Goal: Task Accomplishment & Management: Use online tool/utility

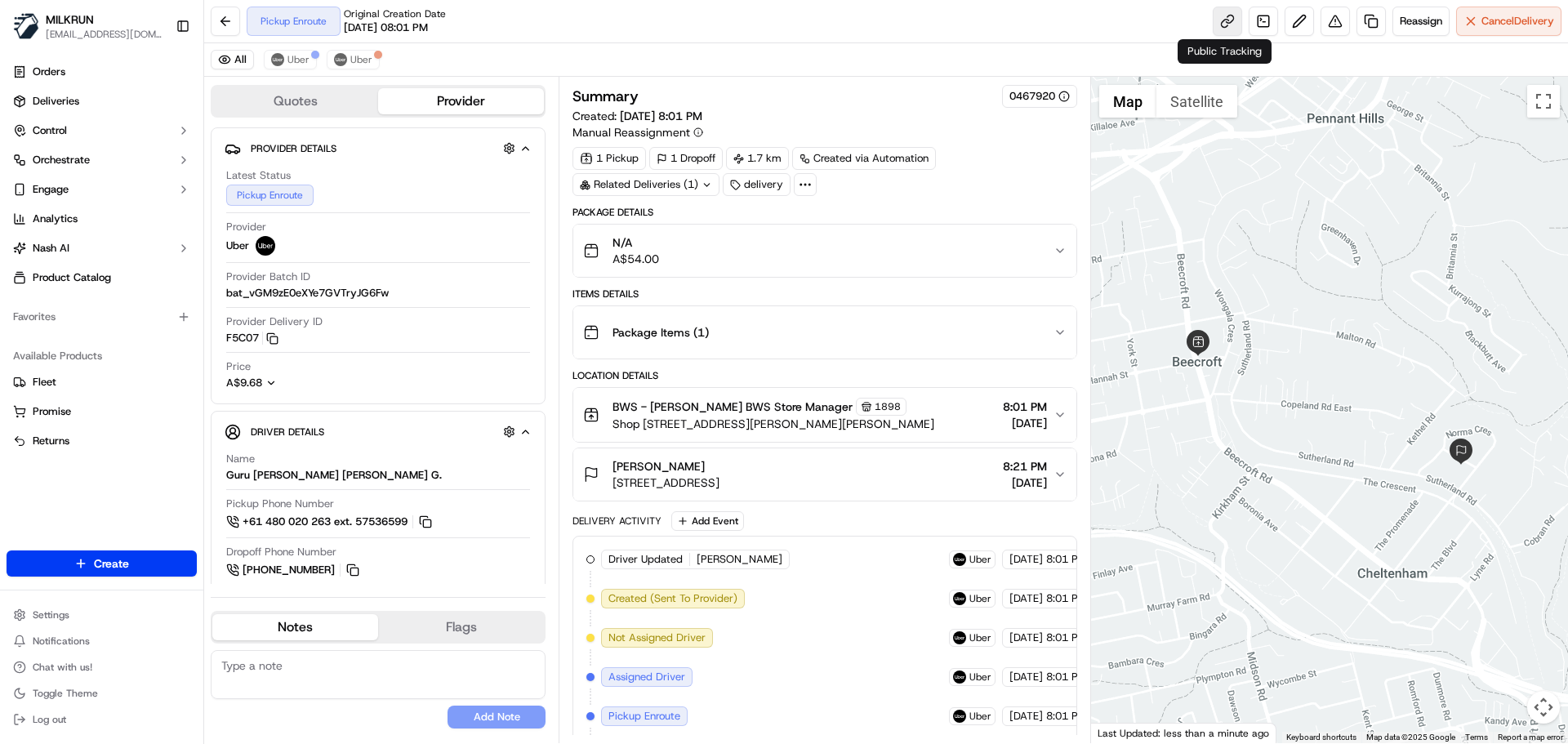
click at [1225, 17] on link at bounding box center [1226, 21] width 29 height 29
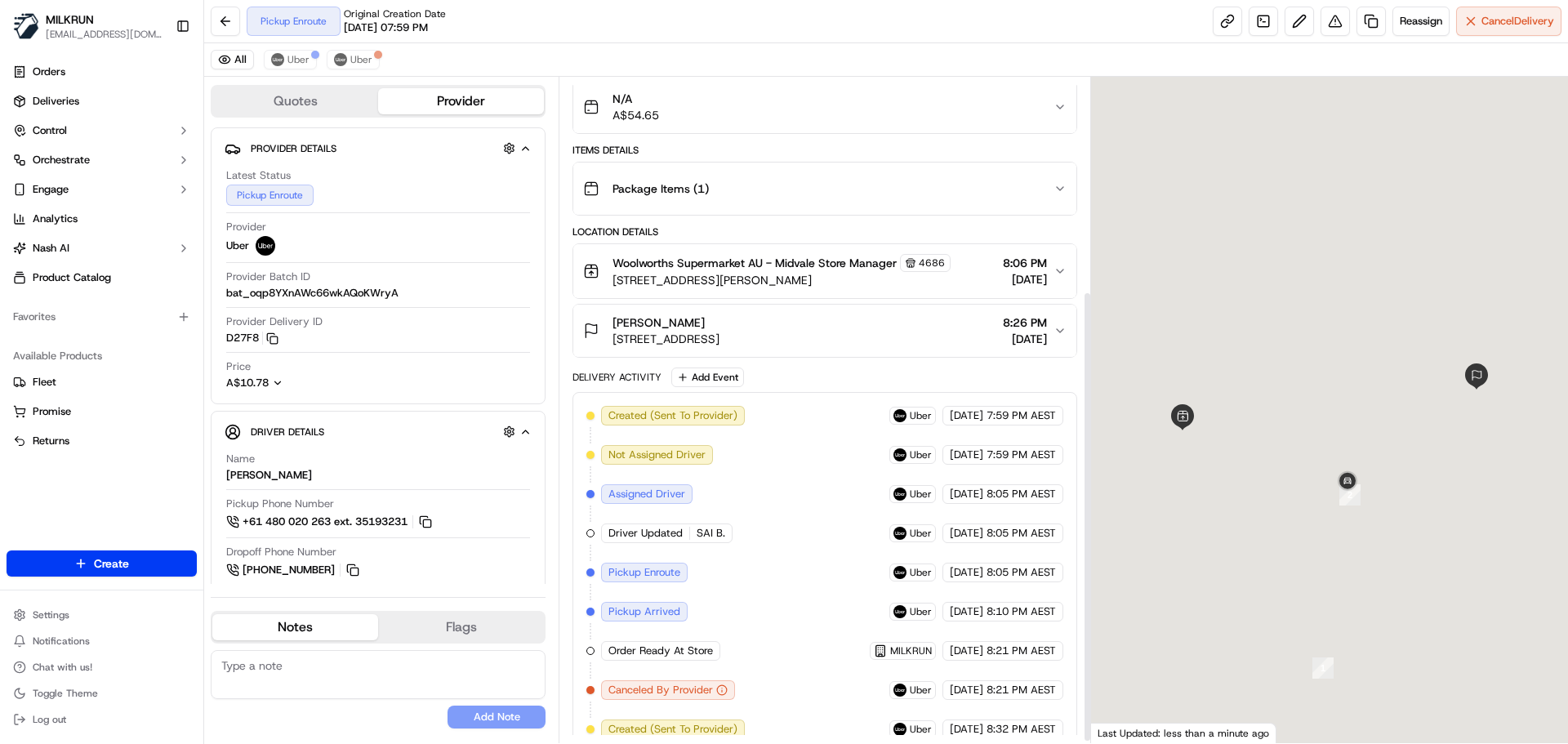
scroll to position [318, 0]
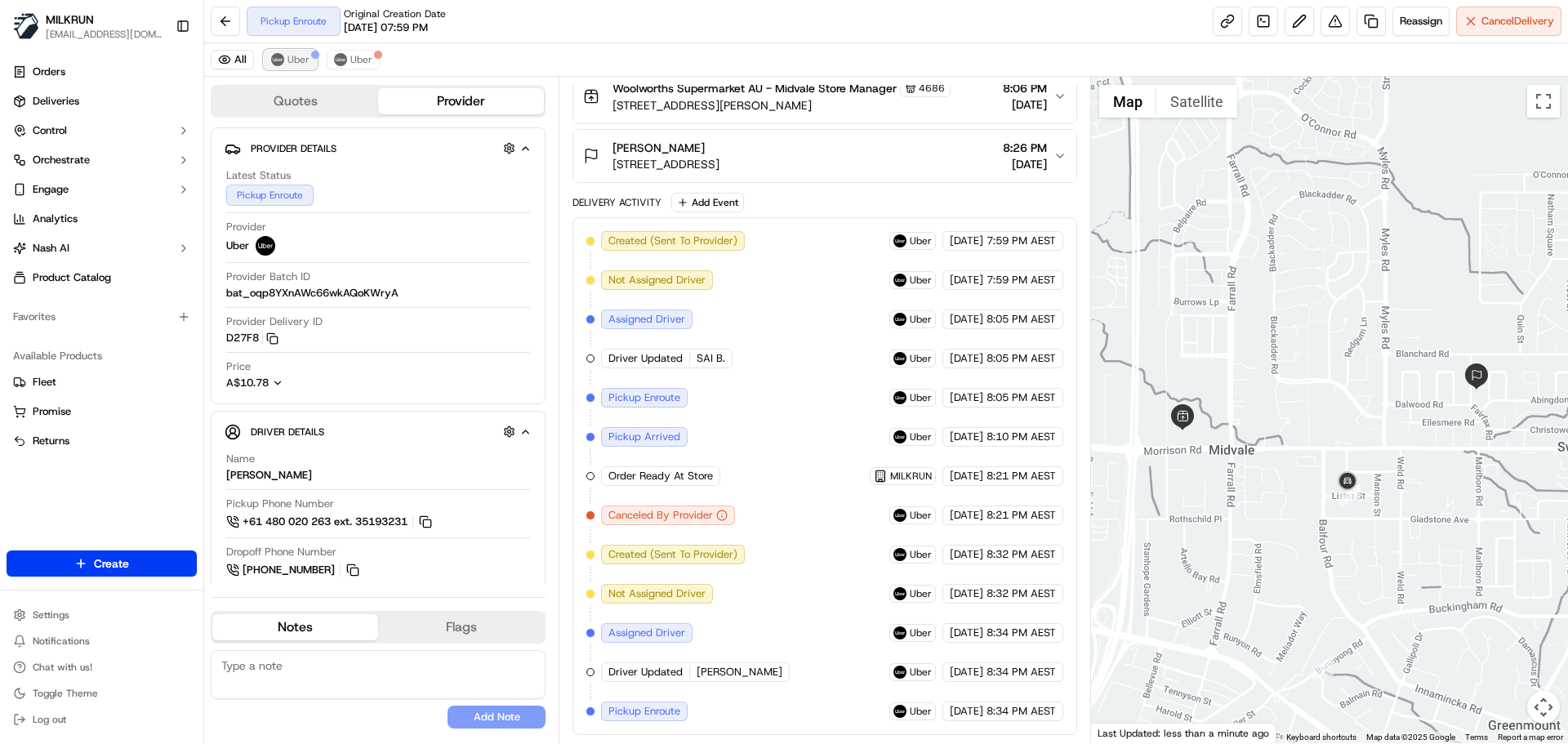
click at [302, 63] on span "Uber" at bounding box center [299, 60] width 22 height 13
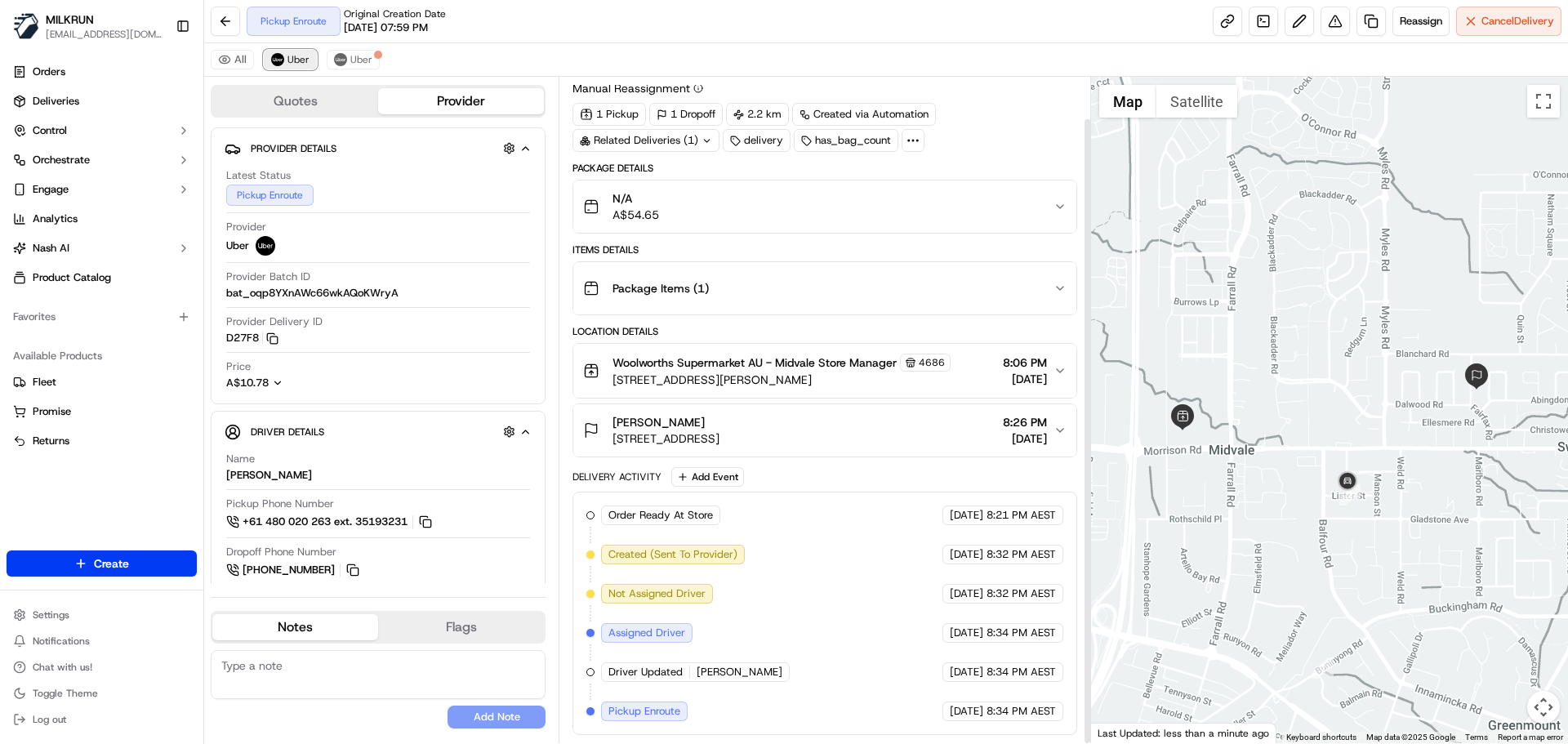
scroll to position [44, 0]
drag, startPoint x: 365, startPoint y: 63, endPoint x: 369, endPoint y: 79, distance: 16.5
click at [364, 63] on span "Uber" at bounding box center [361, 60] width 22 height 13
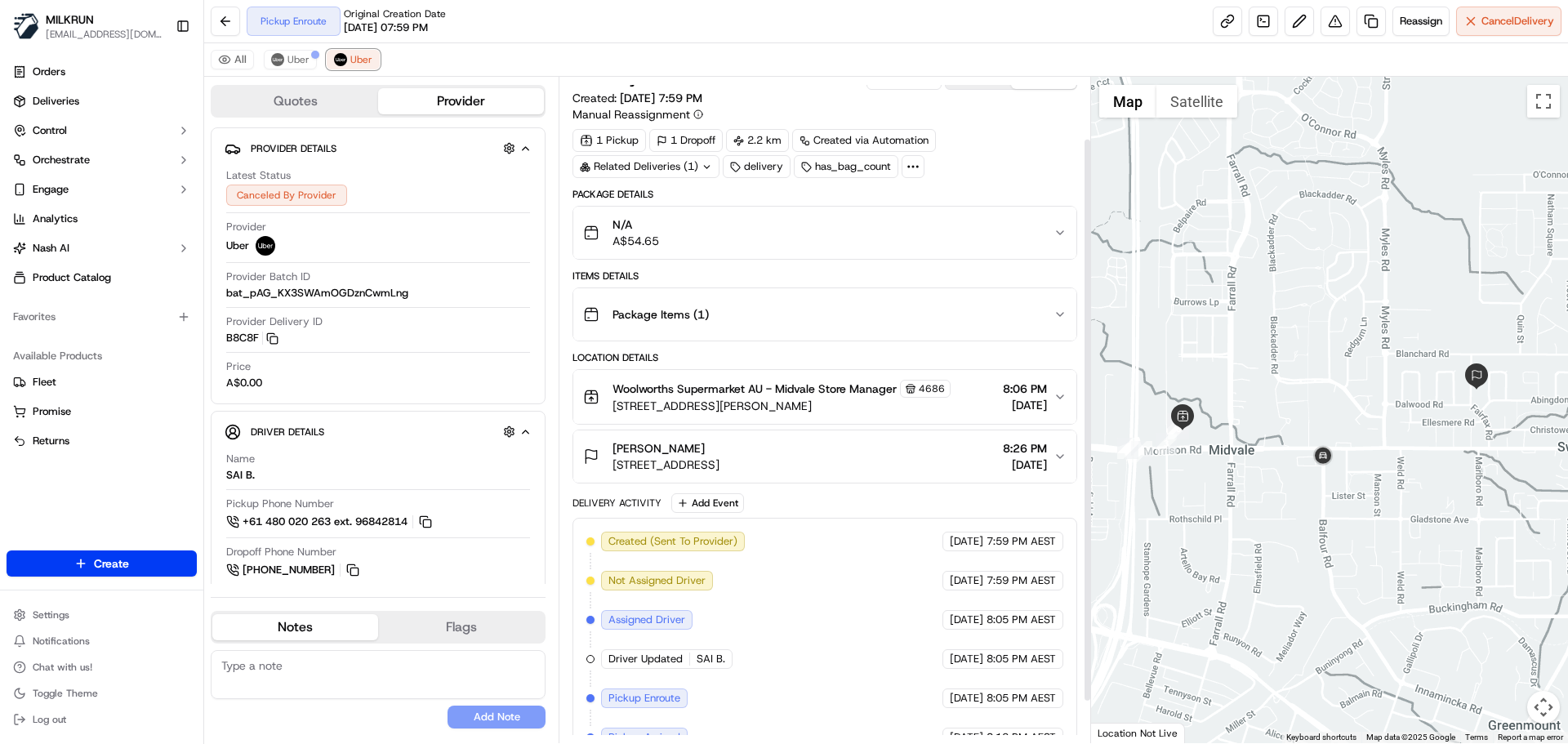
scroll to position [123, 0]
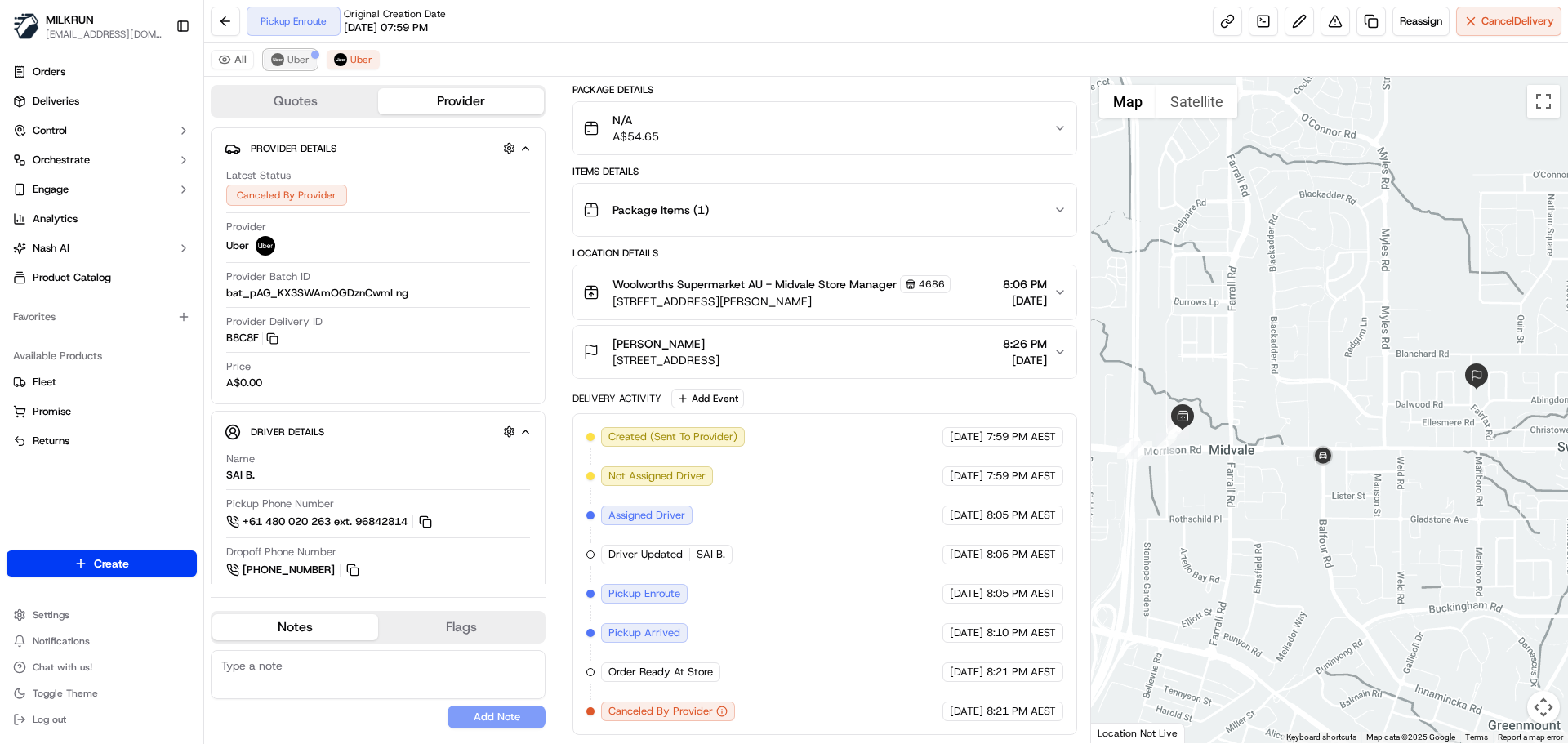
click at [295, 54] on span "Uber" at bounding box center [299, 60] width 22 height 13
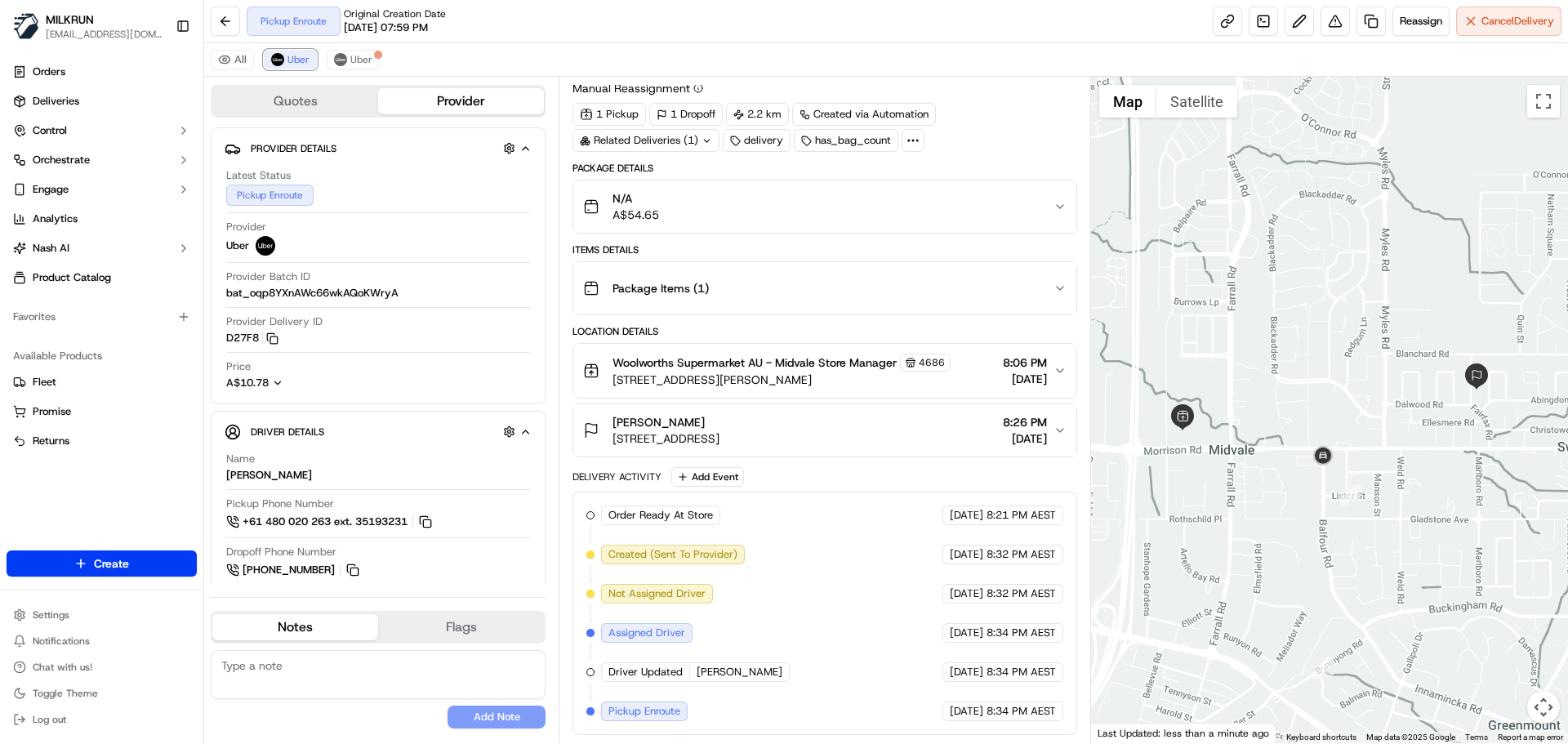
scroll to position [44, 0]
click at [1230, 16] on link at bounding box center [1226, 21] width 29 height 29
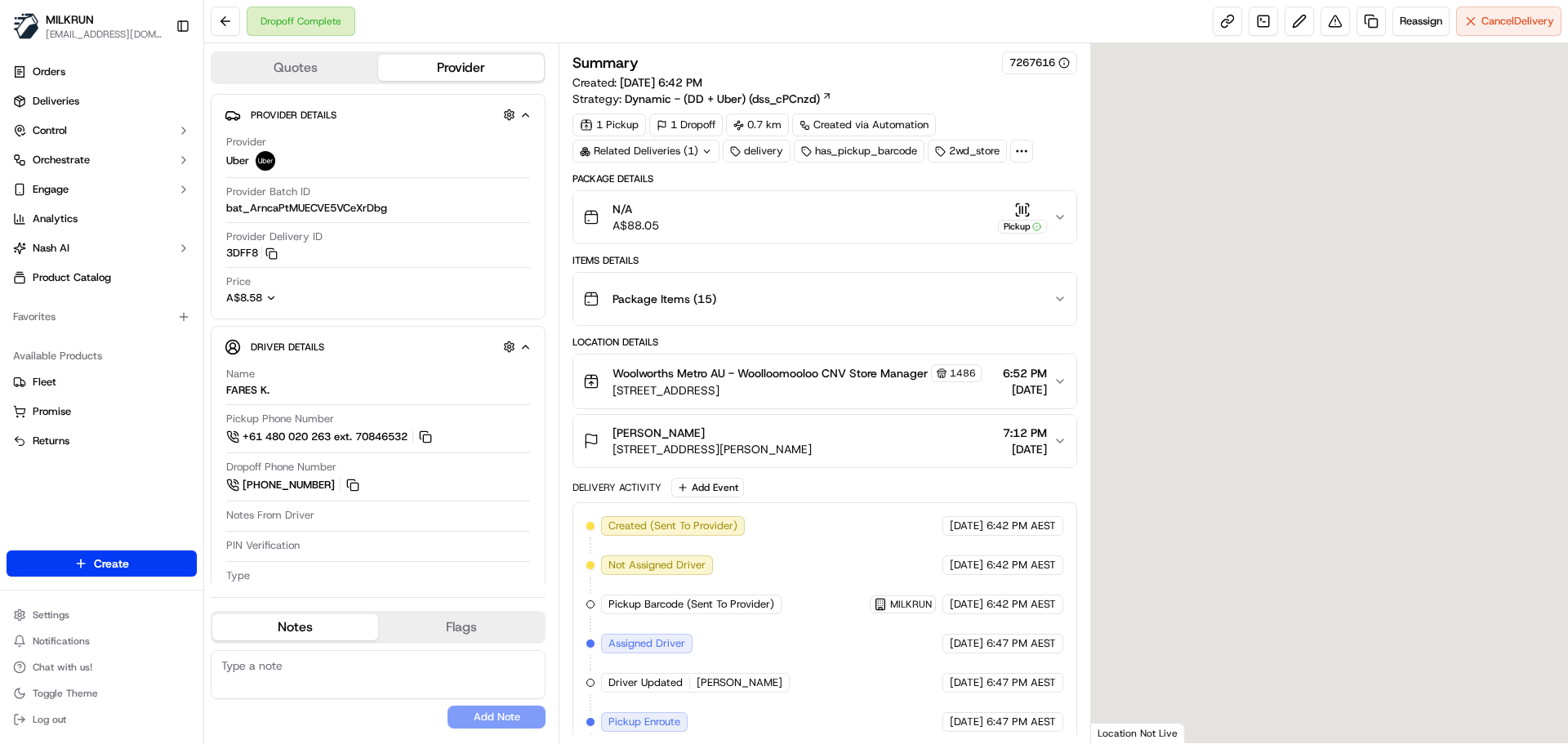
scroll to position [81, 0]
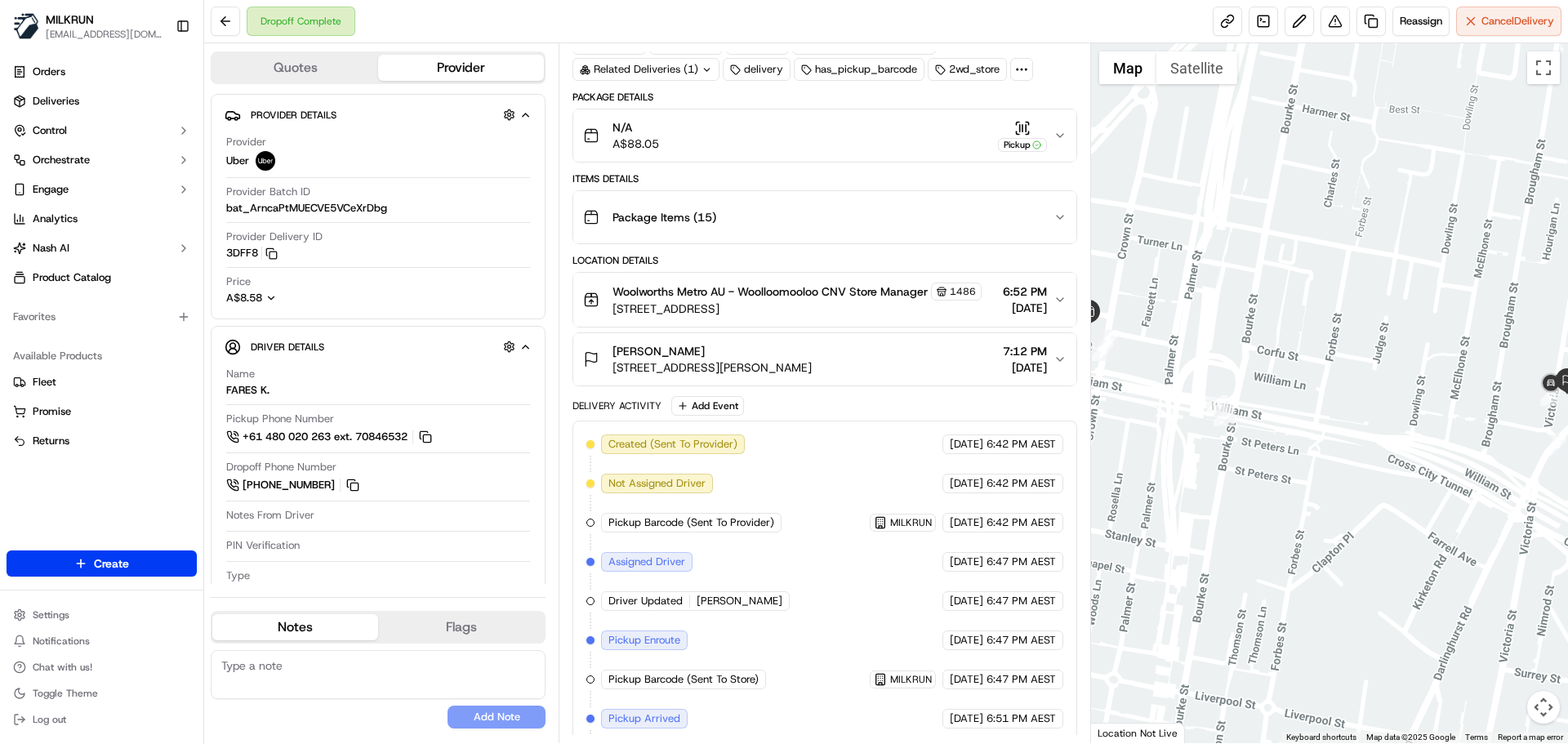
drag, startPoint x: 1282, startPoint y: 410, endPoint x: 1103, endPoint y: 380, distance: 181.5
click at [1065, 369] on div "Quotes Provider Provider Details Hidden ( 4 ) Provider Uber Provider Batch ID b…" at bounding box center [886, 392] width 1364 height 699
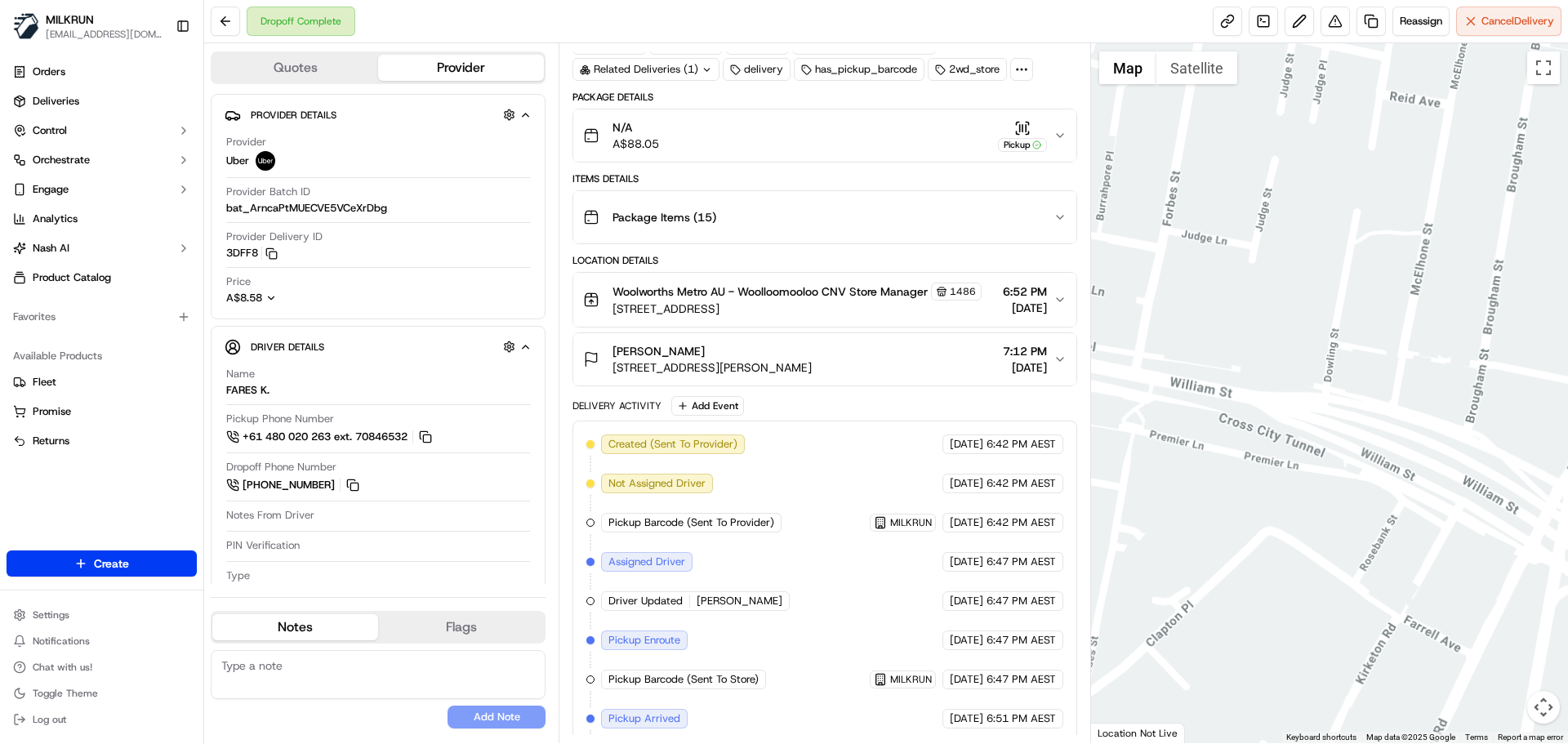
drag, startPoint x: 1288, startPoint y: 330, endPoint x: 1125, endPoint y: 335, distance: 163.1
click at [1147, 331] on div at bounding box center [1329, 392] width 477 height 699
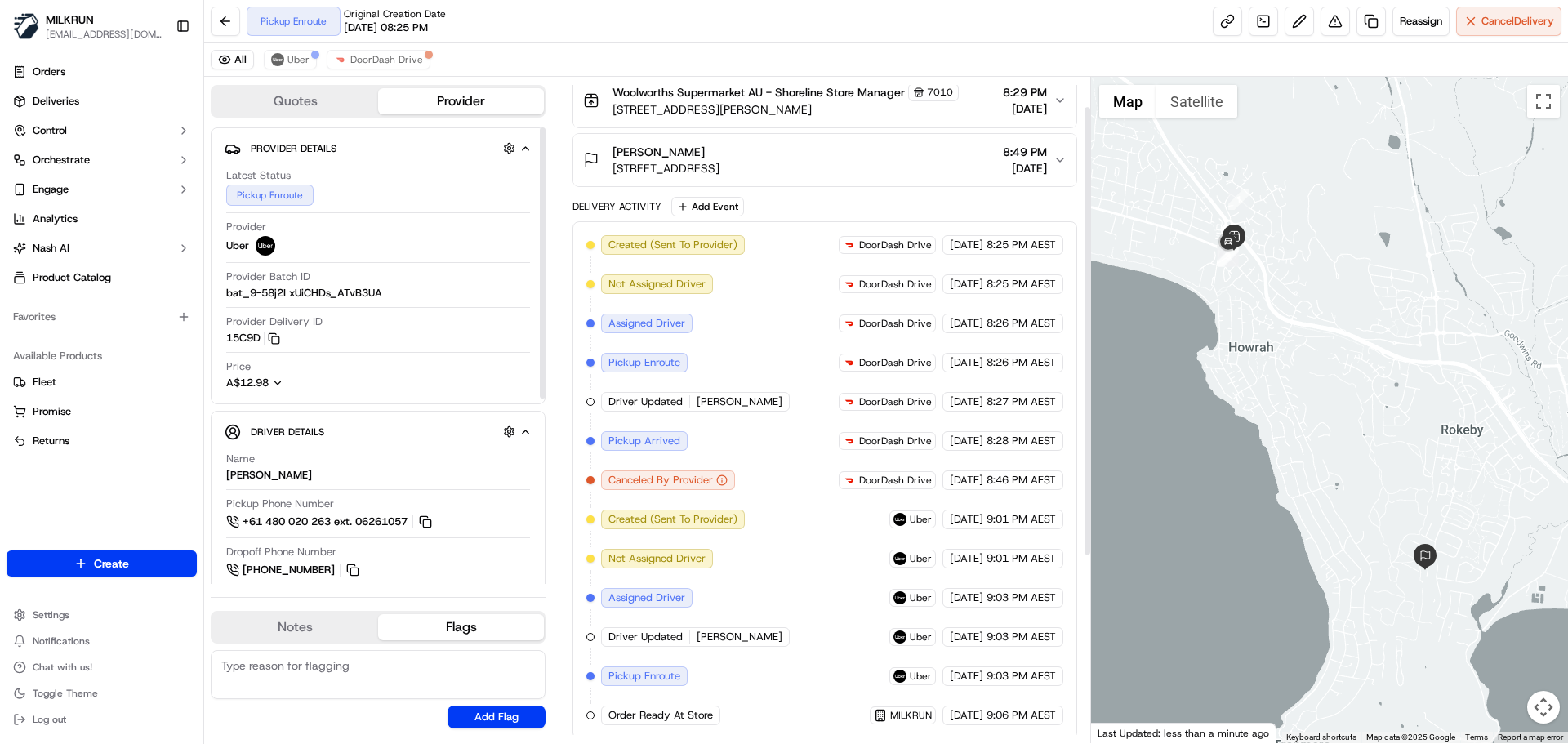
scroll to position [318, 0]
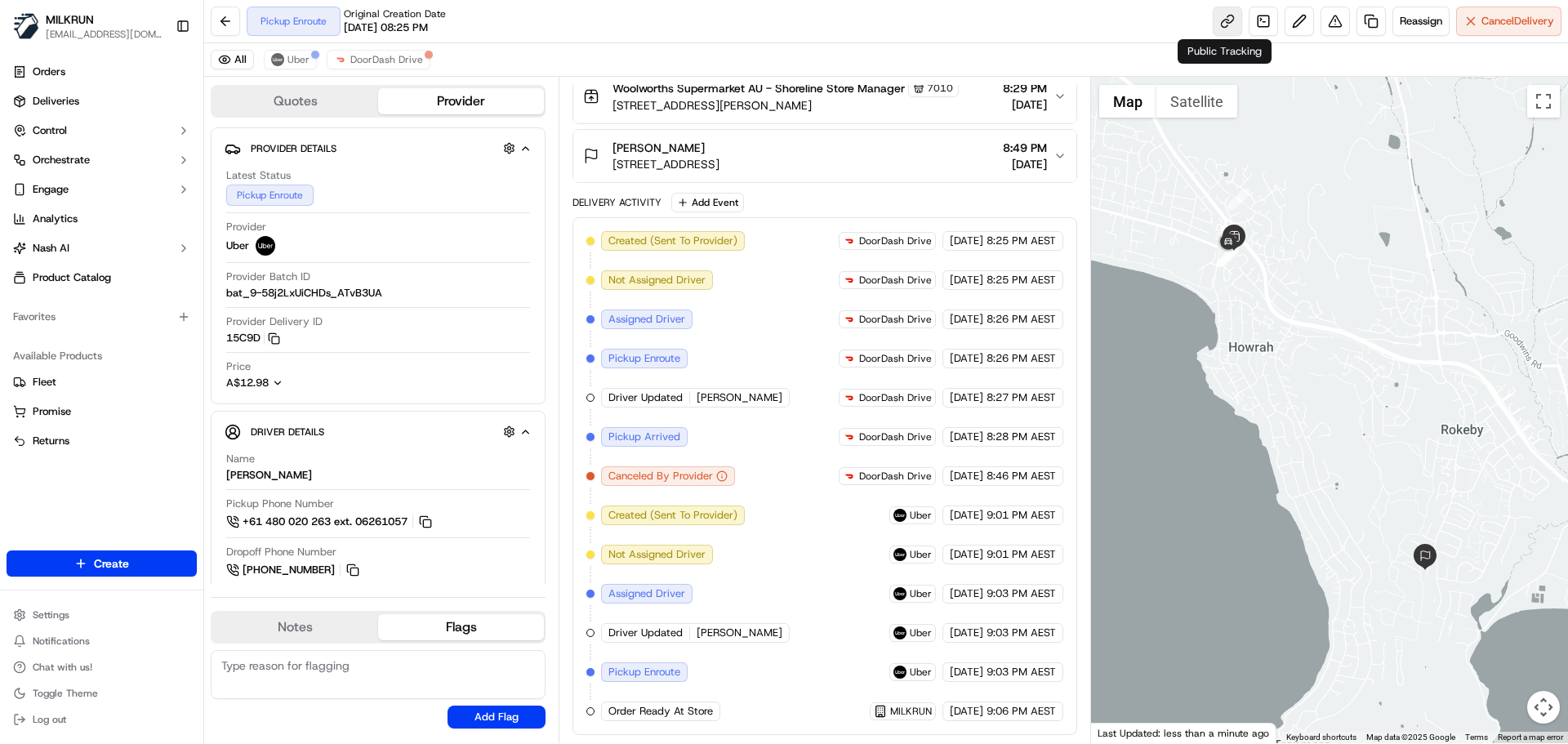
click at [1220, 22] on link at bounding box center [1226, 21] width 29 height 29
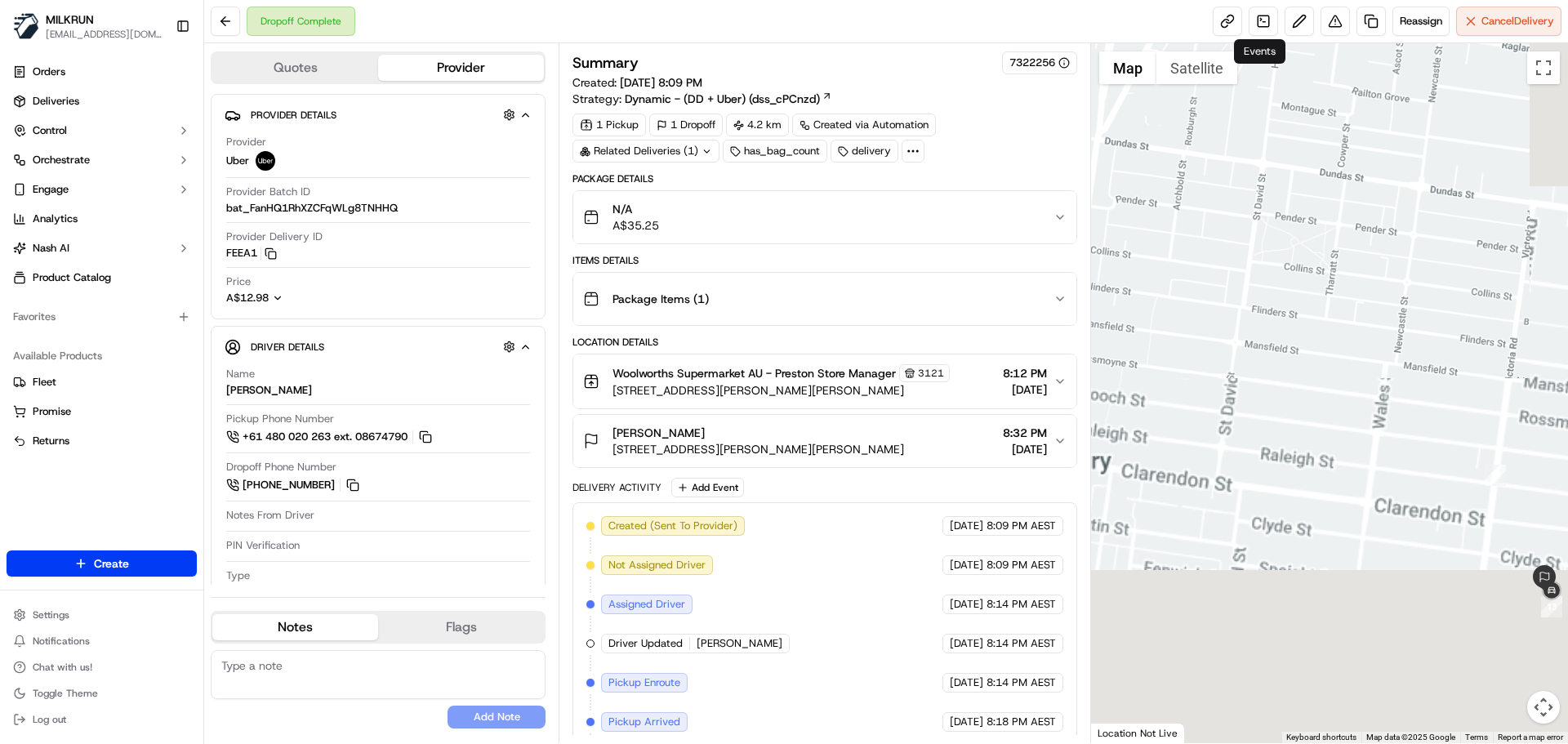
drag, startPoint x: 1315, startPoint y: 355, endPoint x: 1270, endPoint y: 177, distance: 183.6
click at [1230, 0] on html "MILKRUN aoman@woolworths.com.au Toggle Sidebar Orders Deliveries Control Orches…" at bounding box center [784, 372] width 1568 height 744
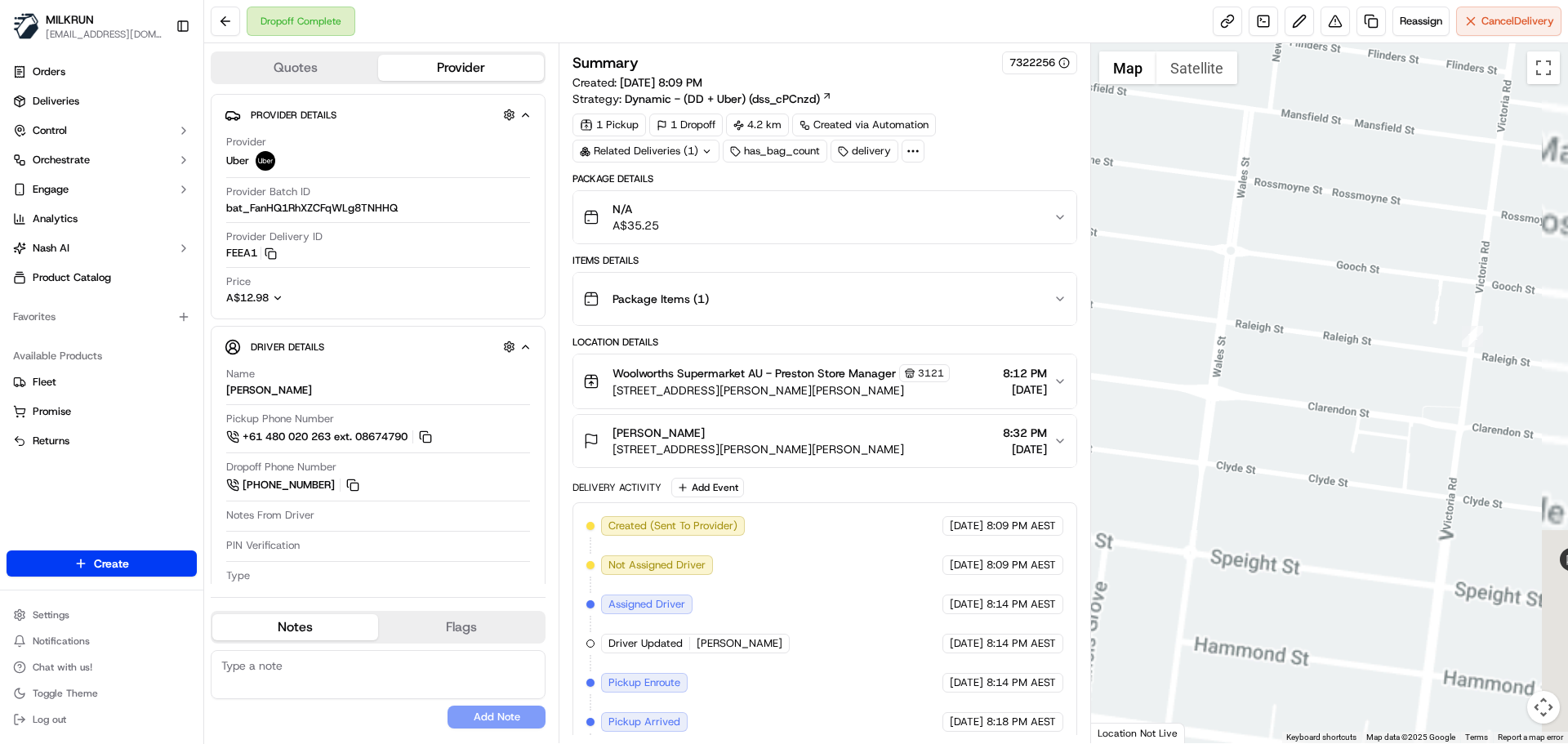
drag, startPoint x: 1383, startPoint y: 218, endPoint x: 1250, endPoint y: 93, distance: 182.5
click at [1230, 0] on html "MILKRUN aoman@woolworths.com.au Toggle Sidebar Orders Deliveries Control Orches…" at bounding box center [784, 372] width 1568 height 744
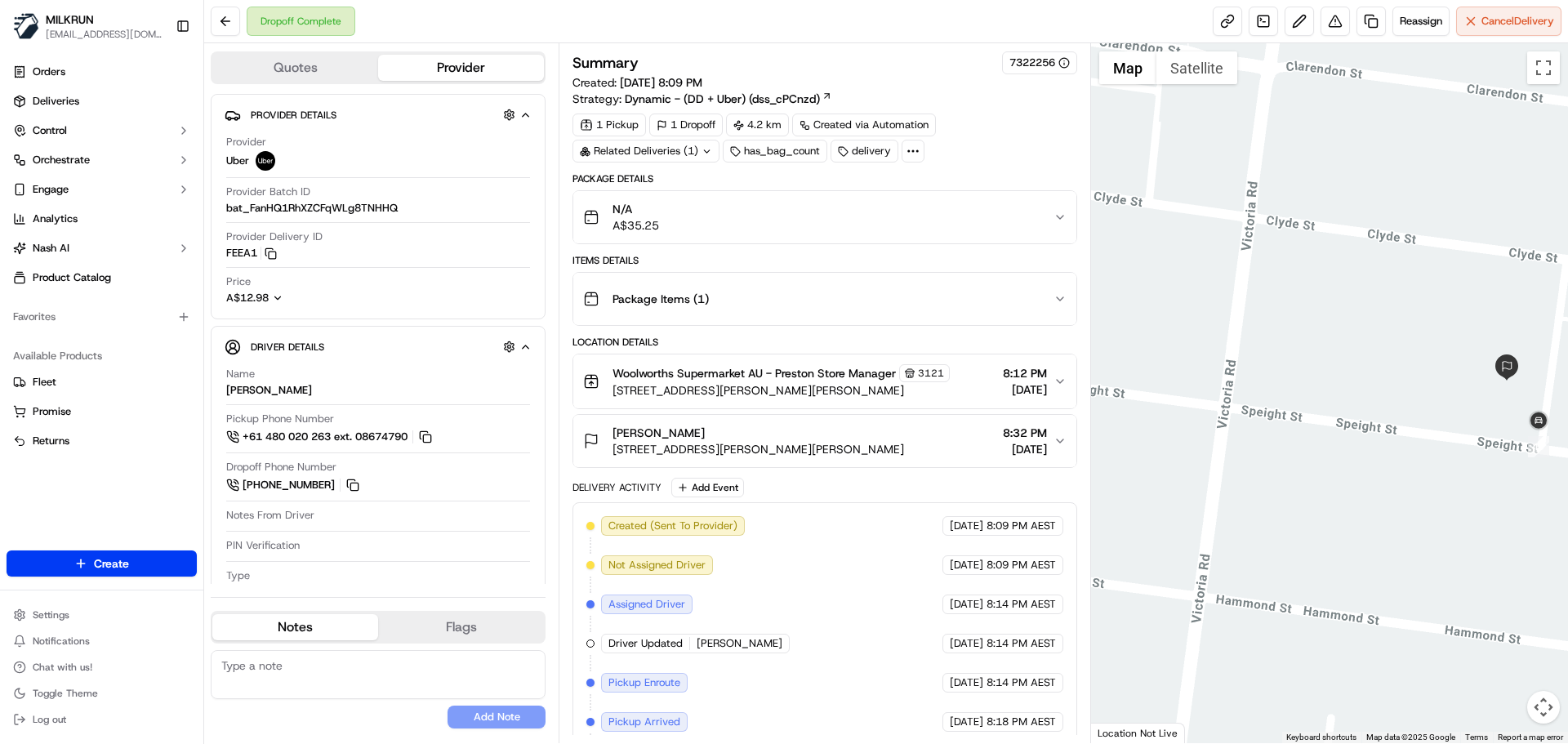
drag, startPoint x: 1313, startPoint y: 182, endPoint x: 1165, endPoint y: 182, distance: 148.0
click at [1163, 182] on div at bounding box center [1329, 392] width 477 height 699
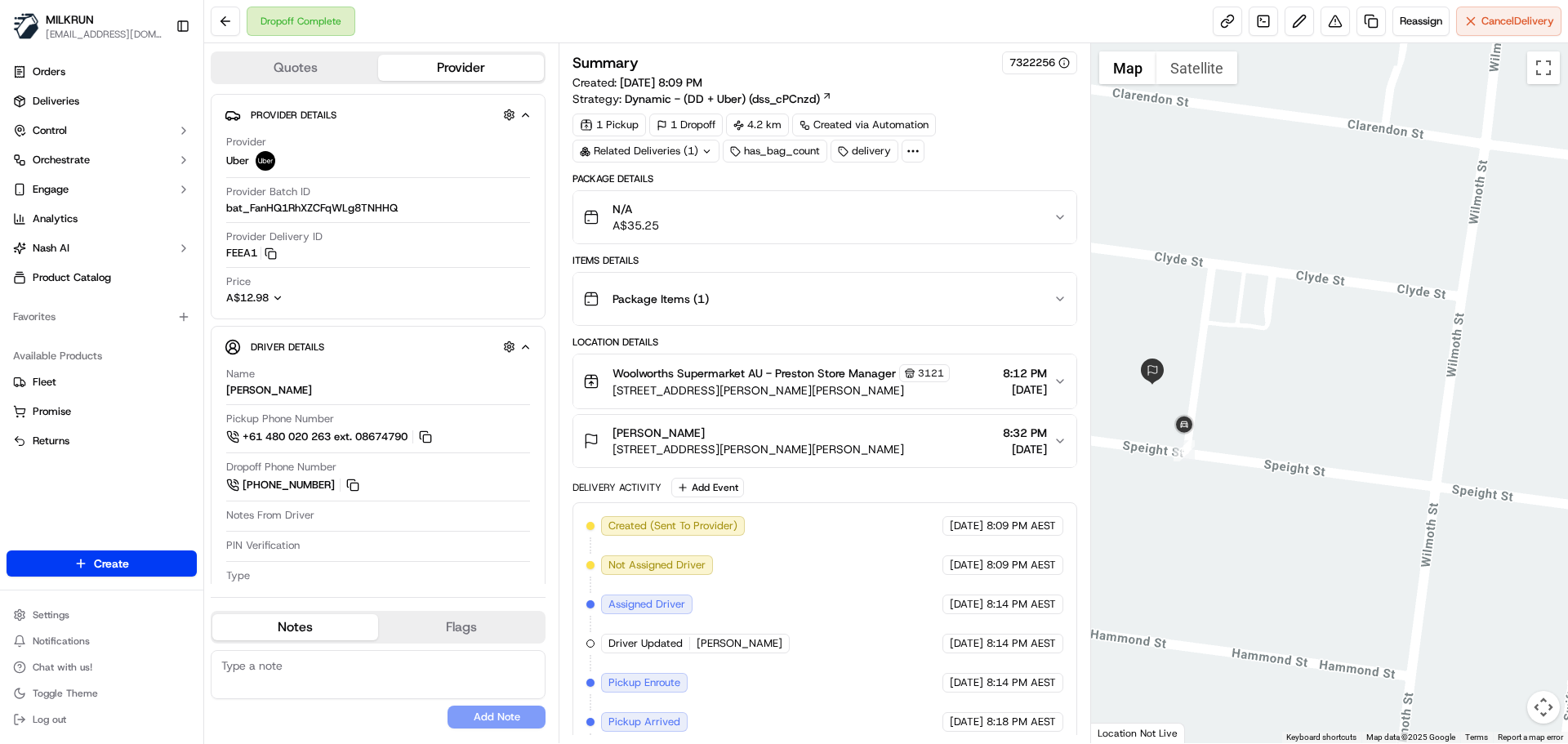
drag, startPoint x: 1304, startPoint y: 340, endPoint x: 1487, endPoint y: 339, distance: 183.0
click at [1487, 339] on div at bounding box center [1329, 392] width 477 height 699
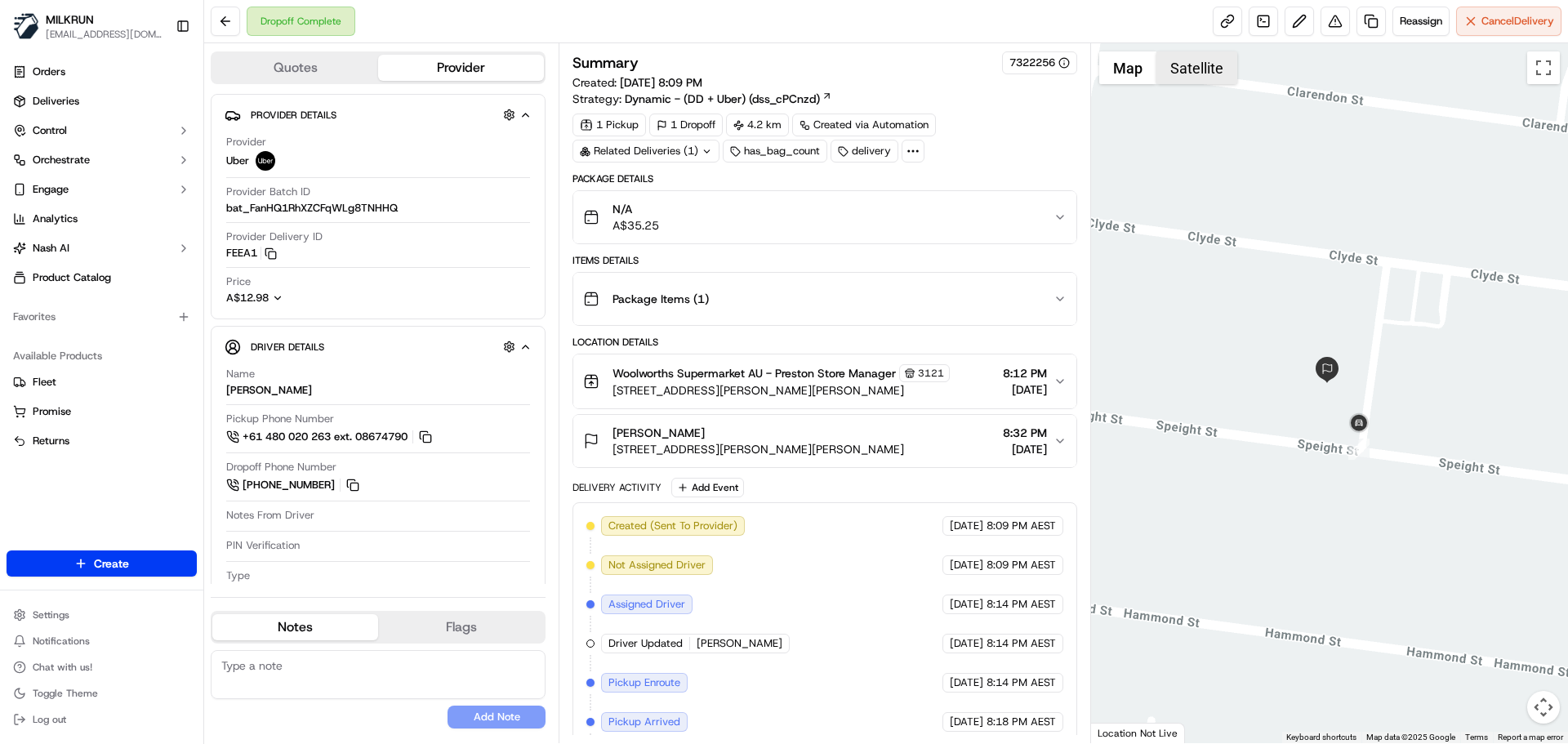
click at [1186, 66] on button "Satellite" at bounding box center [1196, 67] width 81 height 33
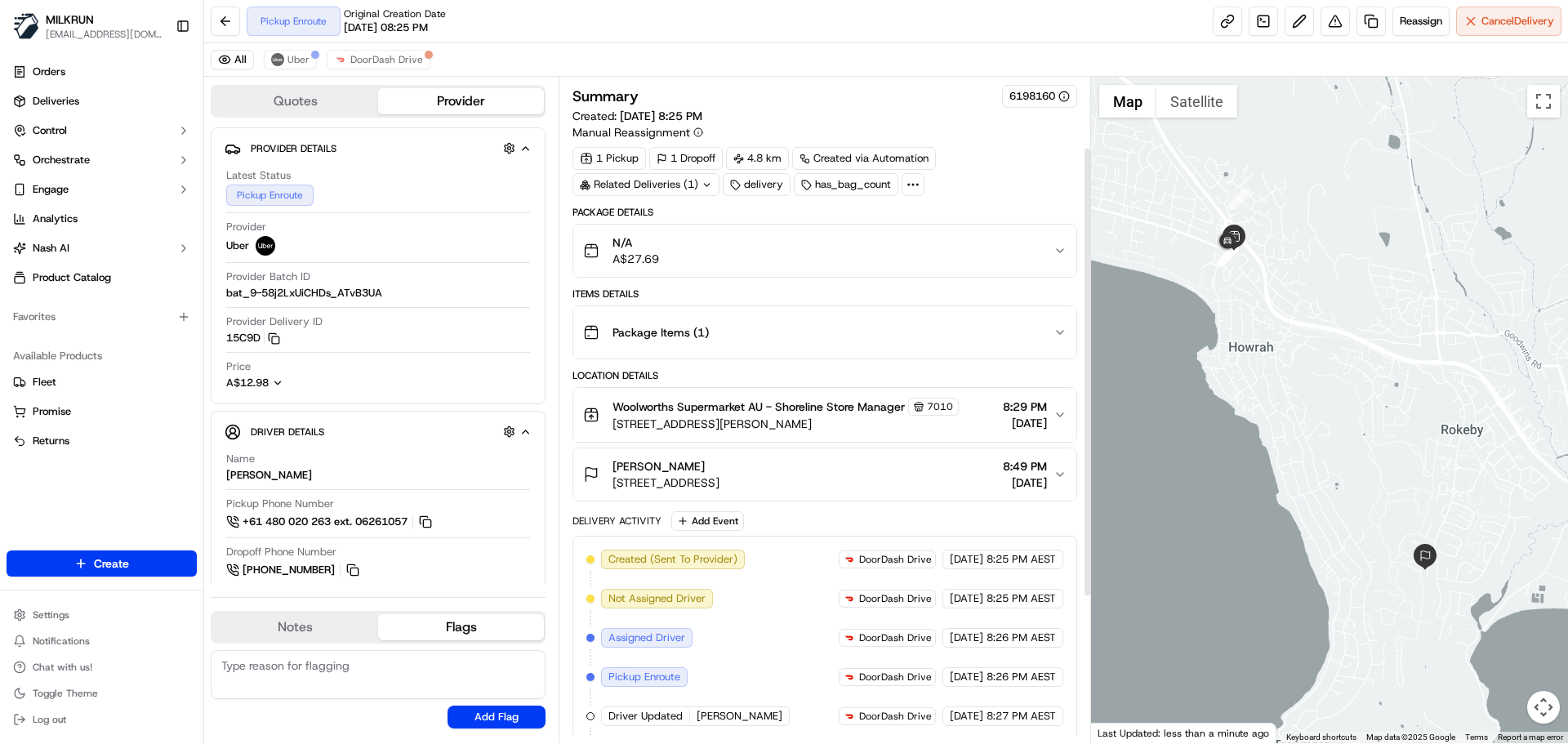
scroll to position [318, 0]
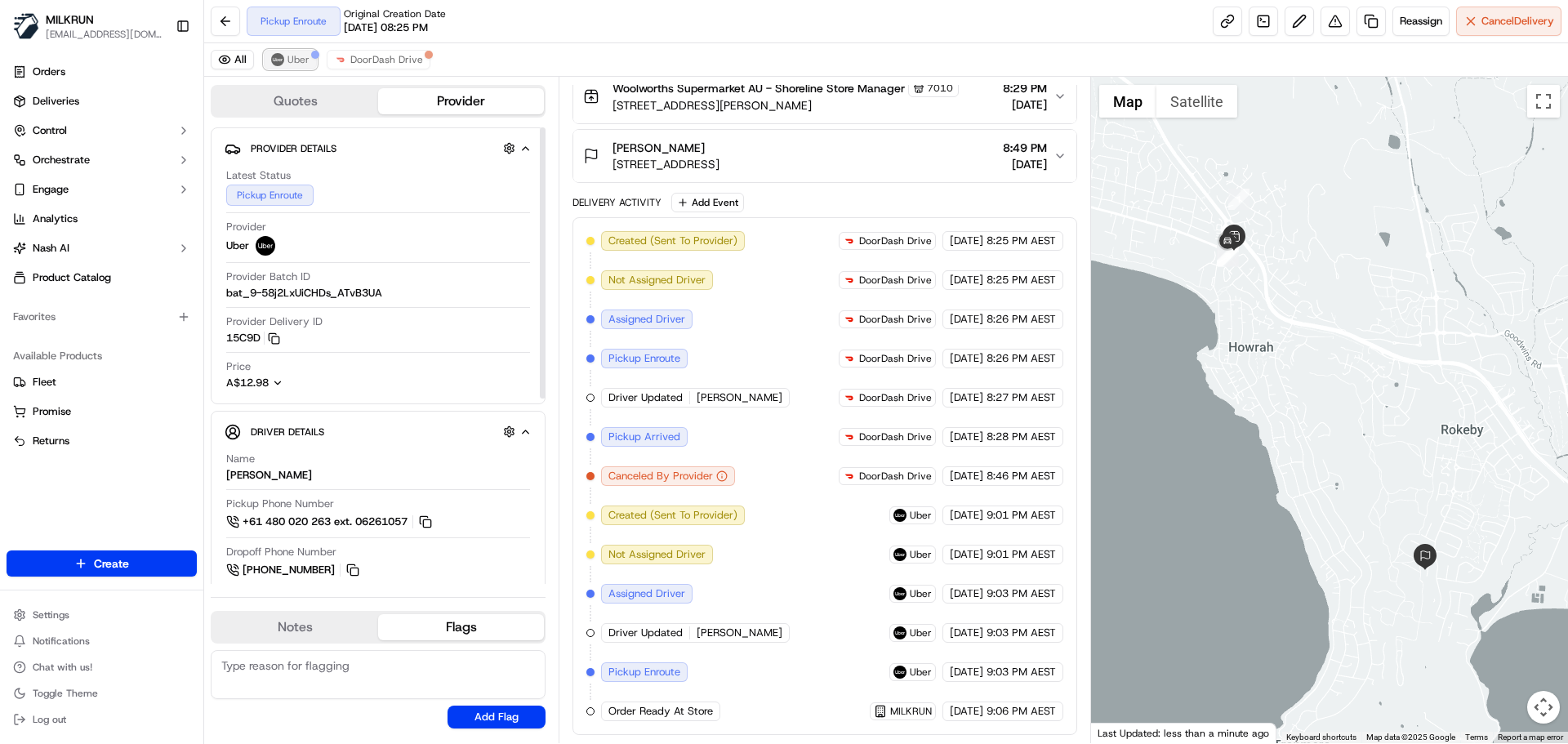
drag, startPoint x: 289, startPoint y: 63, endPoint x: 298, endPoint y: 85, distance: 23.8
click at [290, 62] on span "Uber" at bounding box center [299, 60] width 22 height 13
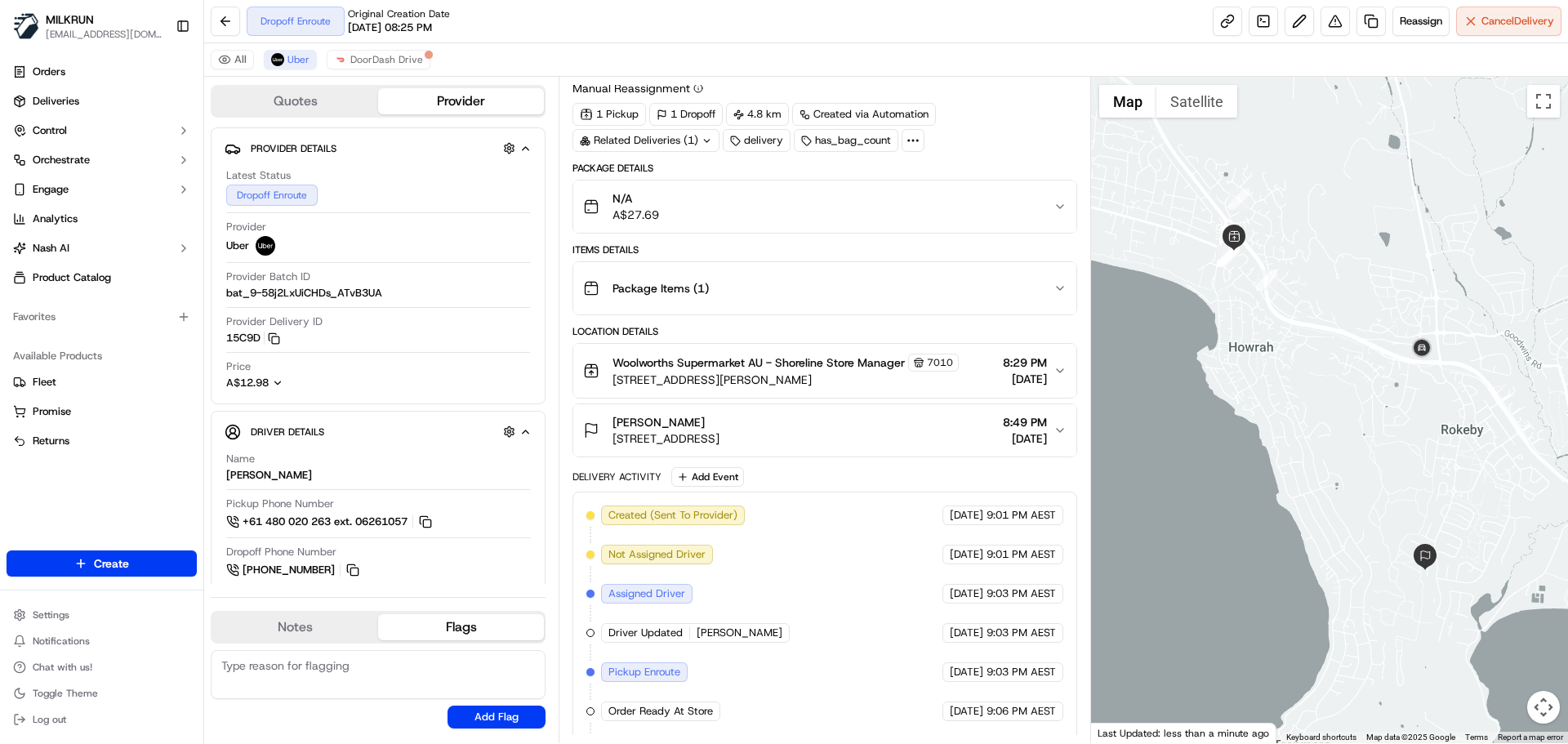
scroll to position [162, 0]
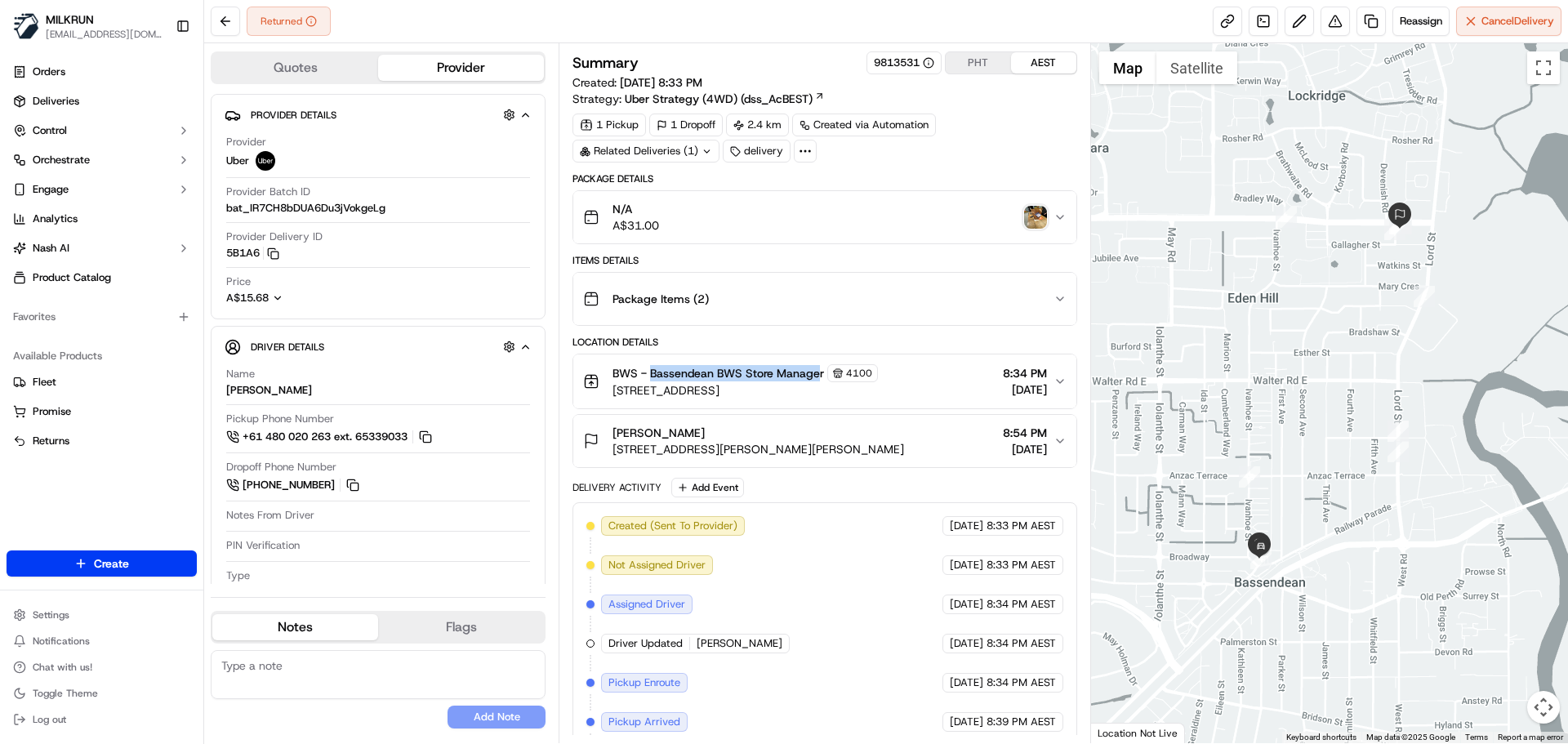
drag, startPoint x: 651, startPoint y: 371, endPoint x: 667, endPoint y: 224, distance: 147.9
click at [817, 360] on button "BWS - Bassendean BWS Store Manager 4100 78 Railway Parade, Bassendean, WA 6054,…" at bounding box center [824, 382] width 502 height 54
click at [1415, 22] on span "Reassign" at bounding box center [1420, 22] width 42 height 15
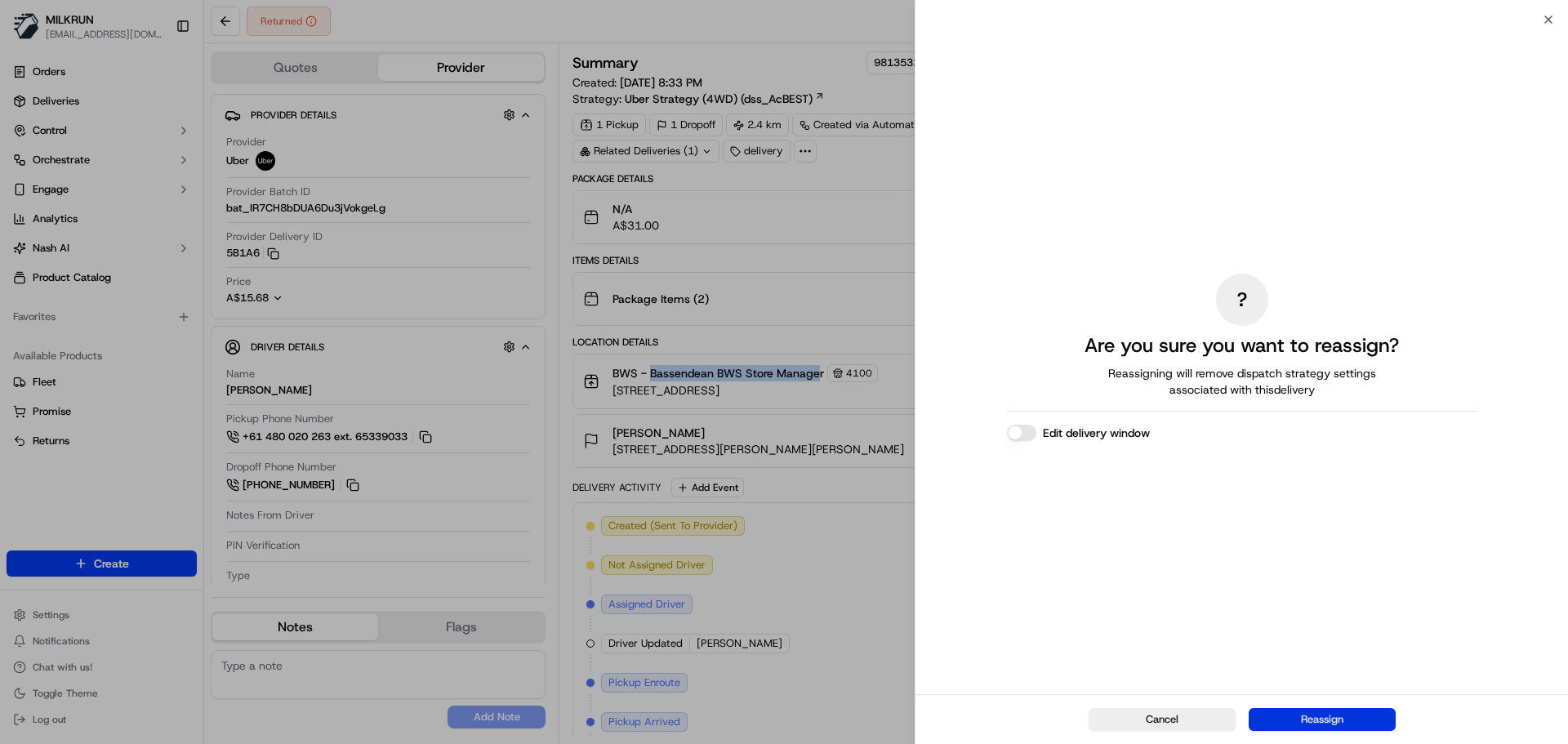
click at [1295, 718] on button "Reassign" at bounding box center [1322, 719] width 147 height 22
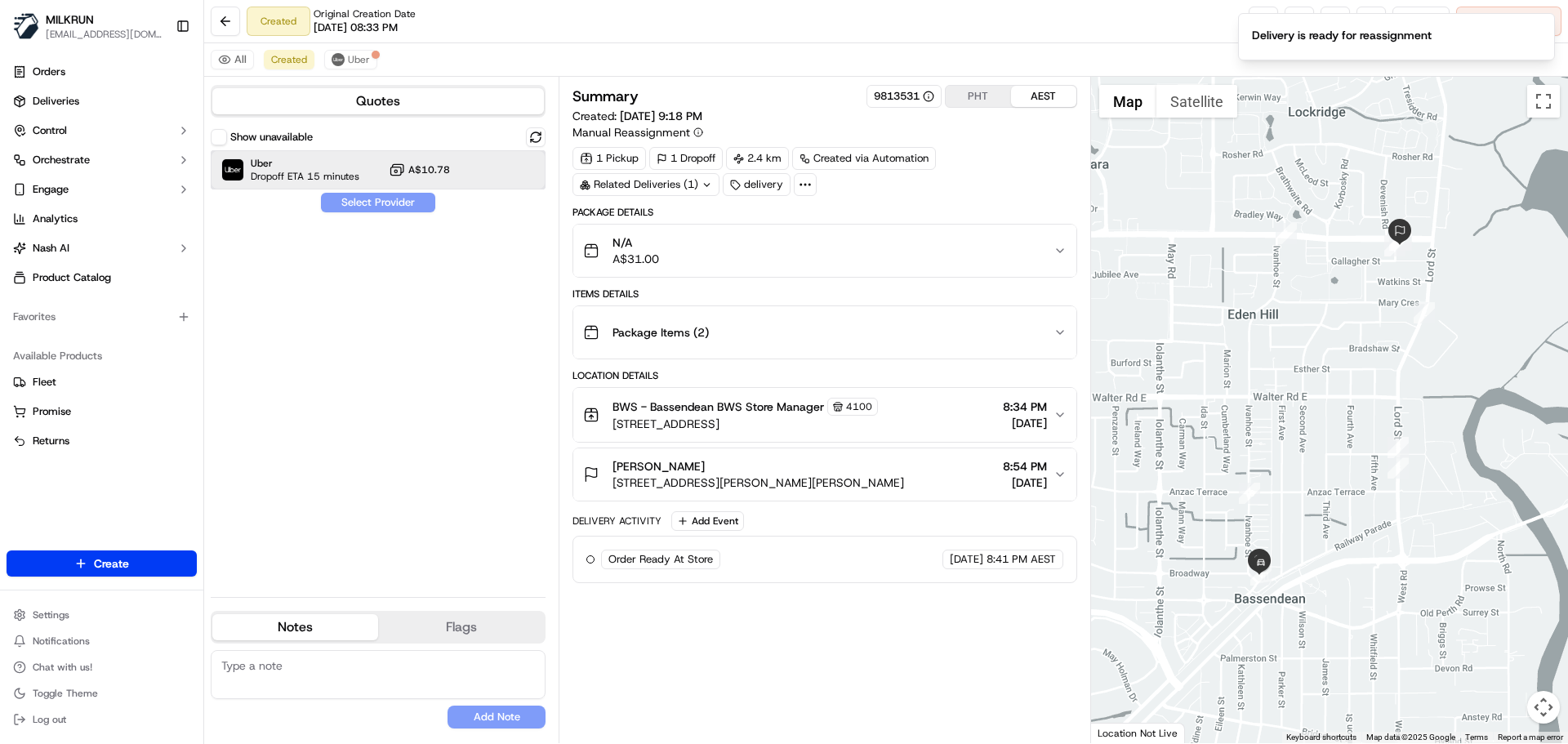
click at [356, 154] on div "Uber Dropoff ETA 15 minutes A$10.78" at bounding box center [378, 169] width 335 height 39
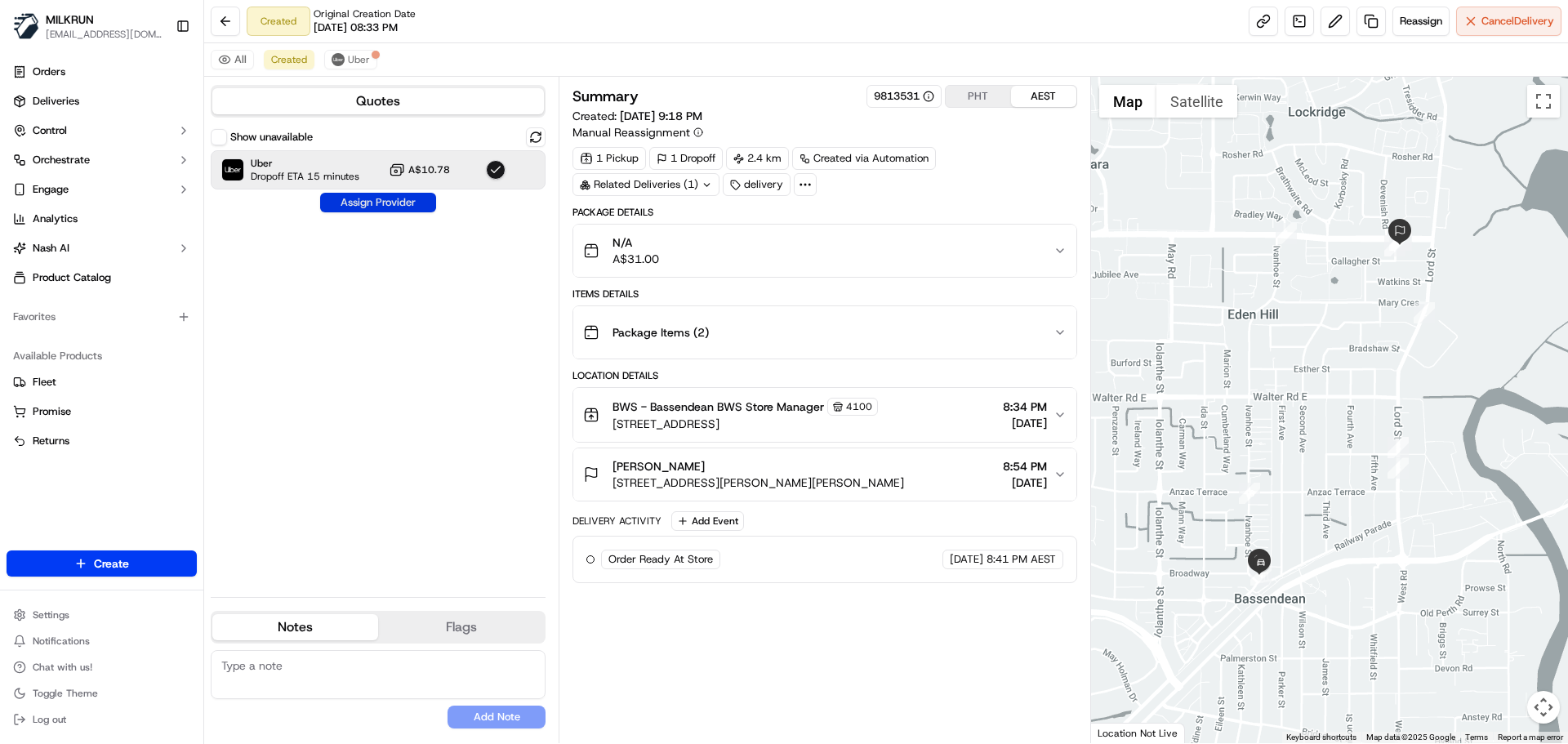
click at [357, 199] on button "Assign Provider" at bounding box center [378, 202] width 116 height 20
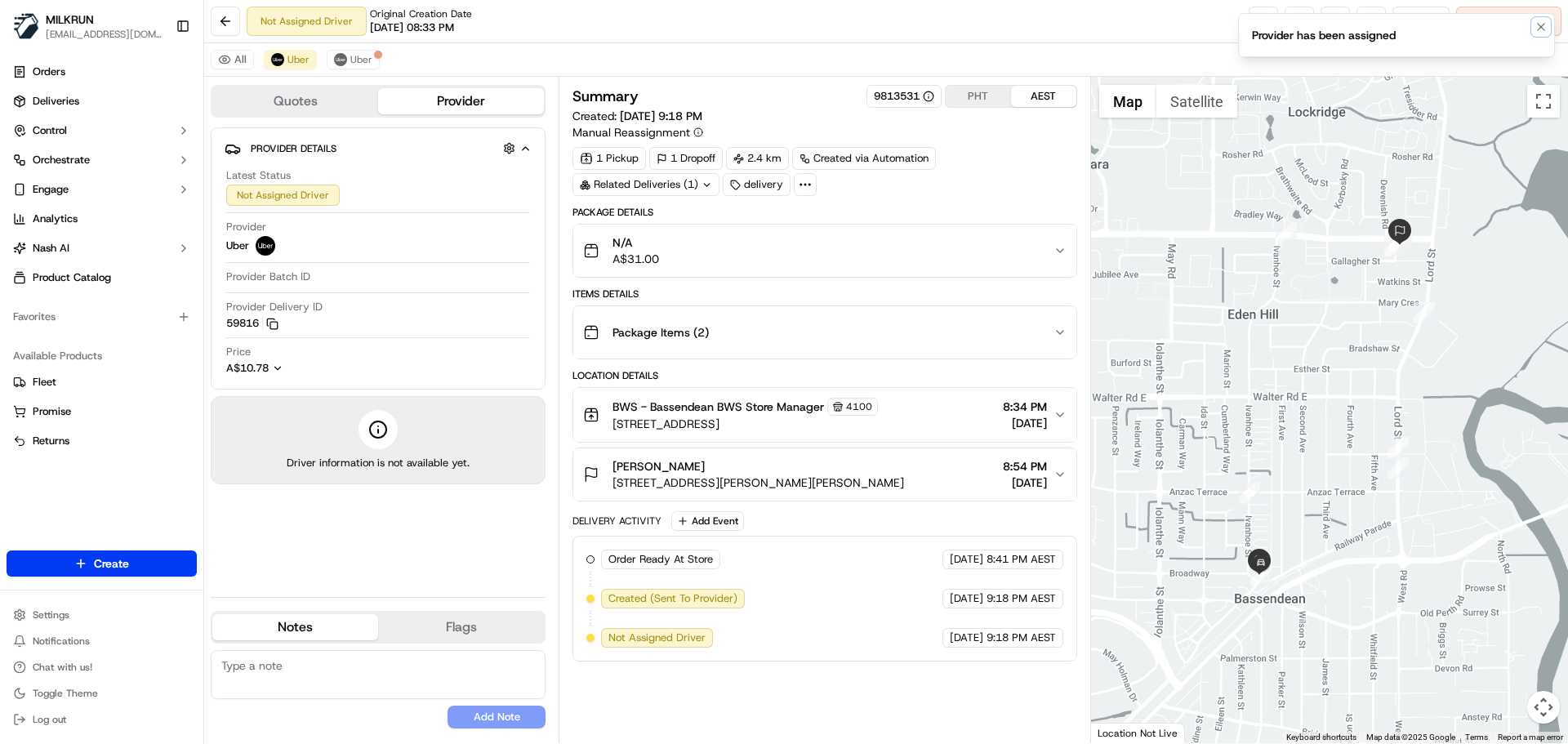
drag, startPoint x: 1538, startPoint y: 24, endPoint x: 1529, endPoint y: 32, distance: 12.0
click at [1538, 25] on icon "Notifications (F8)" at bounding box center [1541, 27] width 13 height 13
click at [1257, 17] on link at bounding box center [1263, 21] width 29 height 29
click at [1062, 472] on icon "button" at bounding box center [1060, 474] width 13 height 13
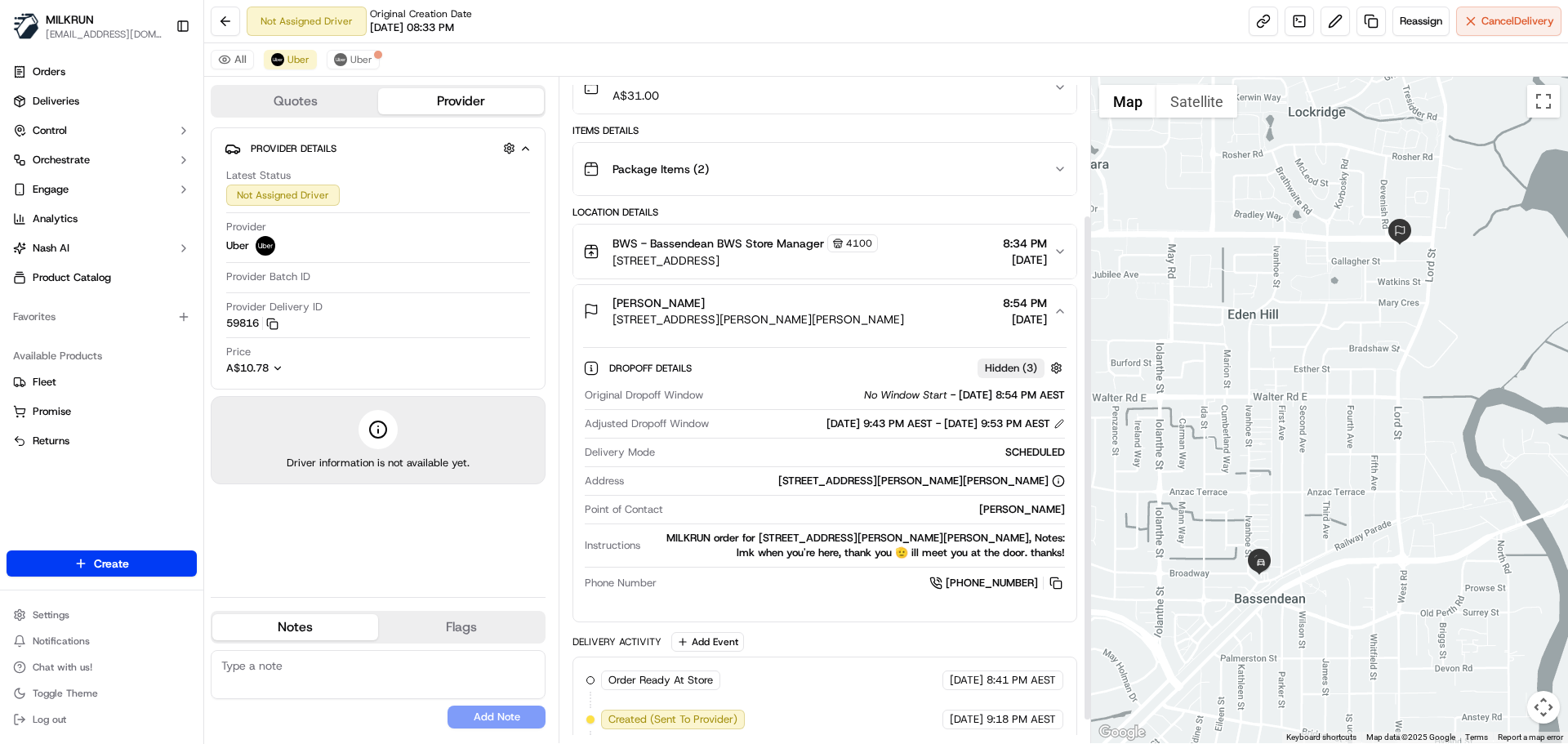
scroll to position [211, 0]
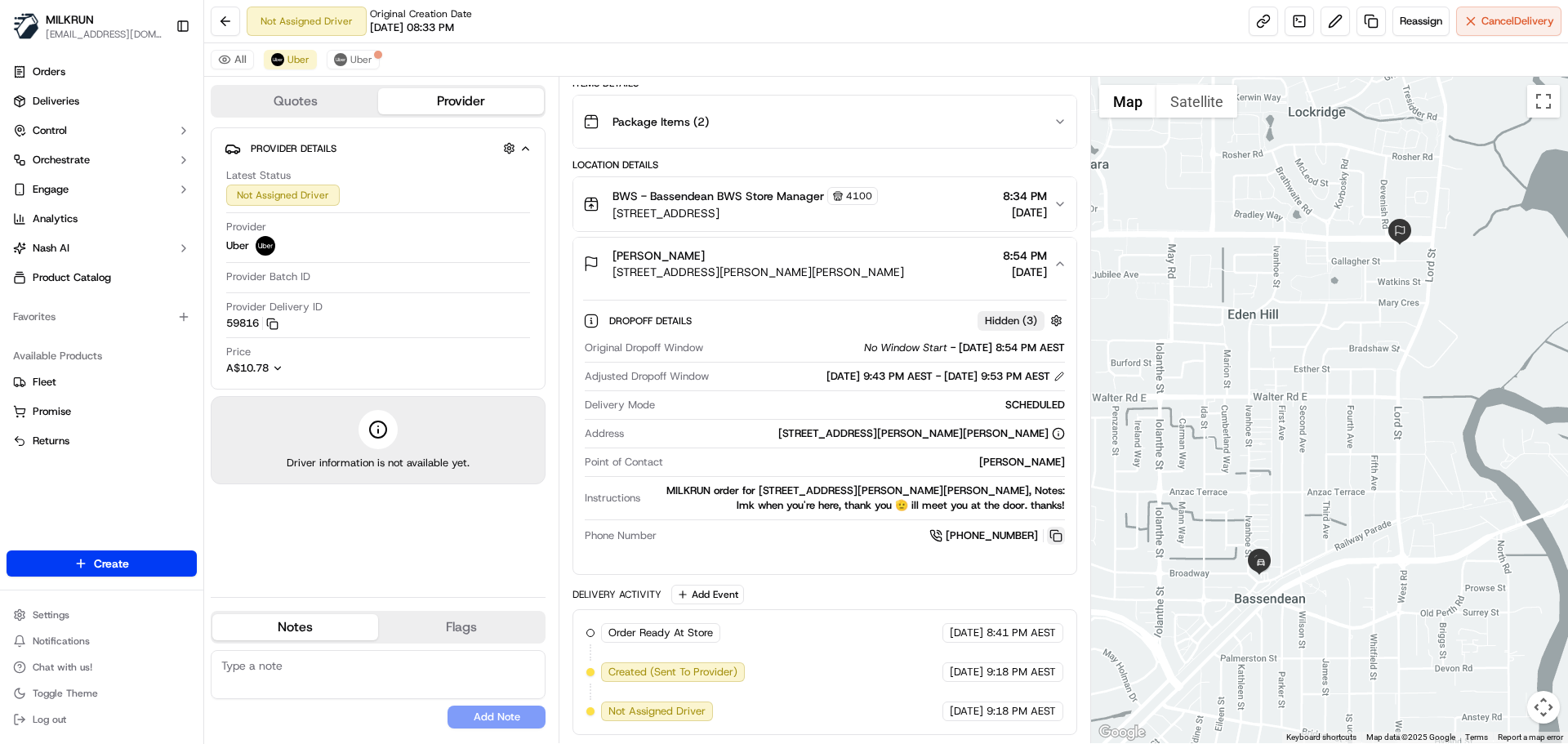
click at [1058, 531] on button at bounding box center [1055, 535] width 18 height 18
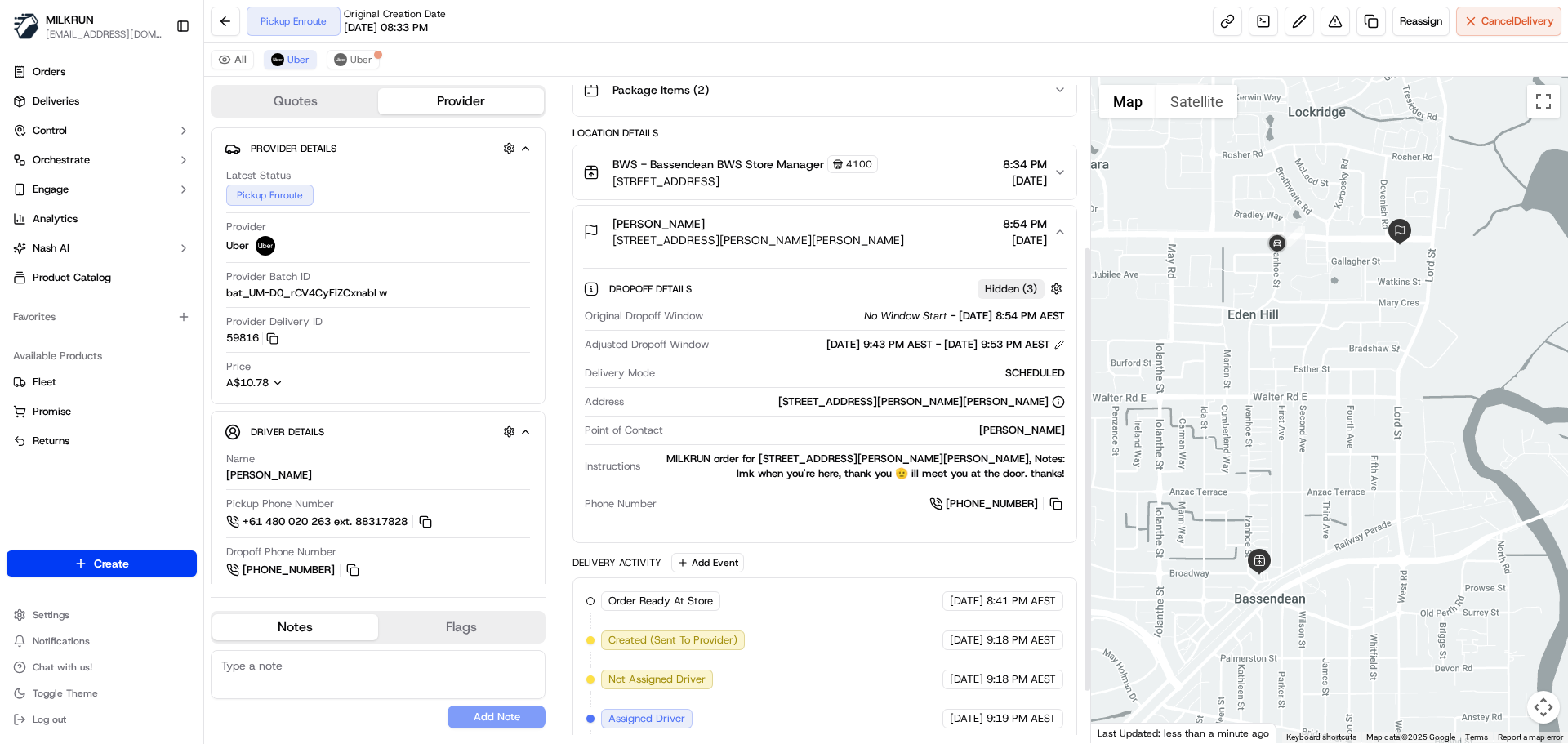
scroll to position [328, 0]
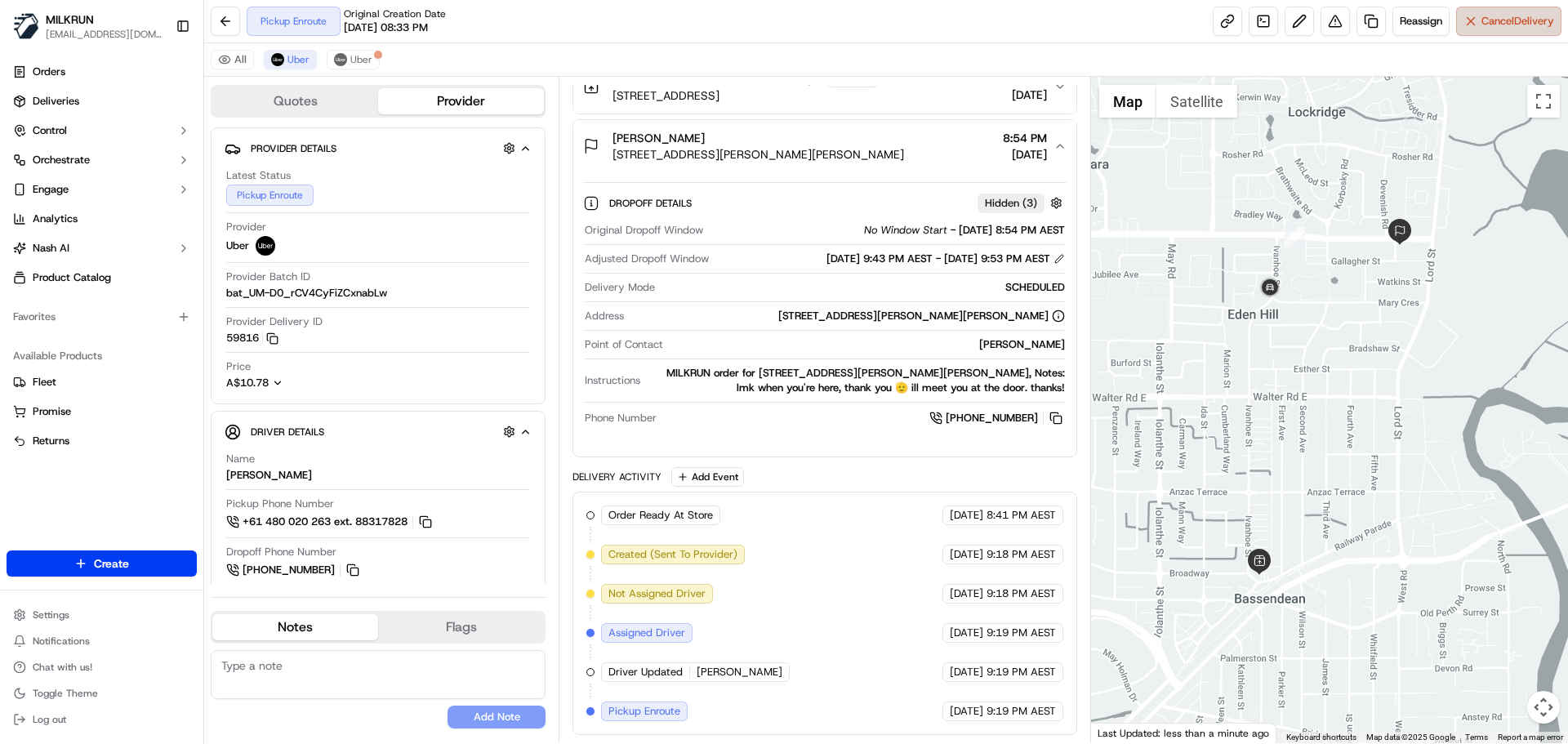
click at [1503, 19] on span "Cancel Delivery" at bounding box center [1517, 22] width 73 height 15
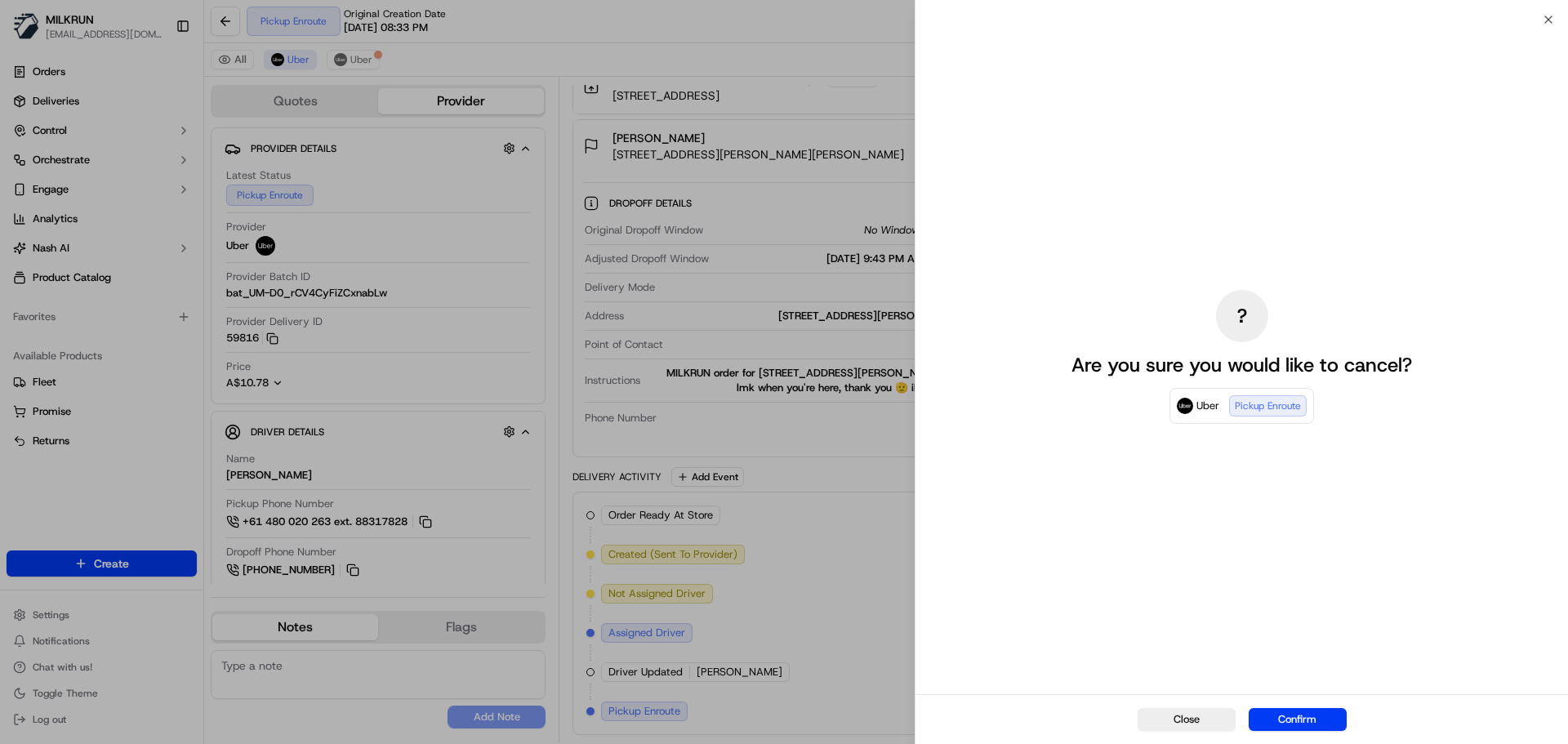
drag, startPoint x: 1291, startPoint y: 710, endPoint x: 1268, endPoint y: 702, distance: 24.4
click at [1289, 713] on button "Confirm" at bounding box center [1297, 719] width 98 height 22
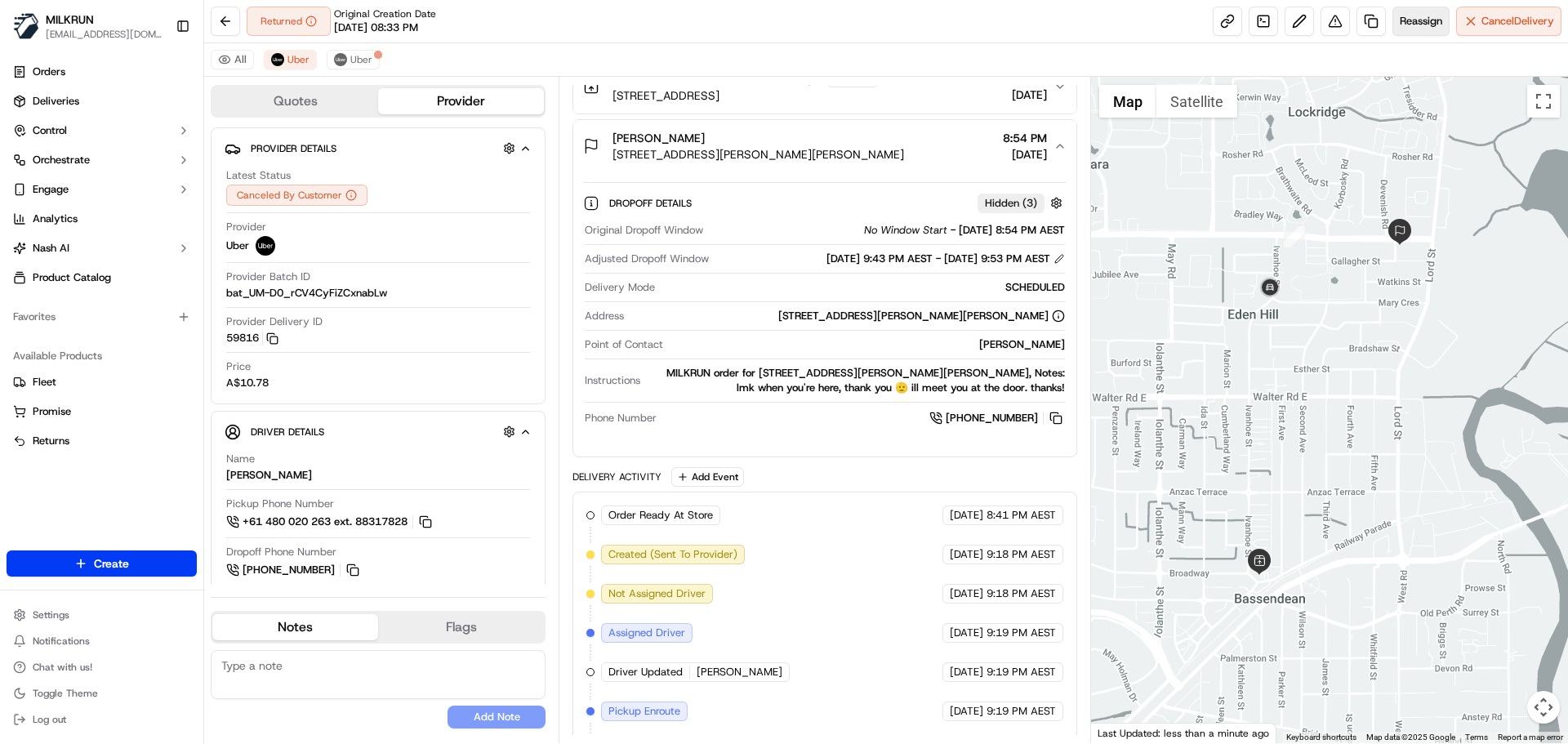
click at [1406, 16] on span "Reassign" at bounding box center [1420, 22] width 42 height 15
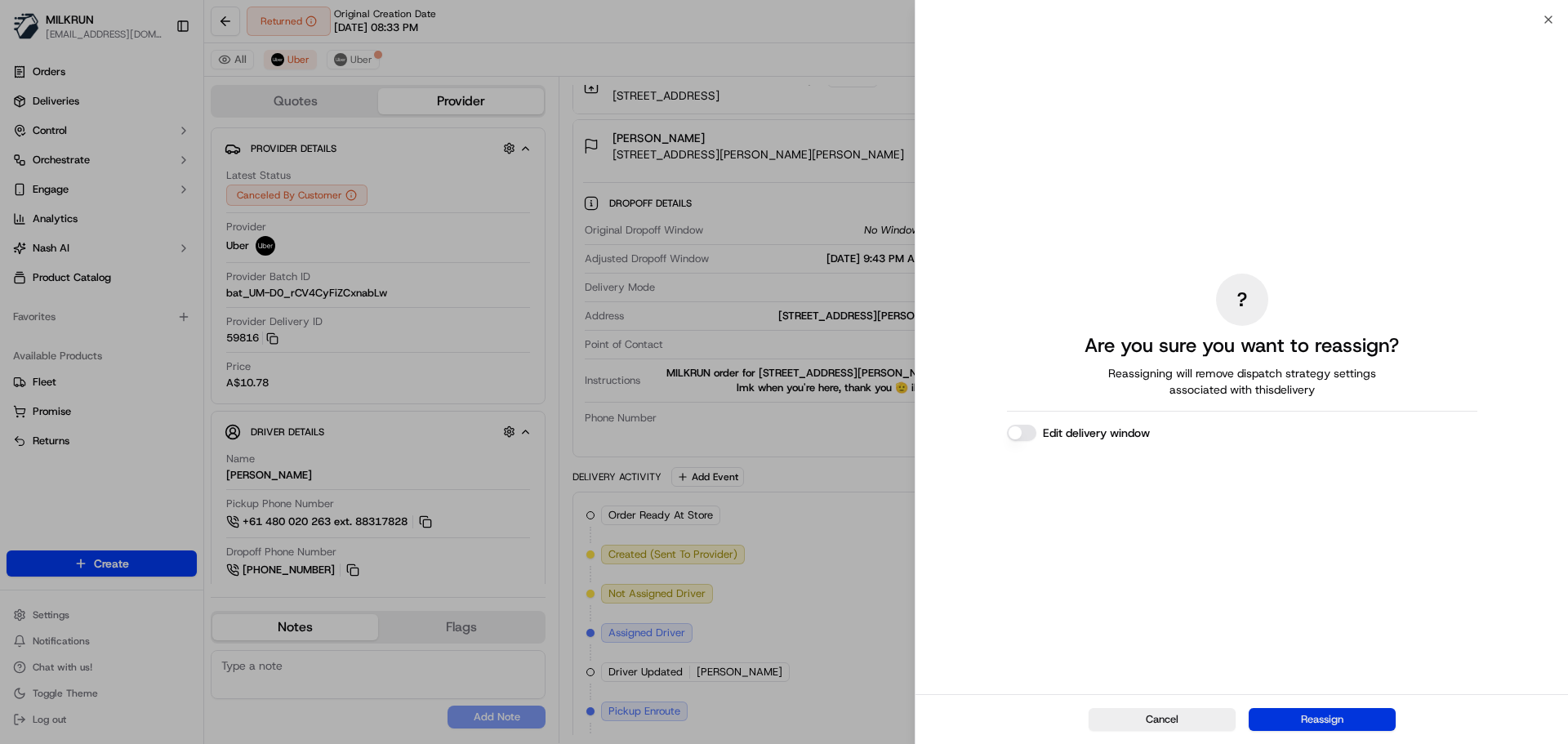
click at [1349, 719] on button "Reassign" at bounding box center [1322, 719] width 147 height 22
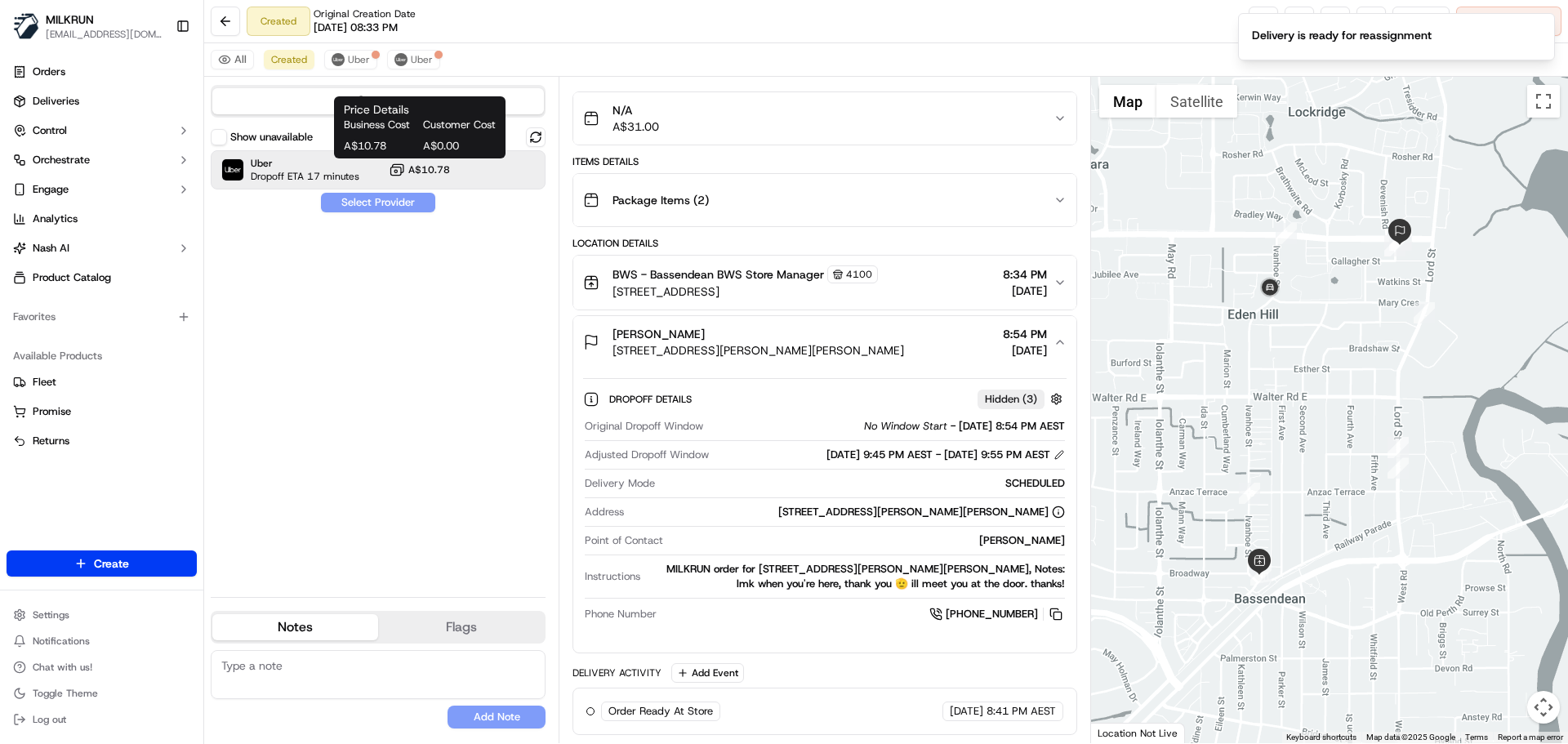
click at [405, 153] on div "Price Details Business Cost Customer Cost A$10.78 A$0.00 Price Details Business…" at bounding box center [419, 127] width 171 height 62
click at [293, 167] on span "Uber" at bounding box center [305, 163] width 109 height 13
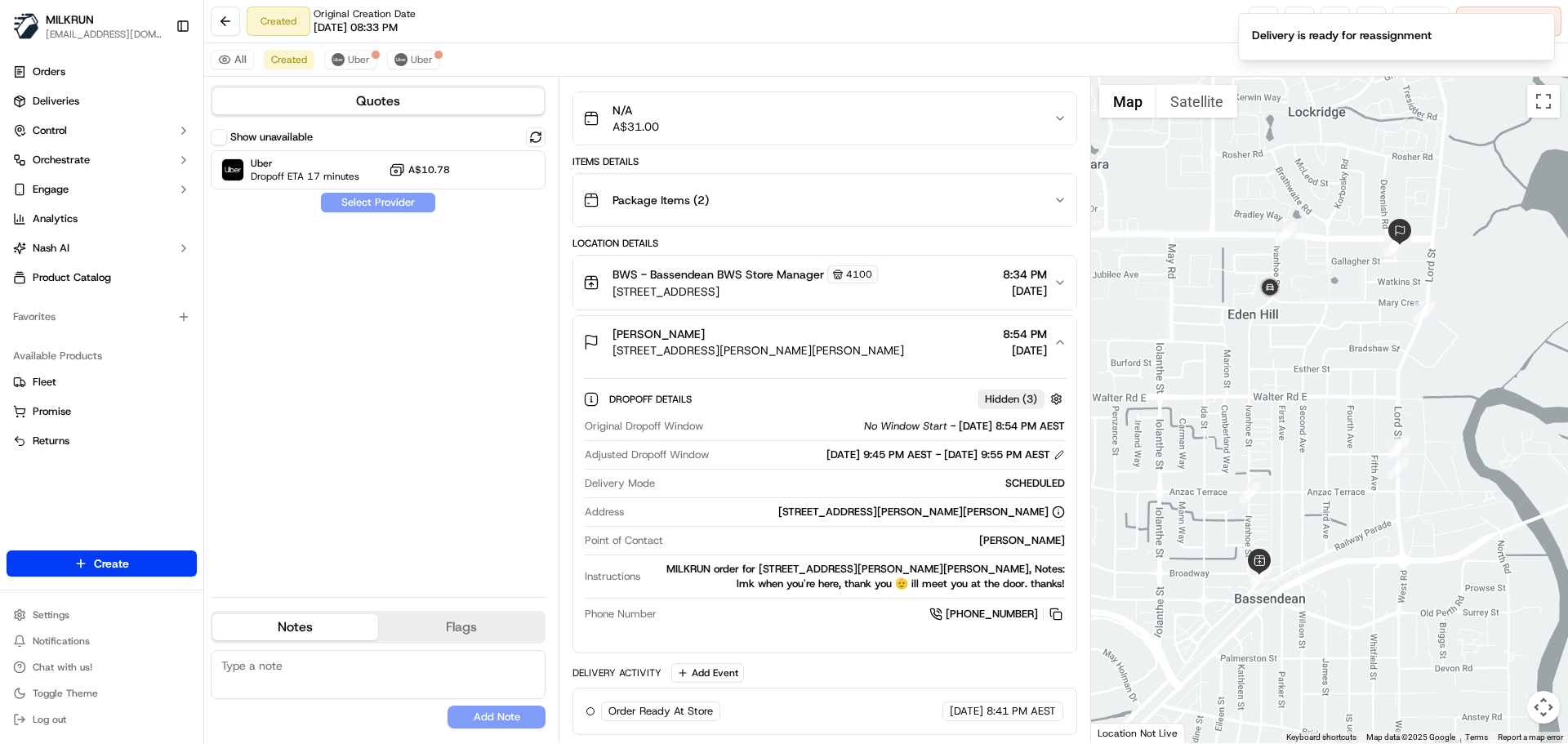
click at [360, 204] on div "Show unavailable Uber Dropoff ETA 17 minutes A$10.78 Select Provider" at bounding box center [378, 356] width 335 height 457
click at [359, 199] on div "Show unavailable Uber Dropoff ETA 17 minutes A$10.78 Select Provider" at bounding box center [378, 356] width 335 height 457
click at [332, 156] on div "Uber Dropoff ETA 17 minutes A$10.78" at bounding box center [378, 169] width 335 height 39
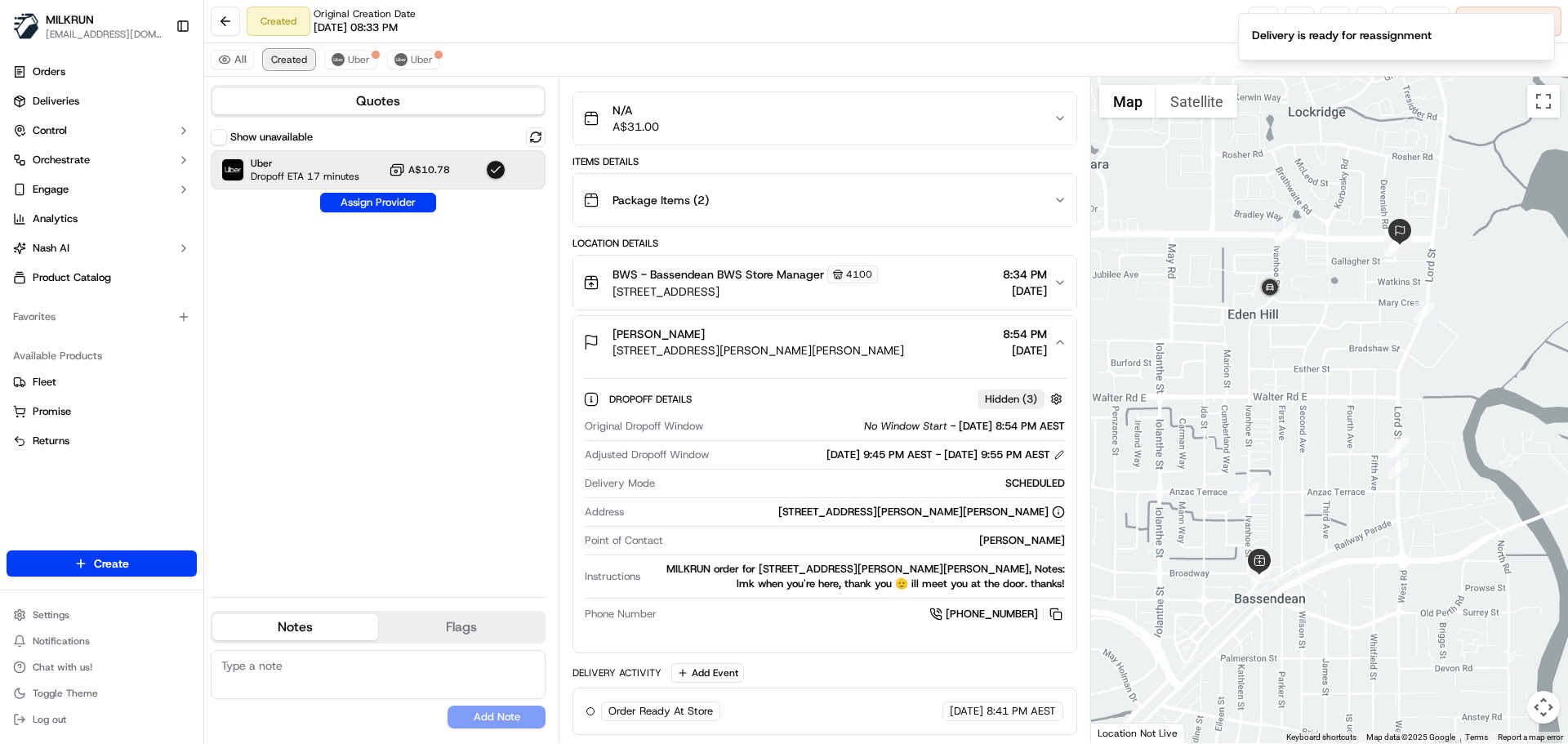
click at [296, 54] on span "Created" at bounding box center [289, 60] width 36 height 13
click at [377, 170] on div "Uber Dropoff ETA 17 minutes A$10.78" at bounding box center [378, 169] width 335 height 39
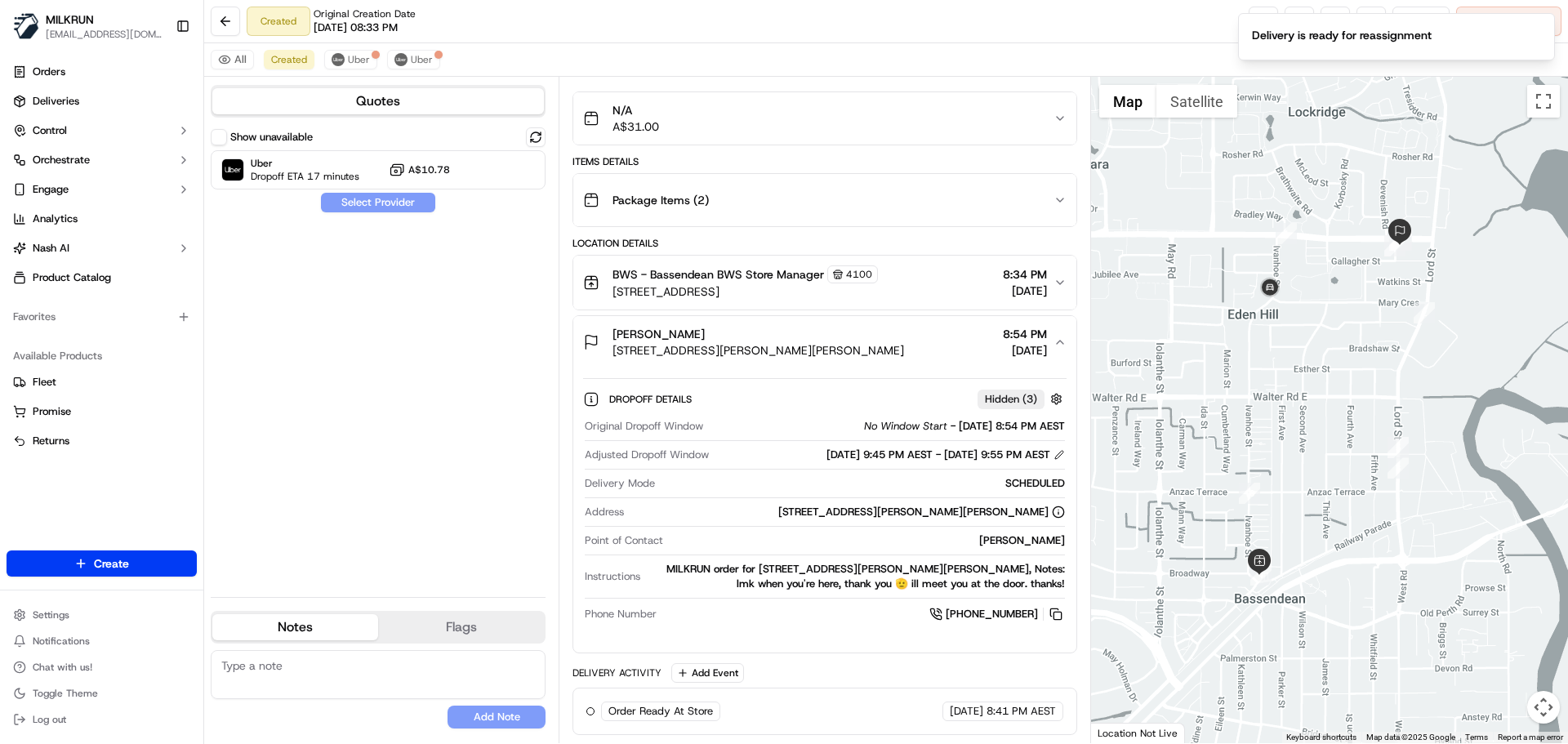
click at [380, 212] on div "Show unavailable Uber Dropoff ETA 17 minutes A$10.78 Select Provider" at bounding box center [378, 356] width 335 height 457
click at [371, 205] on div "Show unavailable Uber Dropoff ETA 17 minutes A$10.78 Select Provider" at bounding box center [378, 356] width 335 height 457
click at [294, 55] on span "Created" at bounding box center [289, 60] width 36 height 13
click at [328, 158] on span "Uber" at bounding box center [305, 163] width 109 height 13
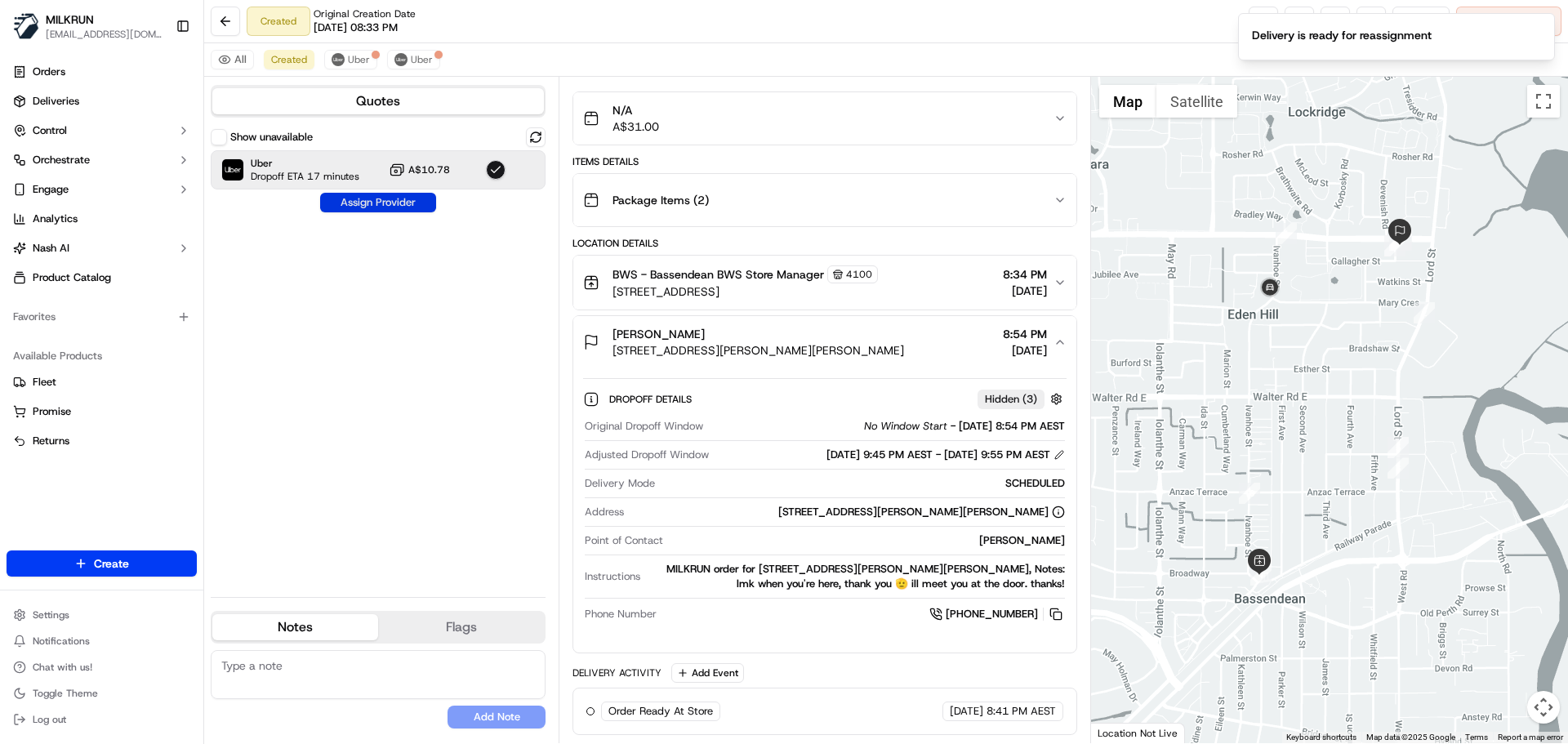
click at [366, 201] on button "Assign Provider" at bounding box center [378, 202] width 116 height 20
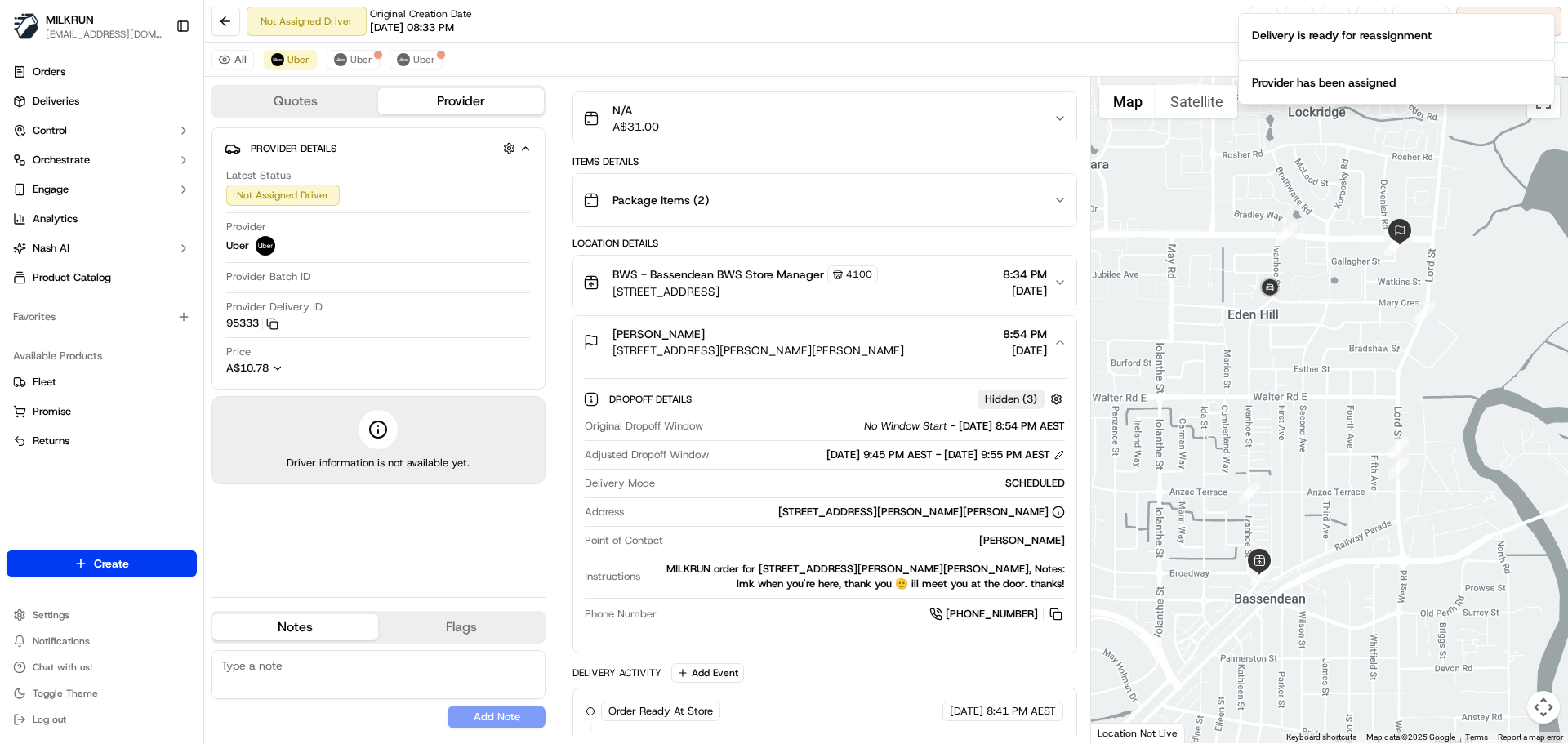
scroll to position [211, 0]
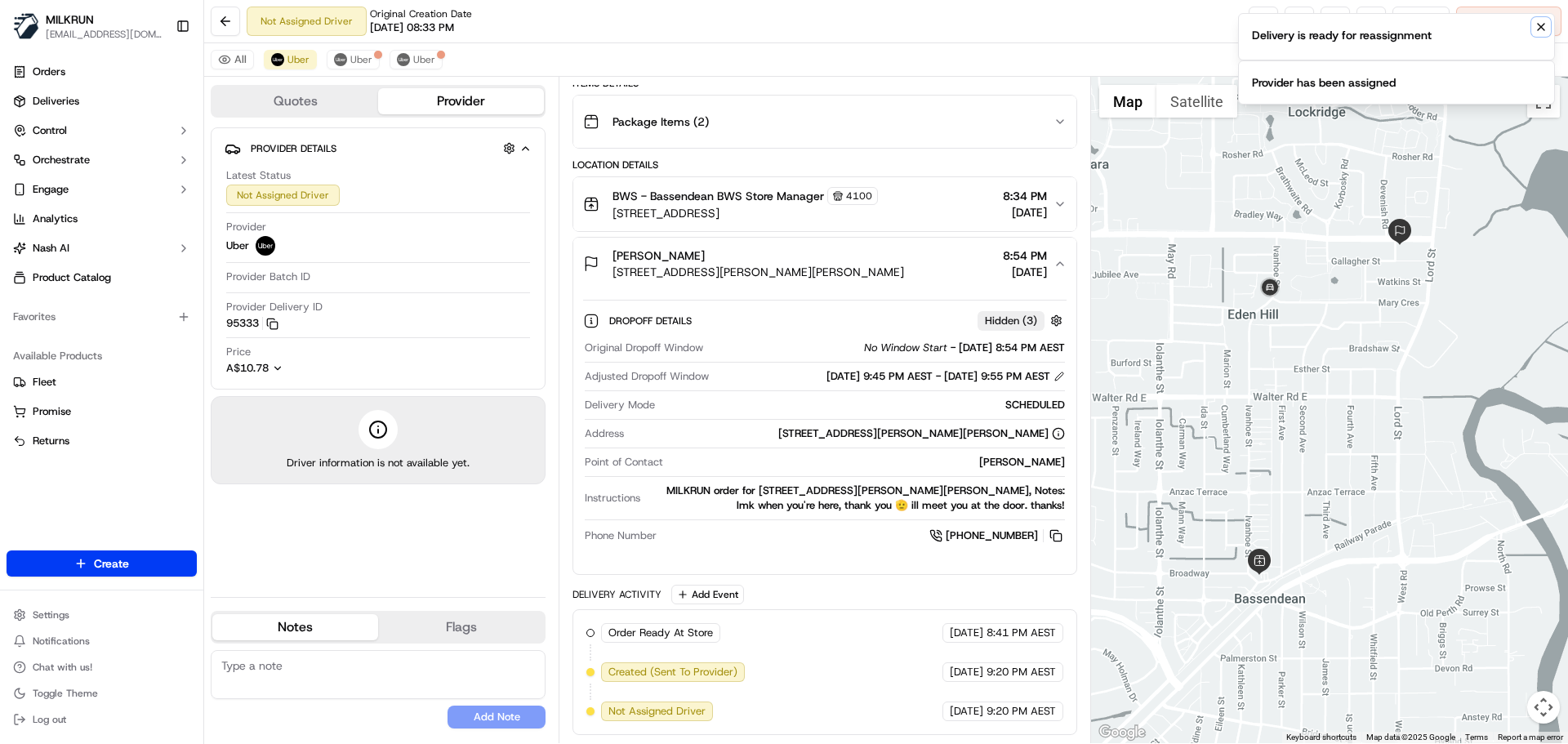
click at [1541, 22] on icon "Notifications (F8)" at bounding box center [1541, 27] width 13 height 13
click at [1538, 22] on icon "Notifications (F8)" at bounding box center [1541, 27] width 13 height 13
click at [1500, 13] on button "Cancel Delivery" at bounding box center [1508, 21] width 106 height 29
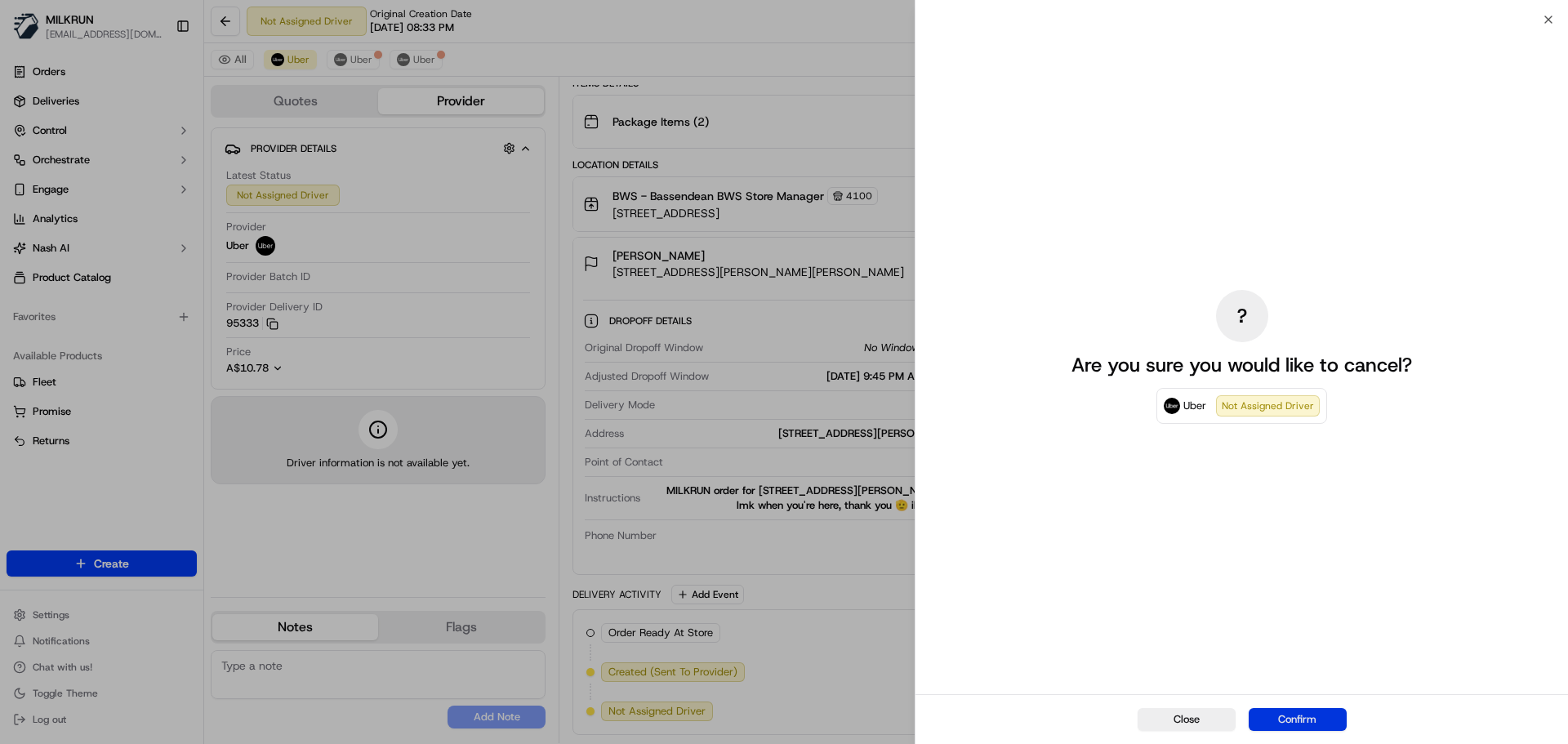
click at [1287, 714] on button "Confirm" at bounding box center [1297, 719] width 98 height 22
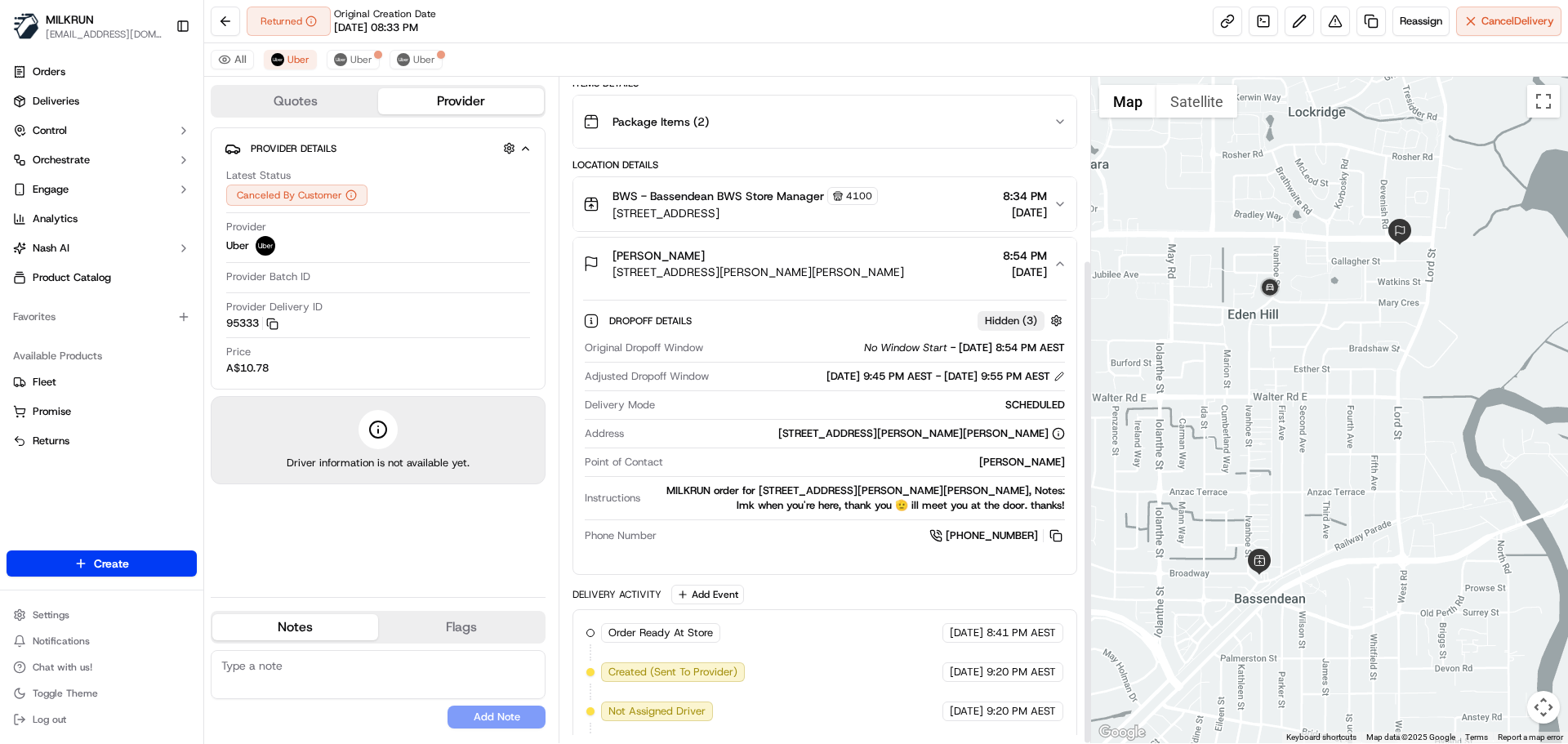
scroll to position [250, 0]
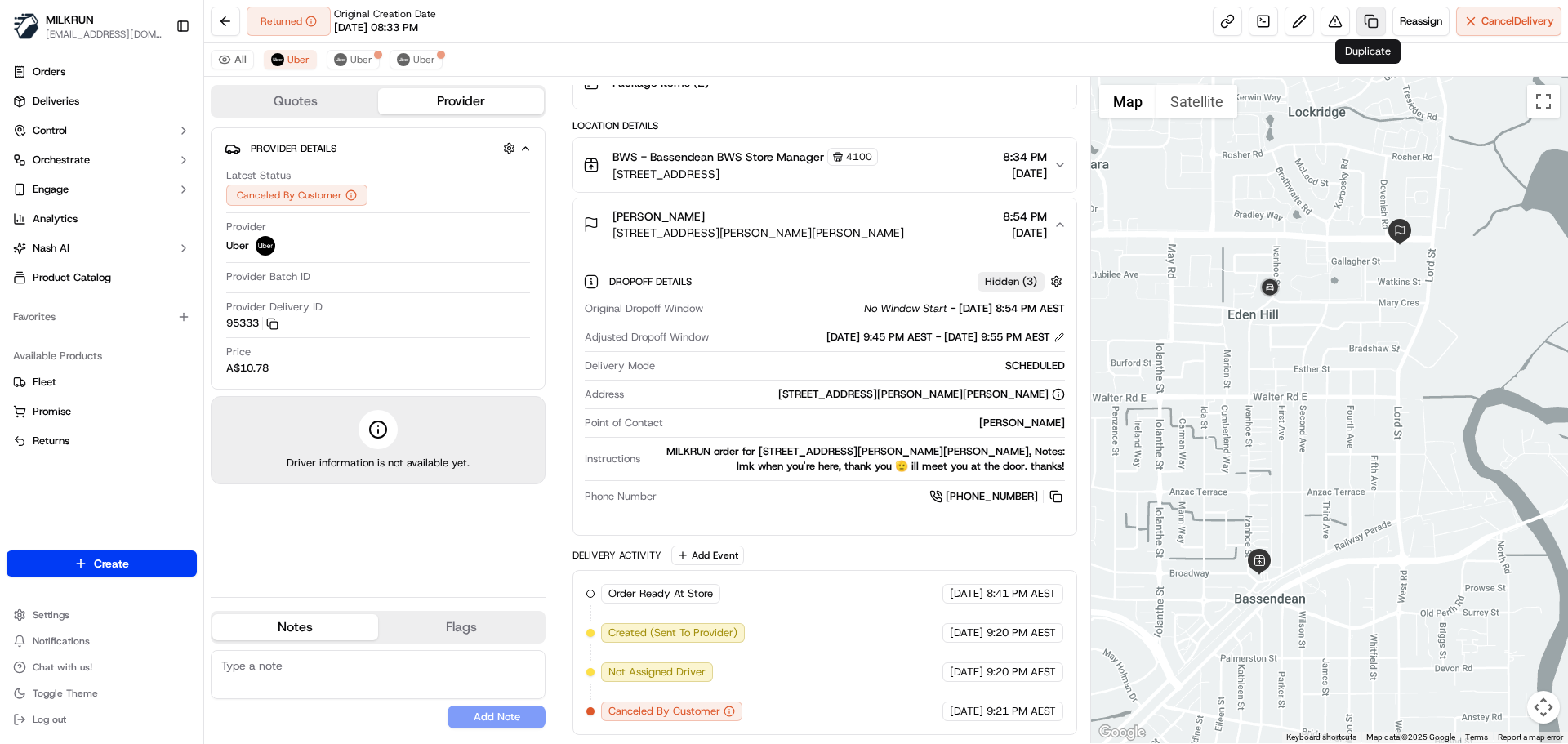
click at [1364, 16] on link at bounding box center [1370, 21] width 29 height 29
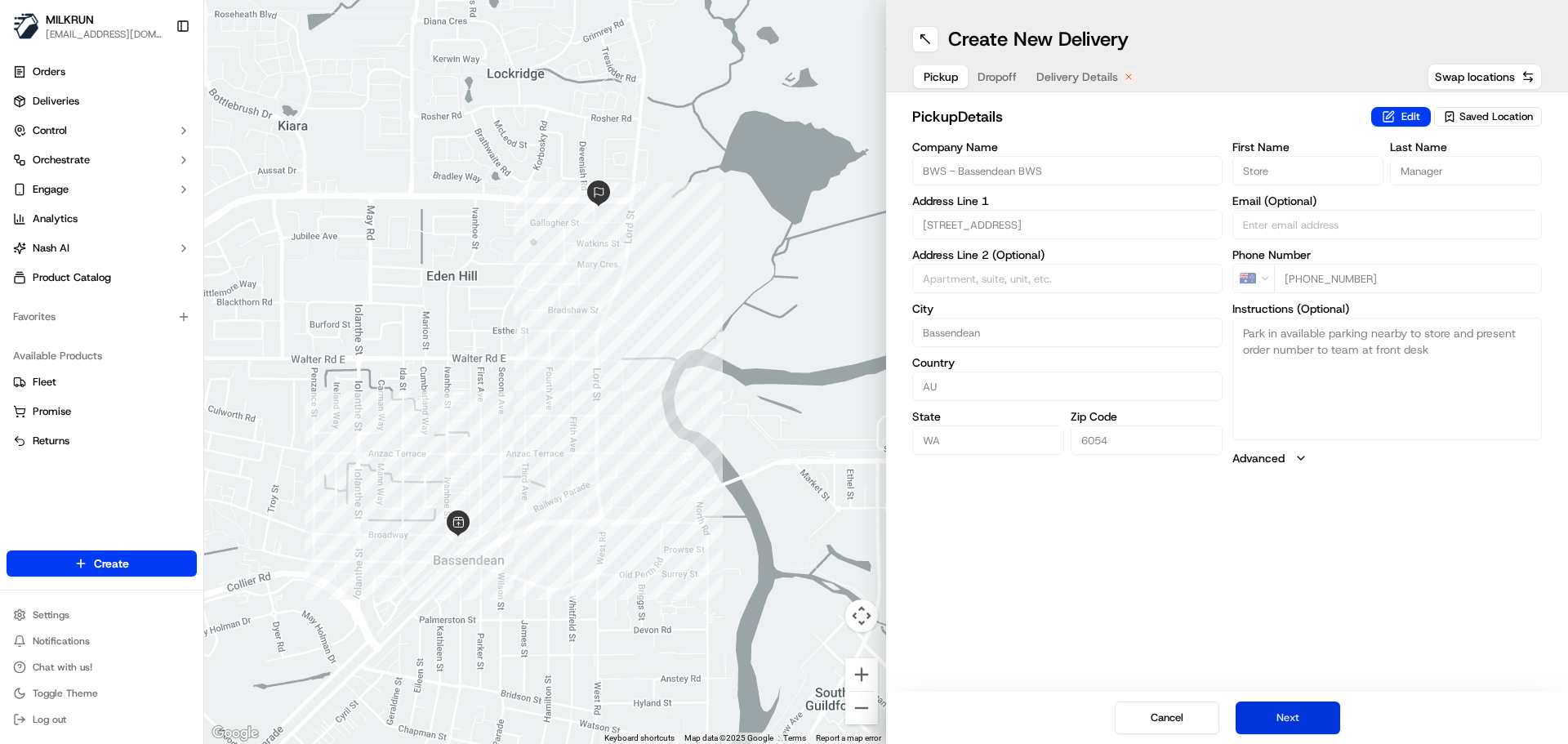
click at [1303, 715] on button "Next" at bounding box center [1288, 717] width 105 height 33
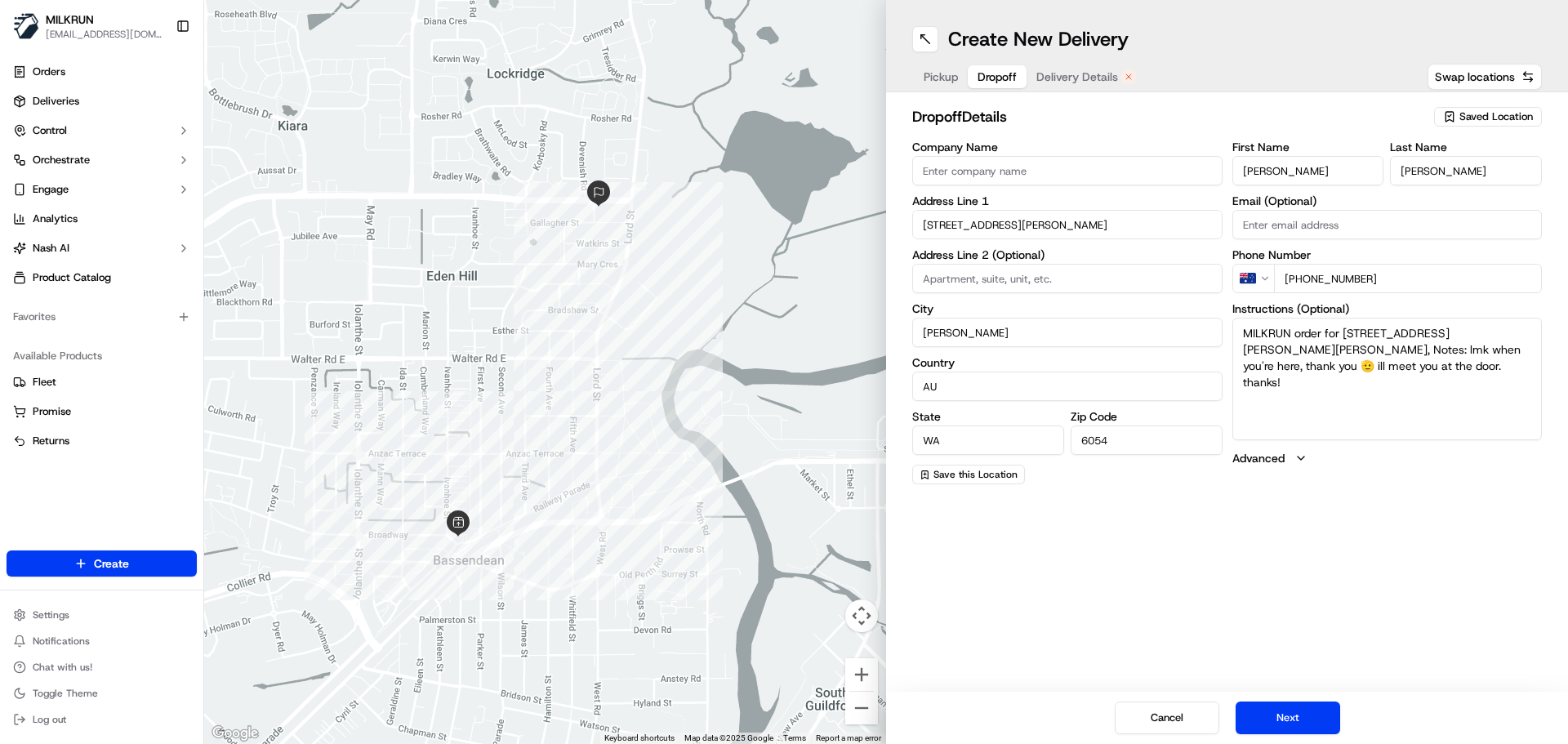
drag, startPoint x: 1391, startPoint y: 280, endPoint x: 1309, endPoint y: 275, distance: 82.2
click at [1307, 275] on input "+61 433 650 284" at bounding box center [1408, 278] width 269 height 29
paste input "0406 105 784"
drag, startPoint x: 1313, startPoint y: 281, endPoint x: 1307, endPoint y: 294, distance: 14.3
click at [1313, 284] on input "+61 0406 105 784" at bounding box center [1408, 278] width 269 height 29
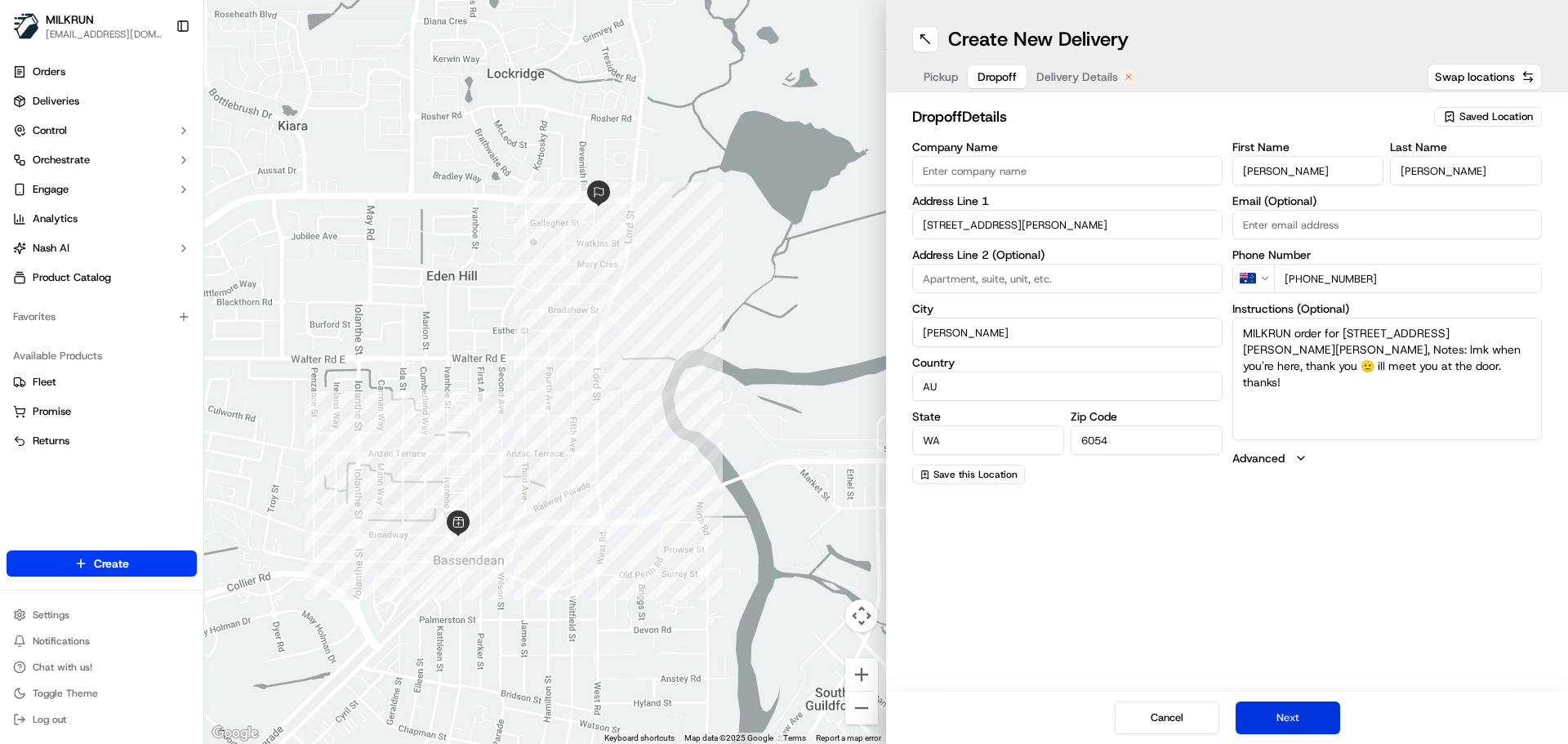
type input "+61 406 105 784"
click at [1308, 713] on button "Next" at bounding box center [1288, 717] width 105 height 33
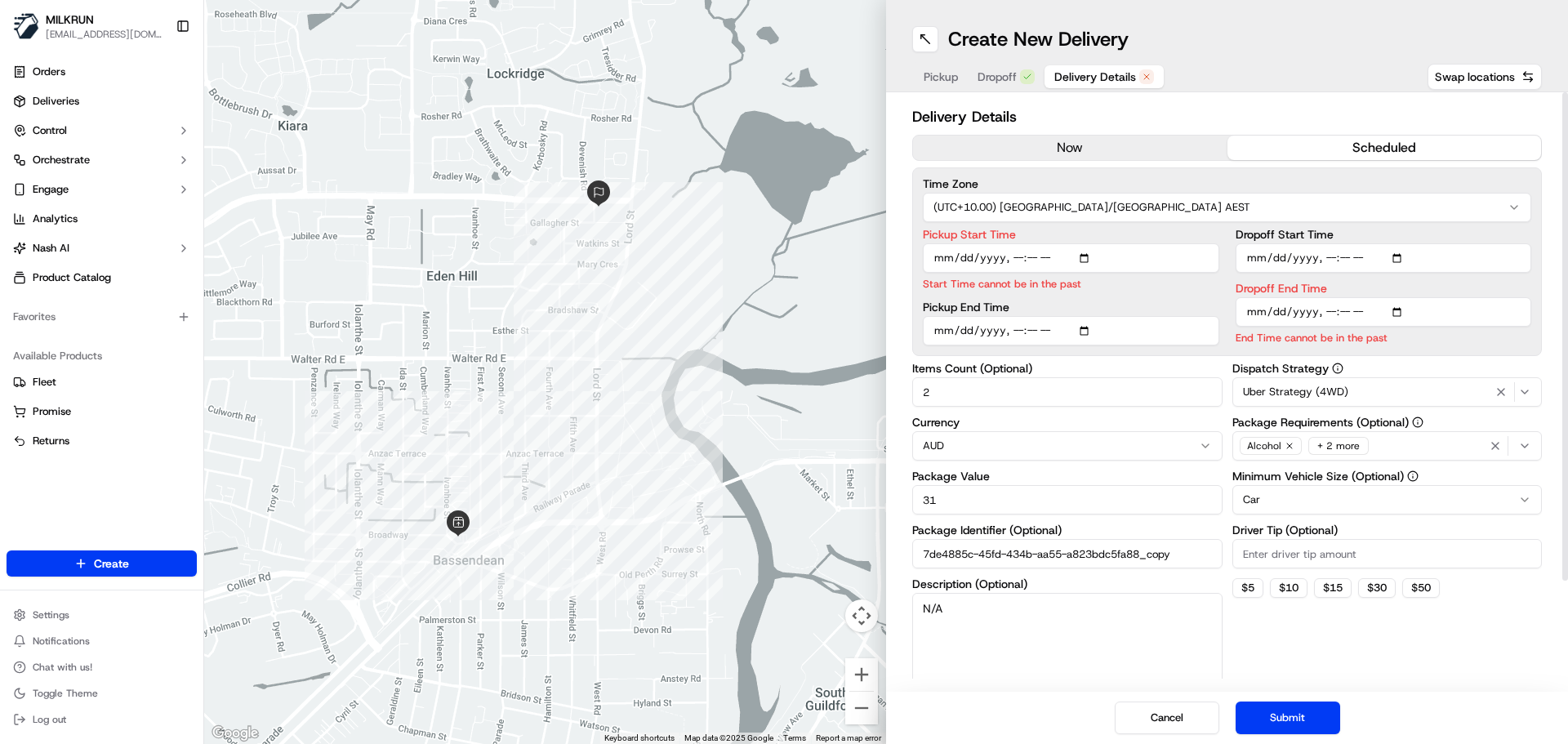
drag, startPoint x: 1115, startPoint y: 144, endPoint x: 1116, endPoint y: 262, distance: 118.0
click at [1116, 143] on button "now" at bounding box center [1070, 148] width 315 height 24
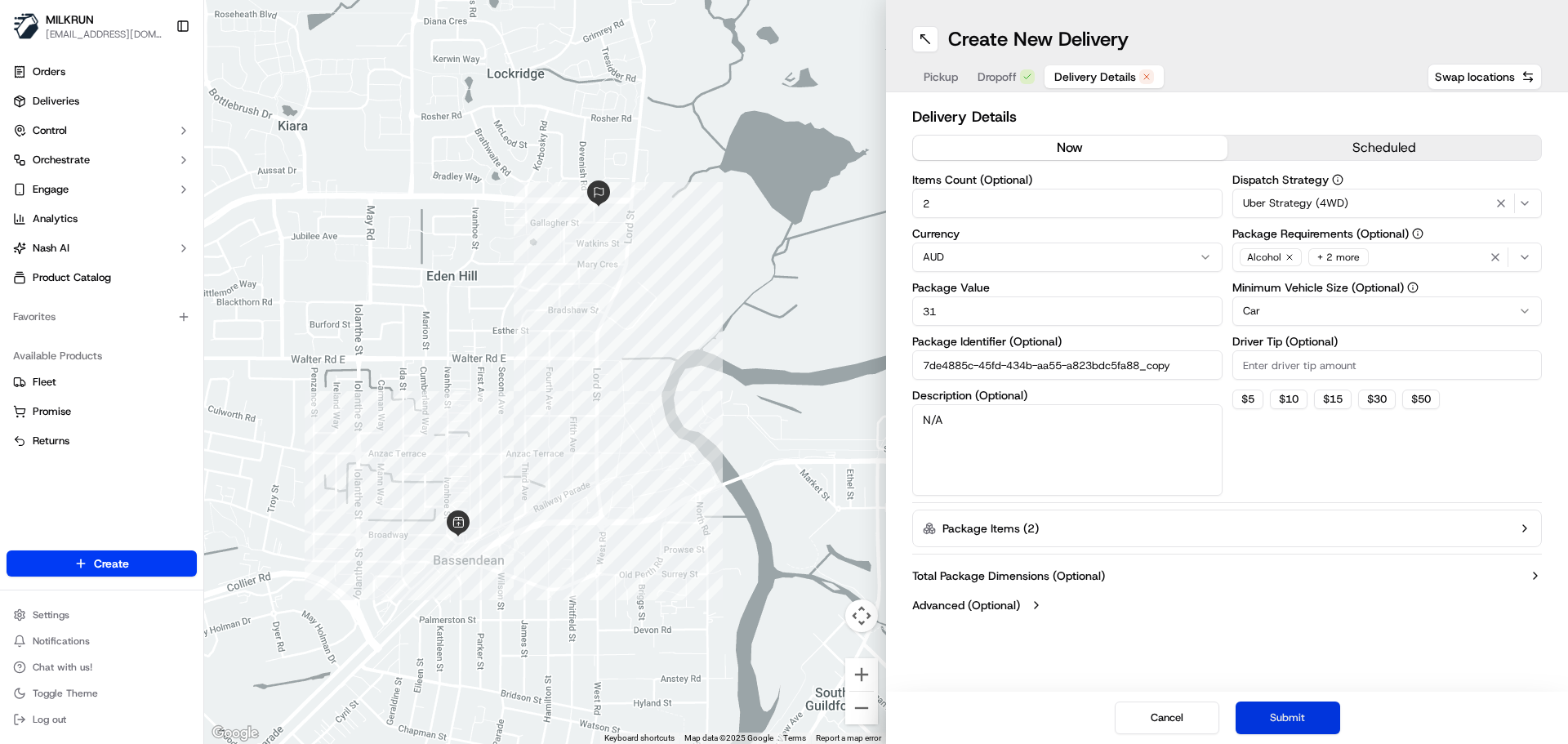
click at [1282, 722] on button "Submit" at bounding box center [1288, 717] width 105 height 33
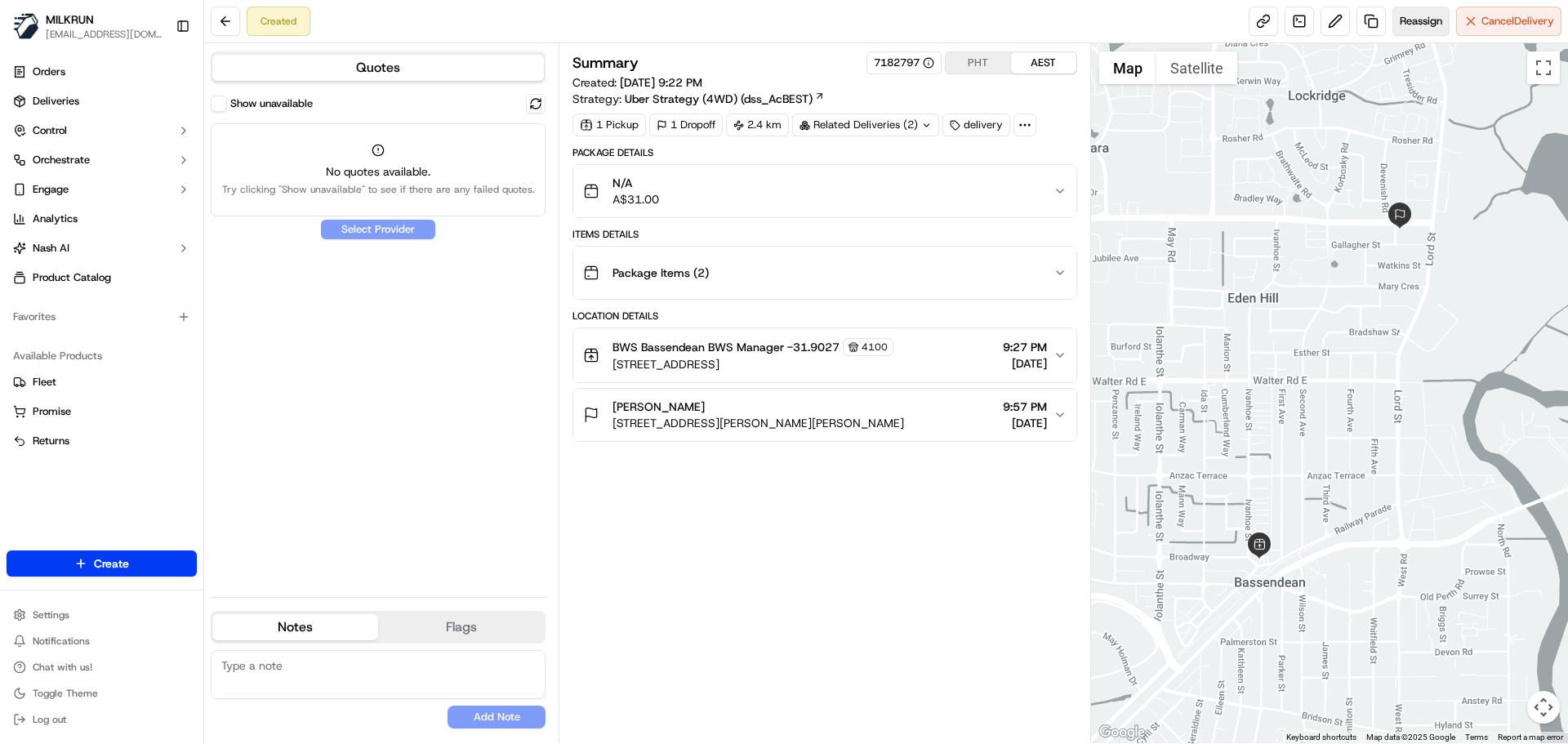
click at [1416, 16] on span "Reassign" at bounding box center [1420, 22] width 42 height 15
click at [226, 106] on button "Show unavailable" at bounding box center [218, 103] width 16 height 16
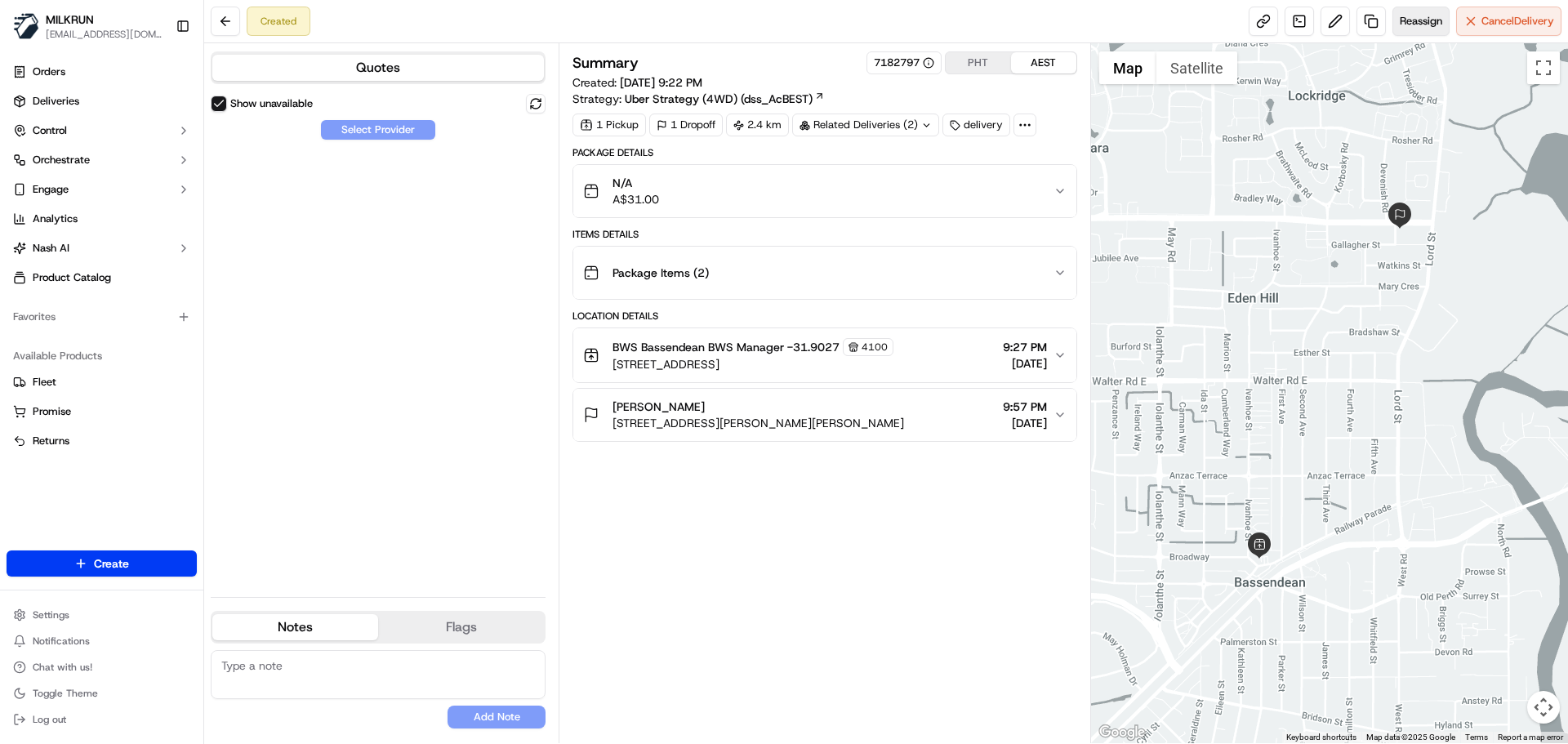
click at [1424, 11] on button "Reassign" at bounding box center [1420, 21] width 57 height 29
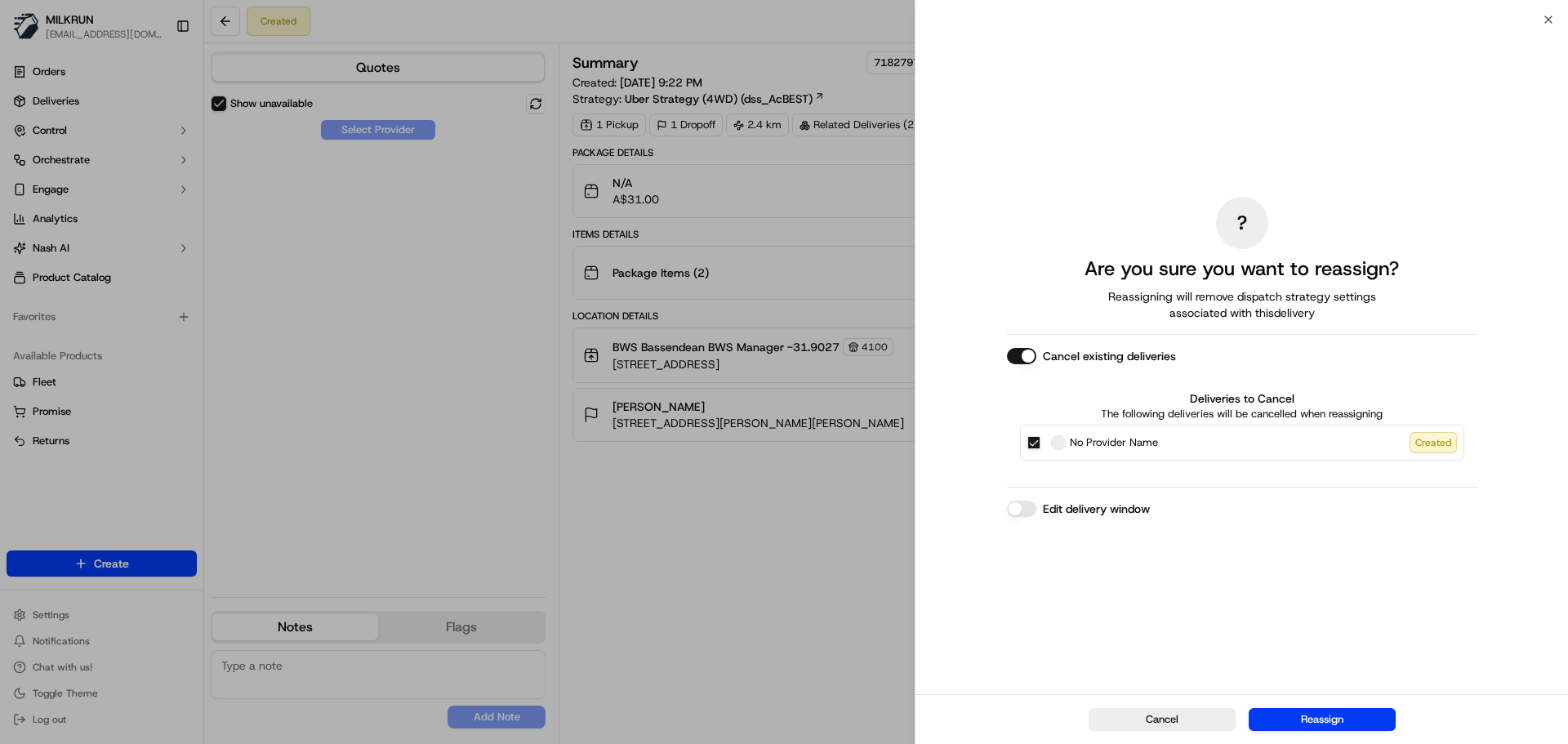
drag, startPoint x: 1036, startPoint y: 445, endPoint x: 1044, endPoint y: 461, distance: 17.9
click at [1036, 445] on button "No Provider Name Created" at bounding box center [1033, 443] width 13 height 13
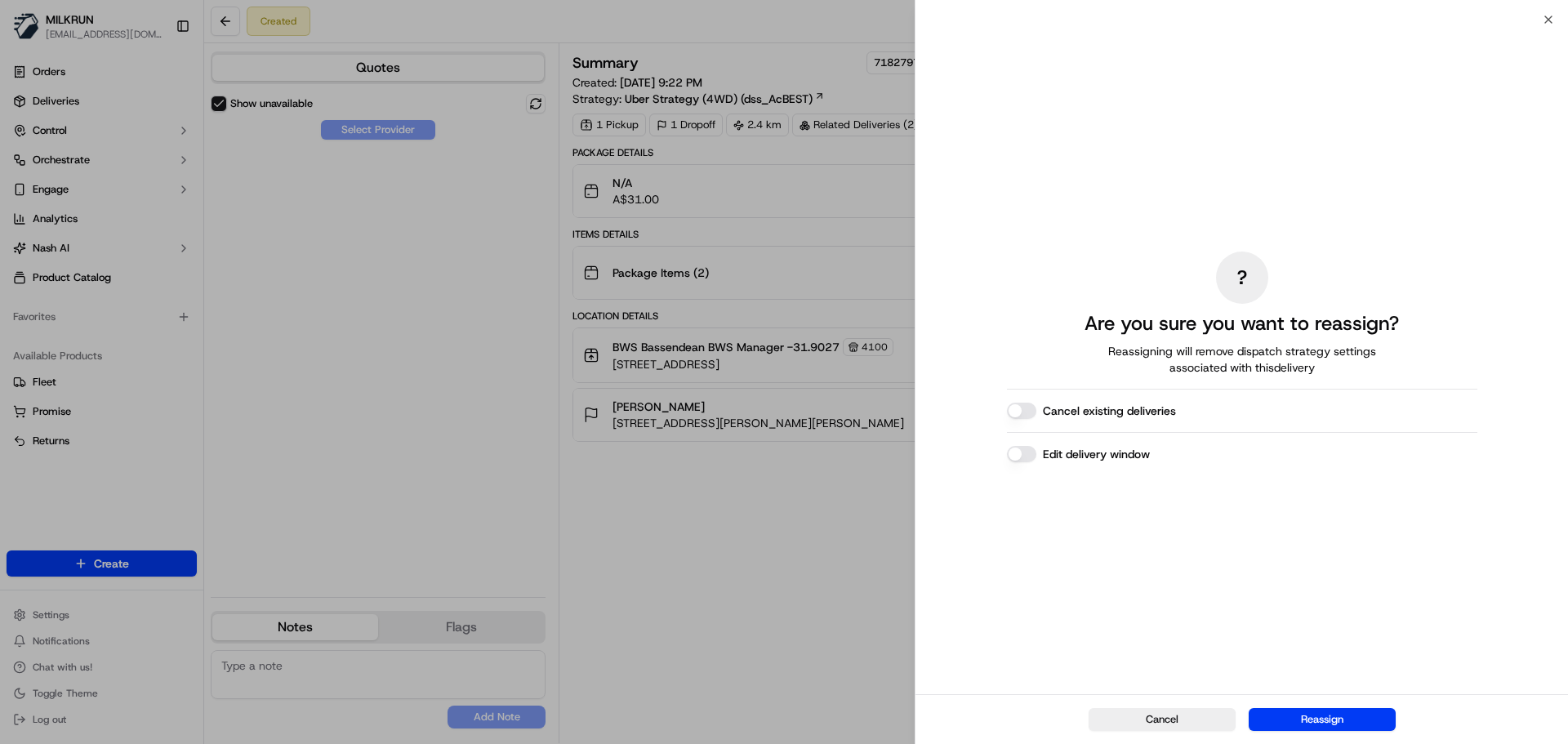
click at [1299, 713] on button "Reassign" at bounding box center [1322, 719] width 147 height 22
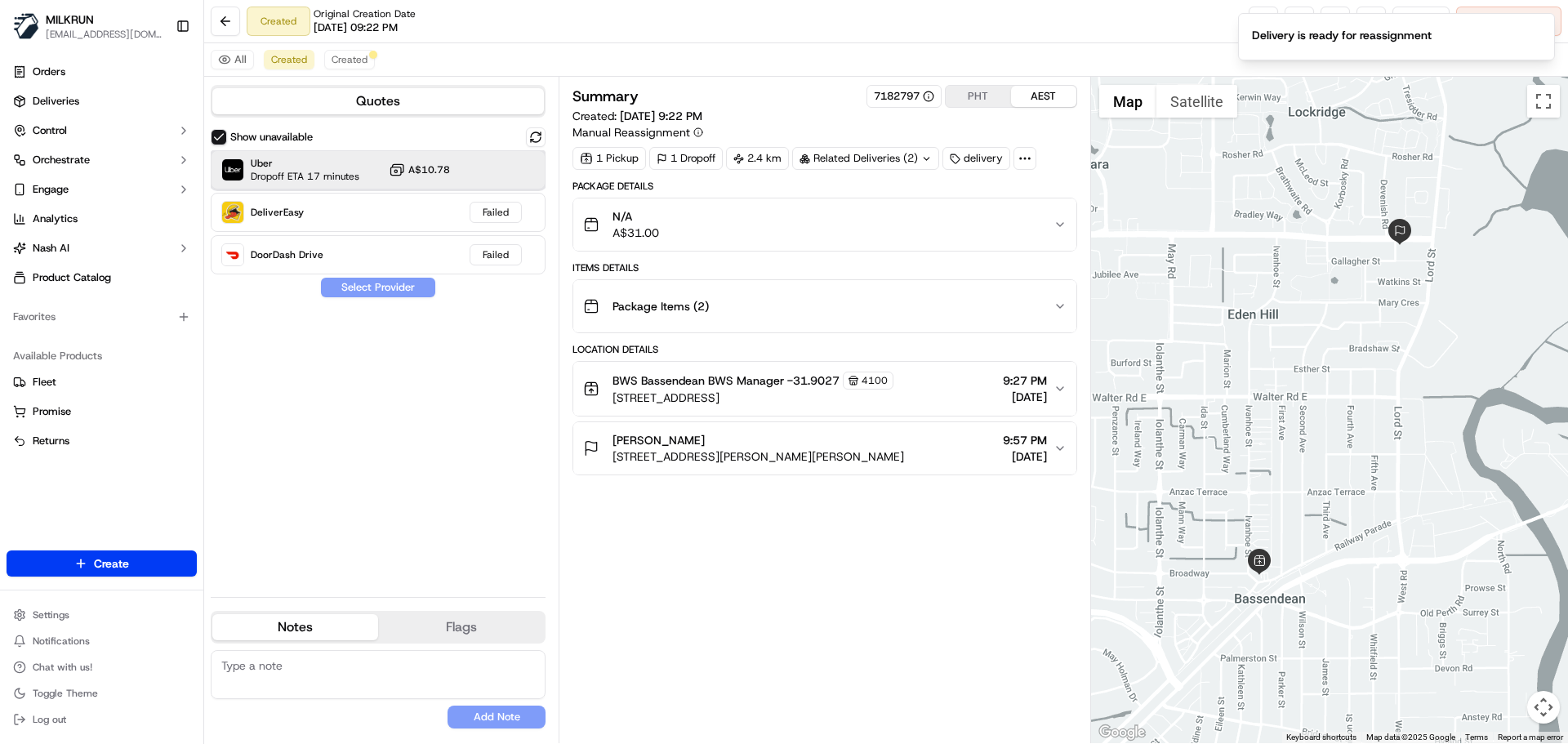
click at [297, 166] on span "Uber" at bounding box center [305, 163] width 109 height 13
click at [369, 286] on button "Assign Provider" at bounding box center [378, 287] width 116 height 20
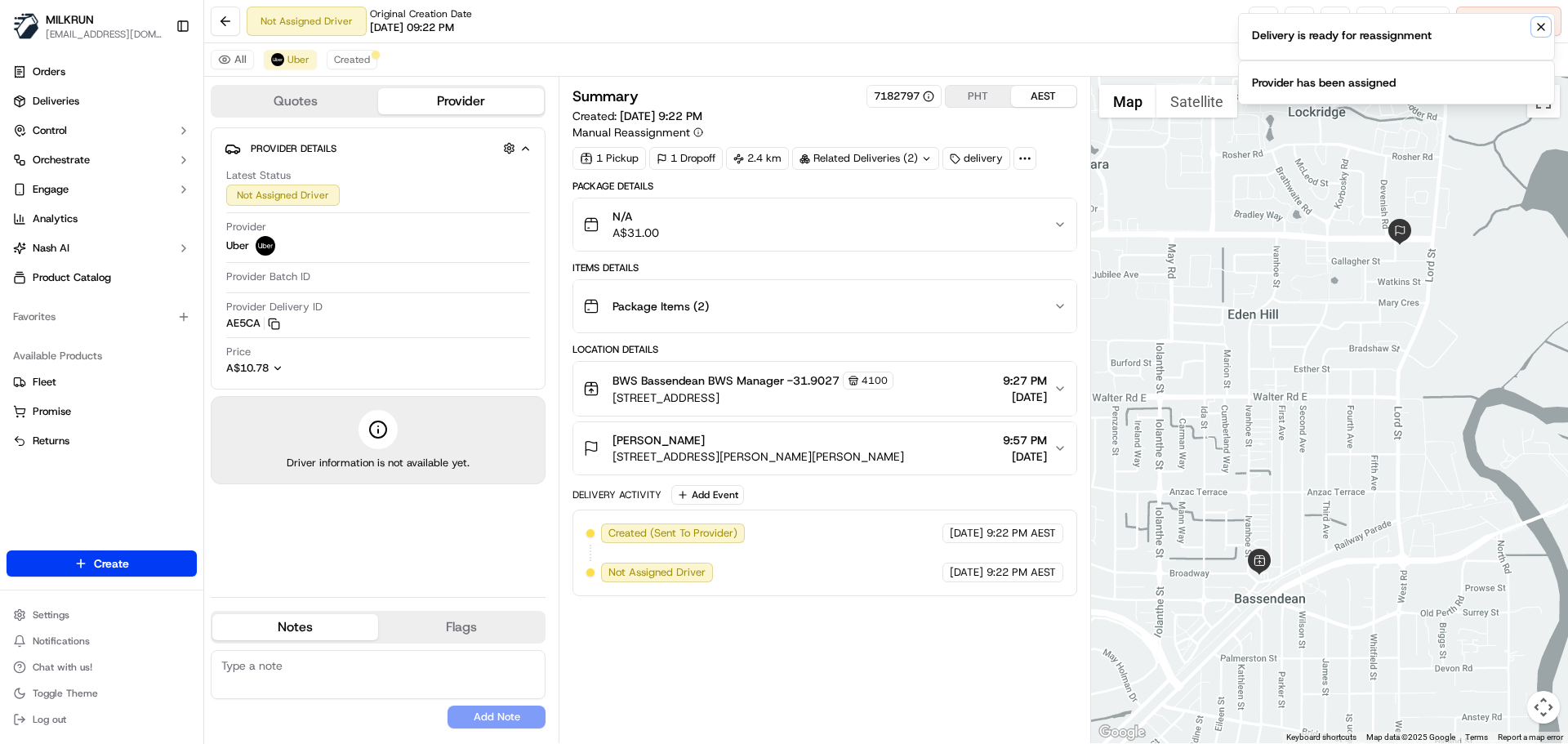
click at [1543, 22] on icon "Notifications (F8)" at bounding box center [1541, 27] width 13 height 13
click at [1544, 22] on icon "Notifications (F8)" at bounding box center [1541, 27] width 13 height 13
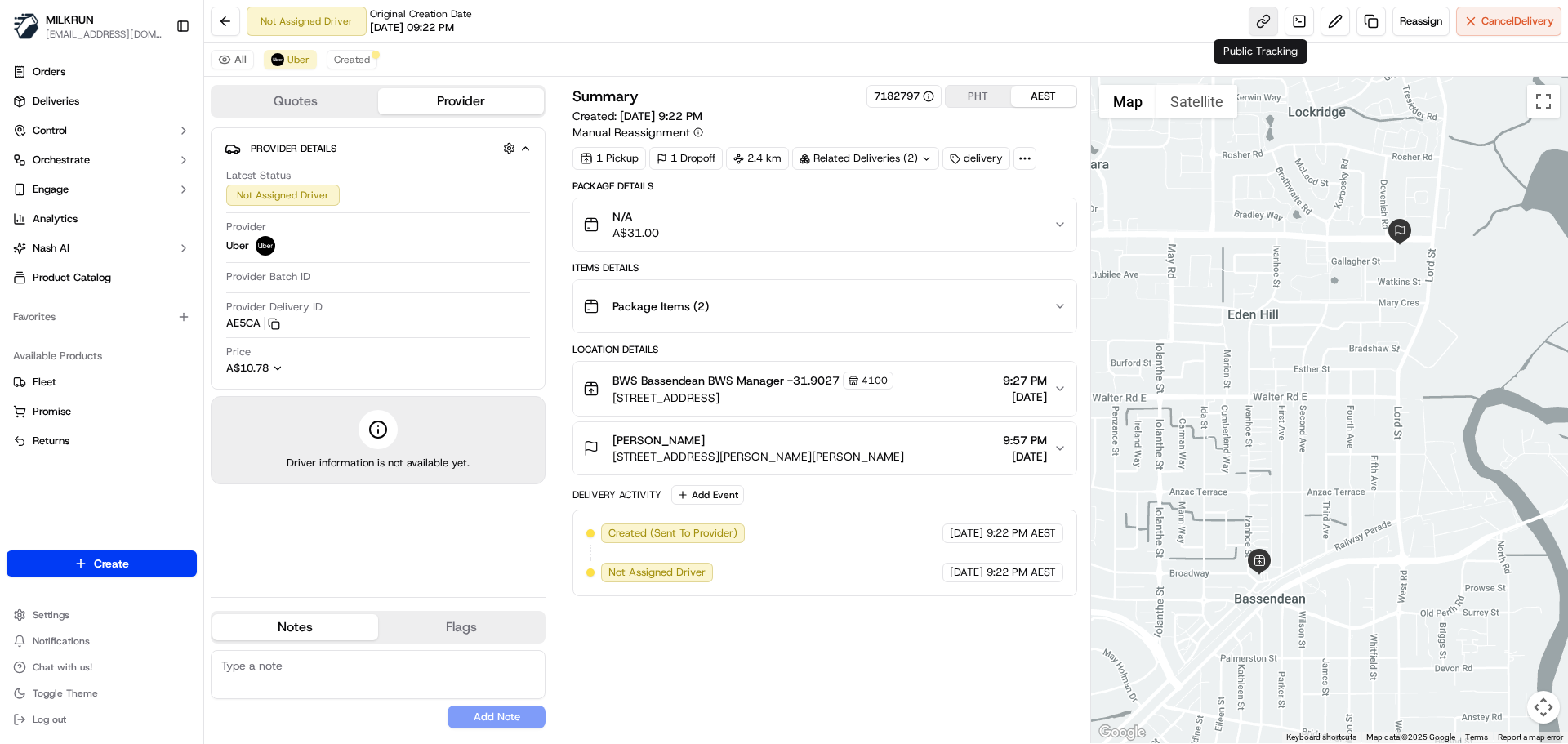
click at [1253, 14] on link at bounding box center [1263, 21] width 29 height 29
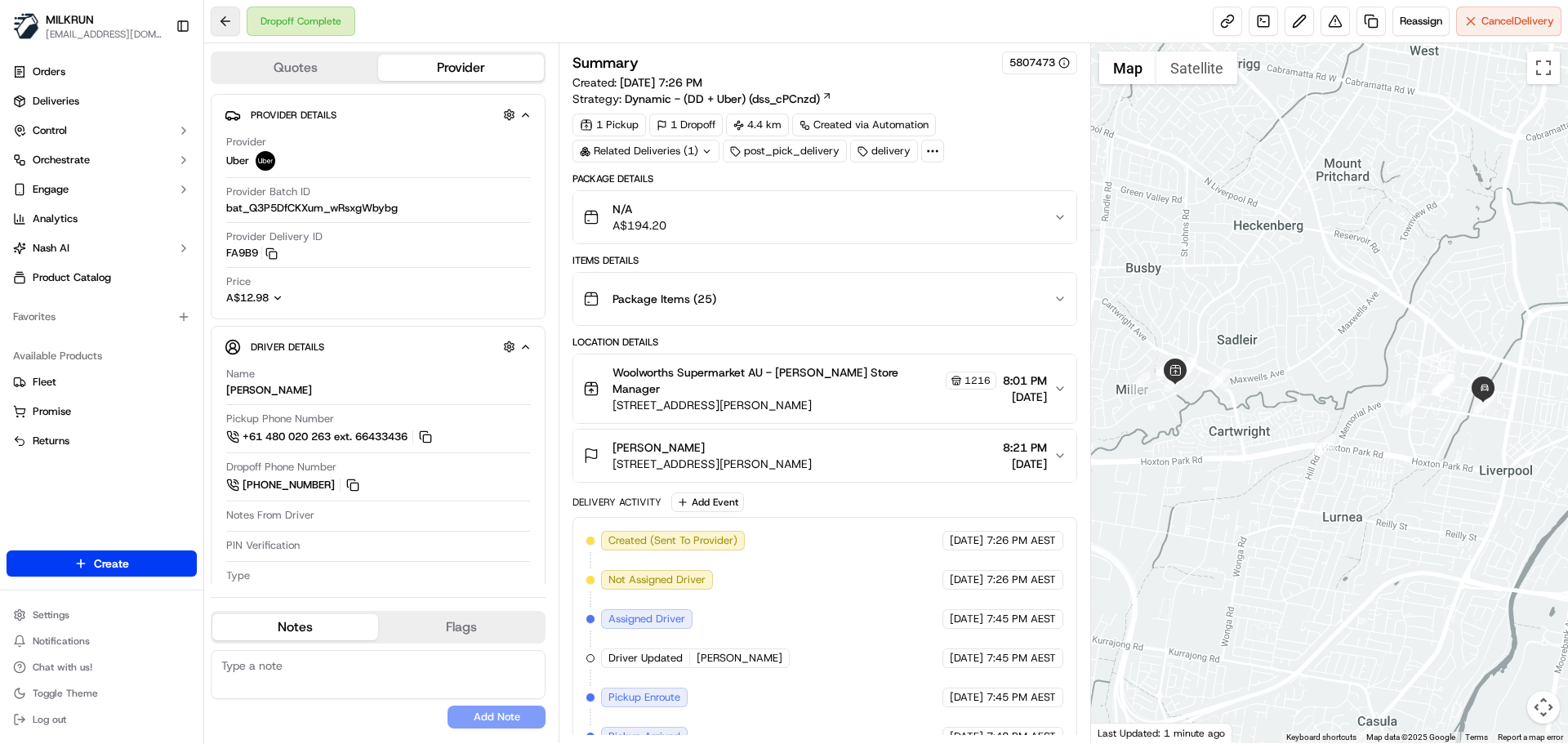
click at [221, 21] on button at bounding box center [225, 21] width 29 height 29
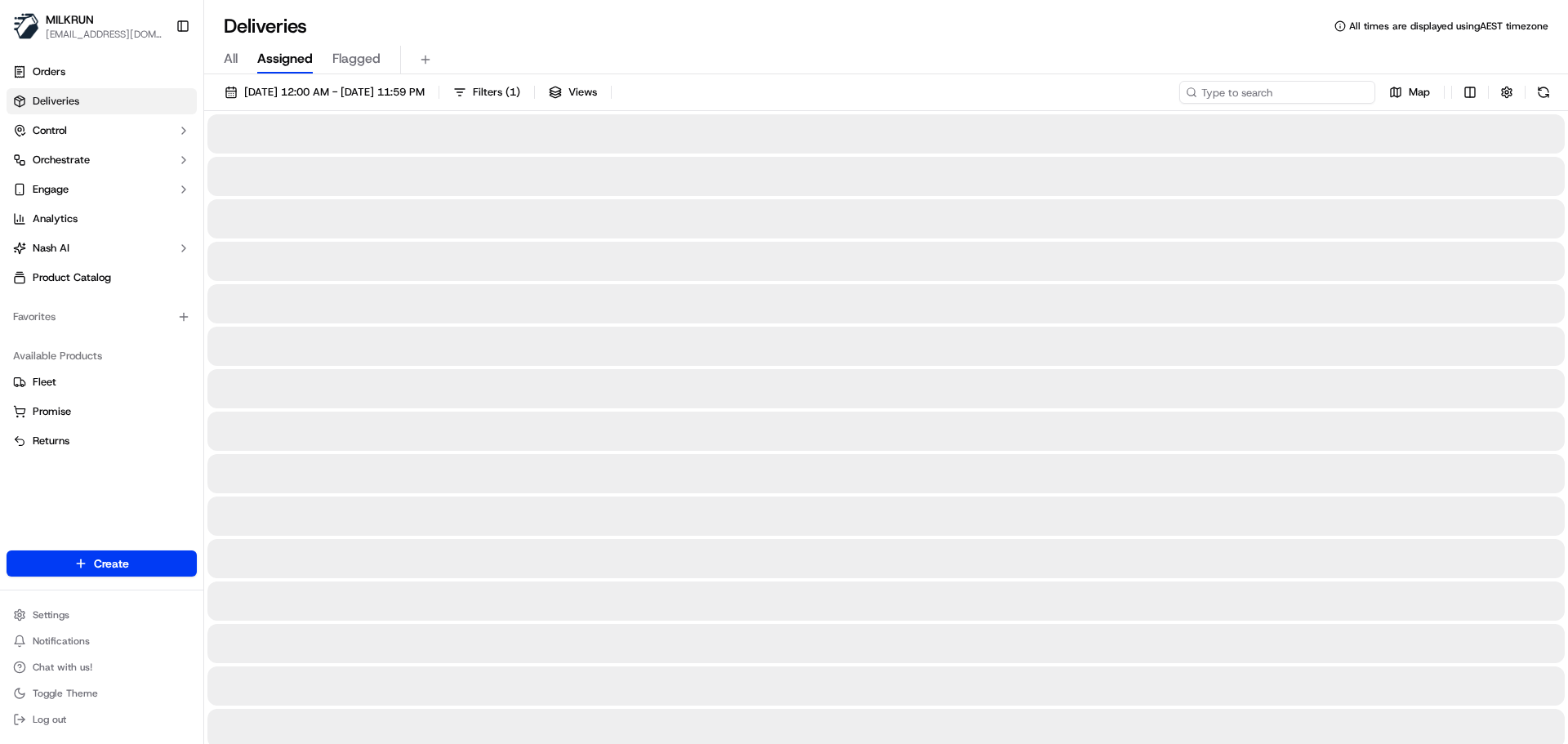
click at [1260, 96] on input at bounding box center [1276, 92] width 196 height 22
paste input "Daniel Crowley"
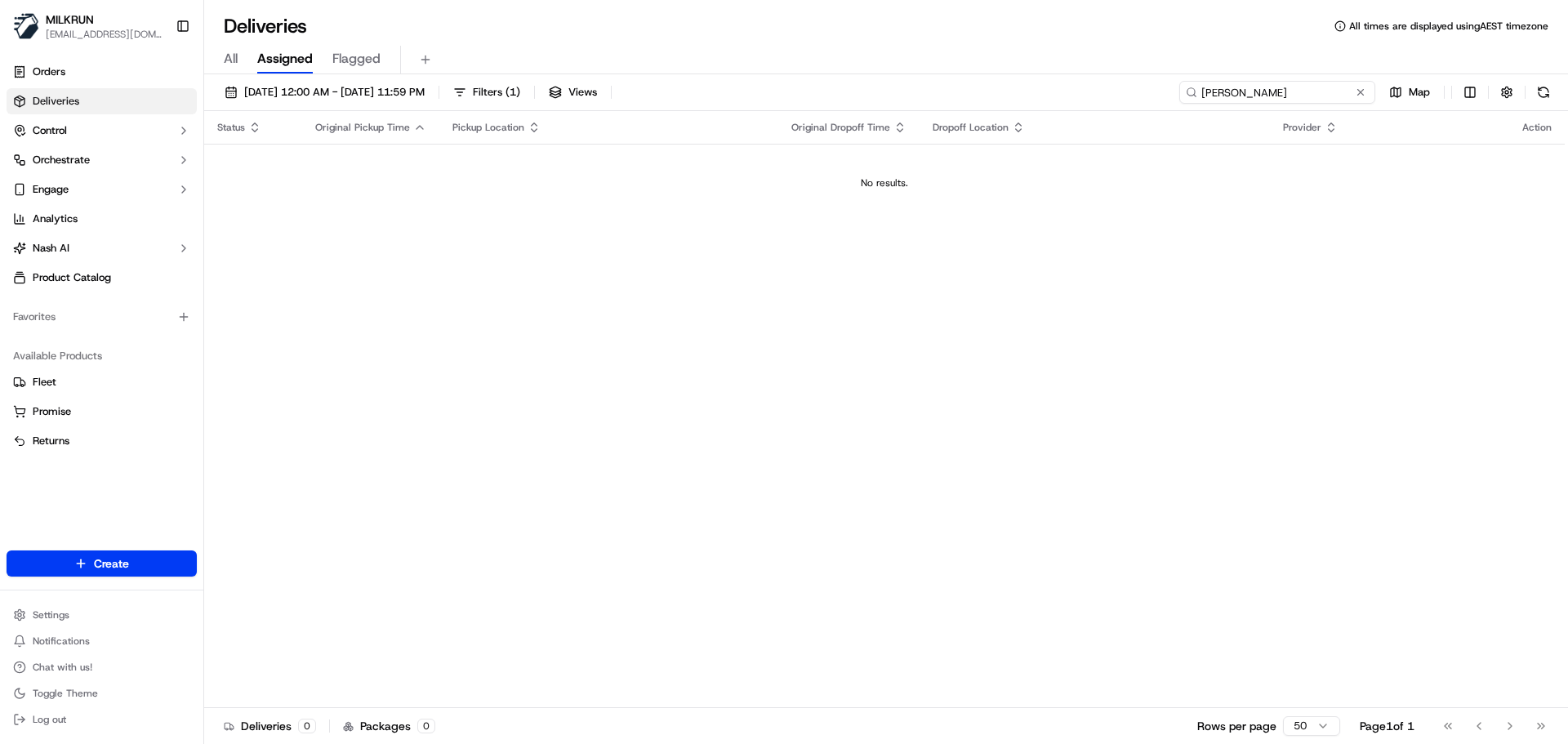
click at [1209, 91] on input "Daniel Crowley" at bounding box center [1276, 92] width 196 height 22
click at [1207, 90] on input "Daniel Crowley" at bounding box center [1276, 92] width 196 height 22
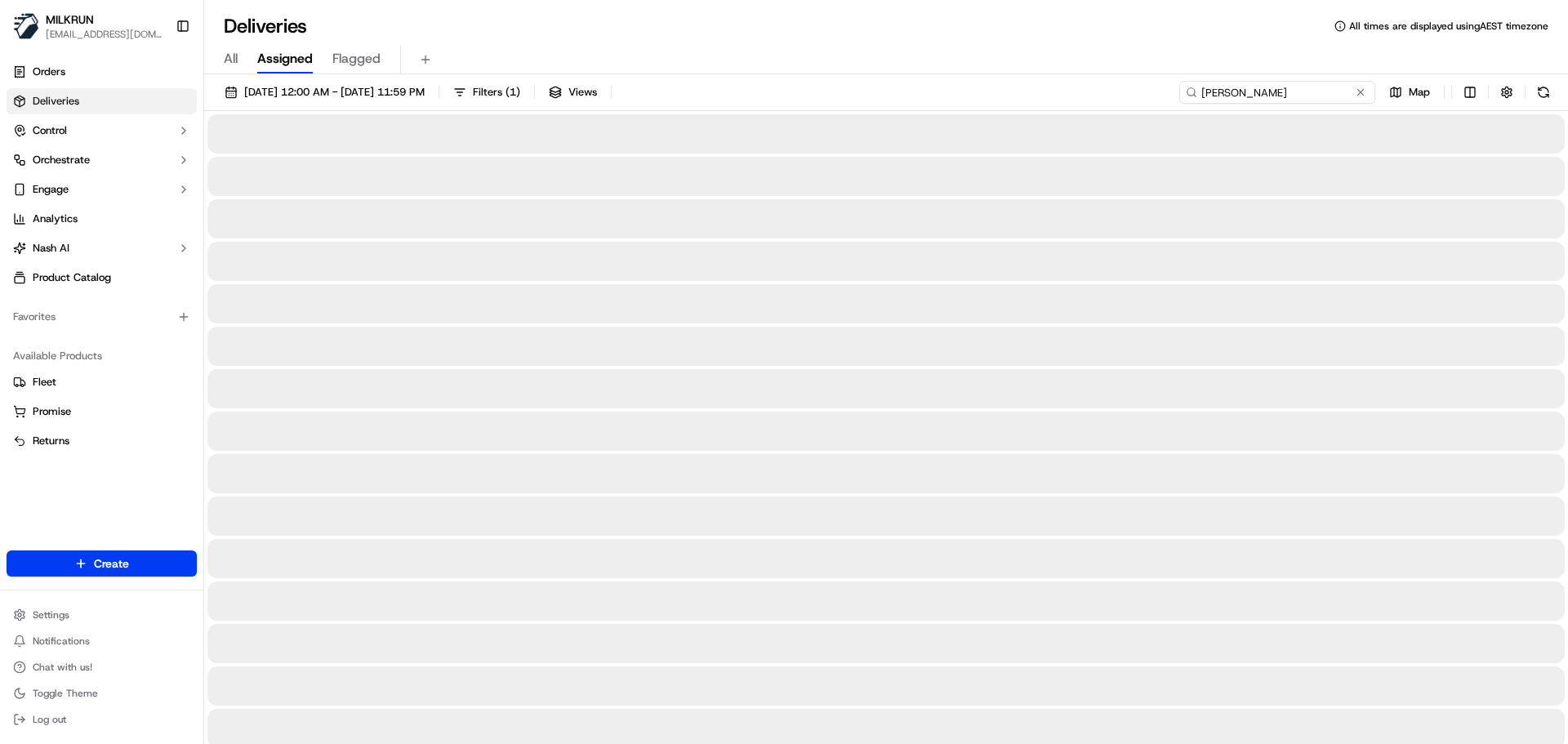
click at [1292, 93] on input "Daniel Crowley" at bounding box center [1276, 92] width 196 height 22
type input "Daniel Crowley"
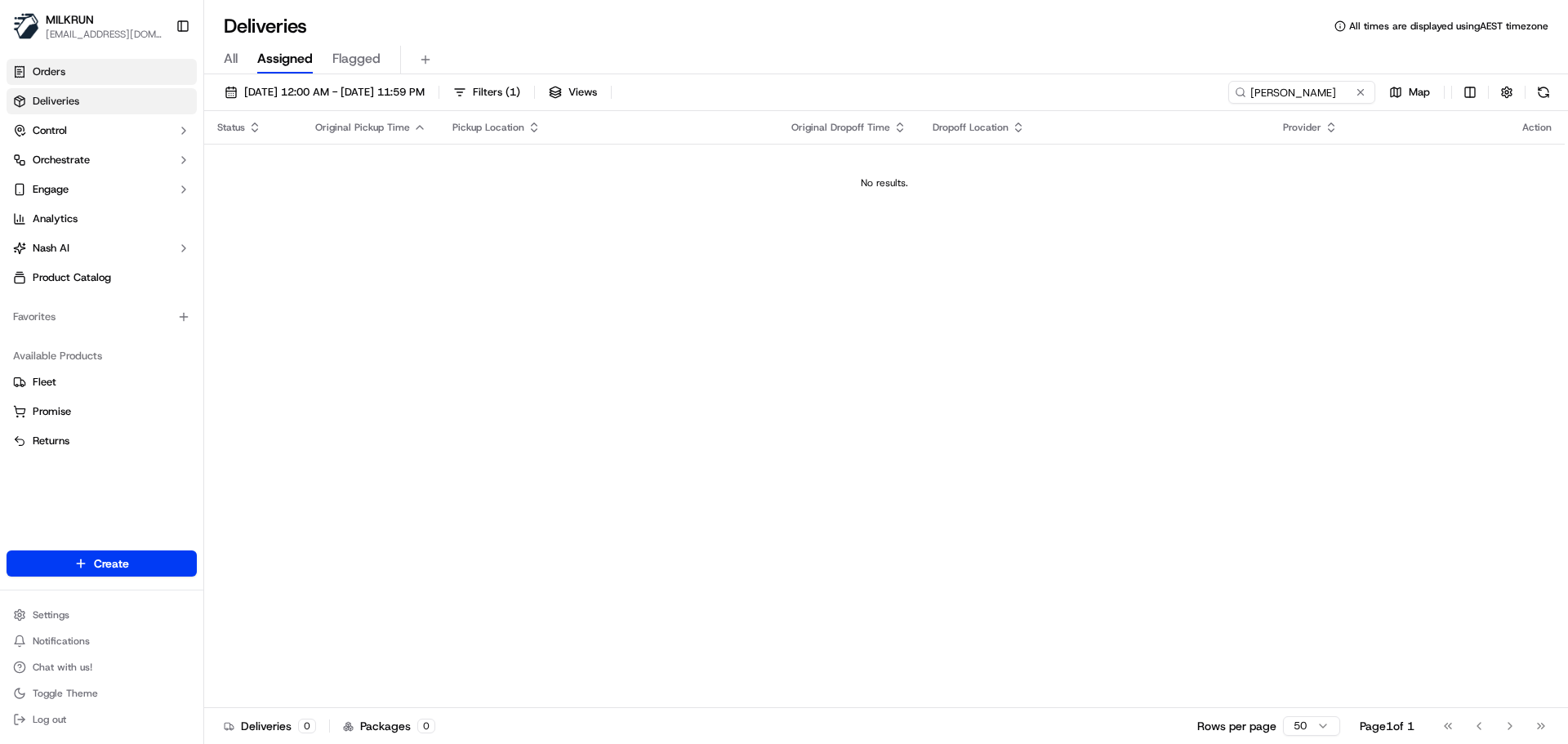
click at [65, 73] on span "Orders" at bounding box center [49, 72] width 33 height 15
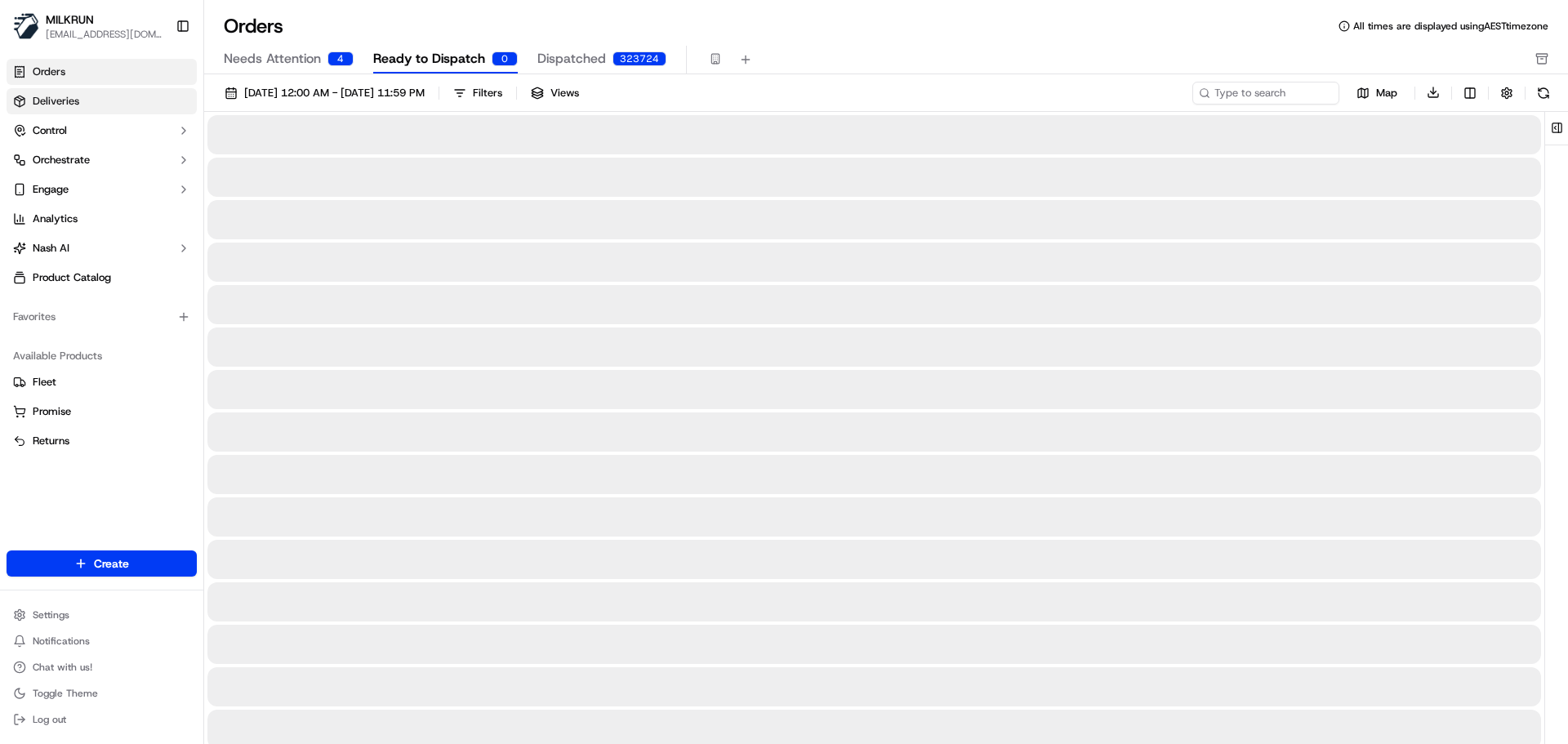
click at [58, 104] on span "Deliveries" at bounding box center [56, 101] width 47 height 15
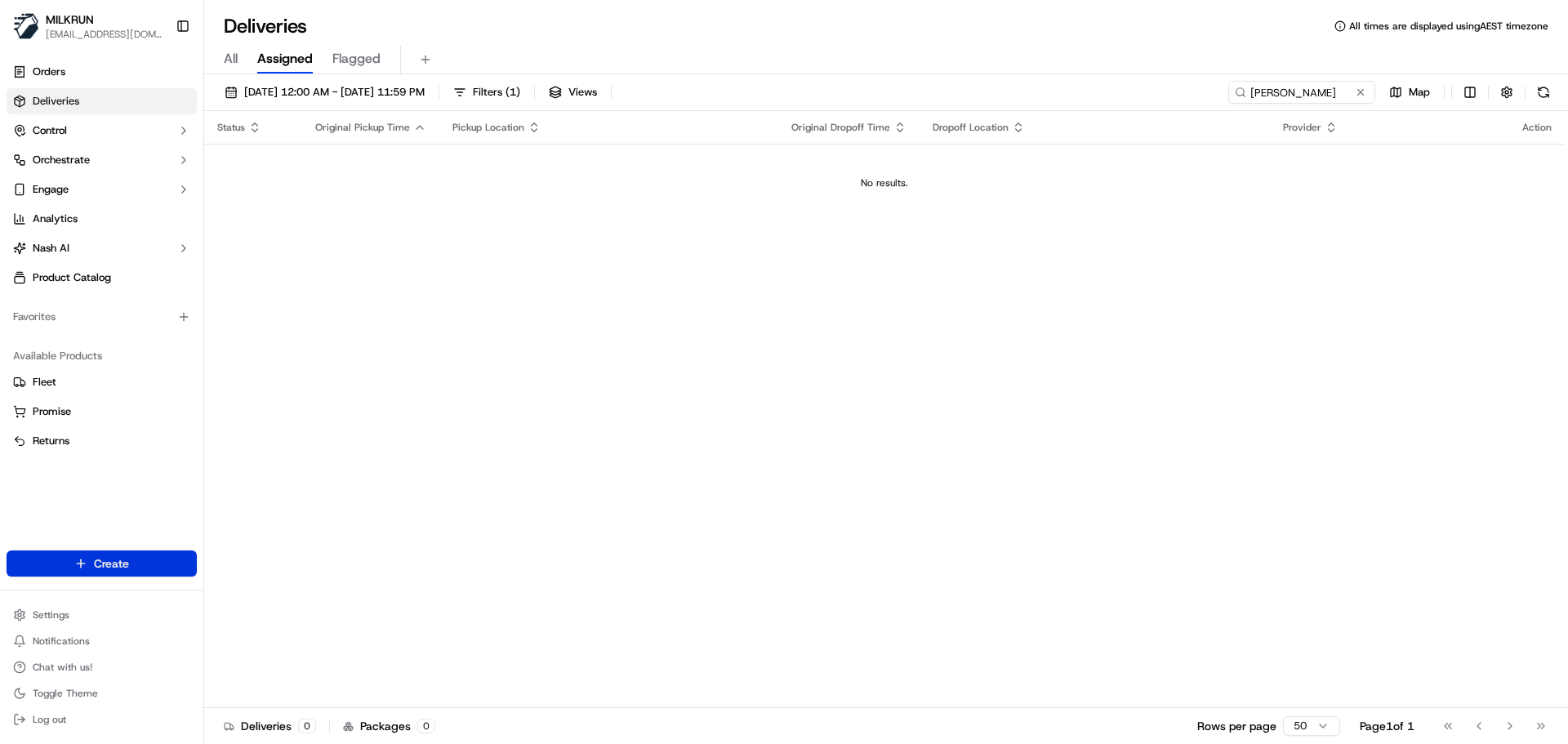
click at [73, 557] on html "MILKRUN aoman@woolworths.com.au Toggle Sidebar Orders Deliveries Control Orches…" at bounding box center [784, 372] width 1568 height 744
click at [261, 594] on link "Delivery" at bounding box center [295, 592] width 183 height 29
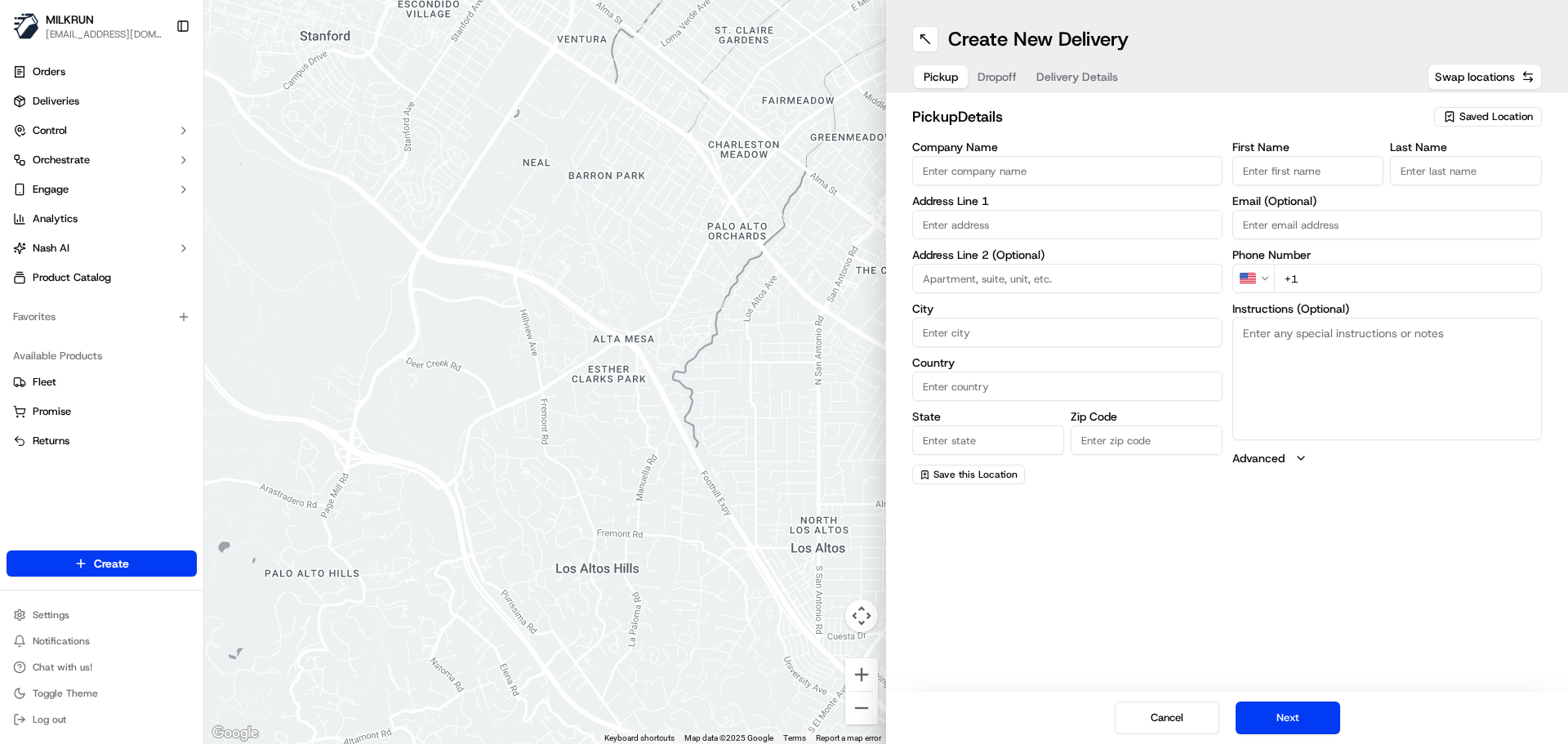
click at [1485, 118] on span "Saved Location" at bounding box center [1496, 117] width 74 height 15
type input "Kingsway"
click at [1416, 175] on span "BWS Kingsway BWS (4079)" at bounding box center [1459, 178] width 201 height 15
type input "BWS Kingsway BWS"
type input "Kingsway Shopping Centre, Cnr Wanneroo Road And Hepburn Avenue"
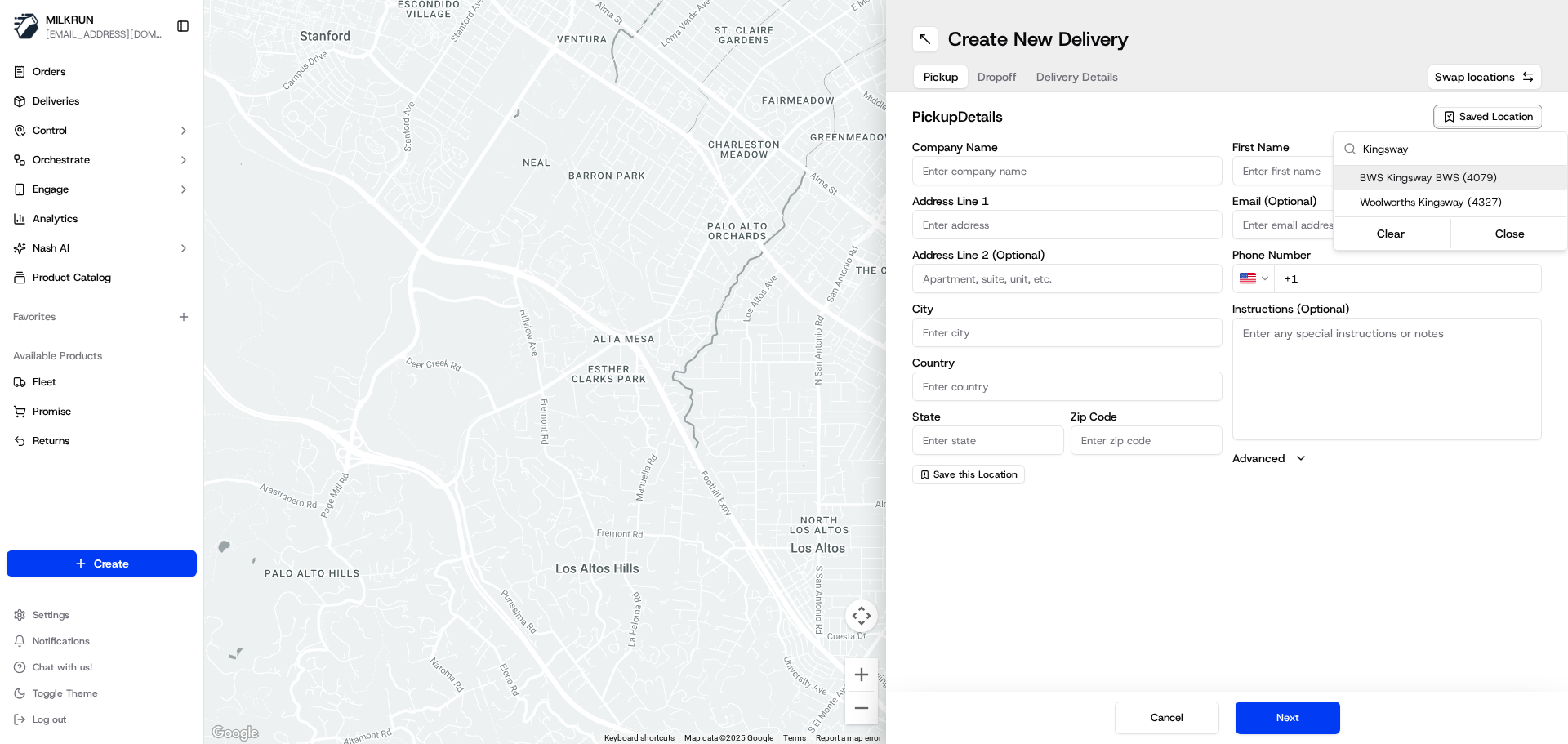
type input "Madeley"
type input "AU"
type input "WA"
type input "6065"
type input "Manager"
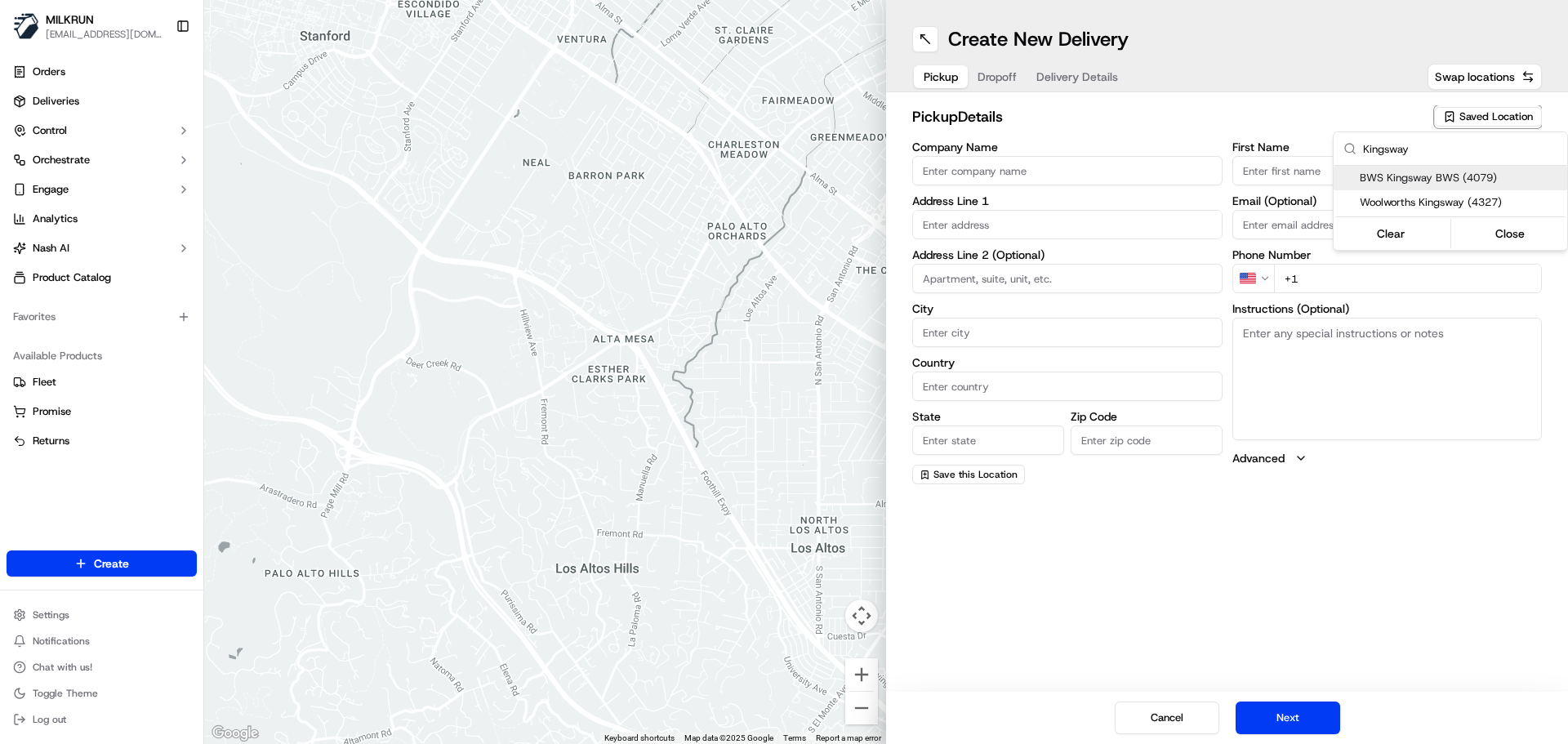
type input "-31.817498"
type input "+61 8 9303 7945"
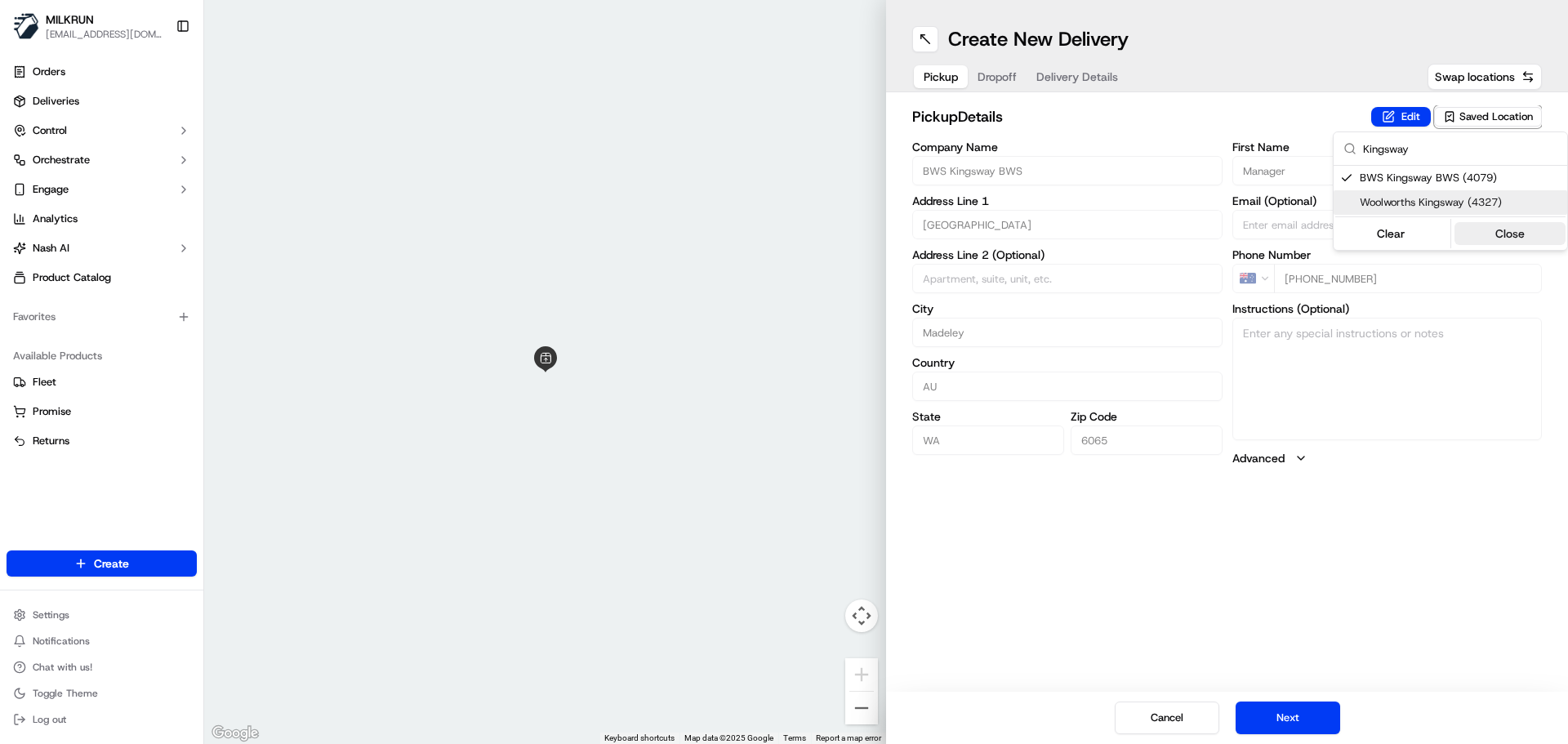
drag, startPoint x: 1498, startPoint y: 244, endPoint x: 1507, endPoint y: 230, distance: 16.6
click at [1499, 244] on button "Close" at bounding box center [1509, 233] width 111 height 22
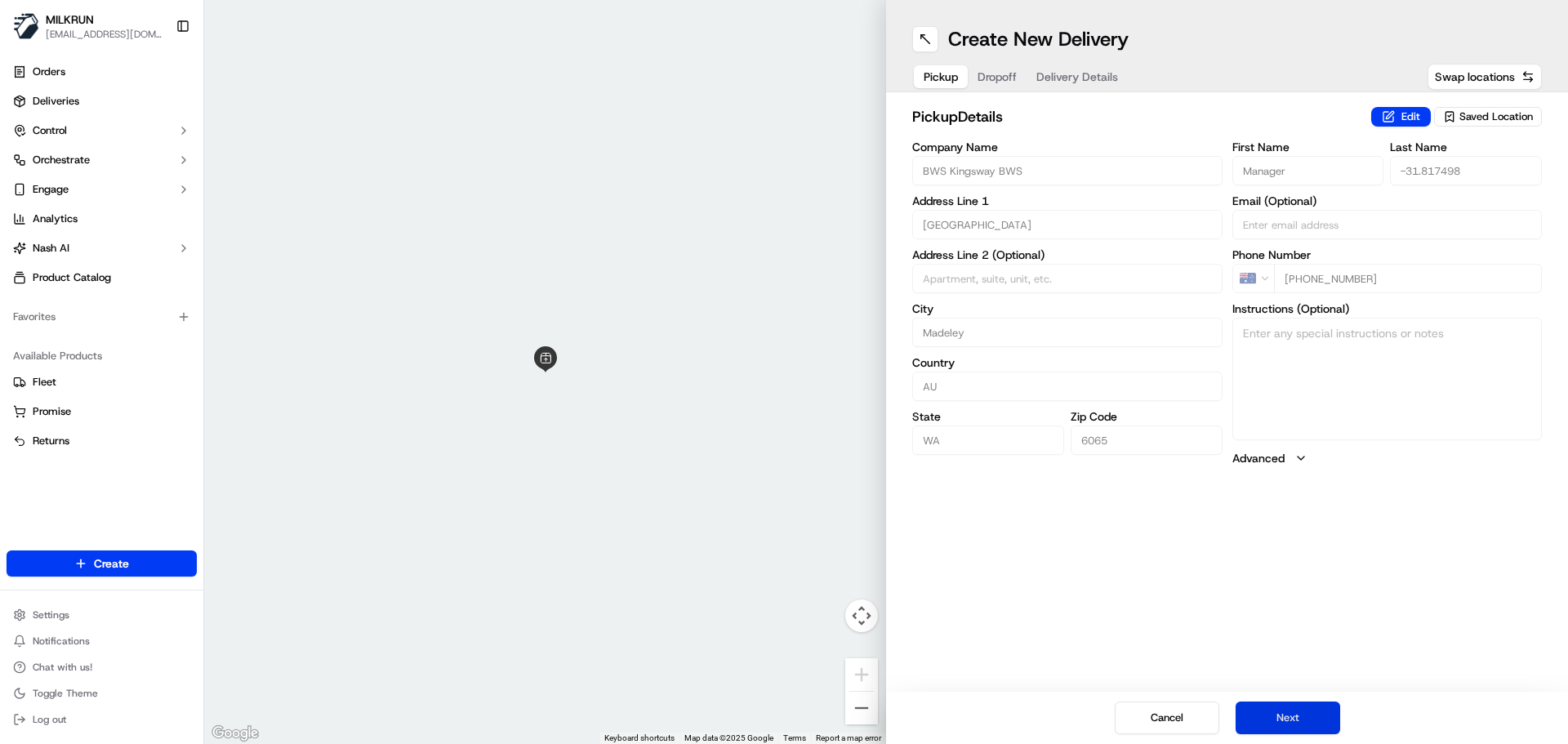
click at [1313, 719] on button "Next" at bounding box center [1288, 717] width 105 height 33
click at [1294, 173] on input "First Name" at bounding box center [1308, 170] width 152 height 29
paste input "Name:"
type input "Name:"
drag, startPoint x: 1274, startPoint y: 173, endPoint x: 1104, endPoint y: 108, distance: 182.0
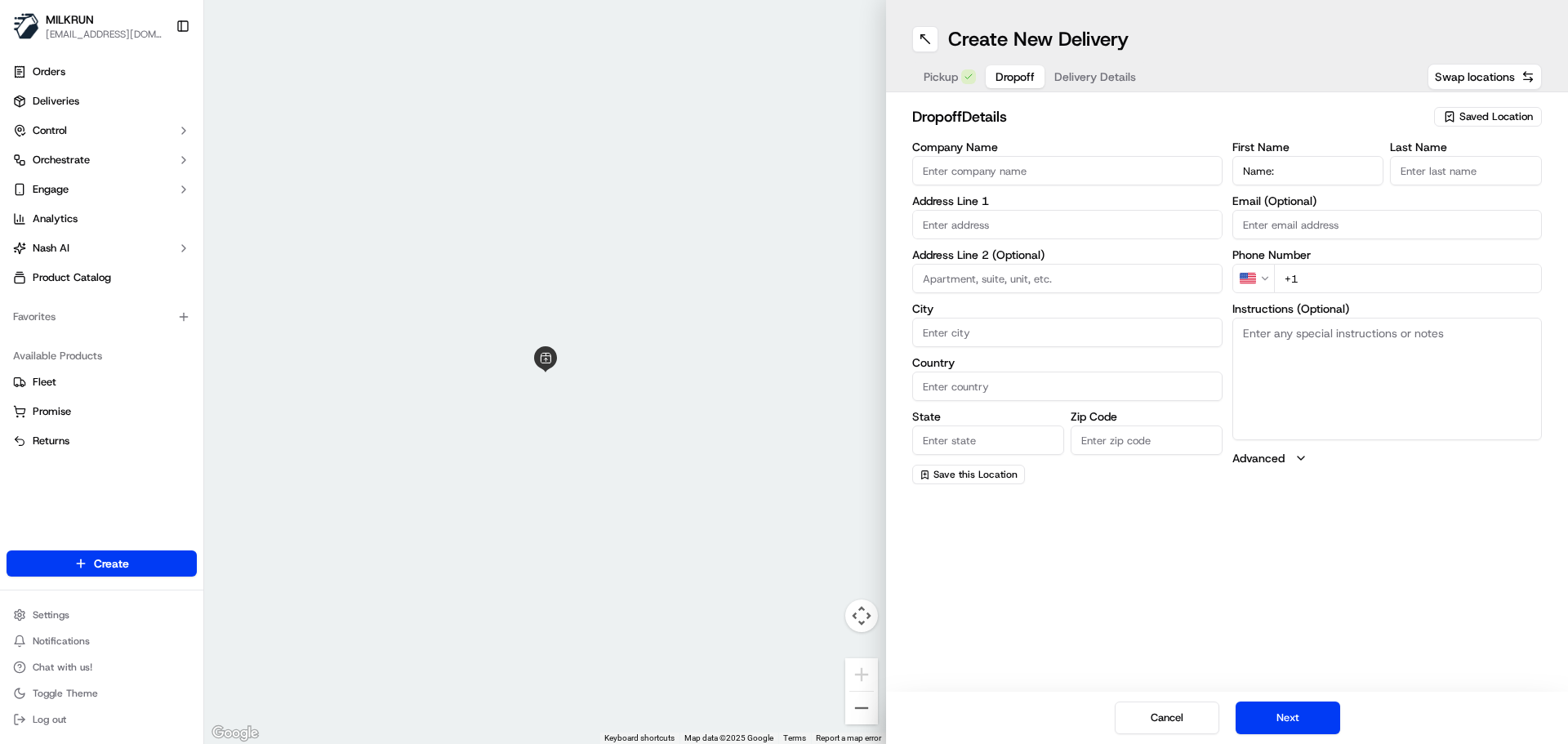
click at [1186, 167] on div "Company Name Address Line 1 Address Line 2 (Optional) City Country State Zip Co…" at bounding box center [1226, 313] width 629 height 343
type input "Daniel"
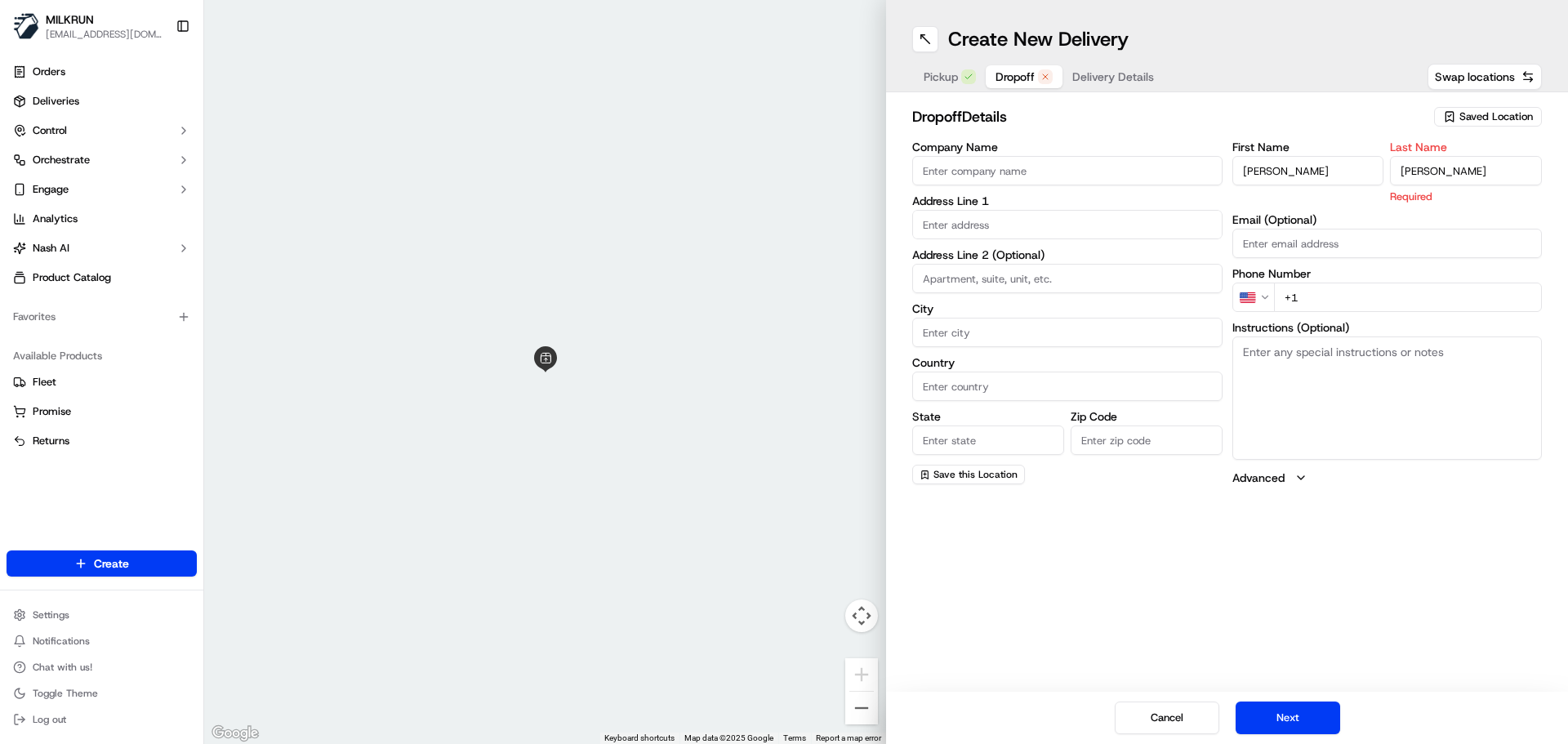
type input "Crowley"
drag, startPoint x: 1335, startPoint y: 252, endPoint x: 1092, endPoint y: 265, distance: 243.3
click at [1324, 260] on div "First Name Daniel Last Name Crowley Required Email (Optional) Phone Number US +…" at bounding box center [1386, 314] width 310 height 344
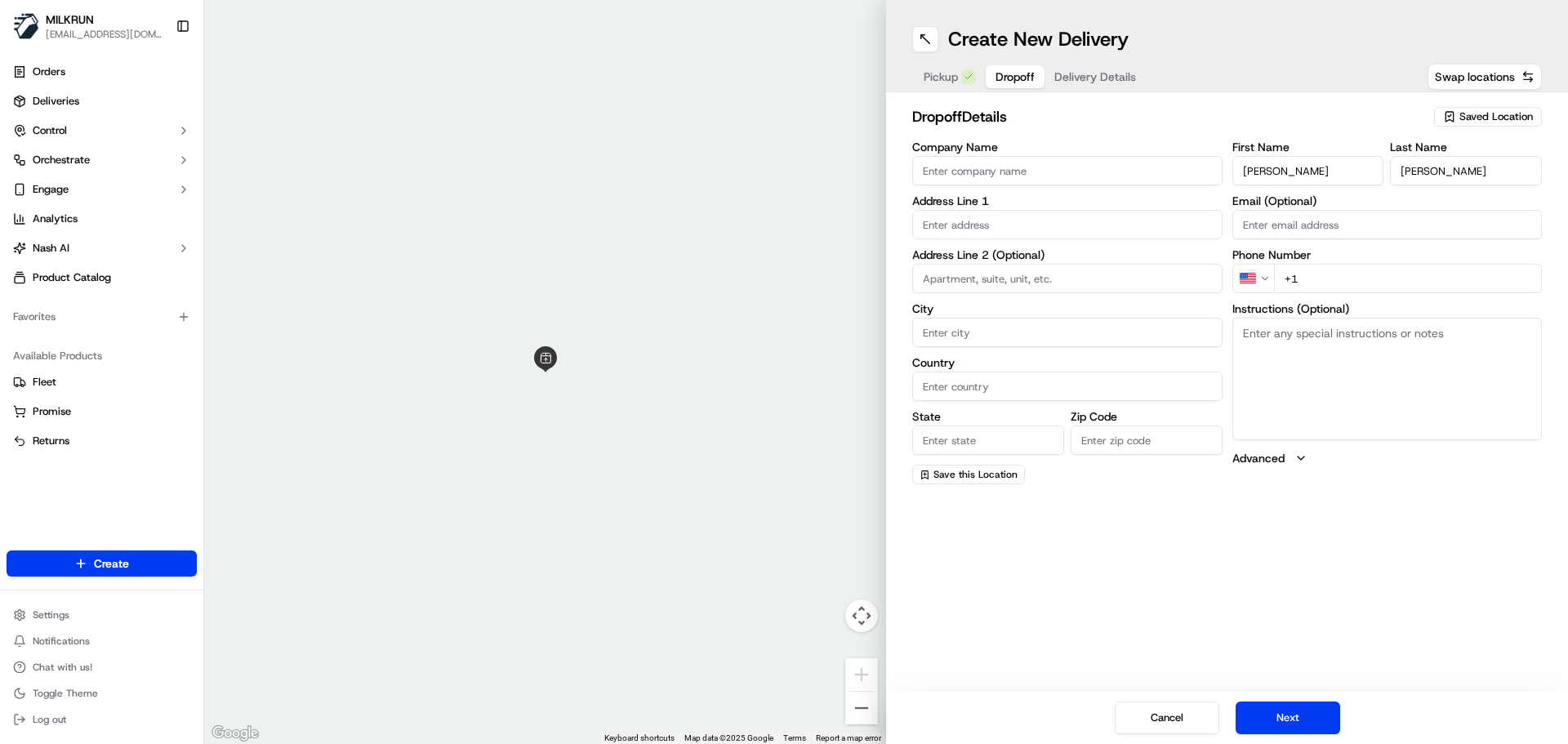
click at [969, 221] on input "text" at bounding box center [1066, 224] width 310 height 29
paste input "26 Brookland Cres, Marangaroo WA 6064, Australia"
click at [1005, 255] on div "26 Brookland Cres, Marangaroo WA 6064, Australia" at bounding box center [1067, 258] width 302 height 24
type input "26 Brookland Cres, Marangaroo WA 6064, Australia"
type input "Marangaroo"
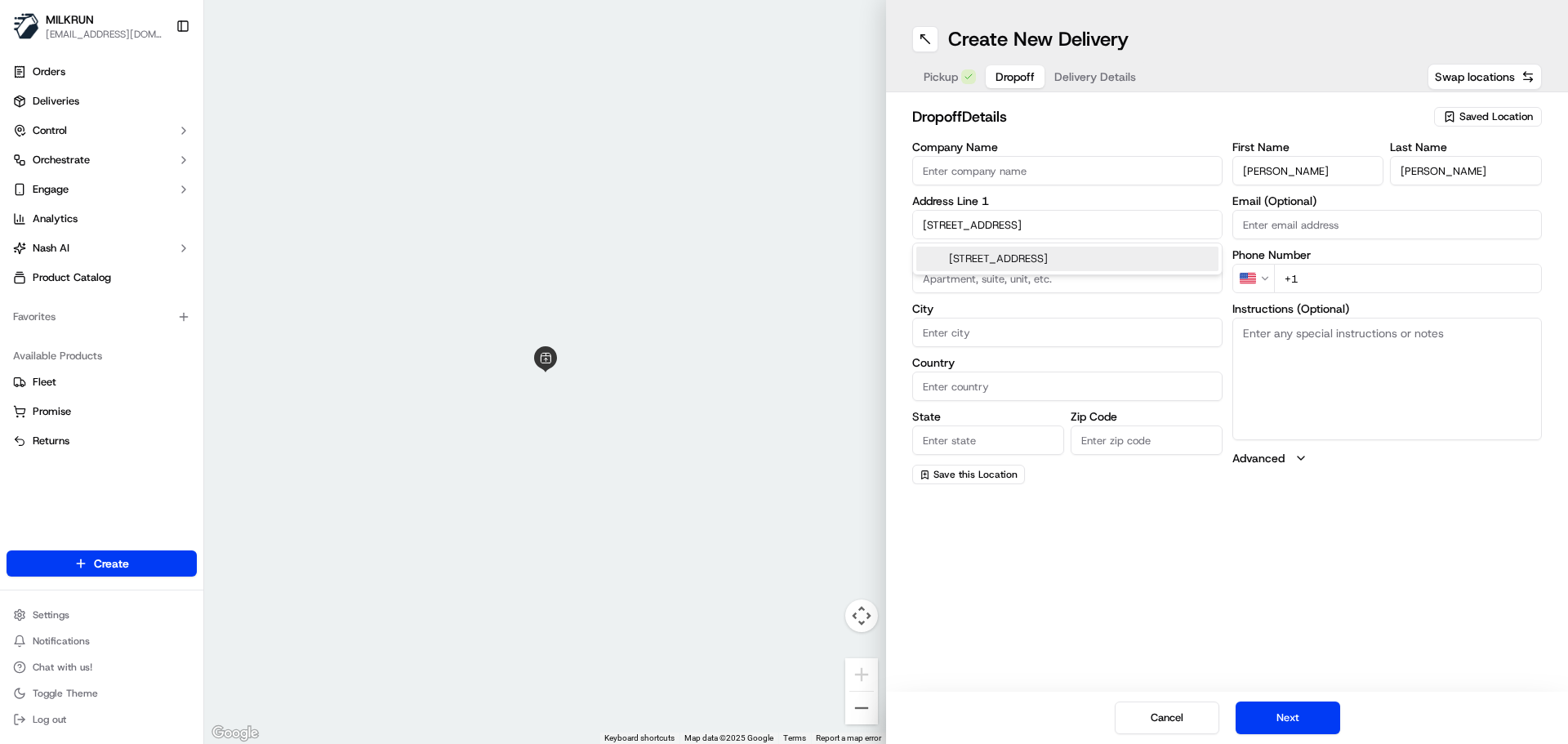
type input "Australia"
type input "WA"
type input "6064"
type input "26 Brookland Crescent"
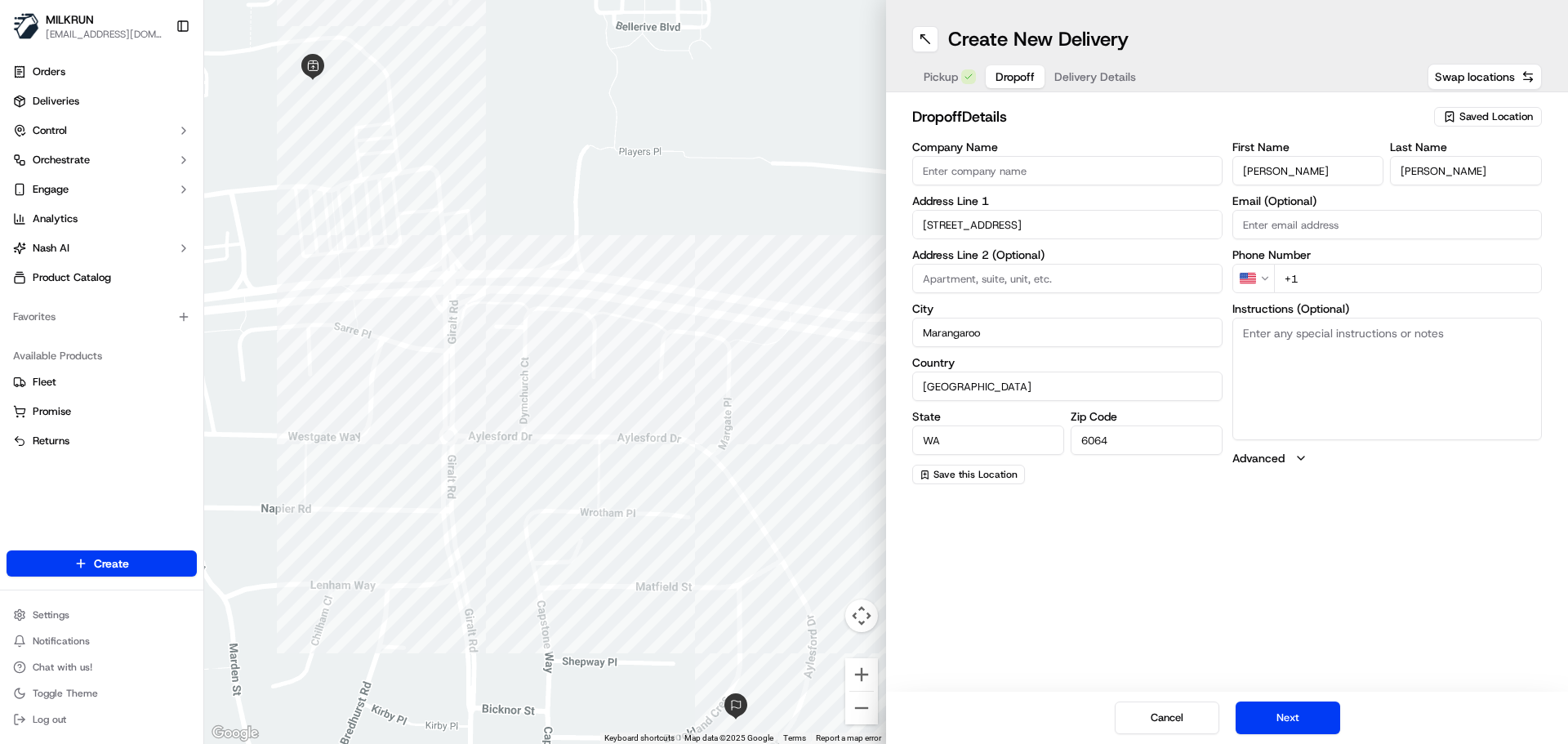
click at [1316, 277] on input "+1" at bounding box center [1408, 278] width 269 height 29
click at [1336, 282] on input "+61" at bounding box center [1408, 278] width 269 height 29
paste input "473 097 867"
type input "+61 473 097 867"
drag, startPoint x: 1310, startPoint y: 335, endPoint x: 1204, endPoint y: 365, distance: 110.2
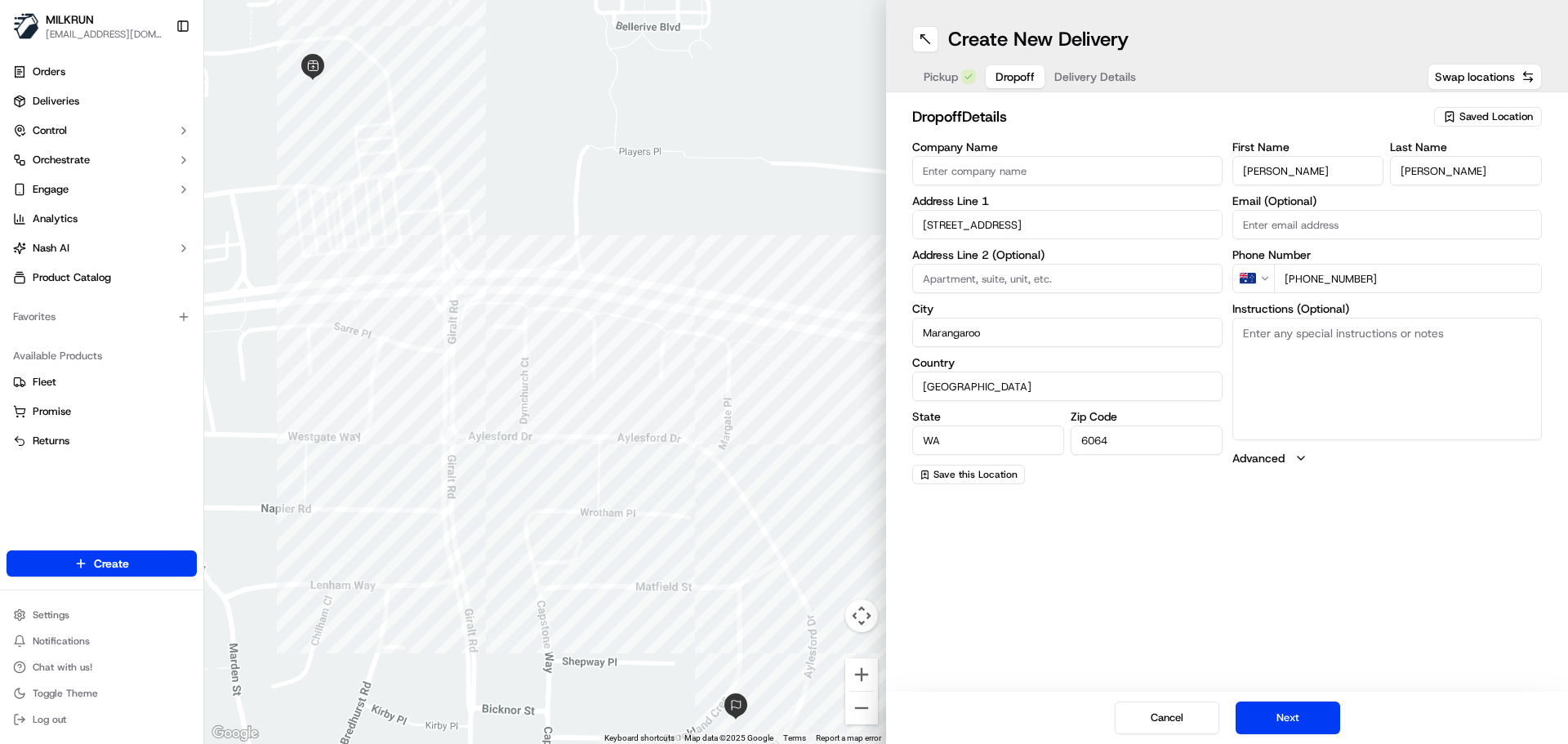
click at [1310, 337] on textarea "Instructions (Optional)" at bounding box center [1386, 378] width 310 height 123
paste textarea "26 Brookland Cres, Marangaroo WA 6064, Australia"
click at [1332, 336] on textarea "MILKRUN ORDER for 26 Brookland Cres, Marangaroo WA 6064, Australia" at bounding box center [1386, 378] width 310 height 123
type textarea "MILKRUN order for 26 Brookland Cres, Marangaroo WA 6064, Australia"
click at [1287, 712] on button "Next" at bounding box center [1288, 717] width 105 height 33
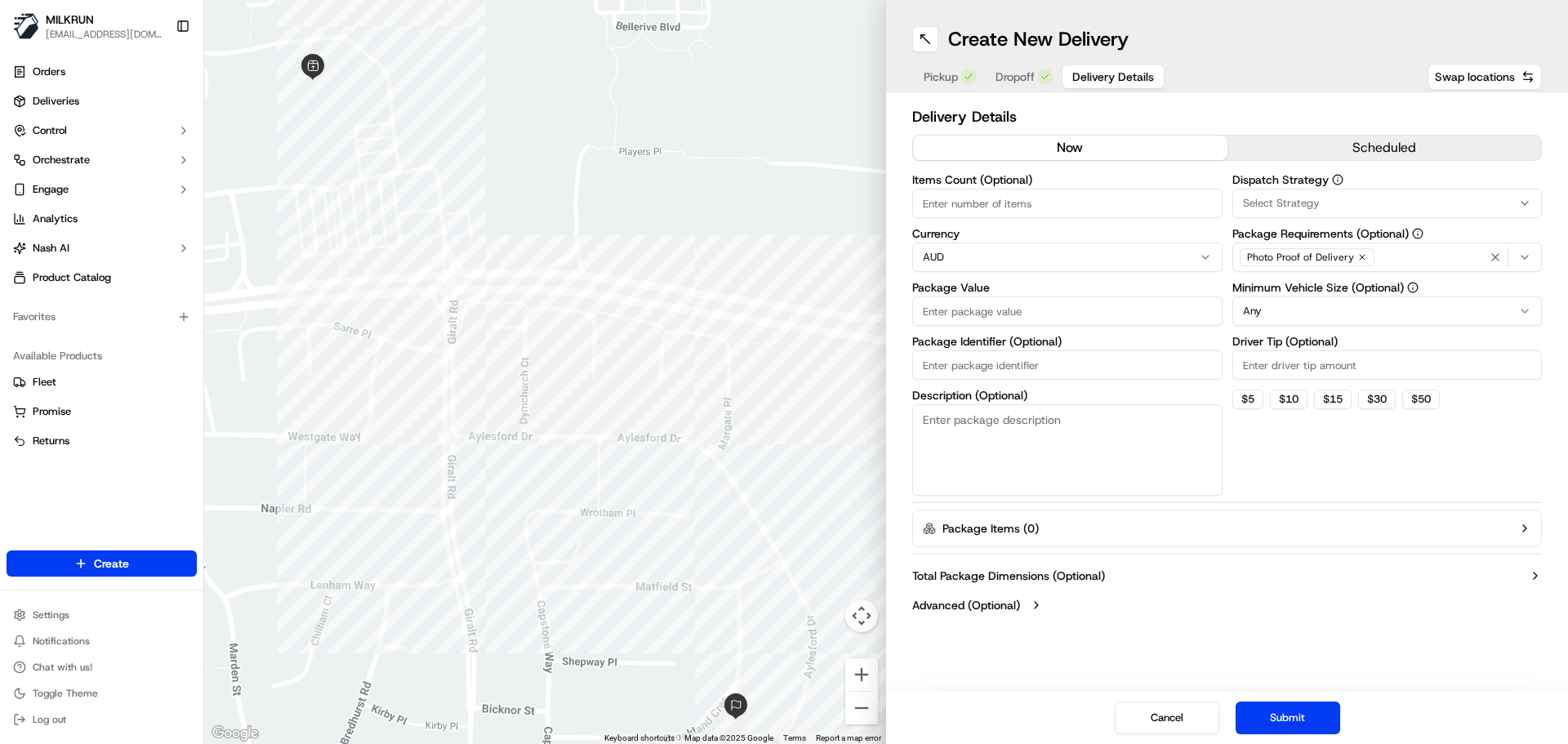
click at [1011, 305] on input "Package Value" at bounding box center [1066, 311] width 310 height 29
type input "57"
click at [1287, 714] on button "Submit" at bounding box center [1288, 717] width 105 height 33
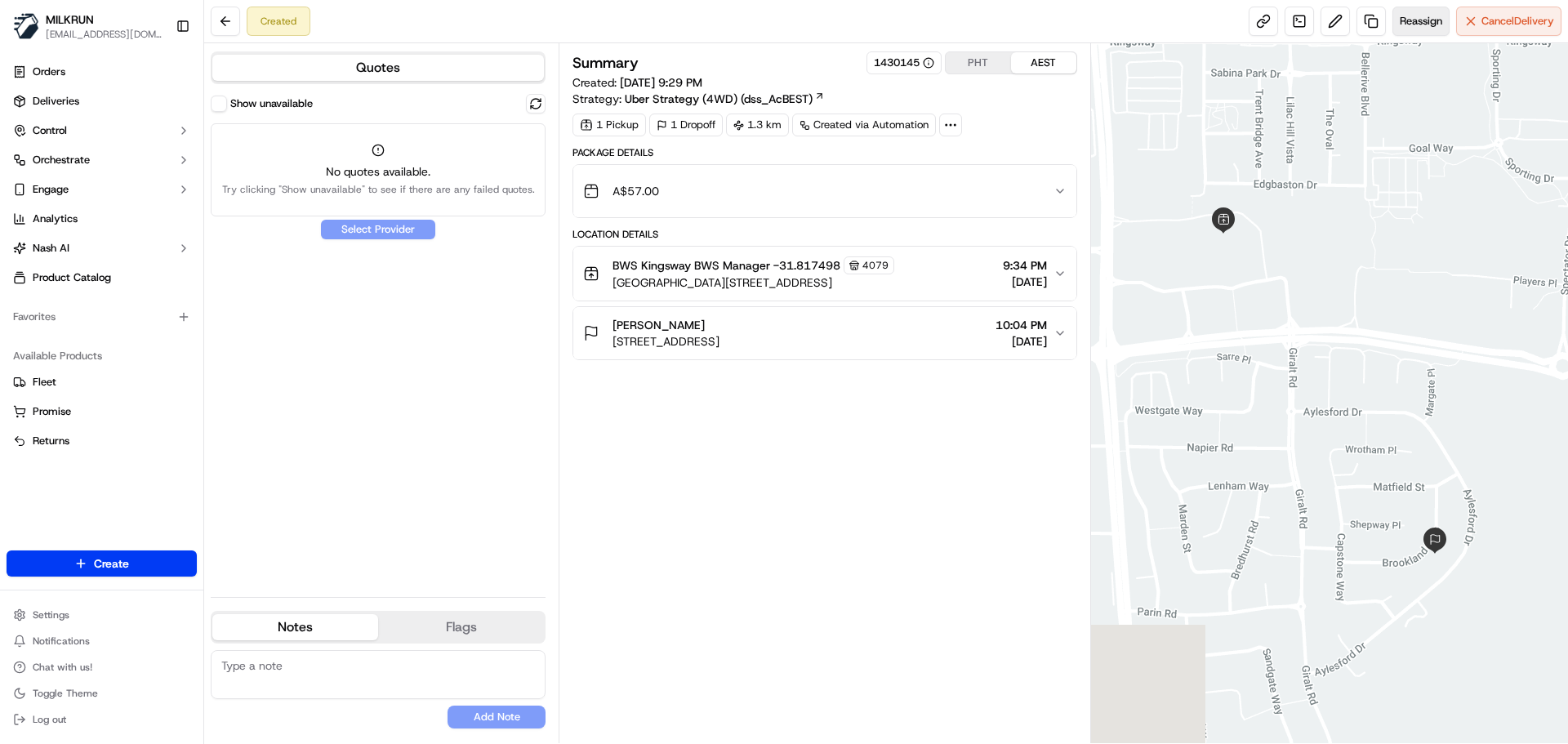
click at [1431, 22] on span "Reassign" at bounding box center [1420, 22] width 42 height 15
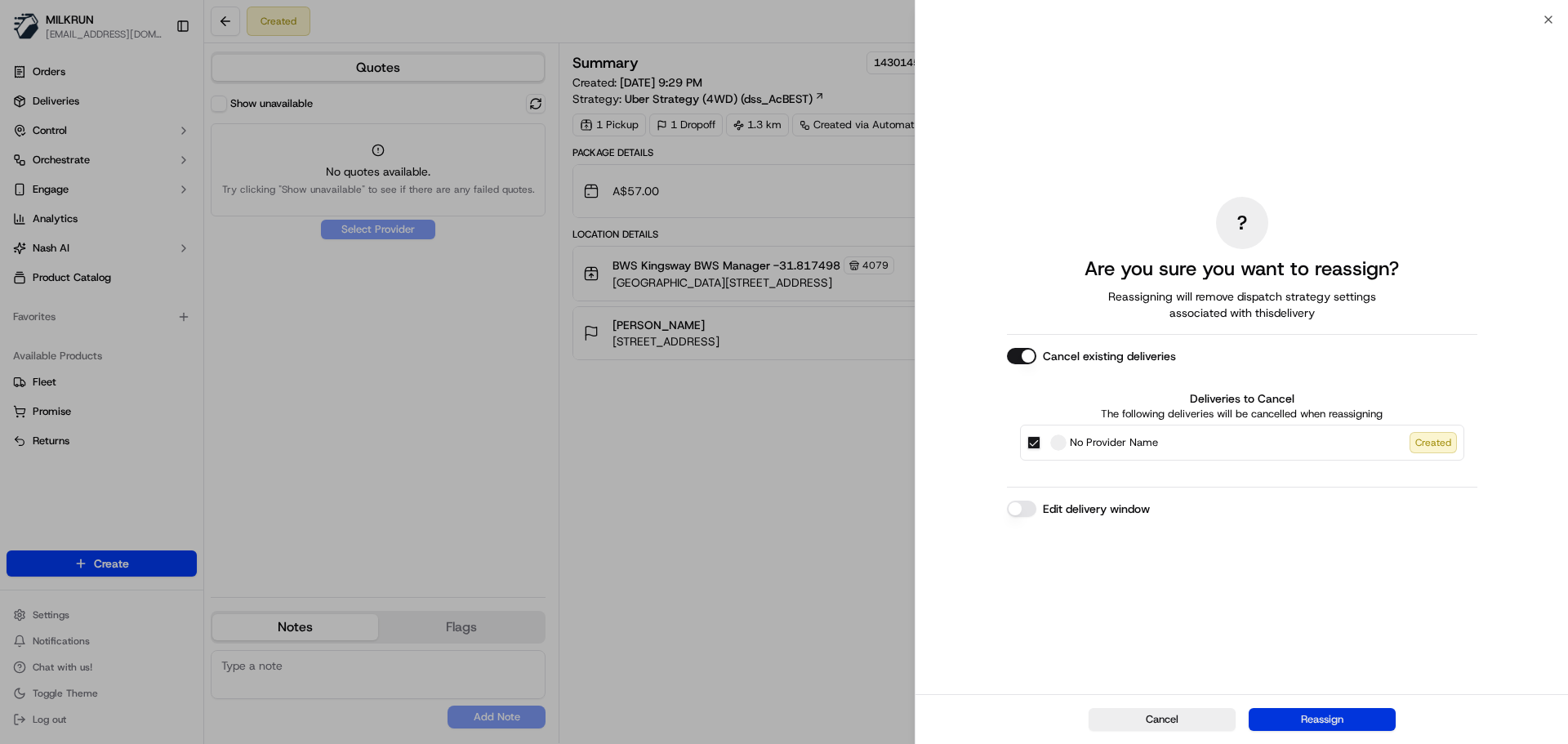
click at [1328, 719] on button "Reassign" at bounding box center [1322, 719] width 147 height 22
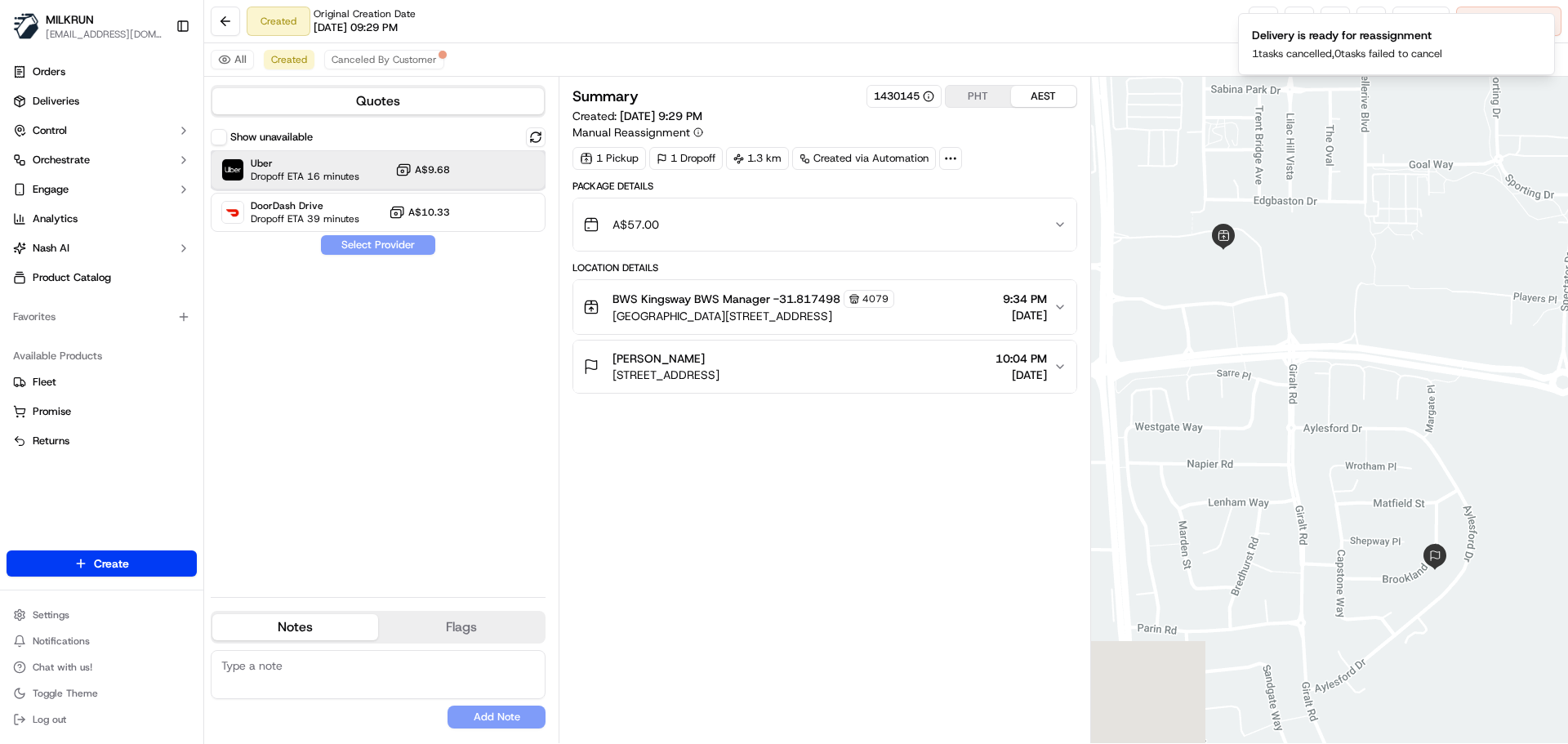
click at [354, 179] on span "Dropoff ETA 16 minutes" at bounding box center [305, 176] width 109 height 13
click at [343, 244] on button "Assign Provider" at bounding box center [378, 244] width 116 height 20
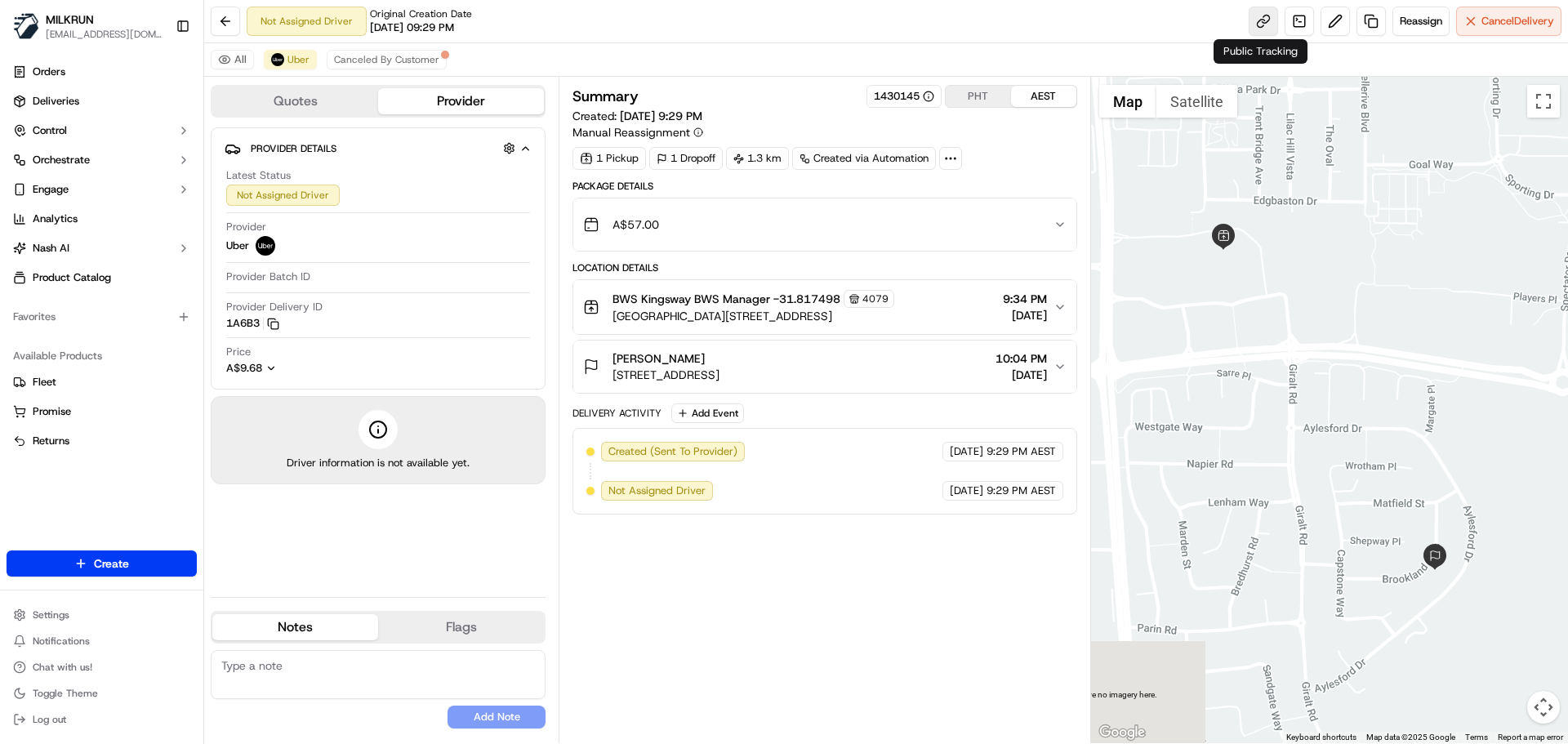
click at [1255, 16] on link at bounding box center [1263, 21] width 29 height 29
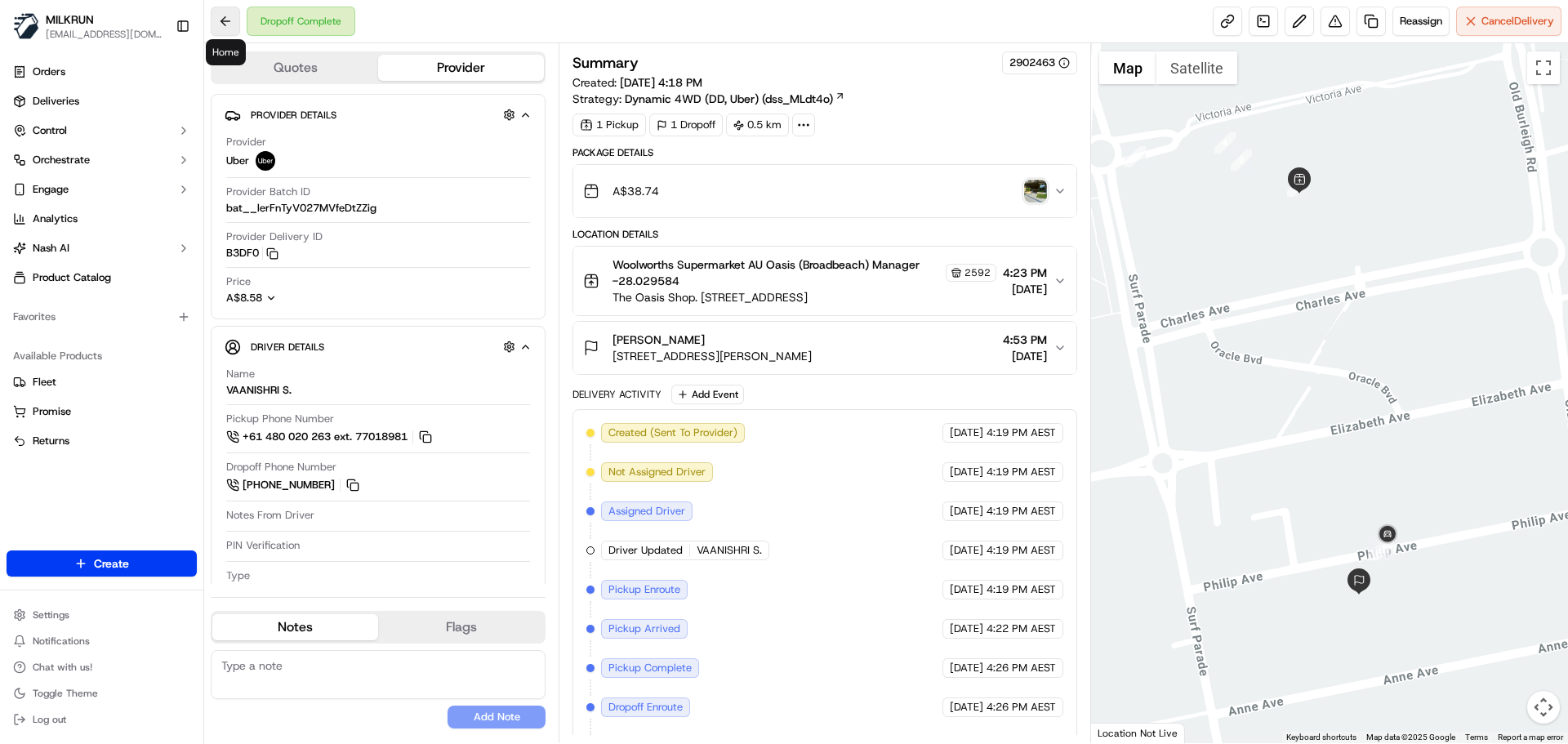
click at [221, 16] on button at bounding box center [225, 21] width 29 height 29
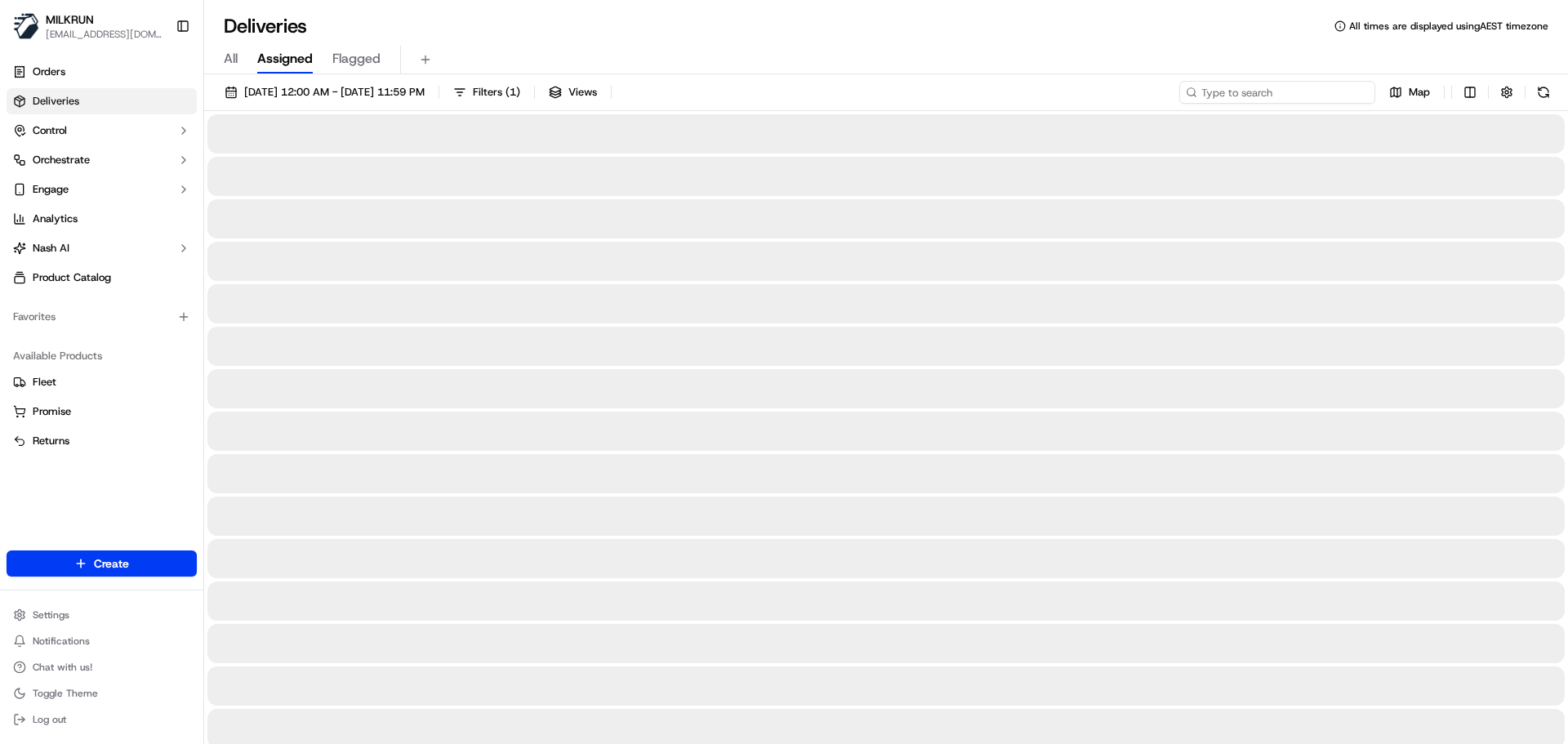
click at [1259, 89] on input at bounding box center [1276, 92] width 196 height 22
paste input "[PERSON_NAME]"
click at [1203, 87] on input "[PERSON_NAME]" at bounding box center [1276, 92] width 196 height 22
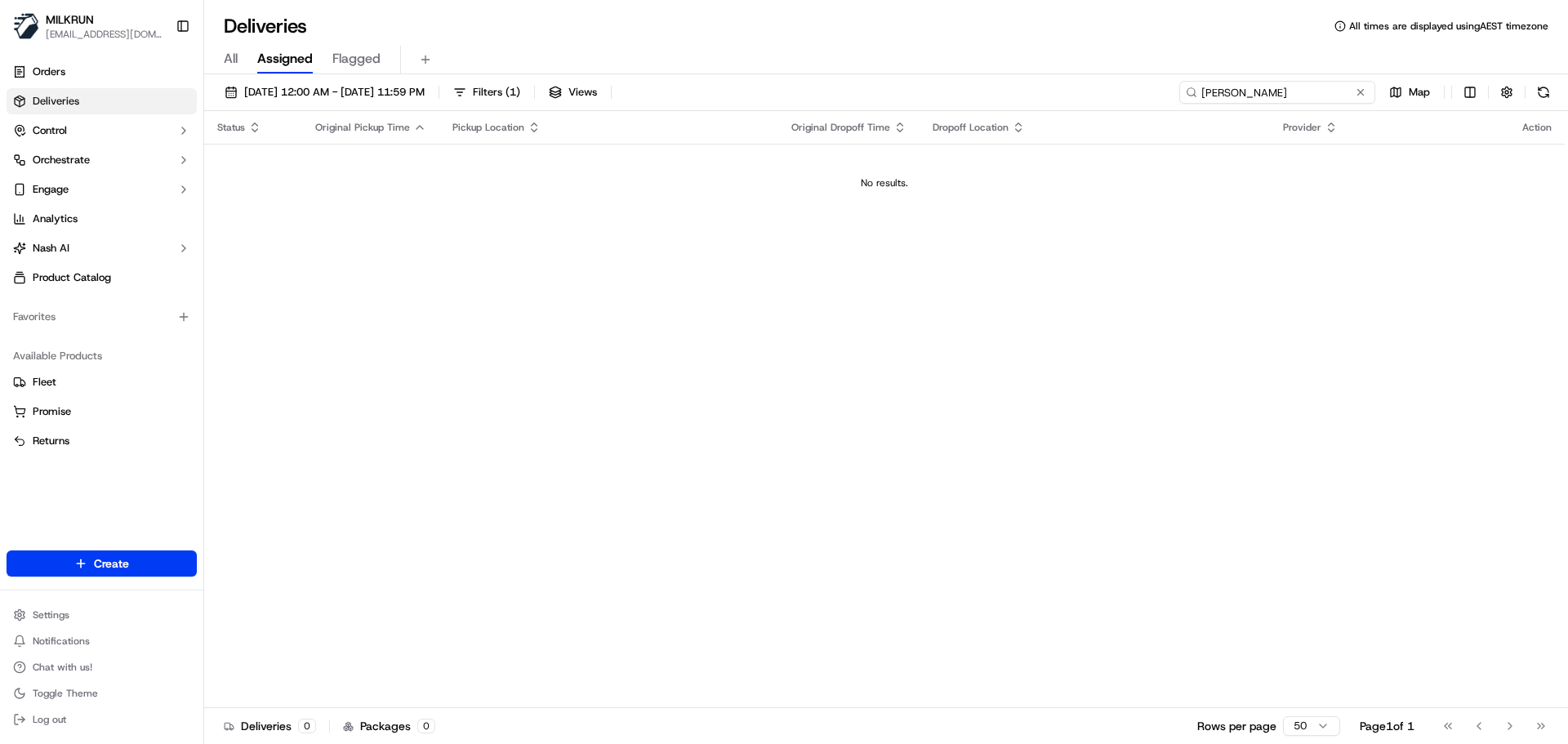
type input "[PERSON_NAME]"
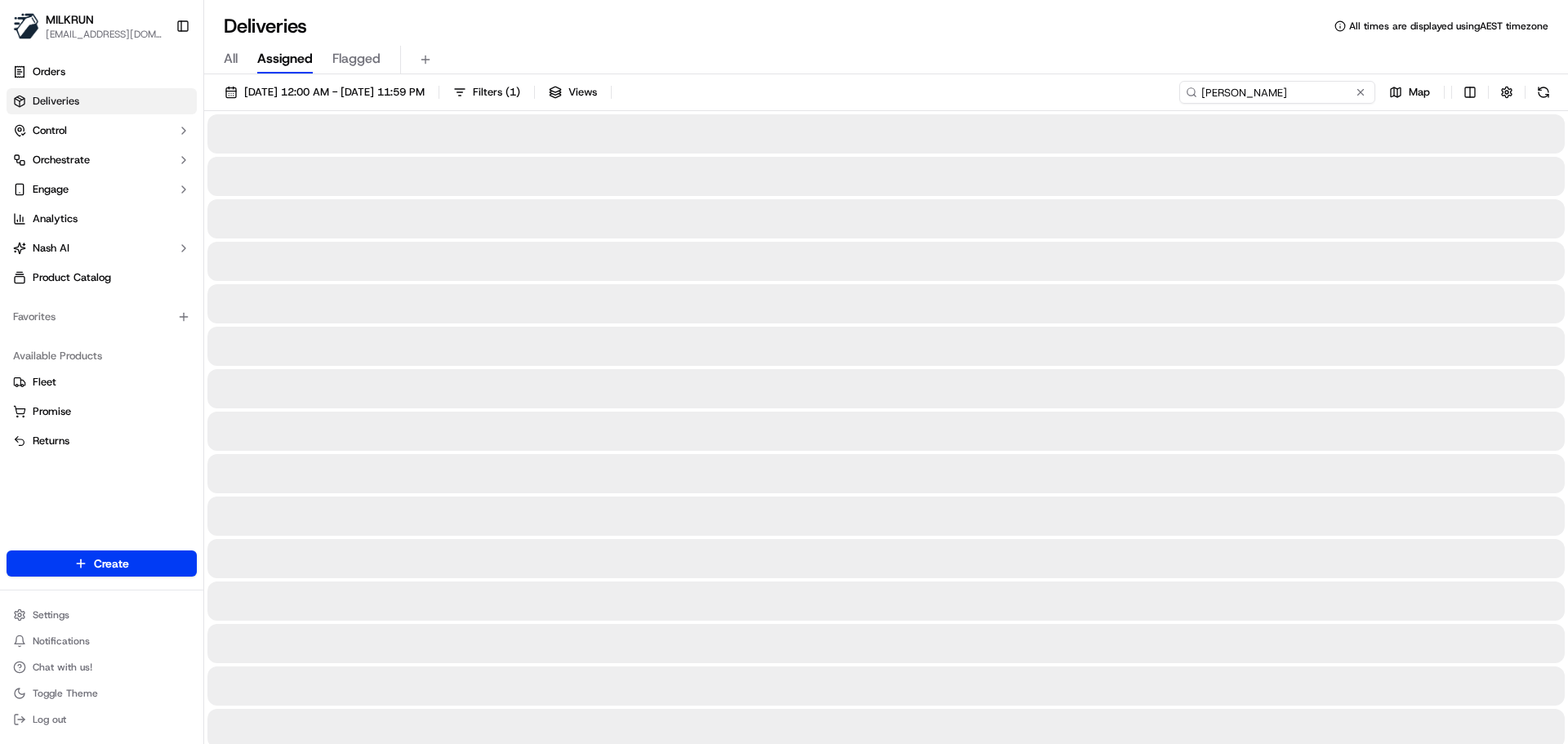
click at [1293, 89] on input "[PERSON_NAME]" at bounding box center [1276, 92] width 196 height 22
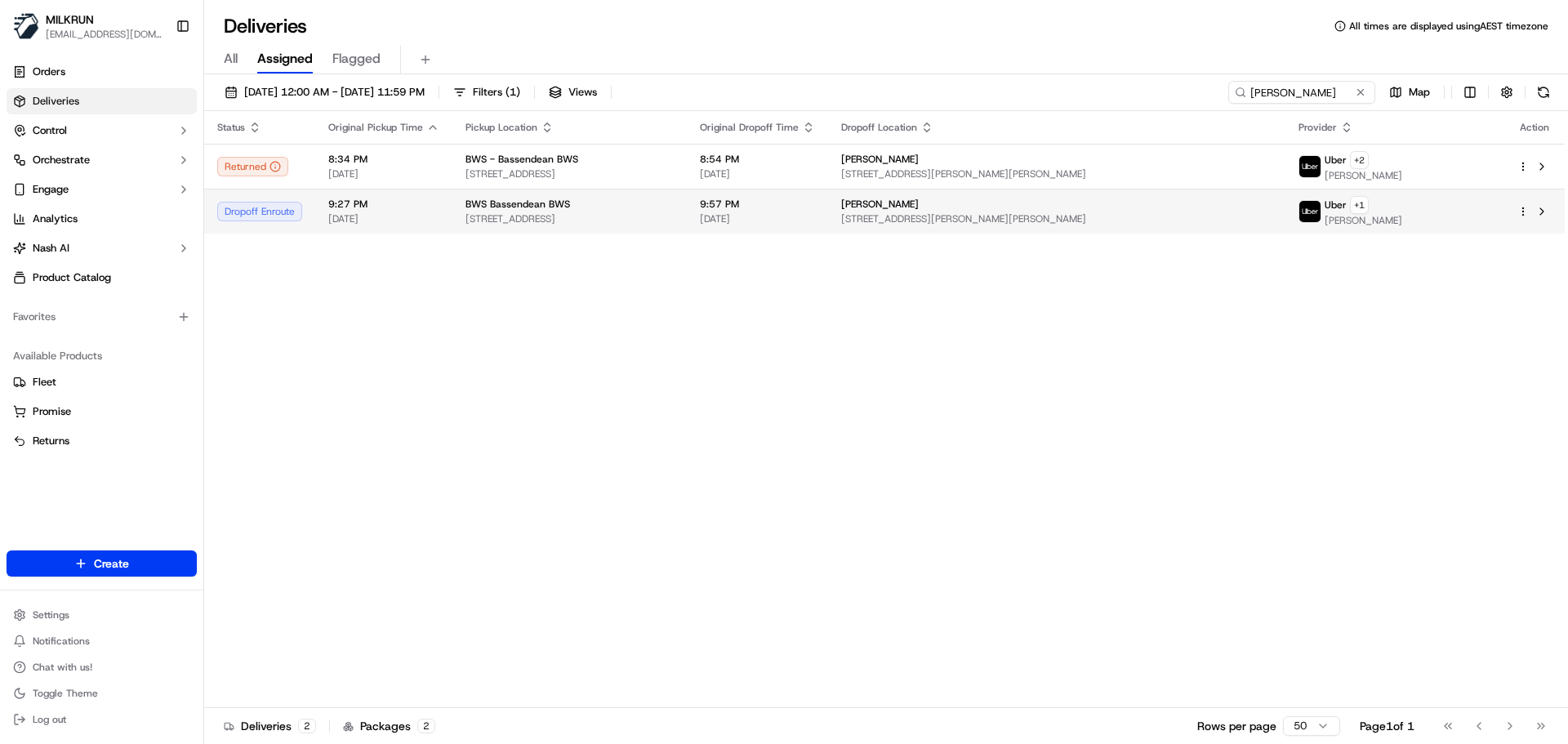
click at [814, 204] on span "9:57 PM" at bounding box center [756, 204] width 115 height 13
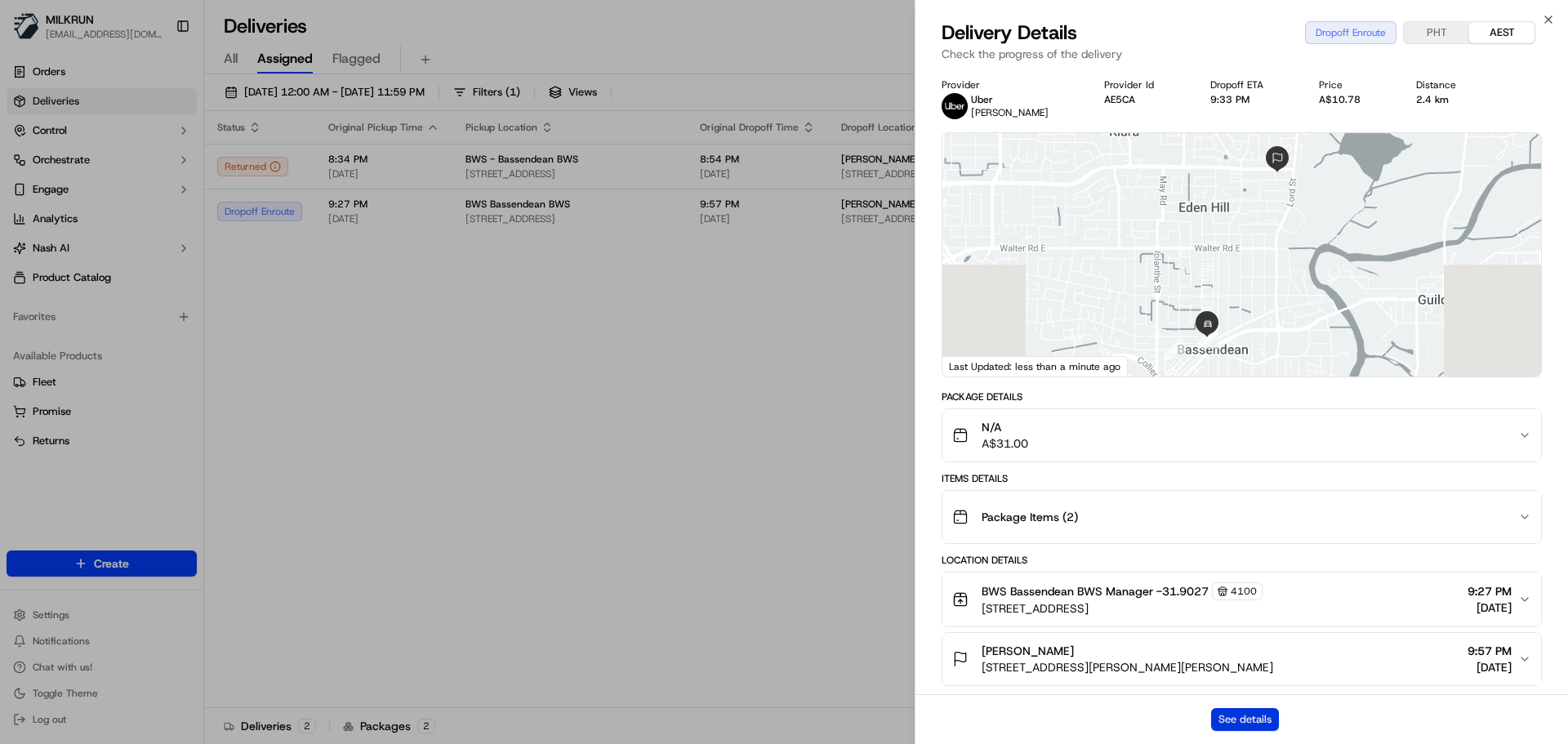
click at [1259, 719] on button "See details" at bounding box center [1245, 719] width 67 height 22
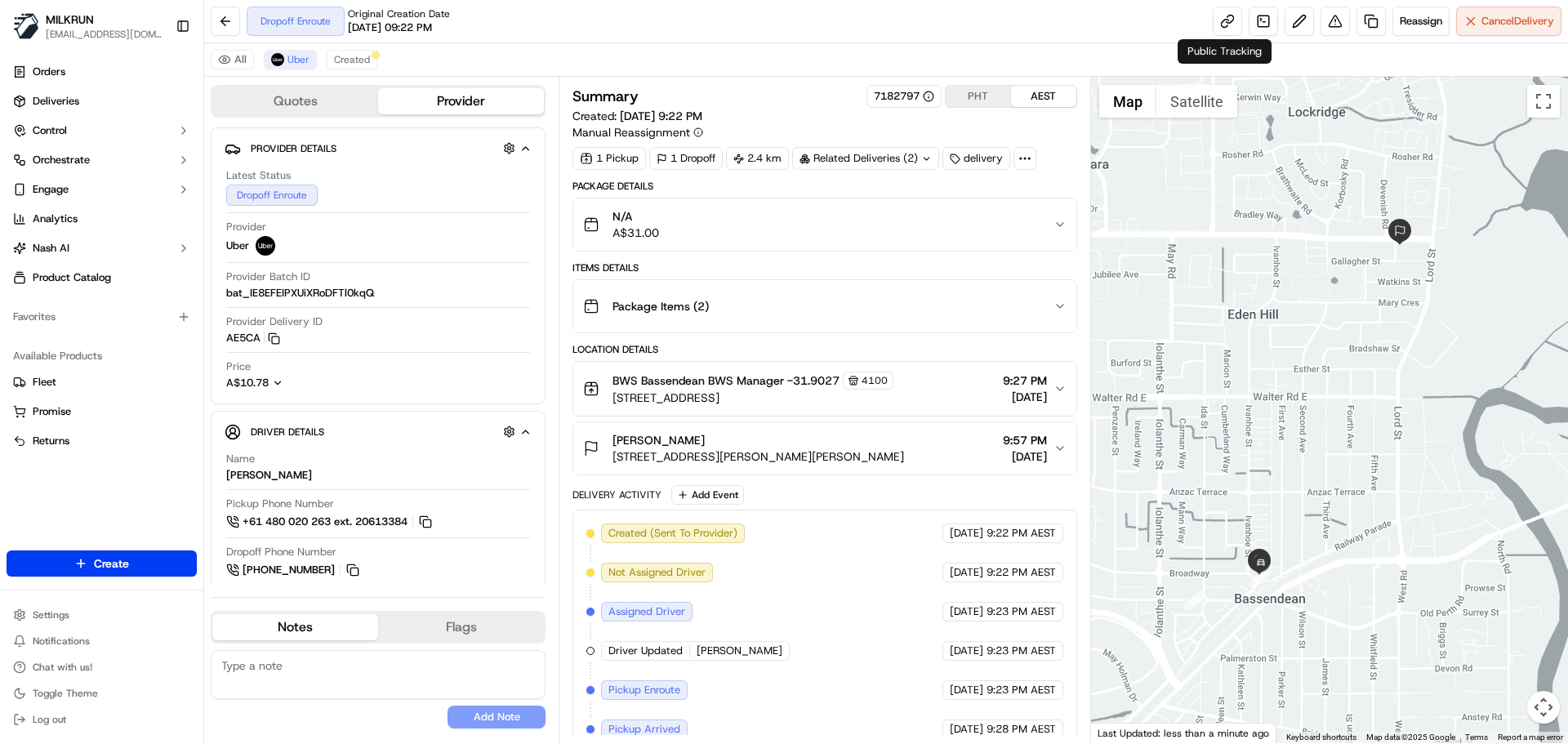
click at [1211, 36] on div "Dropoff Enroute Original Creation Date [DATE] 09:22 PM Reassign Cancel Delivery" at bounding box center [886, 22] width 1364 height 43
click at [1225, 20] on link at bounding box center [1226, 21] width 29 height 29
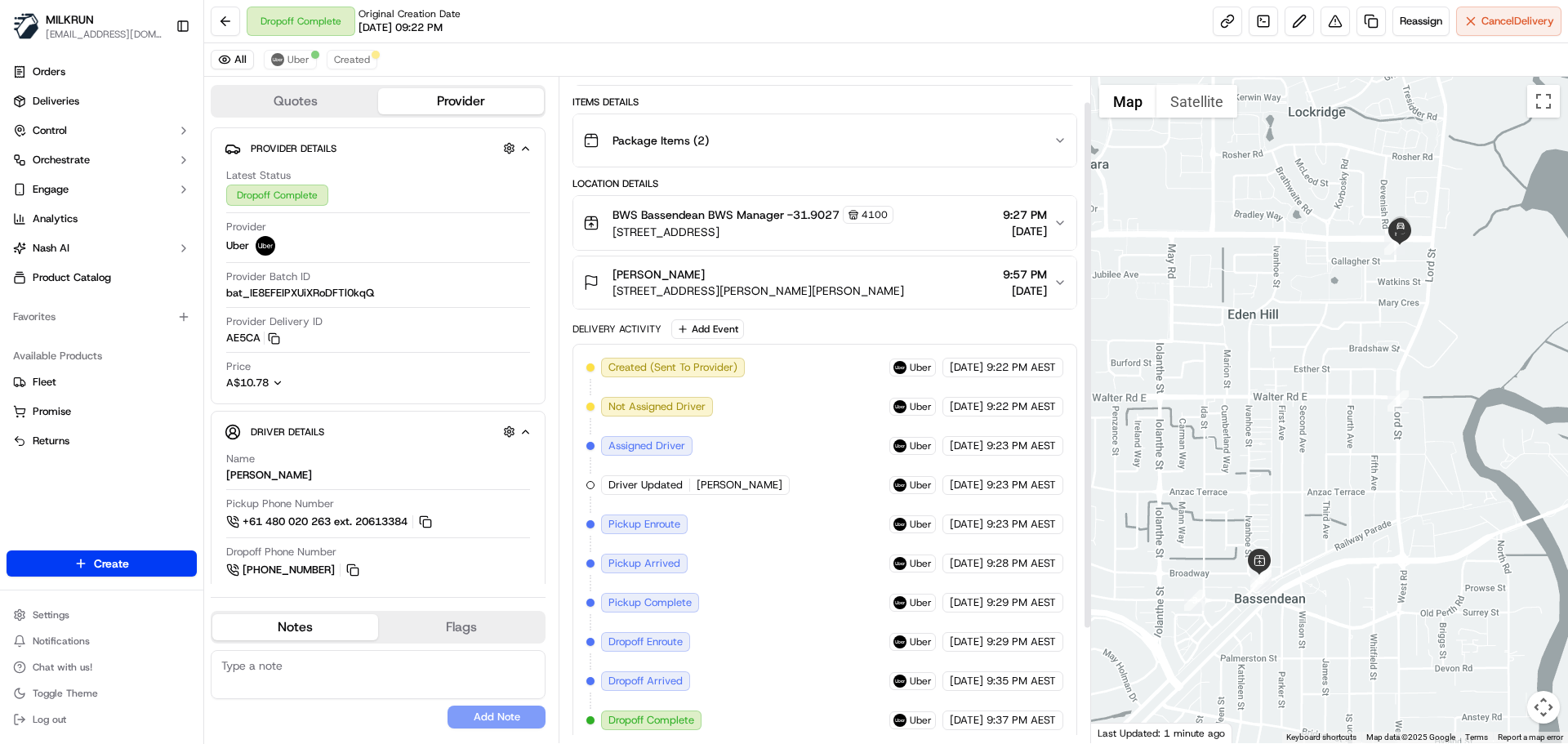
scroll to position [175, 0]
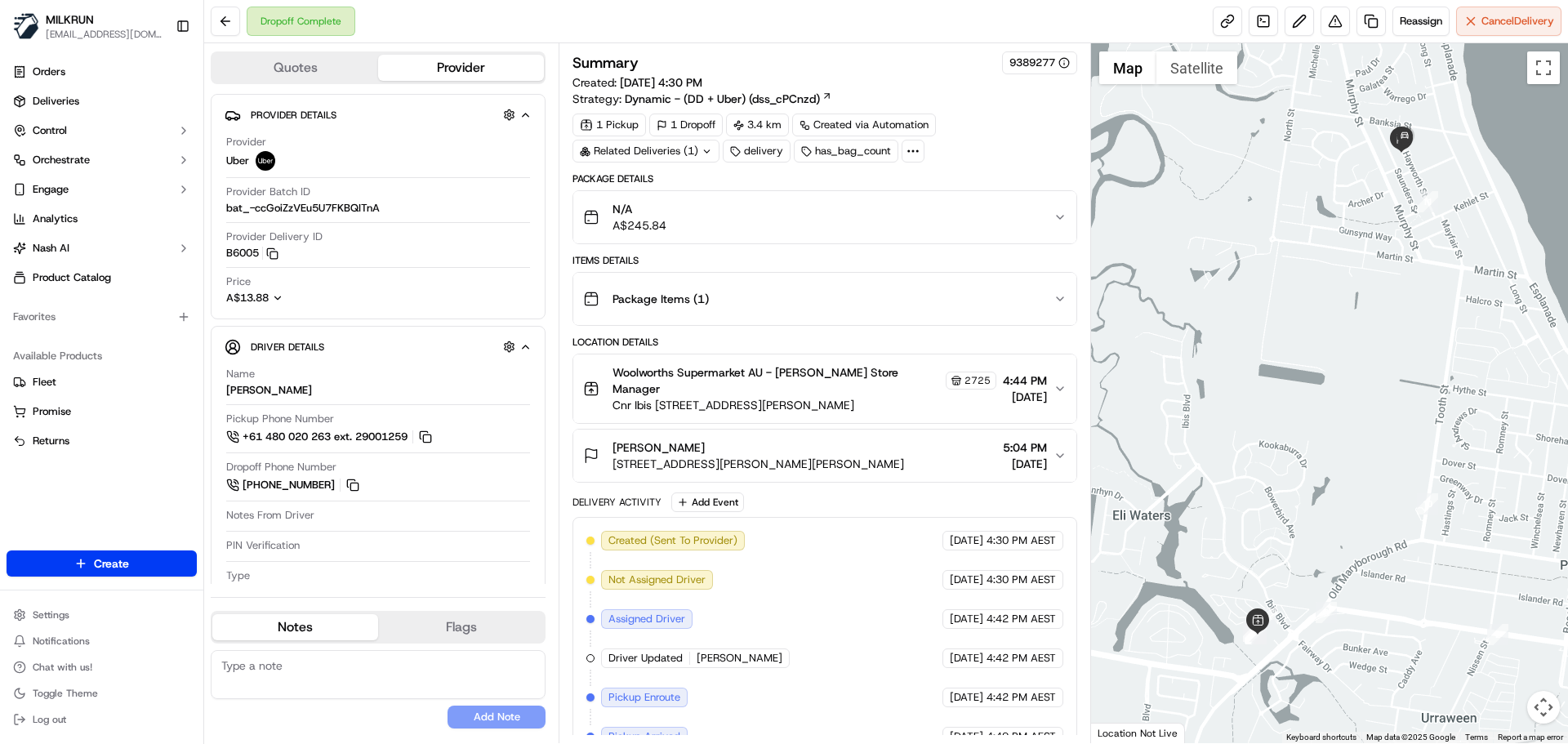
click at [683, 152] on div "Related Deliveries (1)" at bounding box center [645, 151] width 147 height 22
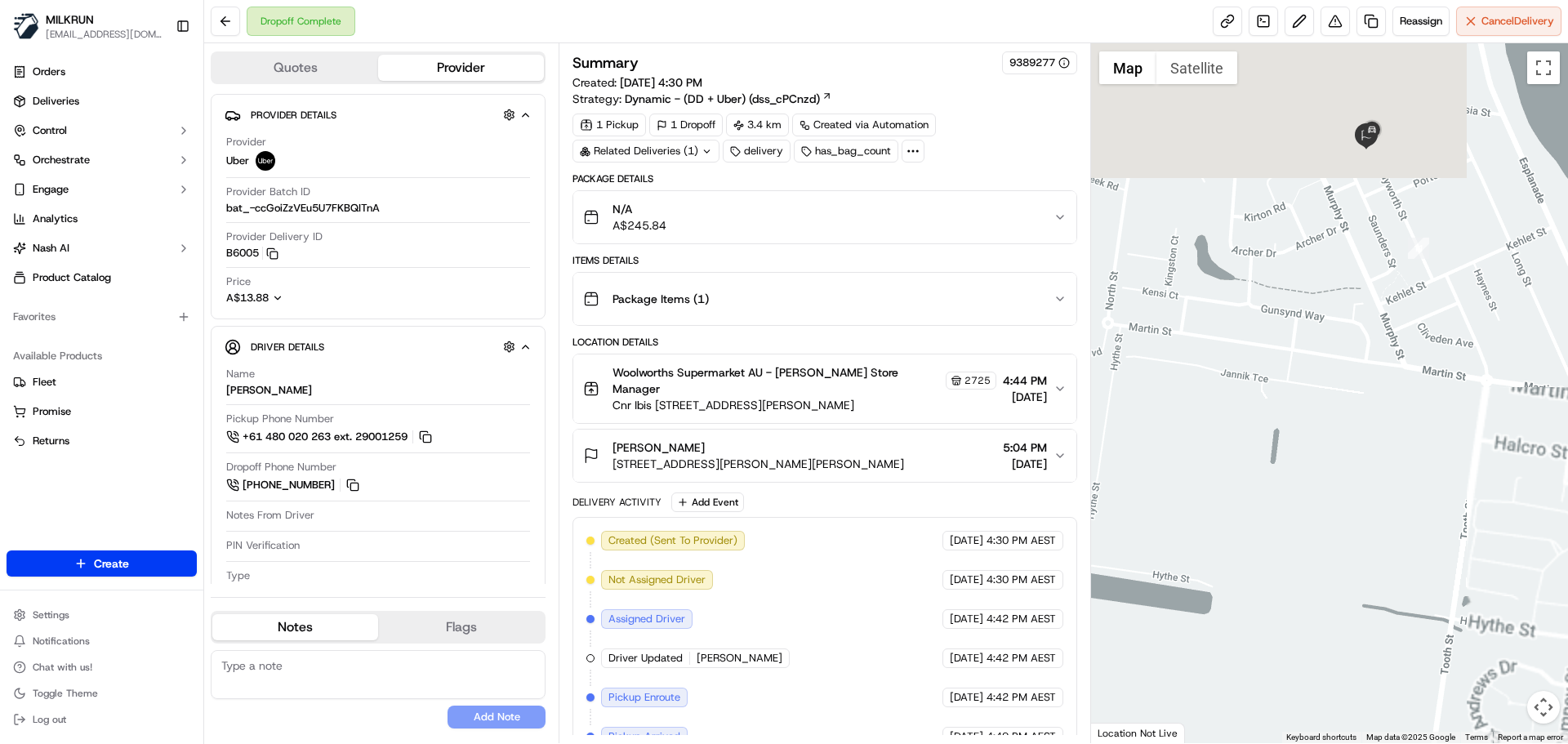
drag, startPoint x: 1308, startPoint y: 293, endPoint x: 1171, endPoint y: 496, distance: 244.9
click at [1171, 496] on div at bounding box center [1329, 392] width 477 height 699
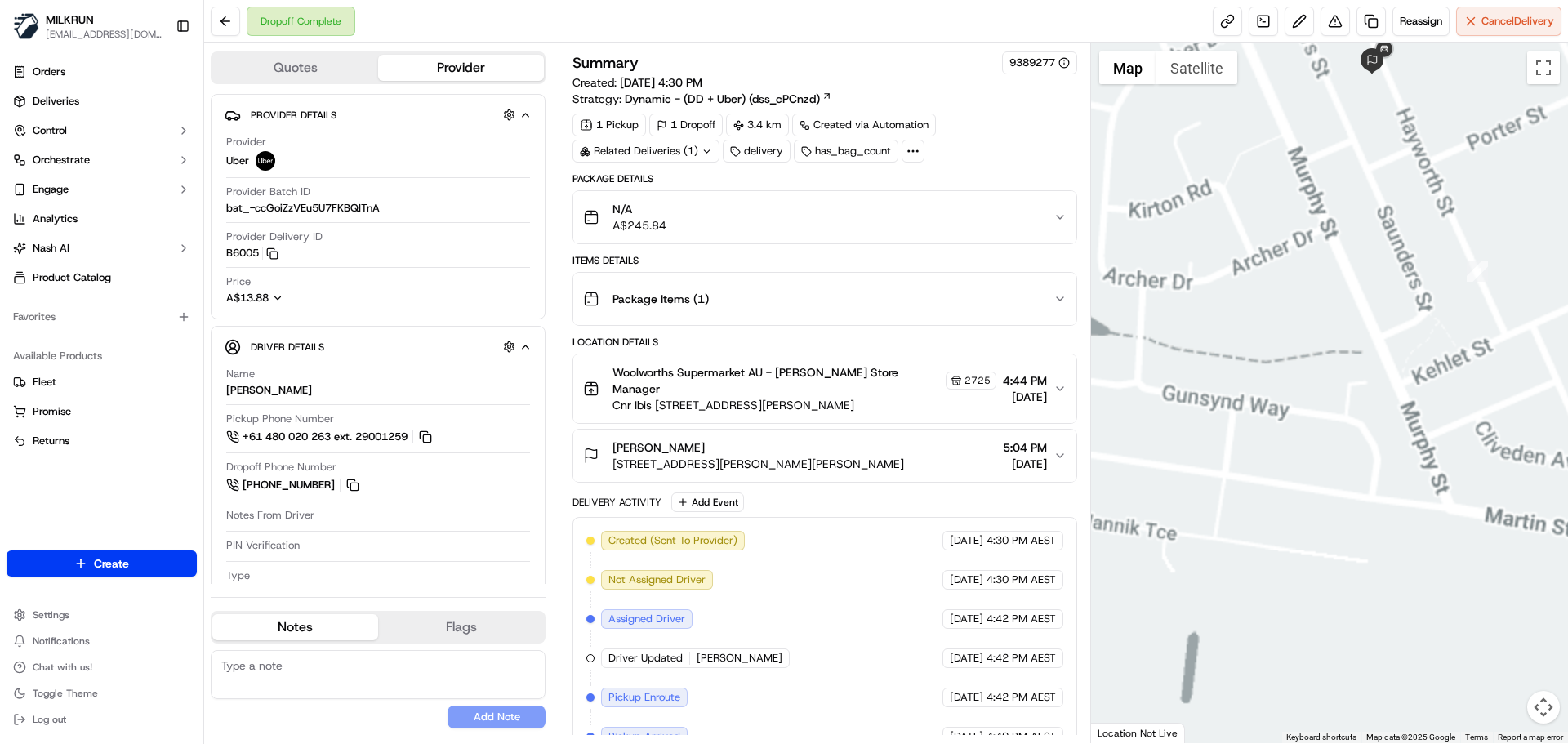
drag, startPoint x: 1348, startPoint y: 244, endPoint x: 1315, endPoint y: 395, distance: 154.6
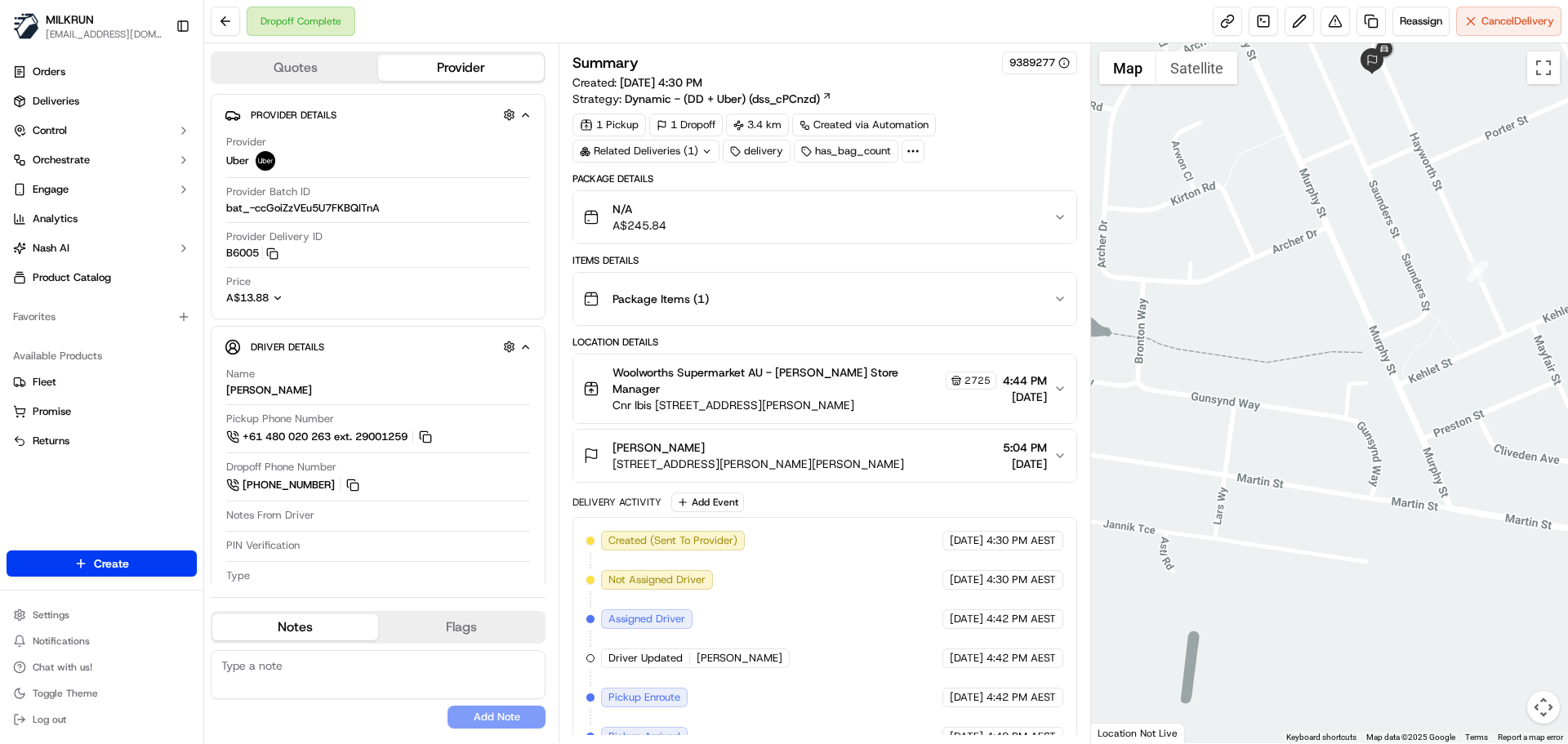
click at [1316, 392] on div at bounding box center [1329, 392] width 477 height 699
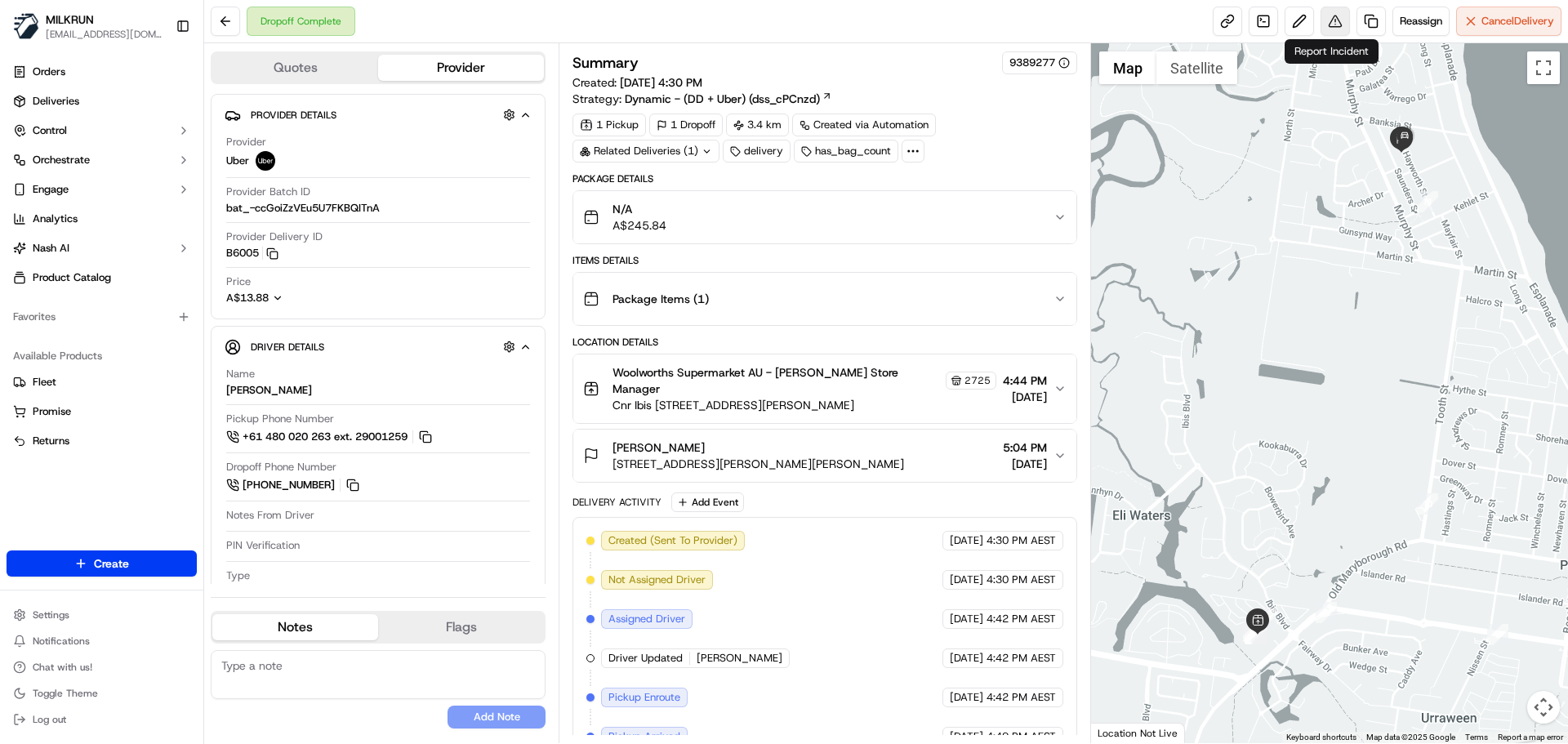
click at [1331, 16] on button at bounding box center [1334, 21] width 29 height 29
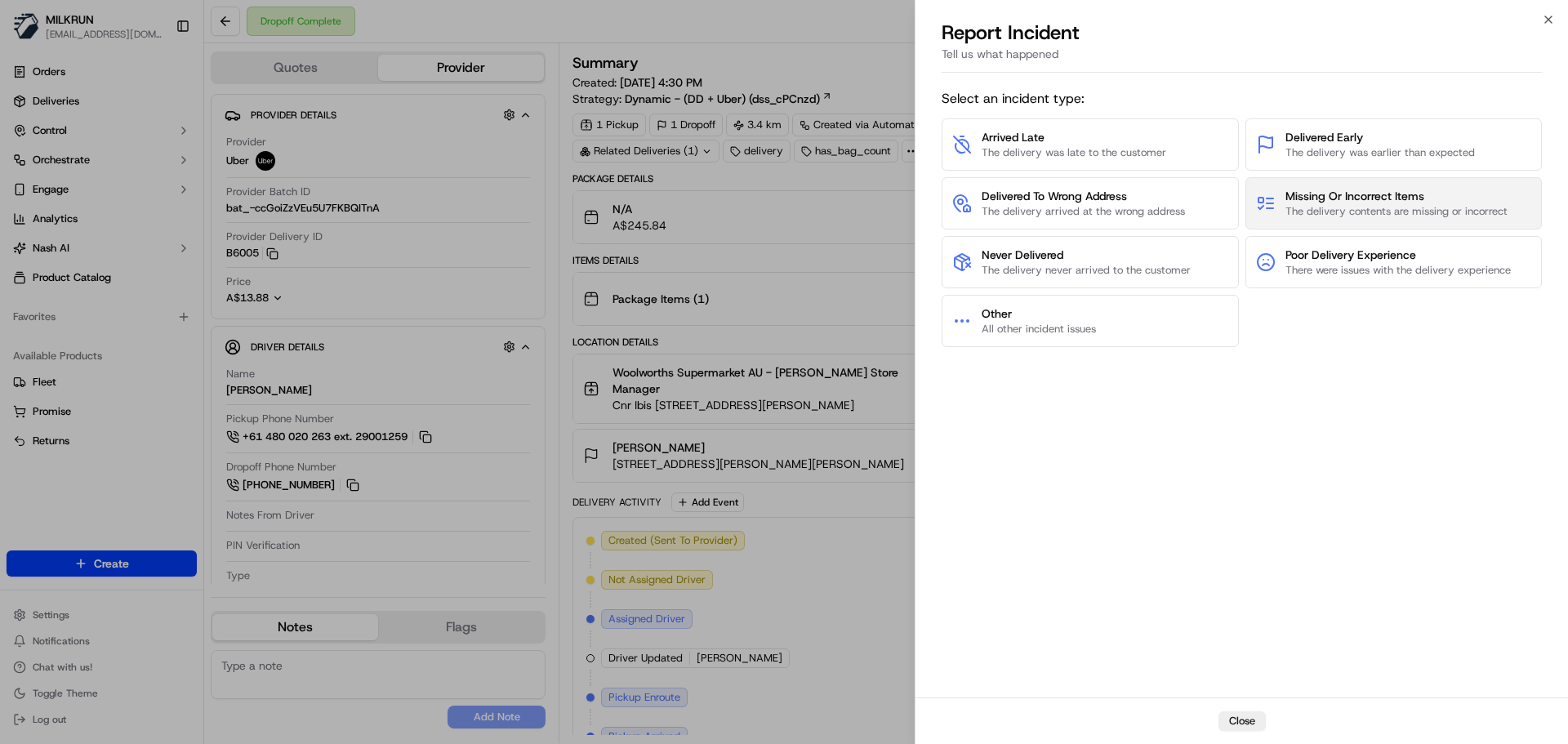
click at [1384, 201] on span "Missing Or Incorrect Items" at bounding box center [1396, 196] width 222 height 16
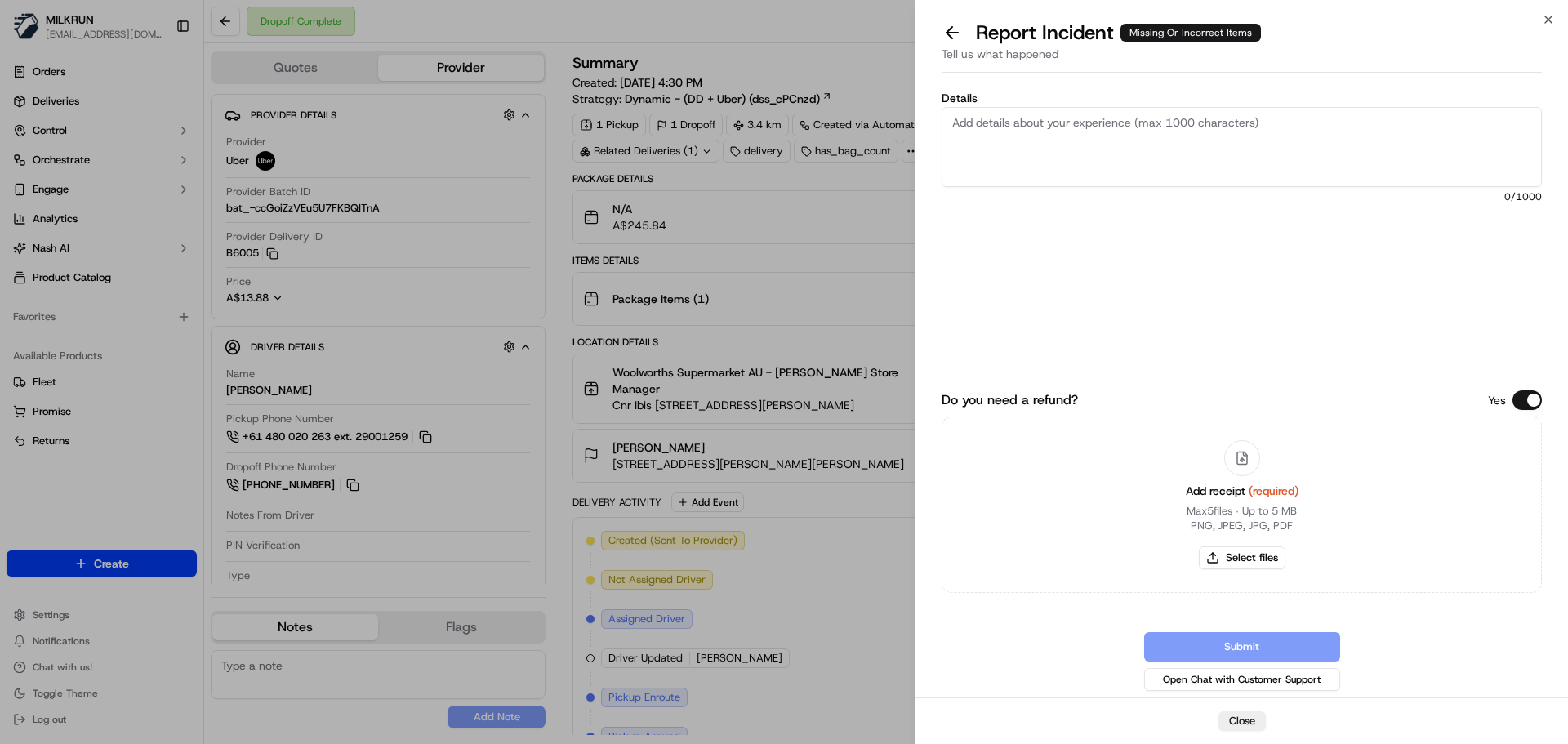
drag, startPoint x: 1041, startPoint y: 127, endPoint x: 1058, endPoint y: 134, distance: 18.4
click at [1041, 128] on textarea "Details" at bounding box center [1241, 146] width 600 height 80
click at [1026, 165] on textarea "Customer reported the following missing items from their order. I reached out t…" at bounding box center [1241, 146] width 600 height 80
click at [1002, 156] on textarea "Customer reported the following missing items from their order. I reached out t…" at bounding box center [1241, 146] width 600 height 80
click at [1455, 137] on textarea "Customer reported the following missing items from their order. I reached out t…" at bounding box center [1241, 146] width 600 height 80
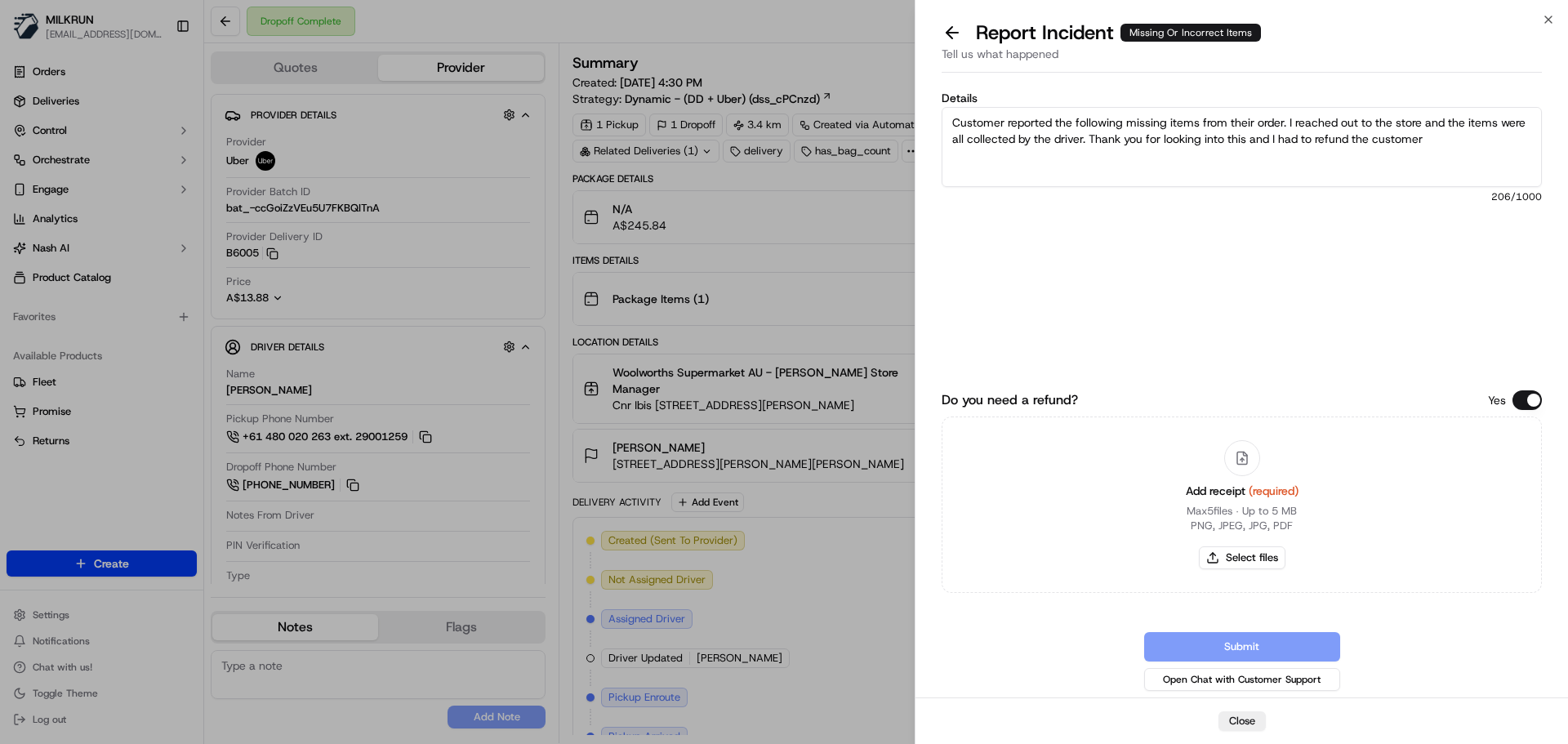
paste textarea "6 cavendish banana: $5.70 1 Cadbury fruit and nut chocolate block 180gra: $4.40…"
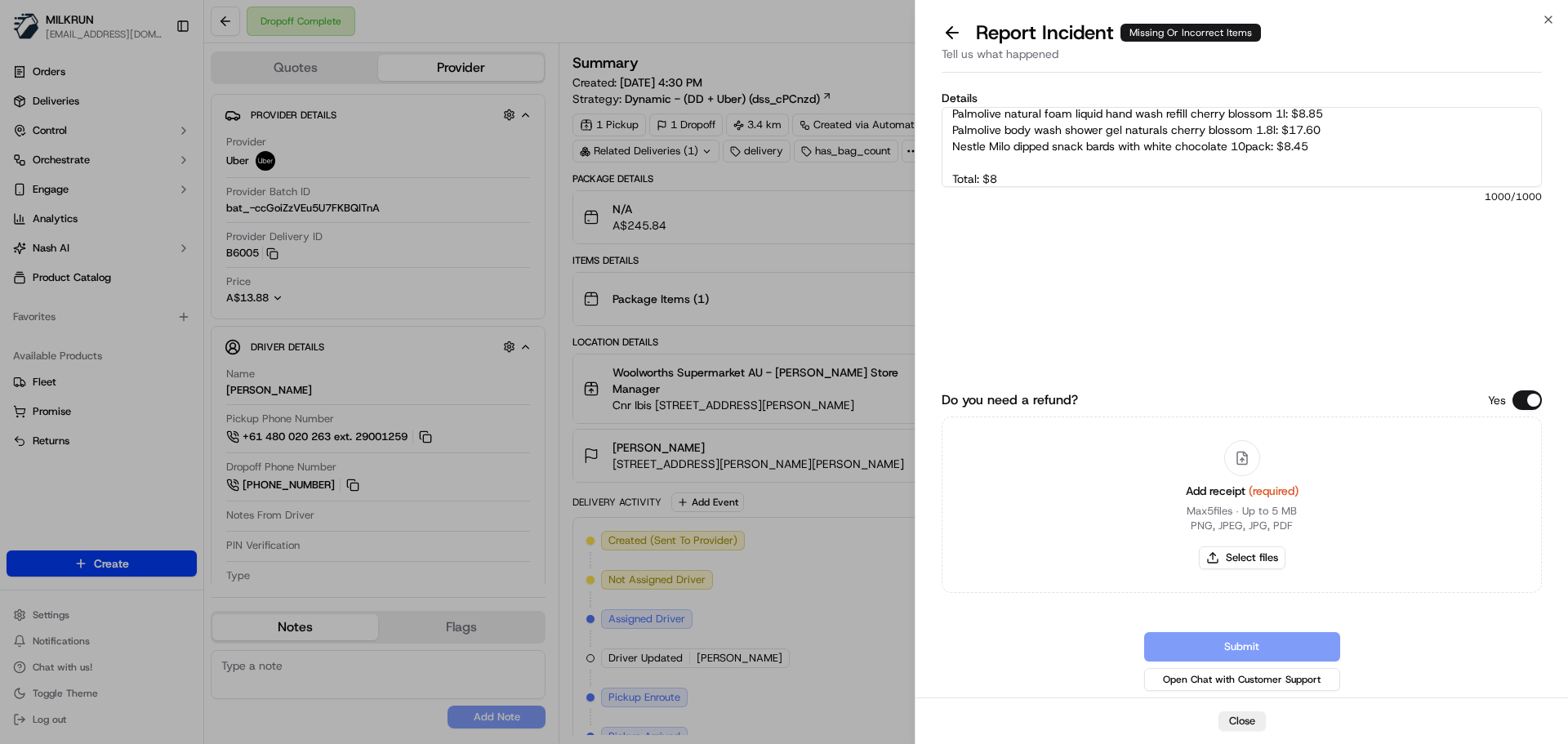
click at [1005, 180] on textarea "Customer reported the following missing items from their order. I reached out t…" at bounding box center [1241, 146] width 600 height 80
click at [1064, 177] on textarea "Customer reported the following missing items from their order. I reached out t…" at bounding box center [1241, 146] width 600 height 80
click at [969, 158] on textarea "Customer reported the following missing items from their order. I reached out t…" at bounding box center [1241, 146] width 600 height 80
click at [1000, 168] on textarea "Customer reported the following missing items from their order. I reached out t…" at bounding box center [1241, 146] width 600 height 80
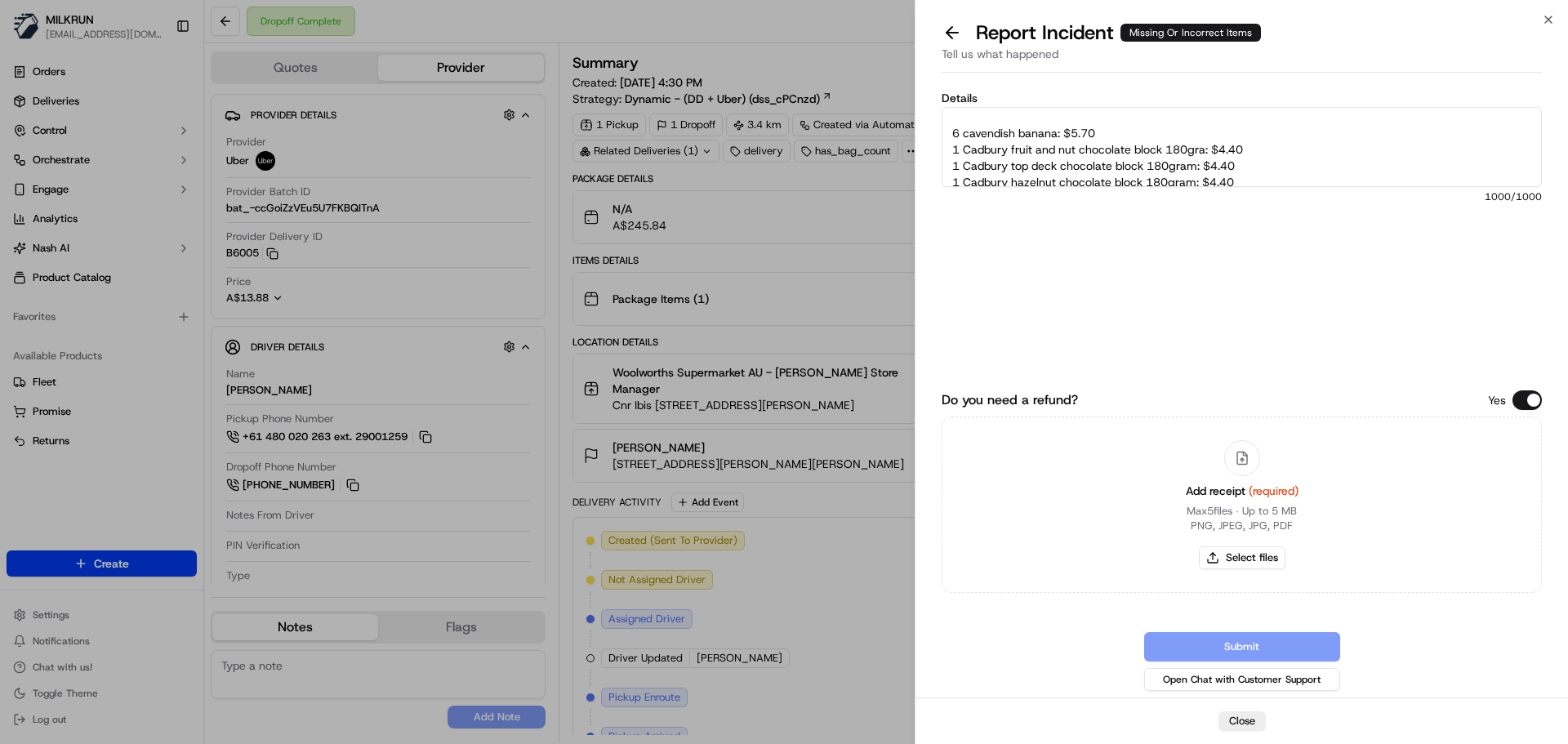
scroll to position [0, 0]
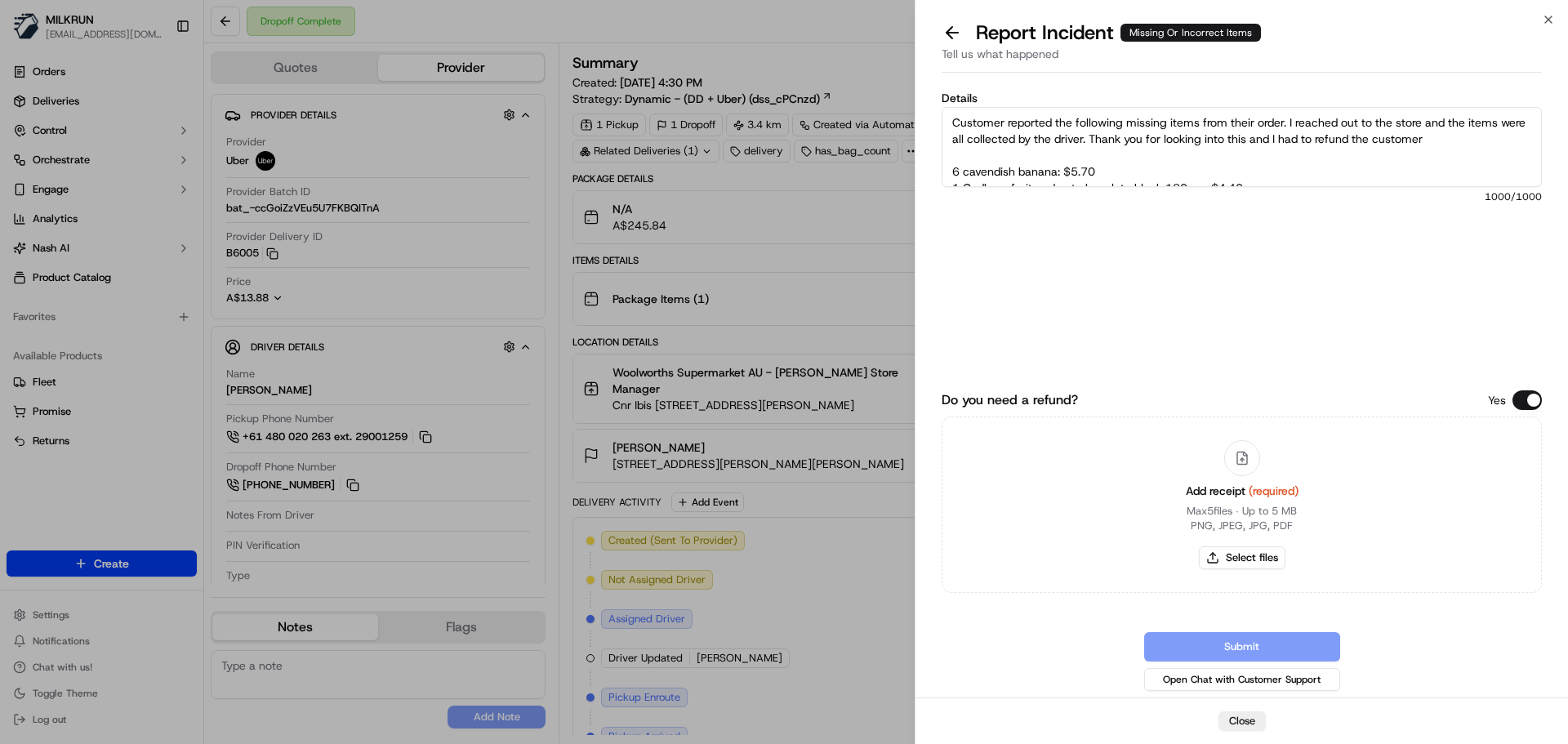
click at [1024, 153] on textarea "Customer reported the following missing items from their order. I reached out t…" at bounding box center [1241, 146] width 600 height 80
click at [1151, 139] on textarea "Customer reported the following missing items from their order. I reached out t…" at bounding box center [1241, 146] width 600 height 80
drag, startPoint x: 1180, startPoint y: 138, endPoint x: 1161, endPoint y: 139, distance: 19.0
click at [1161, 139] on textarea "Customer reported the following missing items from their order. I reached out t…" at bounding box center [1241, 146] width 600 height 80
click at [1282, 139] on textarea "Customer reported the following missing items from their order. I reached out t…" at bounding box center [1241, 146] width 600 height 80
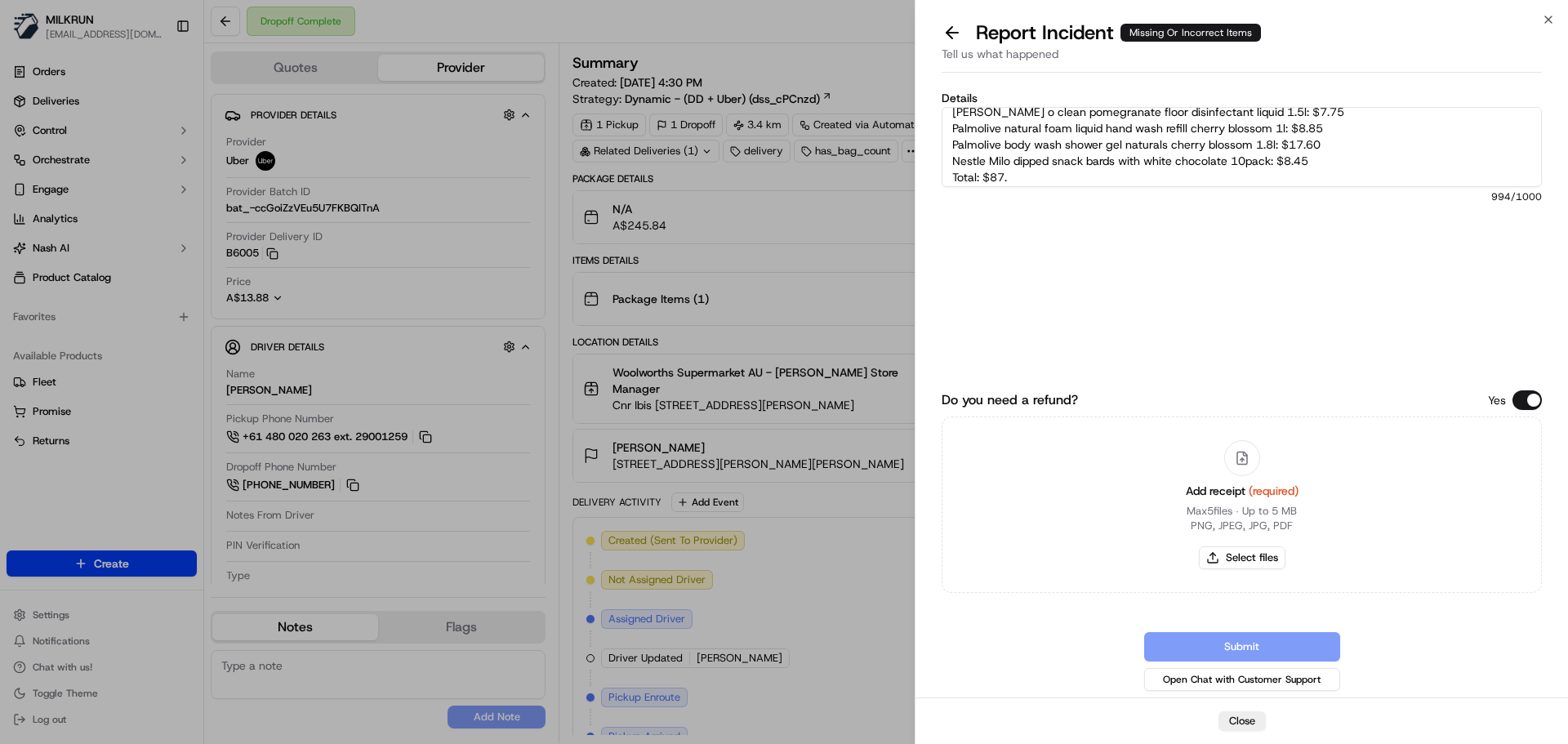
scroll to position [212, 0]
click at [957, 169] on textarea "Customer reported the following missing items from their order. I reached out t…" at bounding box center [1241, 146] width 600 height 80
click at [955, 172] on textarea "Customer reported the following missing items from their order. I reached out t…" at bounding box center [1241, 146] width 600 height 80
drag, startPoint x: 1018, startPoint y: 169, endPoint x: 1000, endPoint y: 205, distance: 40.2
click at [1018, 171] on textarea "Customer reported the following missing items from their order. I reached out t…" at bounding box center [1241, 146] width 600 height 80
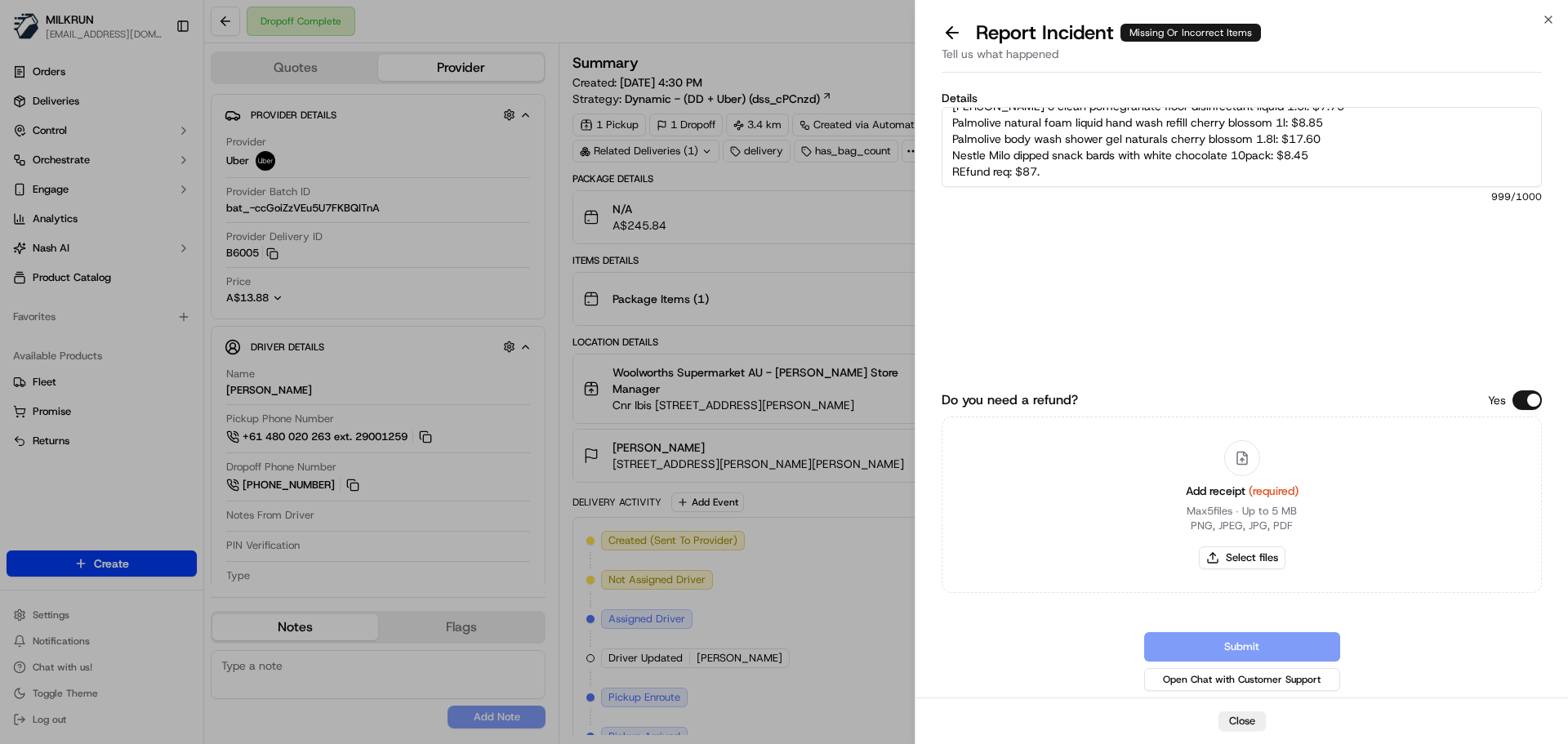
click at [963, 168] on textarea "Customer reported the following missing items from their order. I reached out t…" at bounding box center [1241, 146] width 600 height 80
click at [1056, 176] on textarea "Customer reported the following missing items from their order. I reached out t…" at bounding box center [1241, 146] width 600 height 80
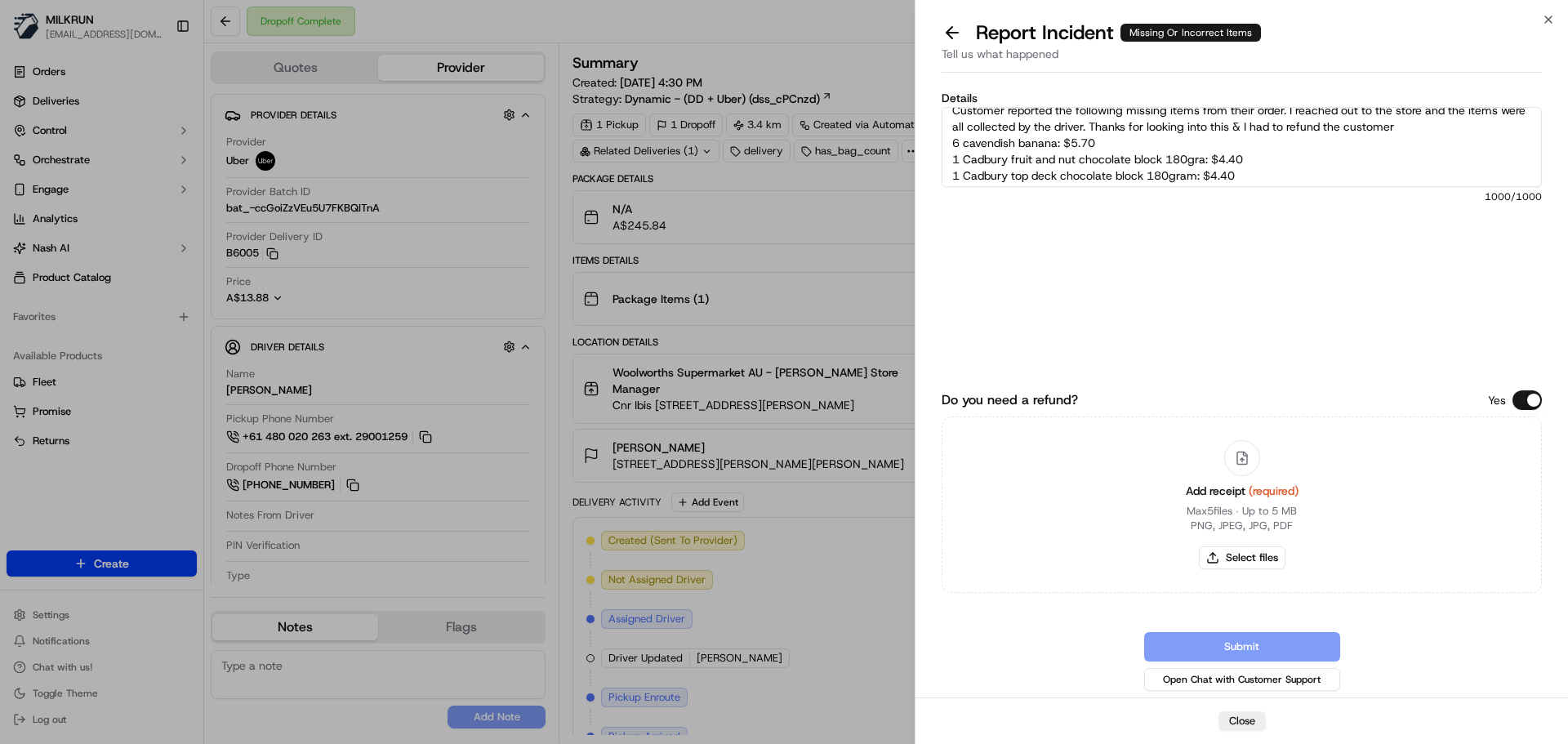
scroll to position [0, 0]
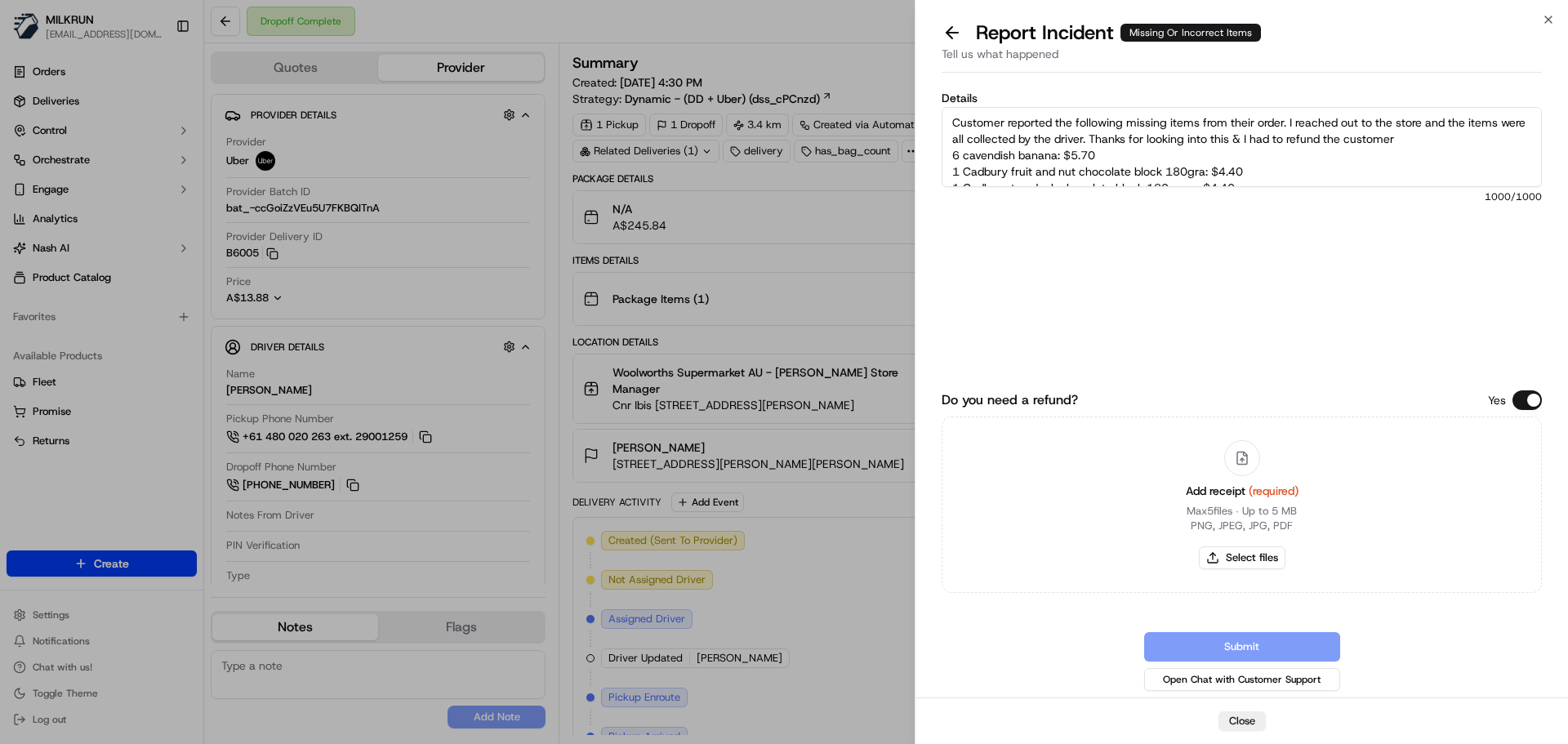
click at [1442, 133] on textarea "Customer reported the following missing items from their order. I reached out t…" at bounding box center [1241, 146] width 600 height 80
drag, startPoint x: 1447, startPoint y: 119, endPoint x: 1402, endPoint y: 169, distance: 67.3
click at [1446, 123] on textarea "Customer reported the following missing items from their order. I reached out t…" at bounding box center [1241, 146] width 600 height 80
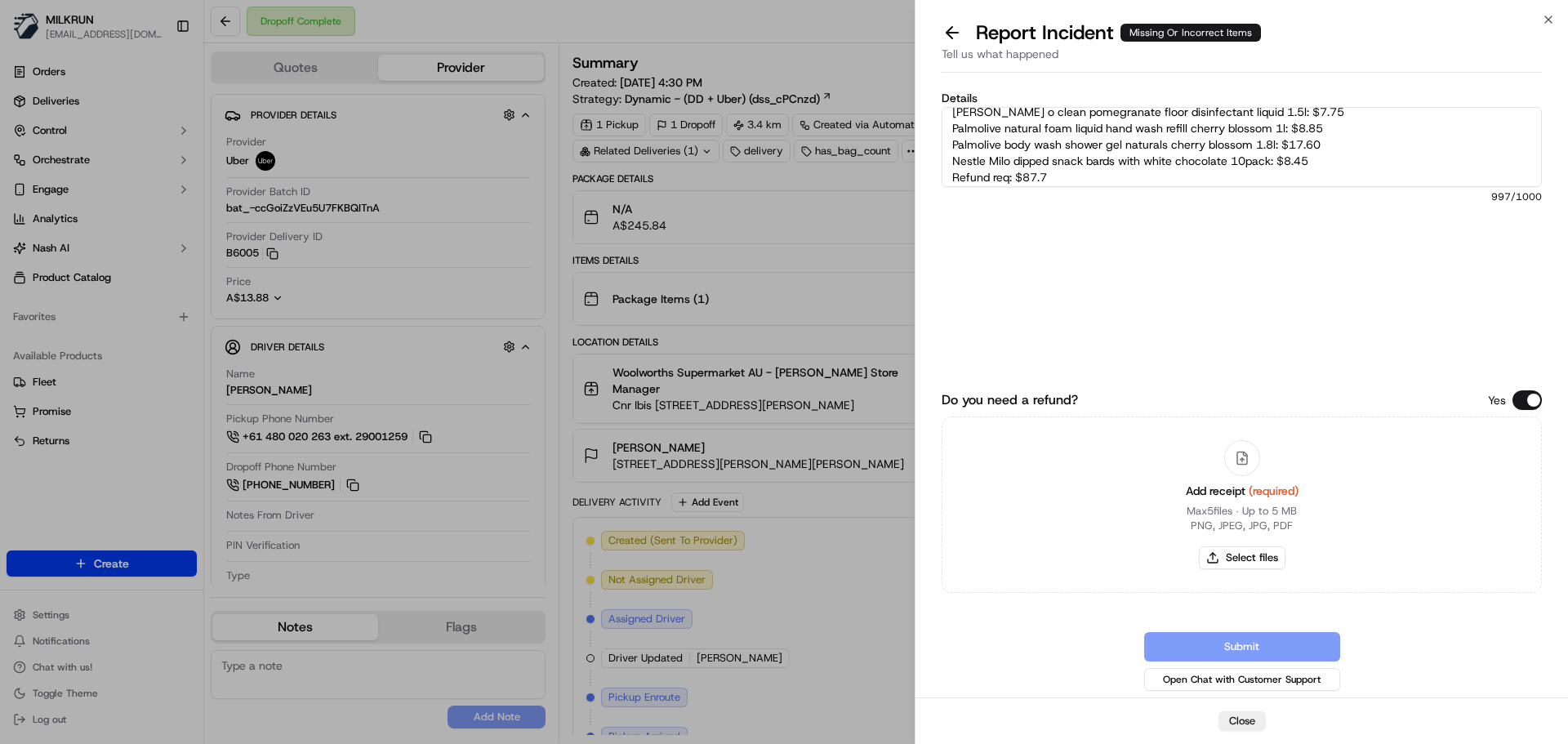
scroll to position [212, 0]
click at [1053, 174] on textarea "Customer reported the following missing items from their order. I reached out t…" at bounding box center [1241, 146] width 600 height 80
type textarea "Customer reported the following missing items from their order. I reached out t…"
click at [1260, 558] on button "Select files" at bounding box center [1241, 558] width 86 height 22
type input "C:\fakepath\[PERSON_NAME] invoice page 1.png"
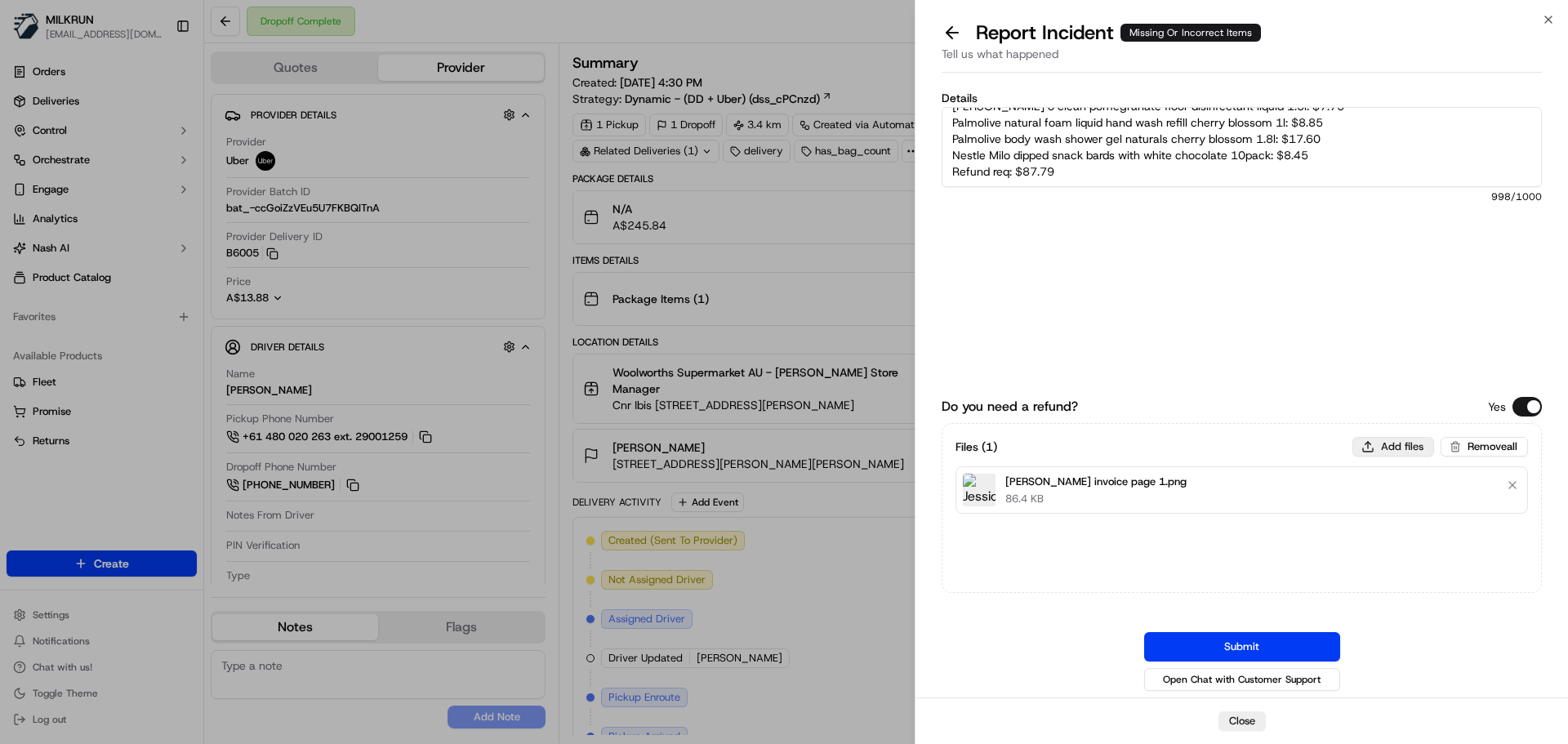
click at [1404, 445] on button "Add files" at bounding box center [1392, 446] width 81 height 20
type input "C:\fakepath\[PERSON_NAME] invoice page 2.png"
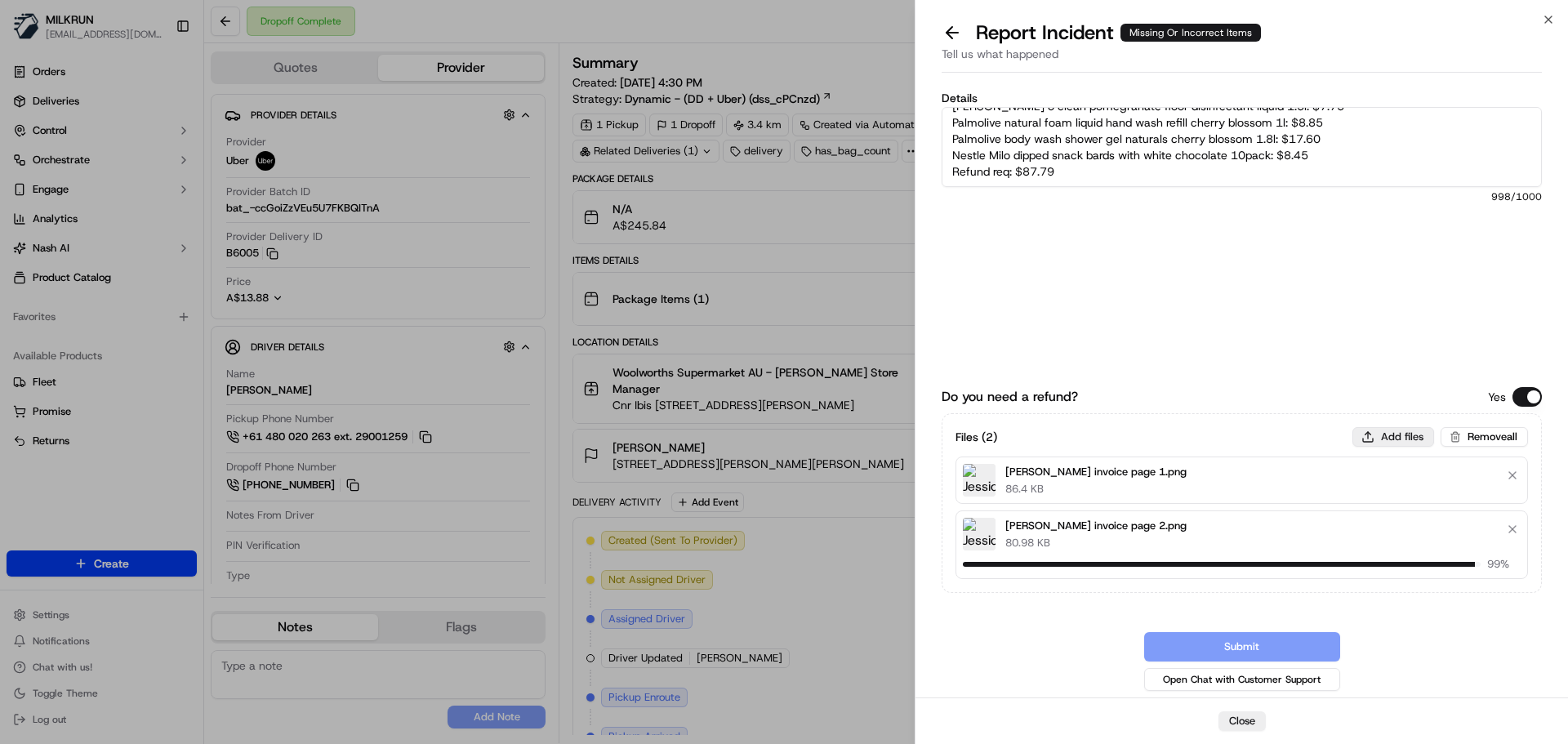
click at [1392, 434] on button "Add files" at bounding box center [1392, 436] width 81 height 20
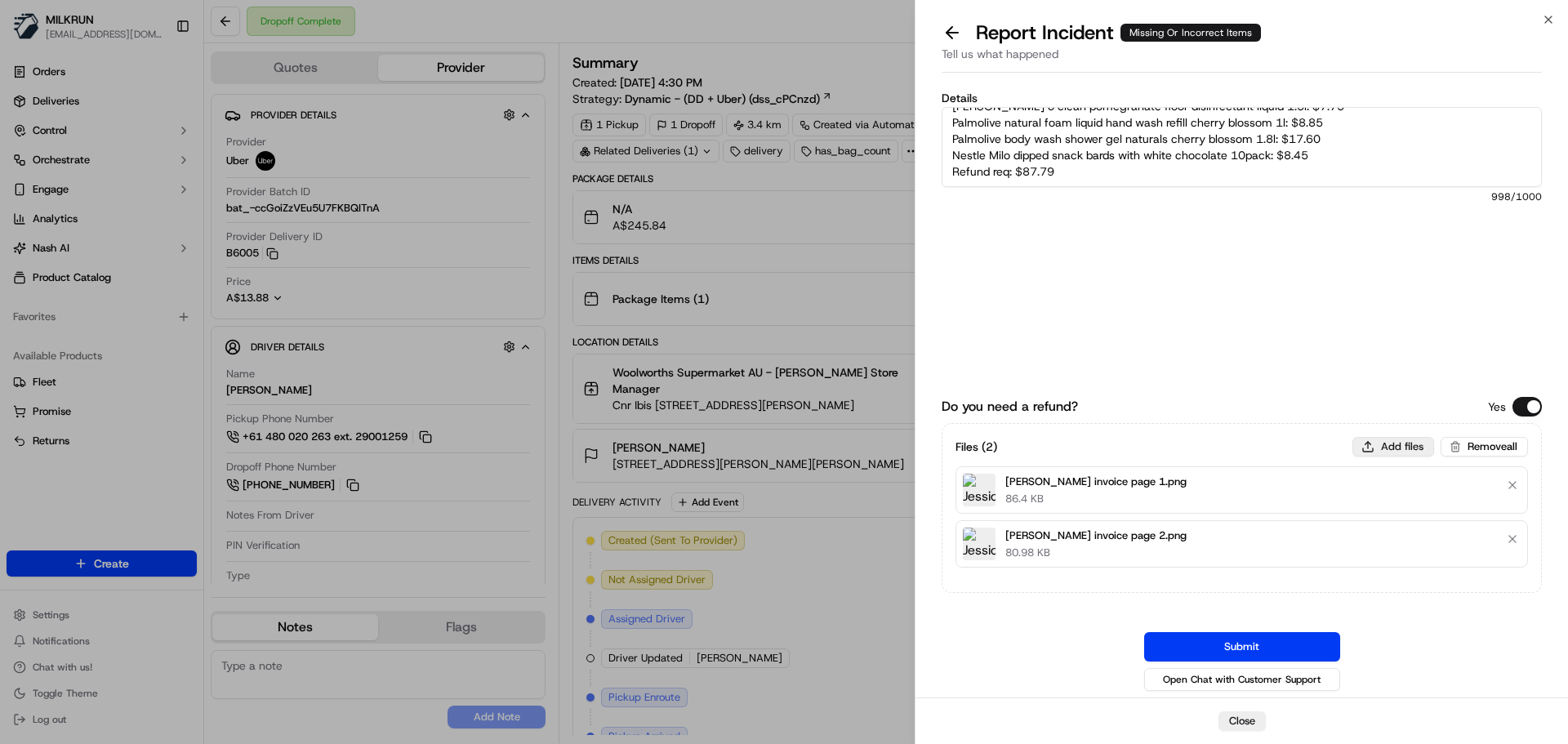
type input "C:\fakepath\[PERSON_NAME] invoice page 3.png"
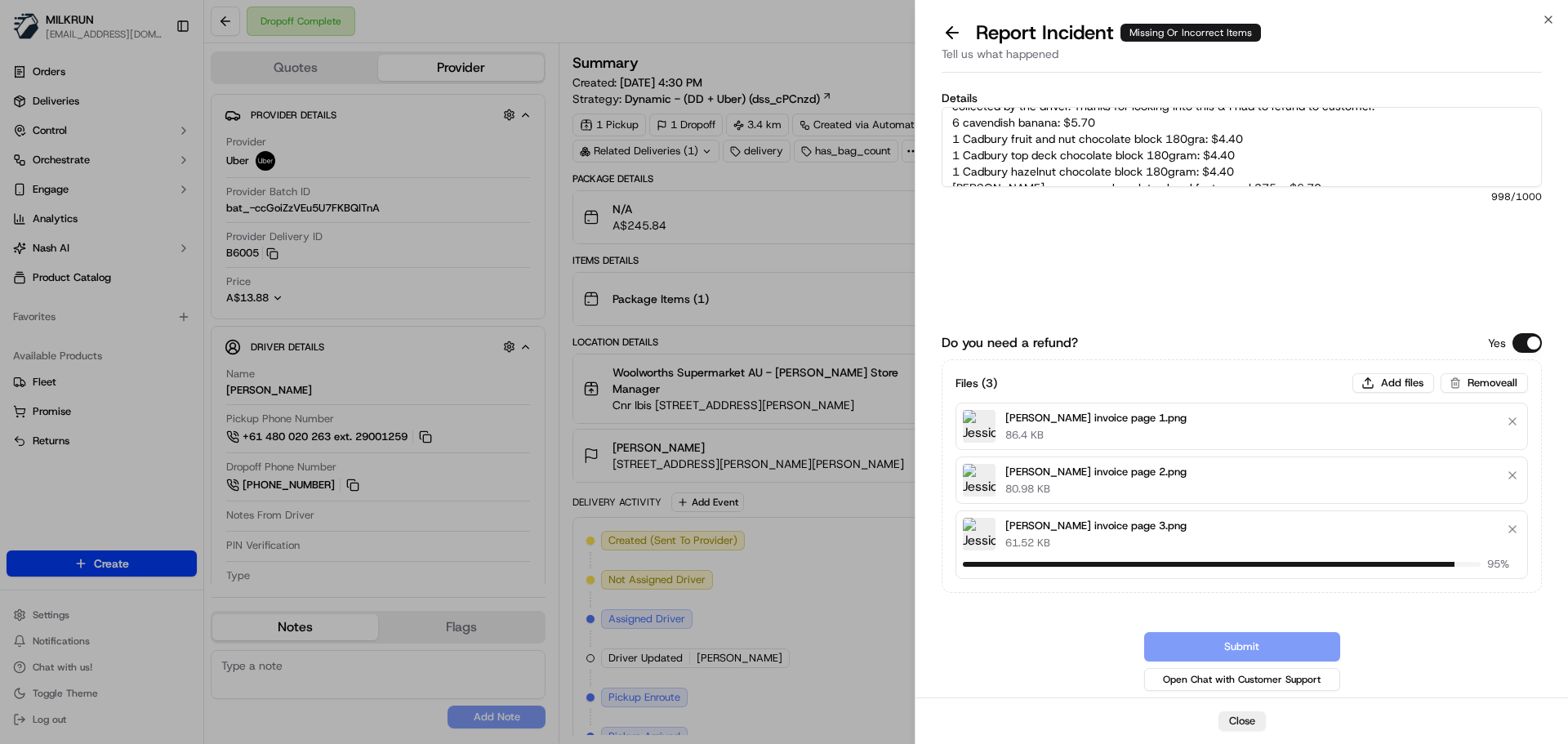
scroll to position [0, 0]
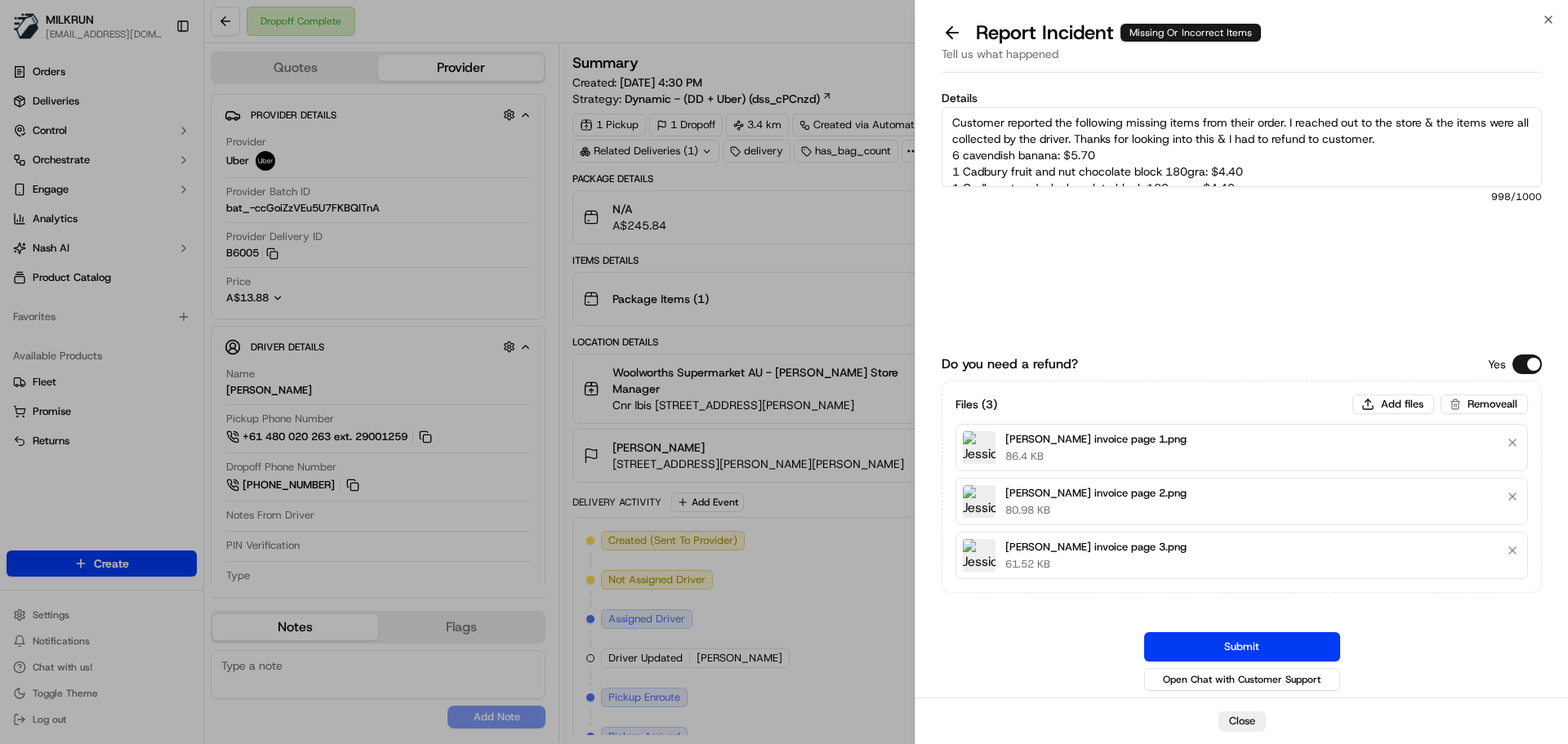
click at [964, 135] on textarea "Customer reported the following missing items from their order. I reached out t…" at bounding box center [1241, 146] width 600 height 80
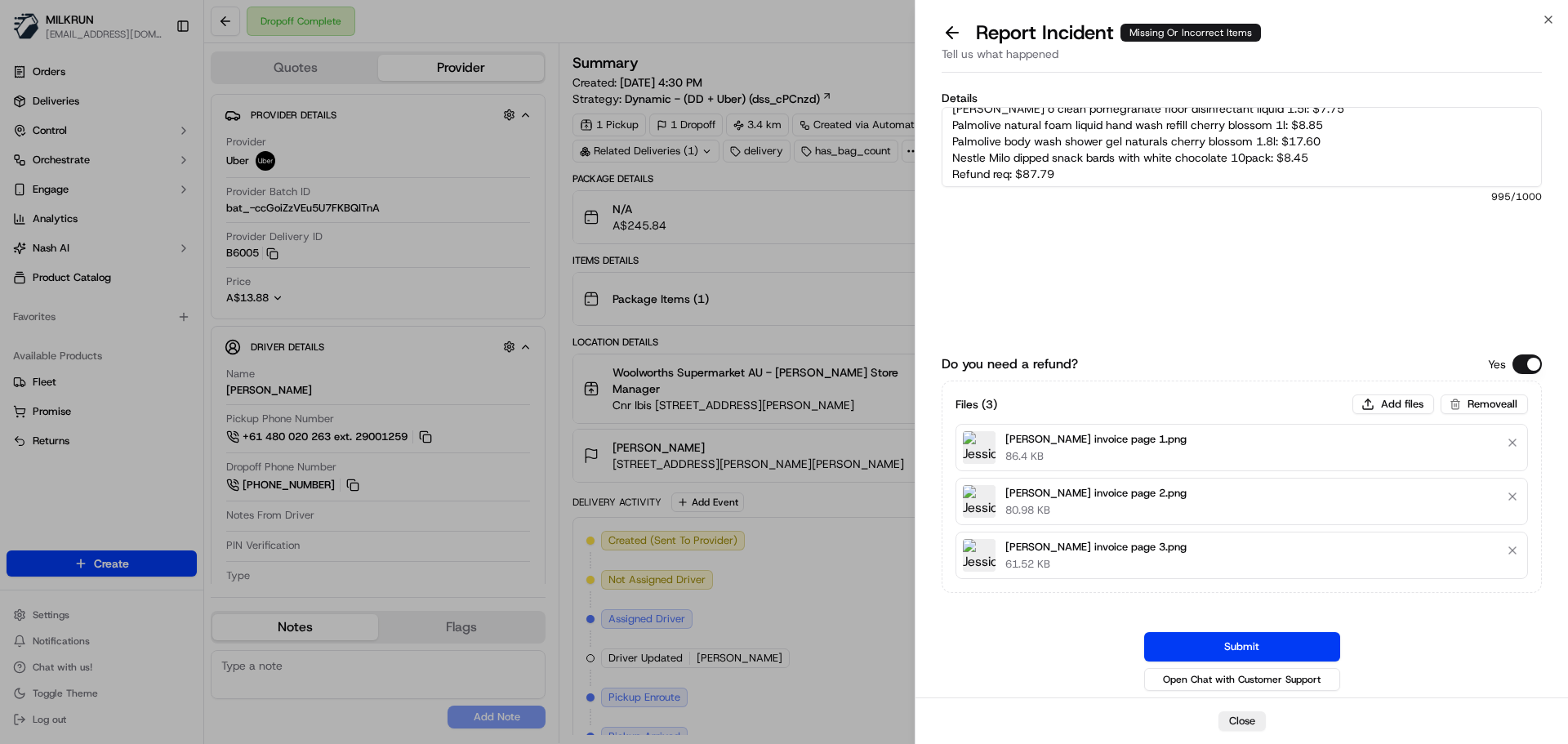
scroll to position [212, 0]
click at [1007, 169] on textarea "Customer reported the following missing items from their order. I reached out t…" at bounding box center [1241, 146] width 600 height 80
type textarea "Customer reported the following missing items from their order. I reached out t…"
click at [1253, 651] on button "Submit" at bounding box center [1241, 646] width 196 height 29
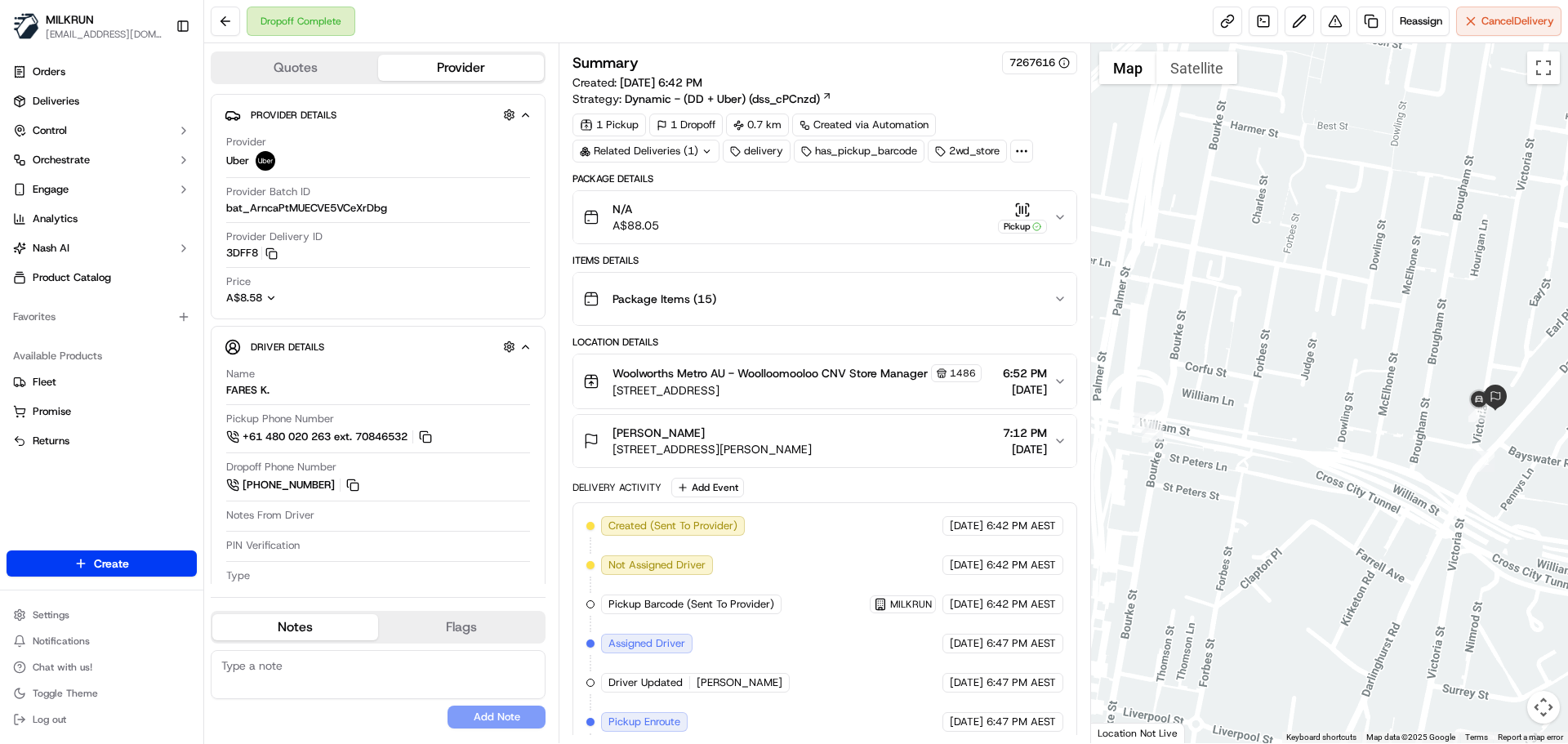
drag, startPoint x: 1458, startPoint y: 337, endPoint x: 1368, endPoint y: 357, distance: 92.2
click at [1368, 357] on div at bounding box center [1329, 392] width 477 height 699
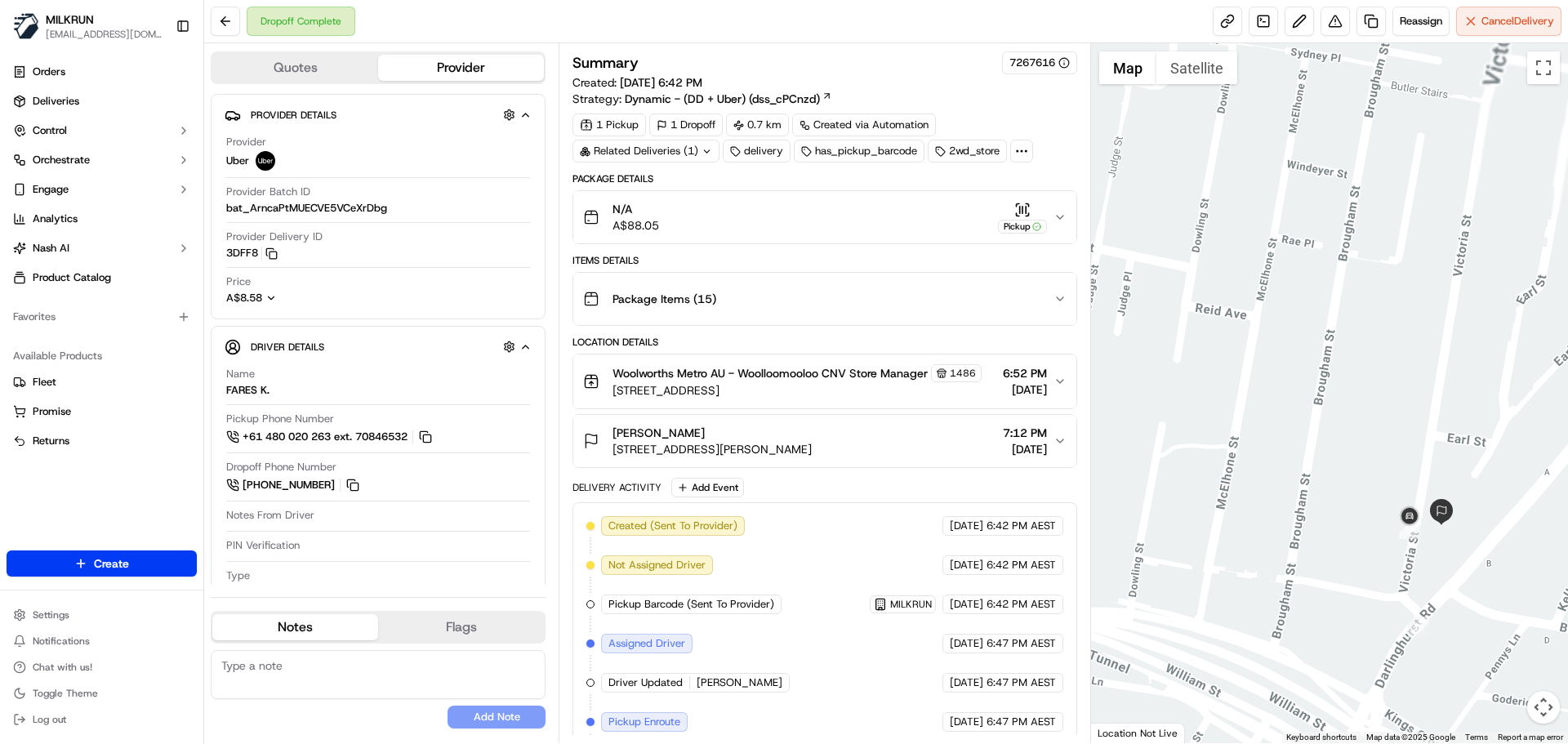
drag, startPoint x: 1433, startPoint y: 300, endPoint x: 1349, endPoint y: 169, distance: 155.6
click at [1349, 169] on div at bounding box center [1329, 392] width 477 height 699
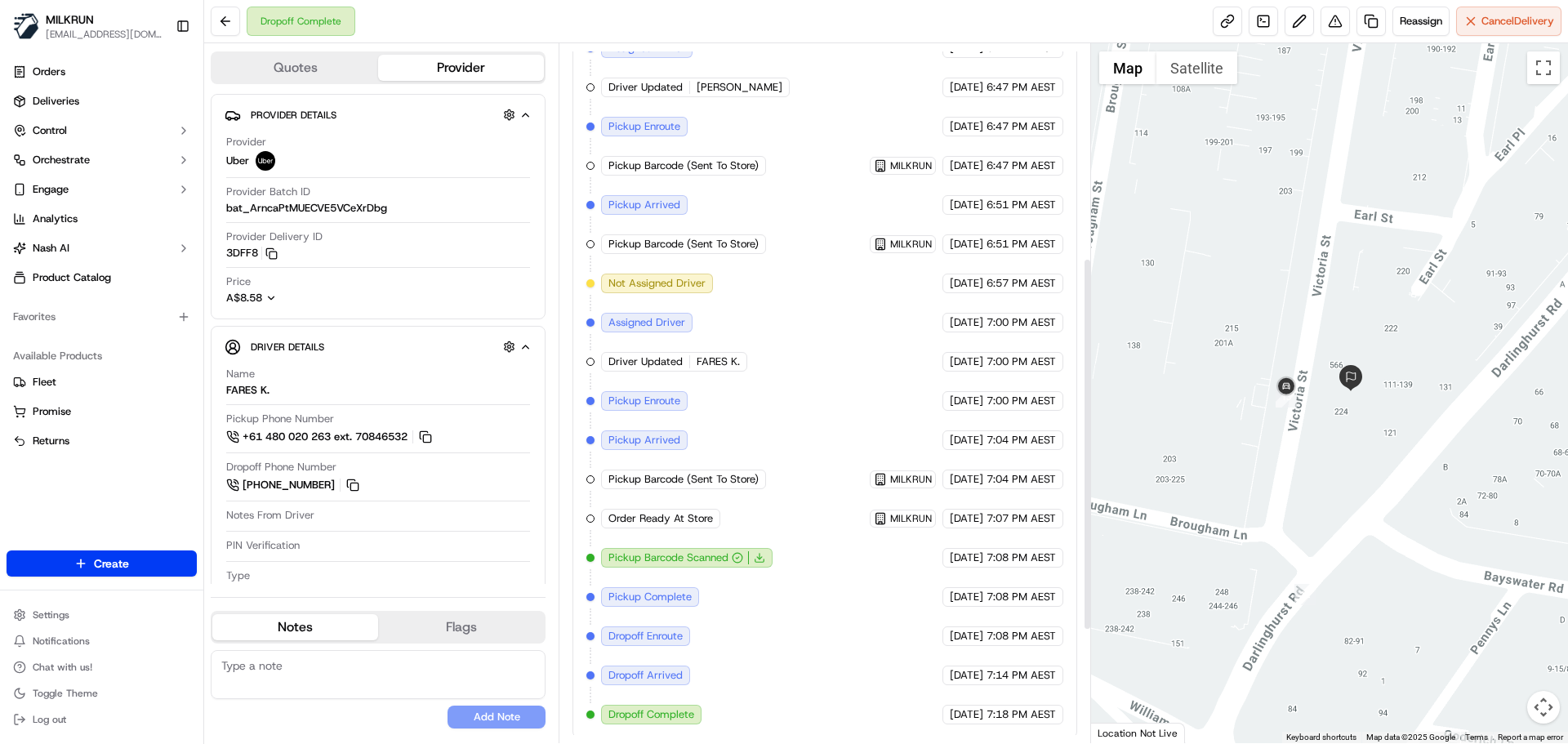
scroll to position [613, 0]
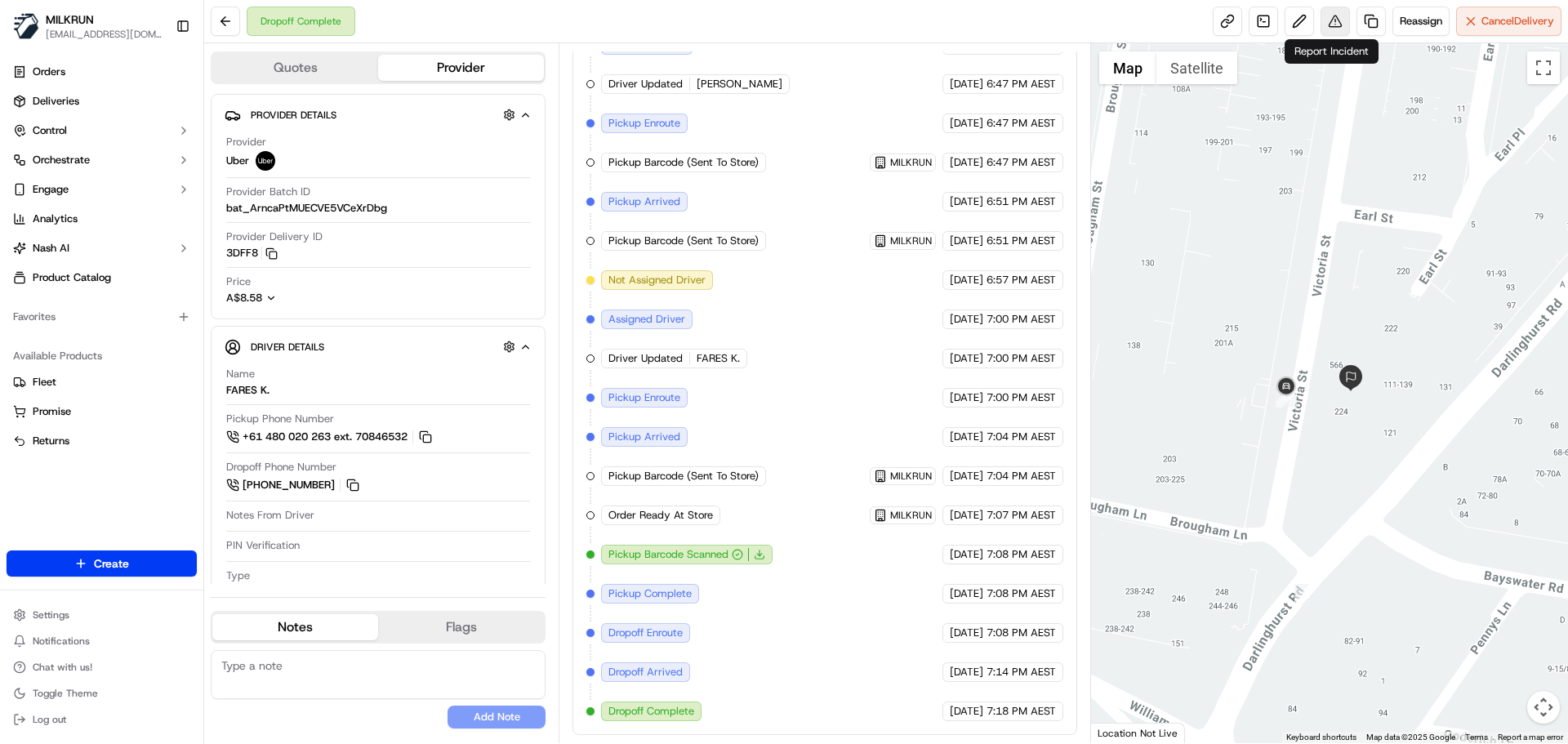
click at [1328, 19] on button at bounding box center [1334, 21] width 29 height 29
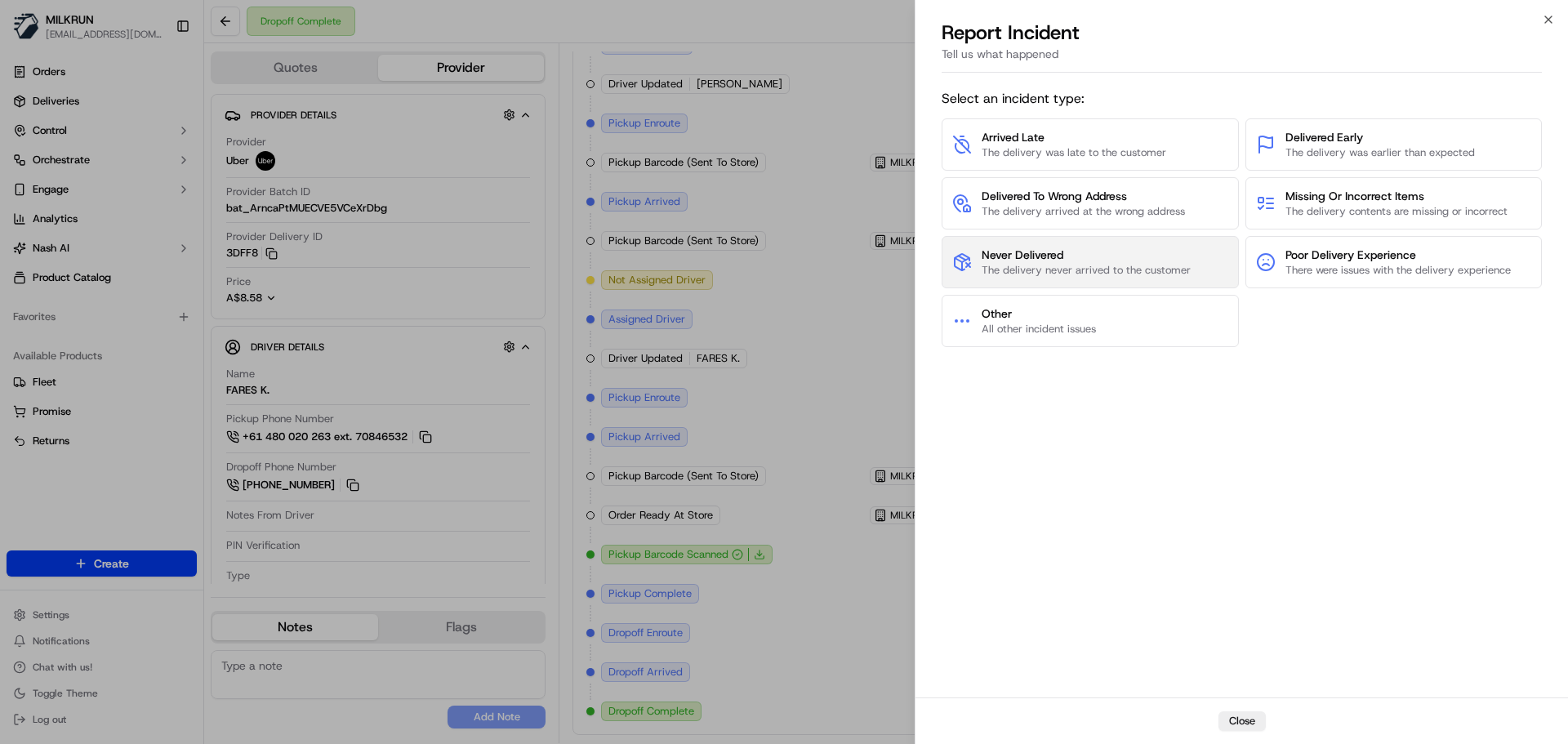
click at [1146, 260] on span "Never Delivered" at bounding box center [1085, 254] width 209 height 16
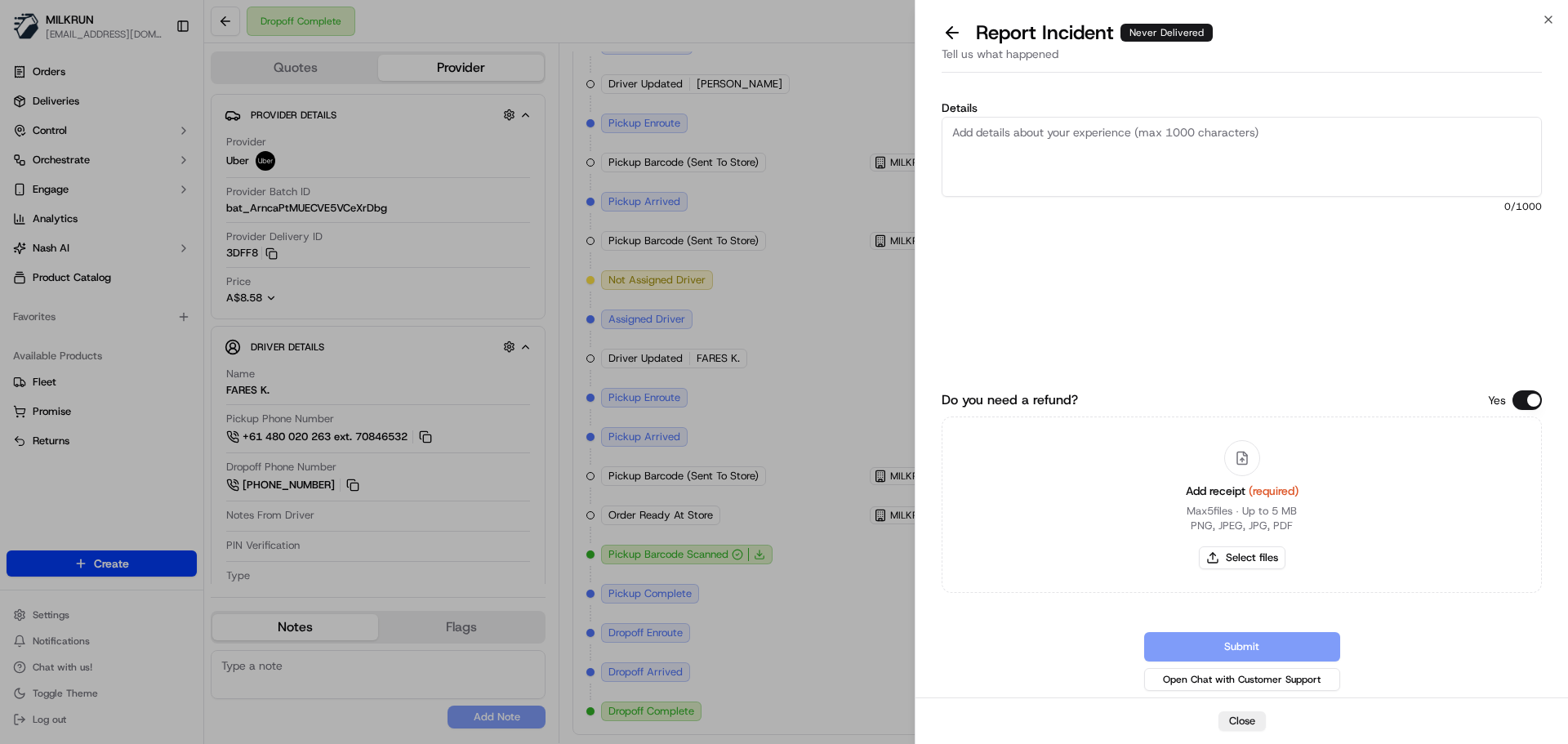
click at [1033, 144] on textarea "Details" at bounding box center [1241, 156] width 600 height 80
click at [965, 133] on textarea "Cx could not locate their order and texted the driver to see where they left it…" at bounding box center [1241, 156] width 600 height 80
drag, startPoint x: 1152, startPoint y: 161, endPoint x: 1140, endPoint y: 180, distance: 22.5
click at [1150, 170] on textarea "Customer could not locate their order and texted the driver to see where they l…" at bounding box center [1241, 156] width 600 height 80
click at [981, 182] on textarea "Customer could not locate their order and texted the driver to see where they l…" at bounding box center [1241, 156] width 600 height 80
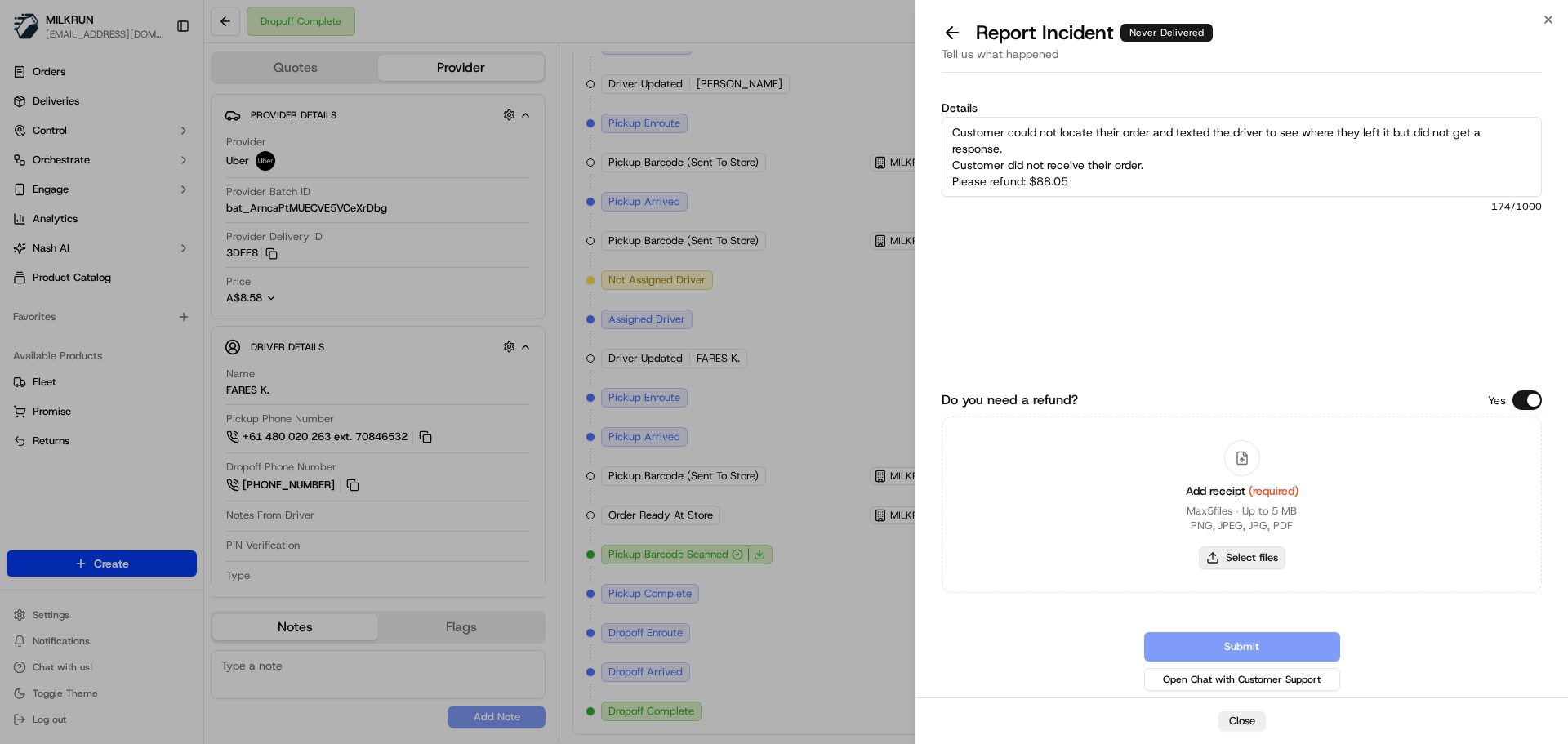
type textarea "Customer could not locate their order and texted the driver to see where they l…"
click at [1250, 558] on button "Select files" at bounding box center [1241, 558] width 86 height 22
type input "C:\fakepath\[PERSON_NAME] page 1 invoice.png"
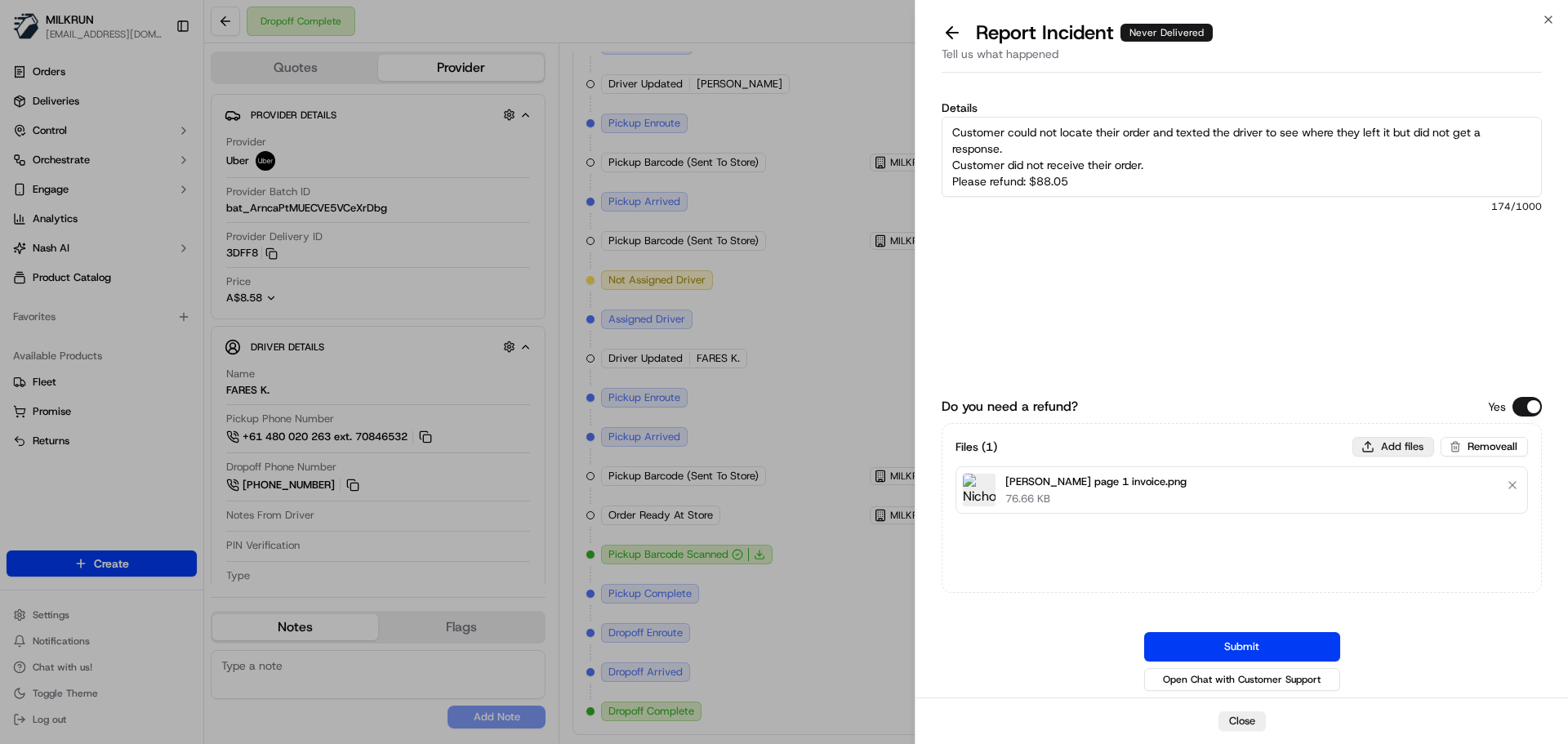
click at [1399, 448] on button "Add files" at bounding box center [1392, 446] width 81 height 20
type input "C:\fakepath\[PERSON_NAME] B page 2 invoice.png"
click at [1249, 648] on button "Submit" at bounding box center [1241, 646] width 196 height 29
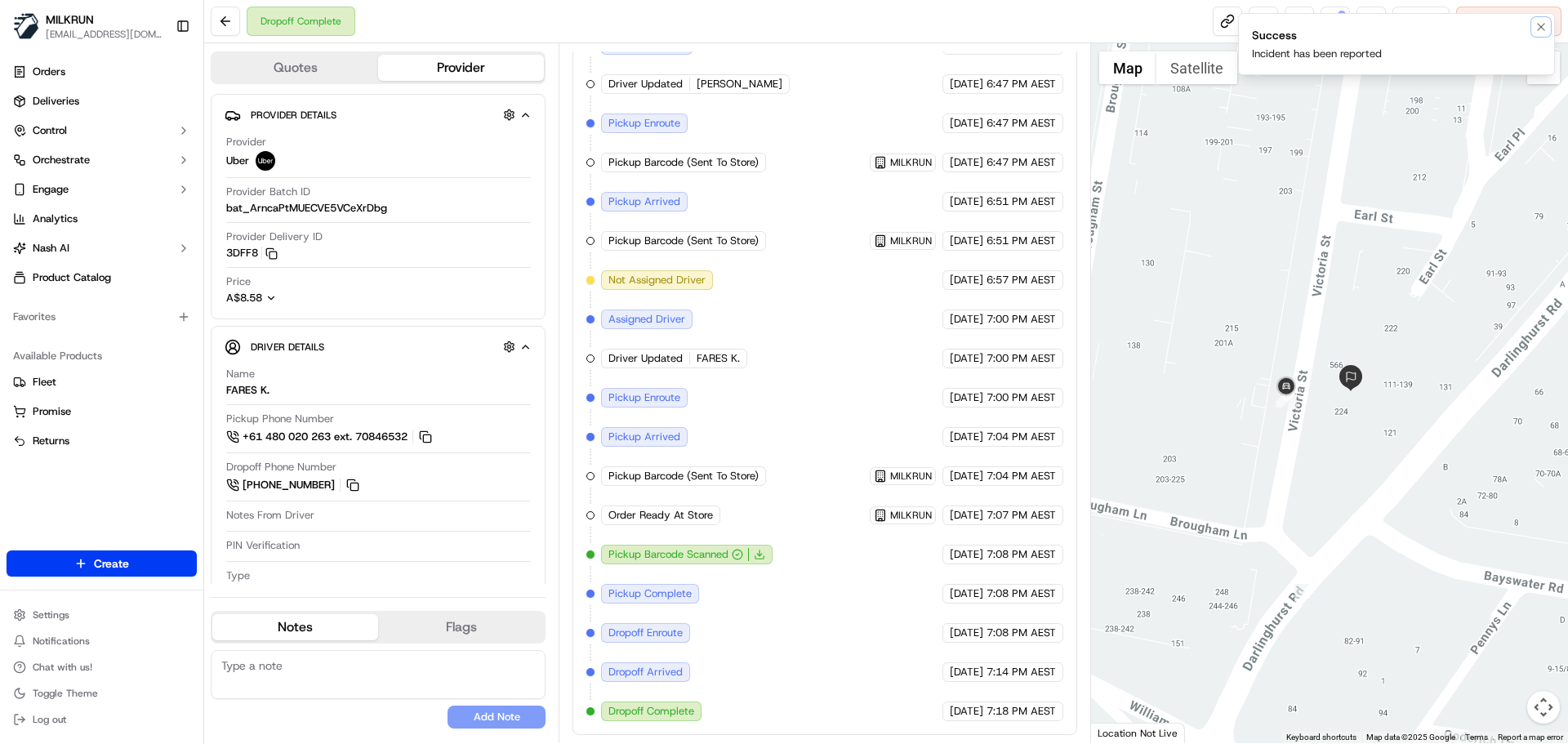
drag, startPoint x: 1539, startPoint y: 22, endPoint x: 1526, endPoint y: 15, distance: 14.8
click at [1538, 22] on icon "Notifications (F8)" at bounding box center [1541, 27] width 13 height 13
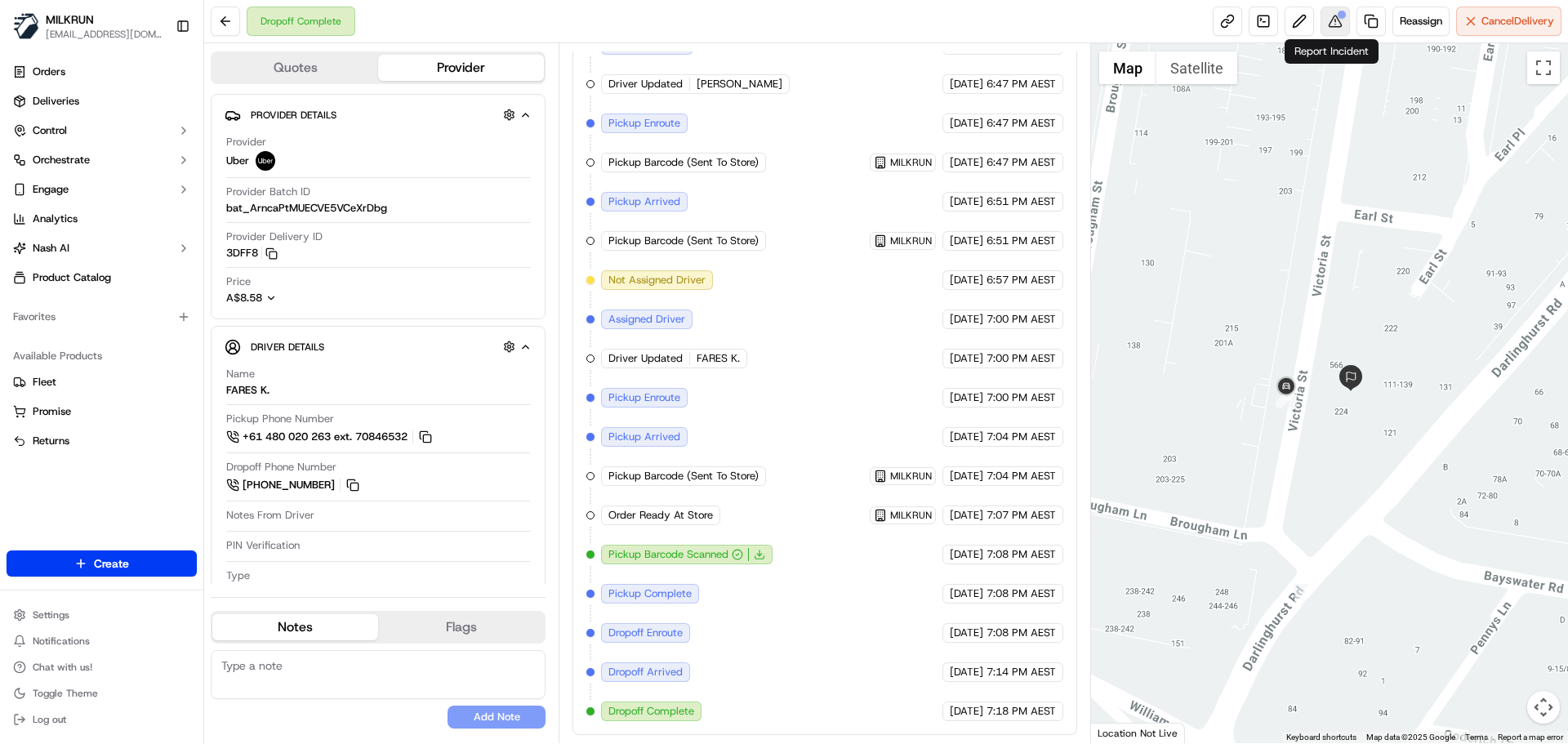
click at [1329, 13] on button at bounding box center [1334, 21] width 29 height 29
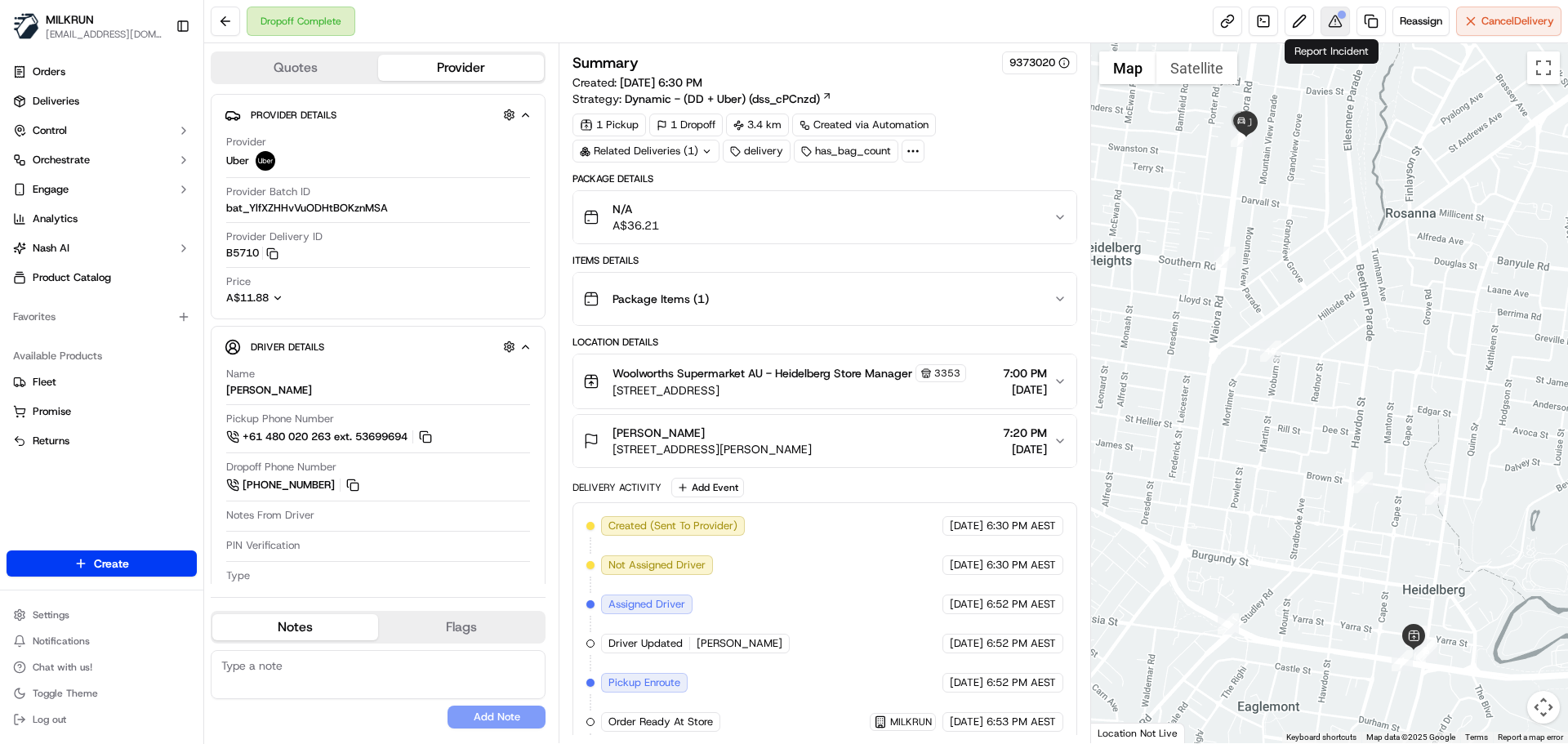
click at [1326, 19] on button at bounding box center [1334, 21] width 29 height 29
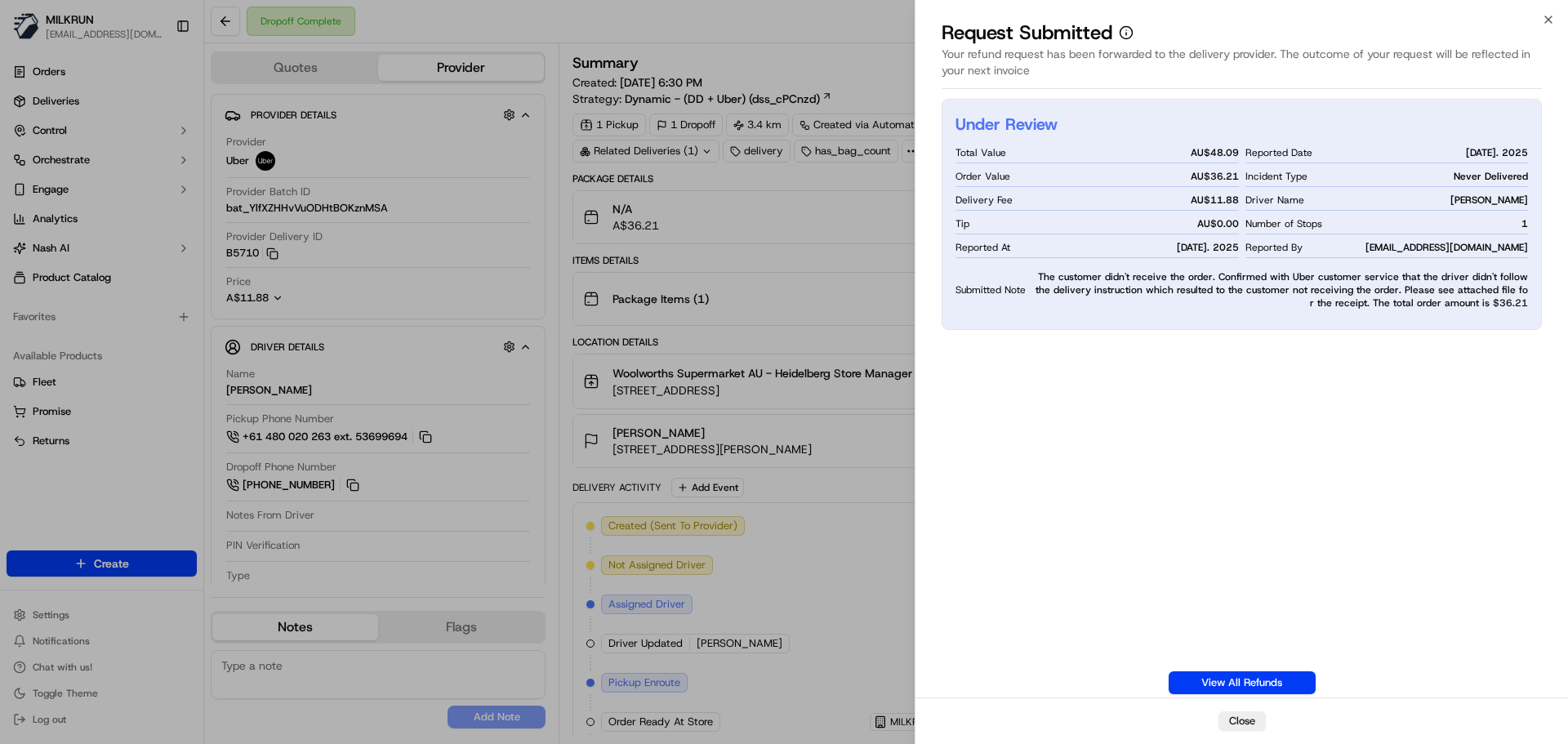
drag, startPoint x: 448, startPoint y: 147, endPoint x: 421, endPoint y: 30, distance: 120.1
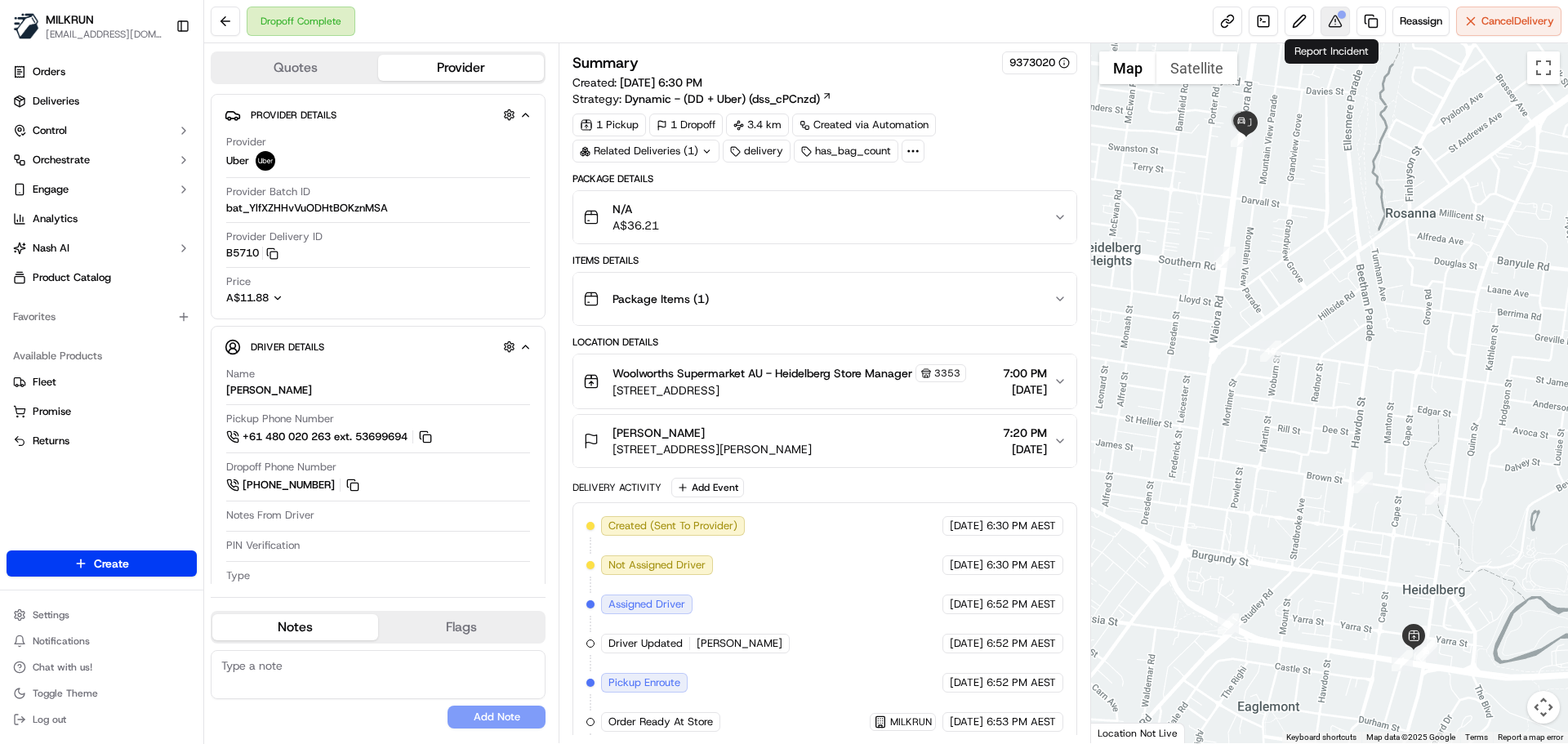
click at [1331, 19] on button at bounding box center [1334, 21] width 29 height 29
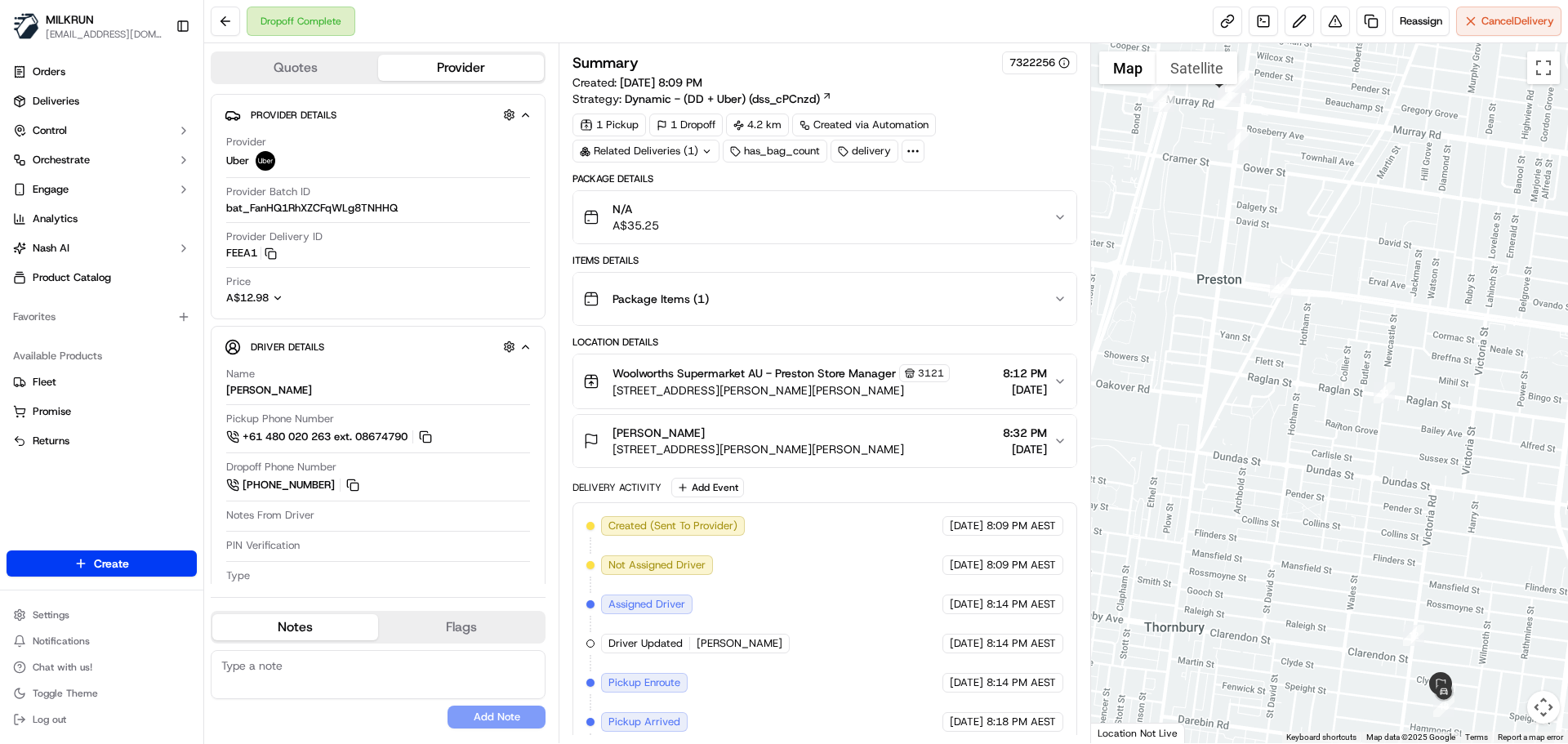
drag, startPoint x: 1507, startPoint y: 330, endPoint x: 1445, endPoint y: 243, distance: 106.8
click at [1449, 240] on div at bounding box center [1329, 392] width 477 height 699
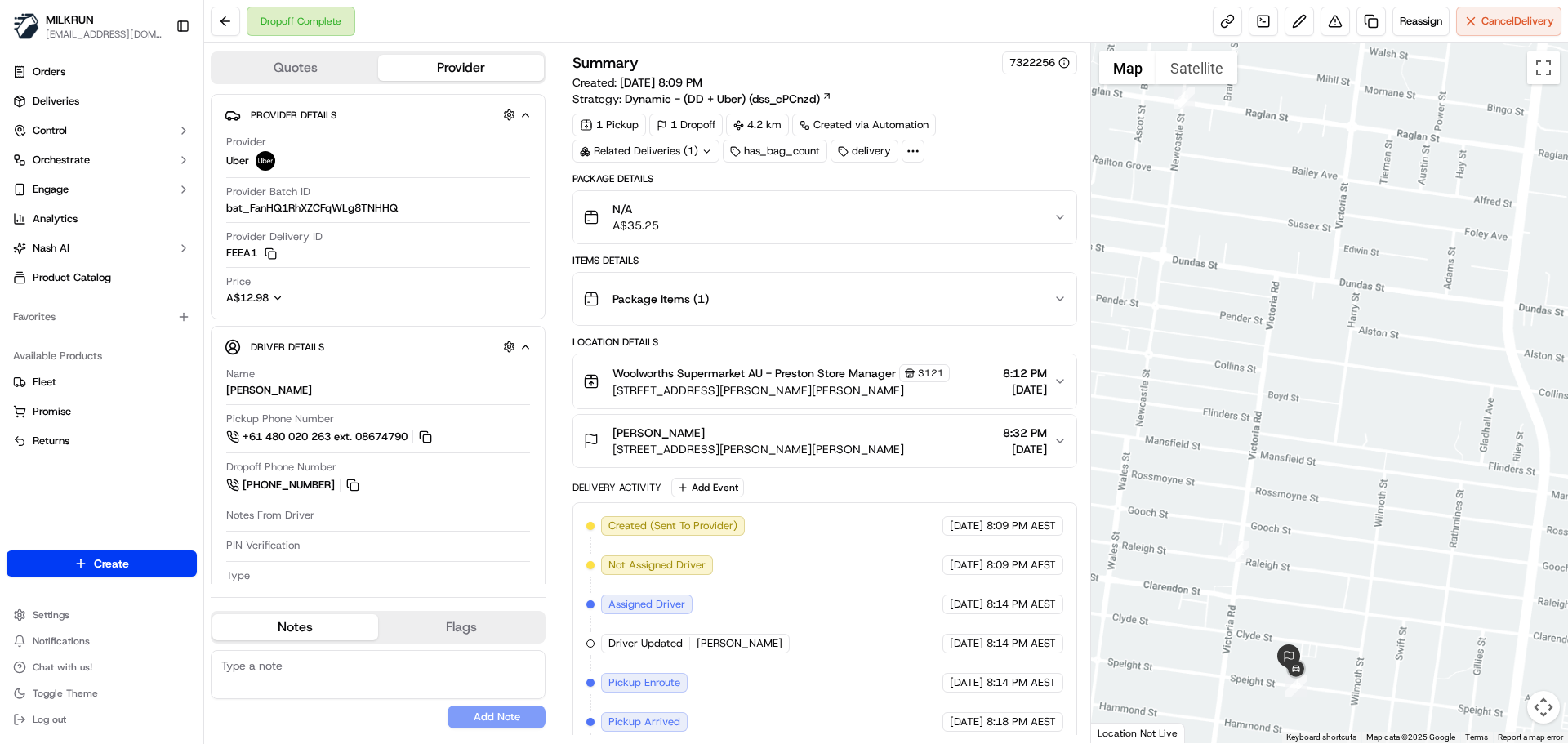
drag, startPoint x: 1447, startPoint y: 340, endPoint x: 1456, endPoint y: 240, distance: 100.4
click at [1462, 210] on div at bounding box center [1329, 392] width 477 height 699
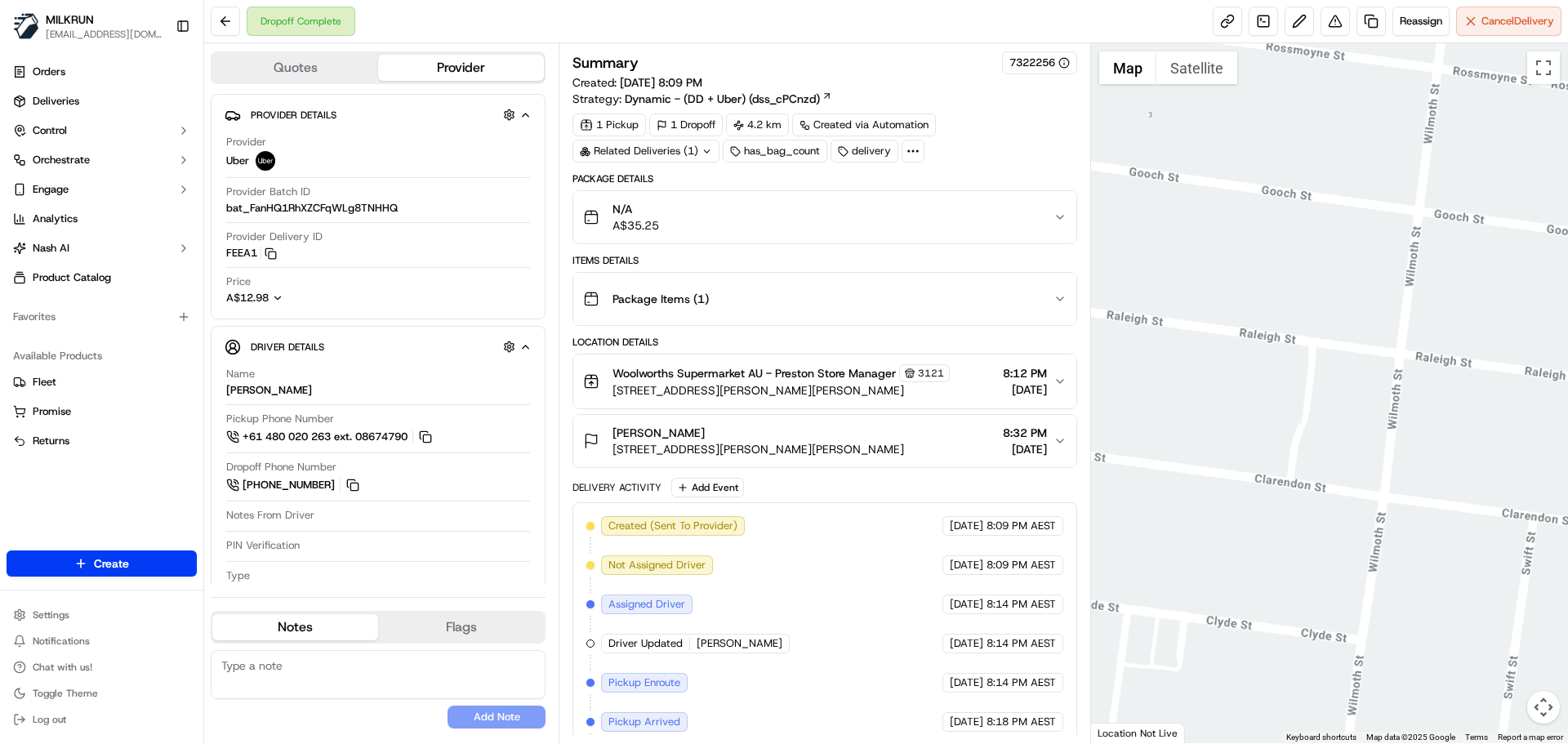
drag, startPoint x: 1415, startPoint y: 284, endPoint x: 1483, endPoint y: 120, distance: 177.5
click at [1487, 117] on div at bounding box center [1329, 392] width 477 height 699
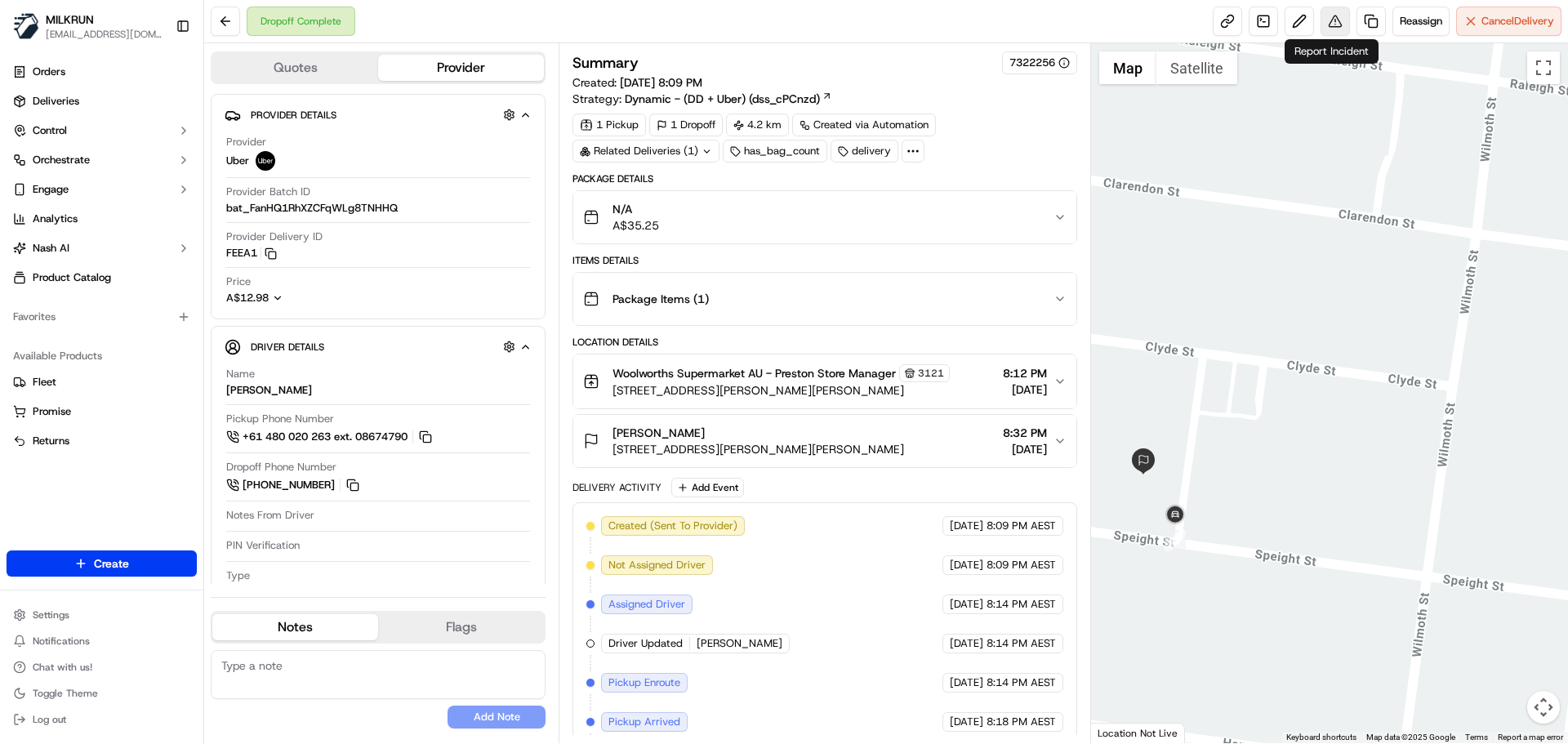
click at [1327, 20] on button at bounding box center [1334, 21] width 29 height 29
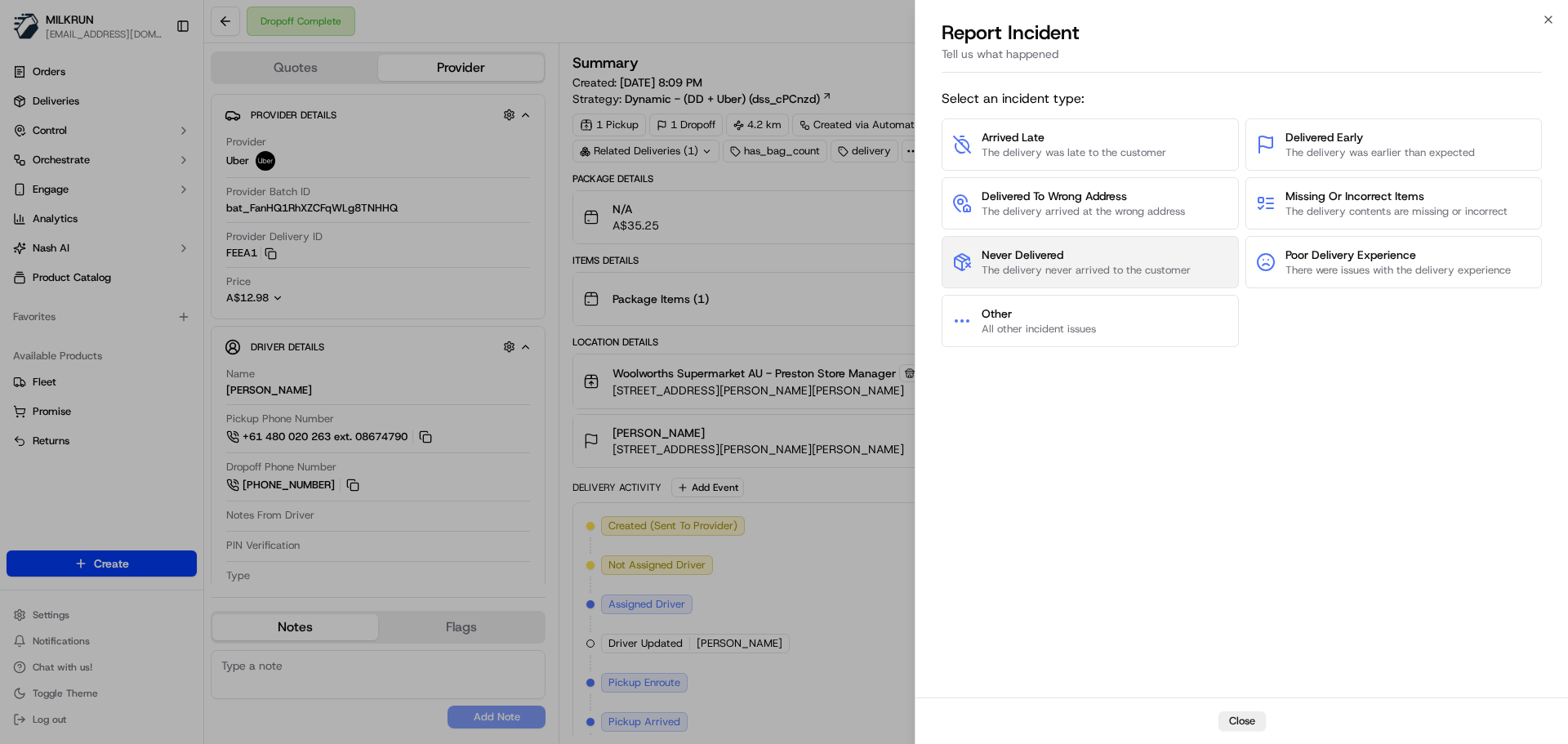
click at [1055, 255] on span "Never Delivered" at bounding box center [1085, 254] width 209 height 16
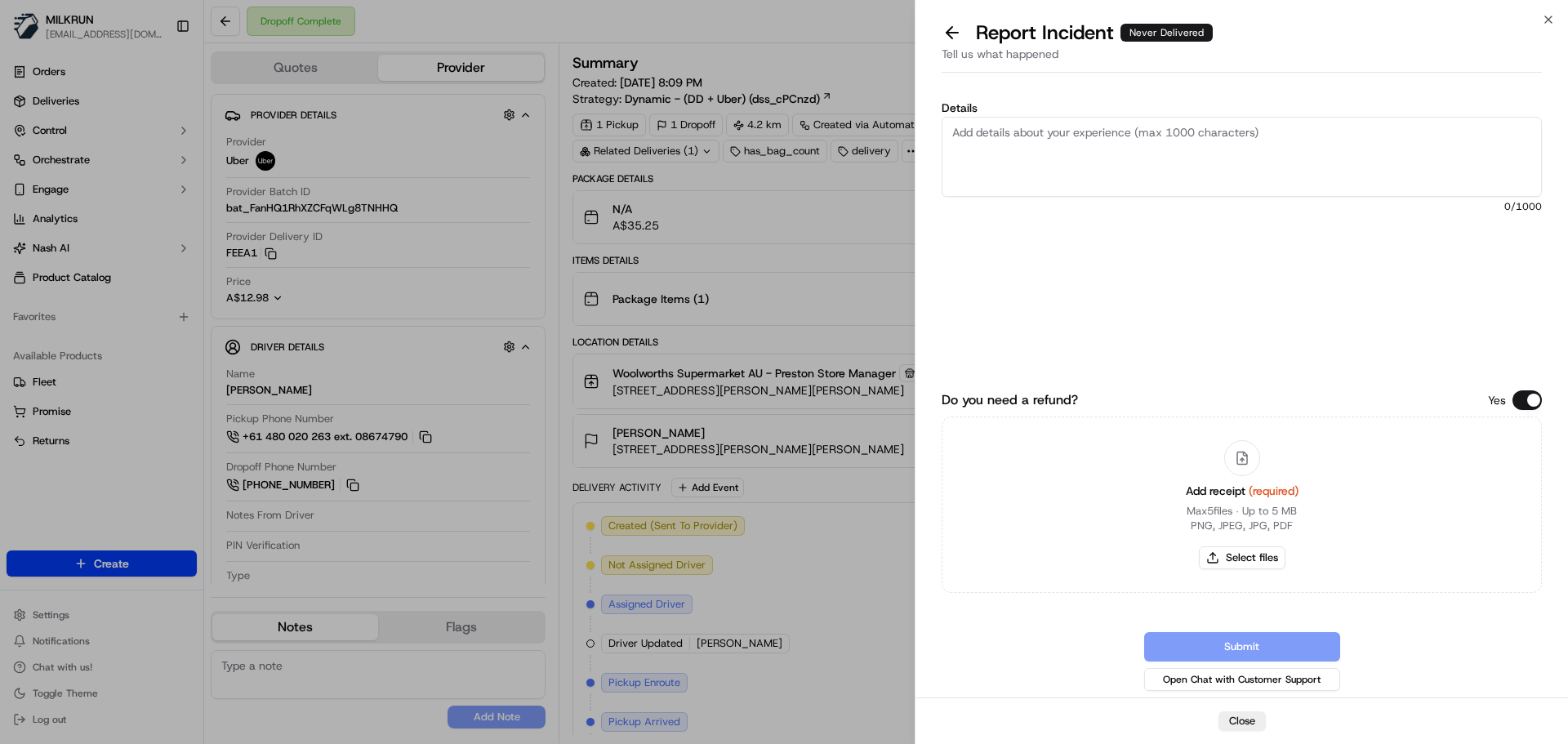
click at [1010, 135] on textarea "Details" at bounding box center [1241, 156] width 600 height 80
type textarea "Customer did not receive their order and could not locate it anywhere. Please r…"
click at [1244, 554] on button "Select files" at bounding box center [1241, 558] width 86 height 22
type input "C:\fakepath\[PERSON_NAME] invoice.png"
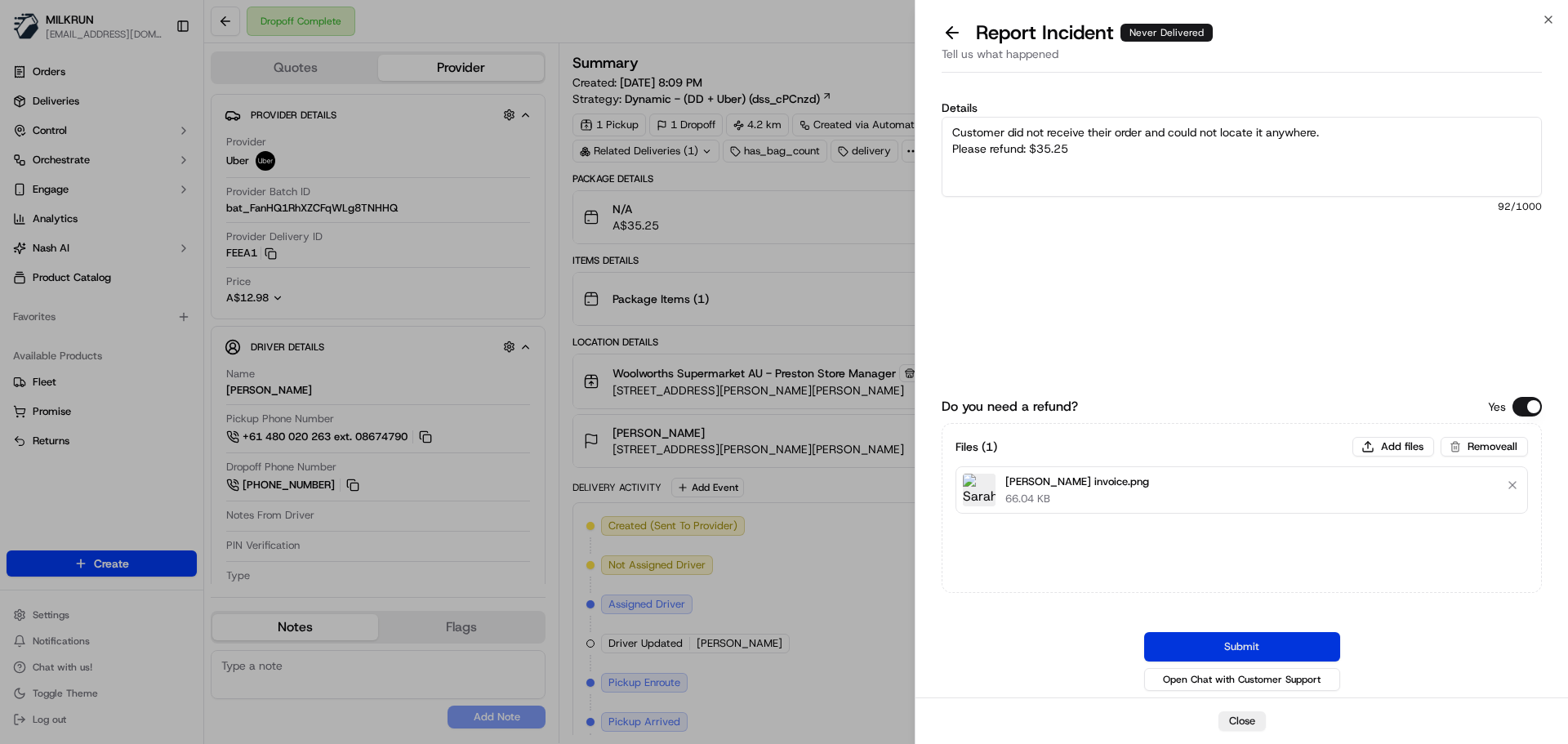
click at [1274, 642] on button "Submit" at bounding box center [1241, 646] width 196 height 29
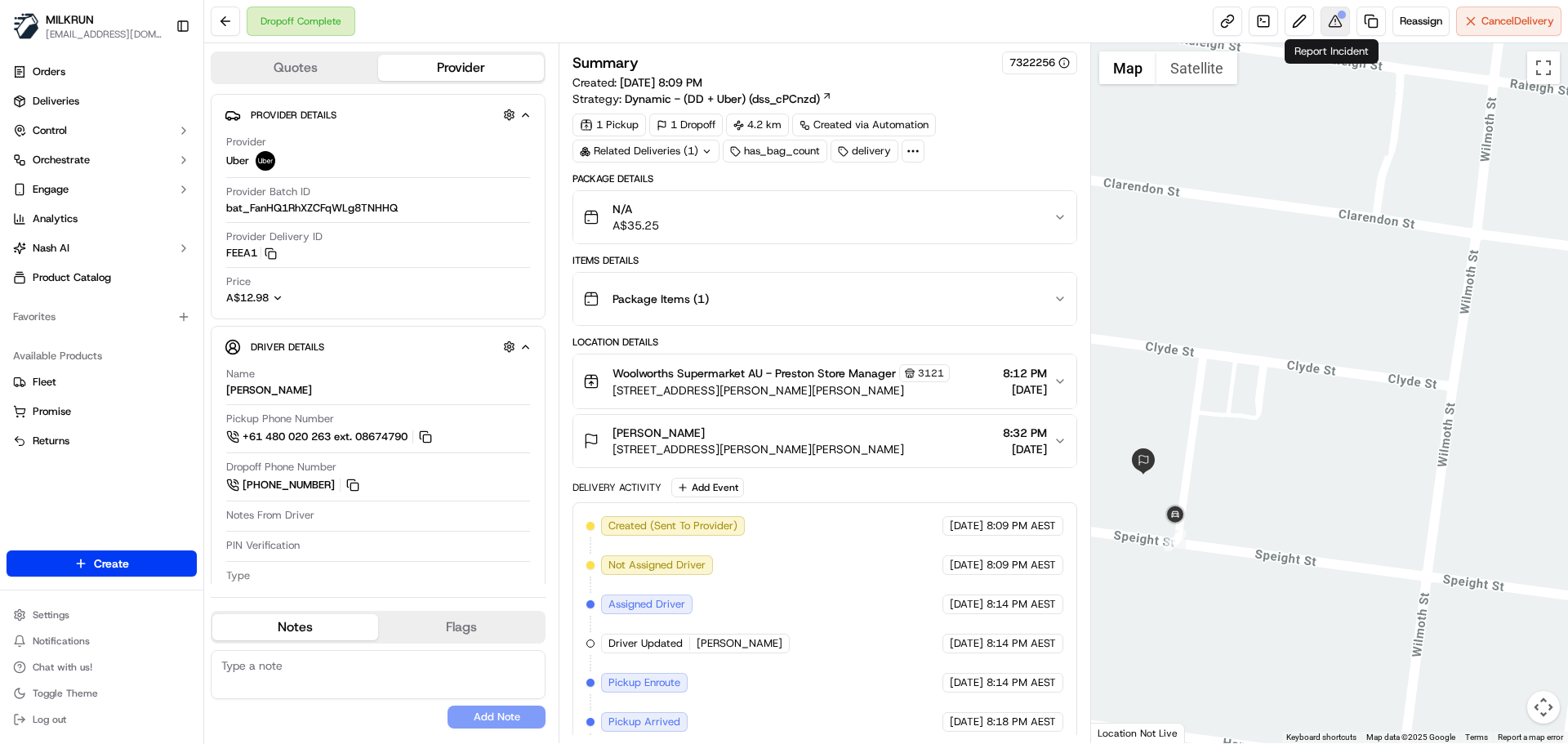
click at [1331, 18] on button at bounding box center [1334, 21] width 29 height 29
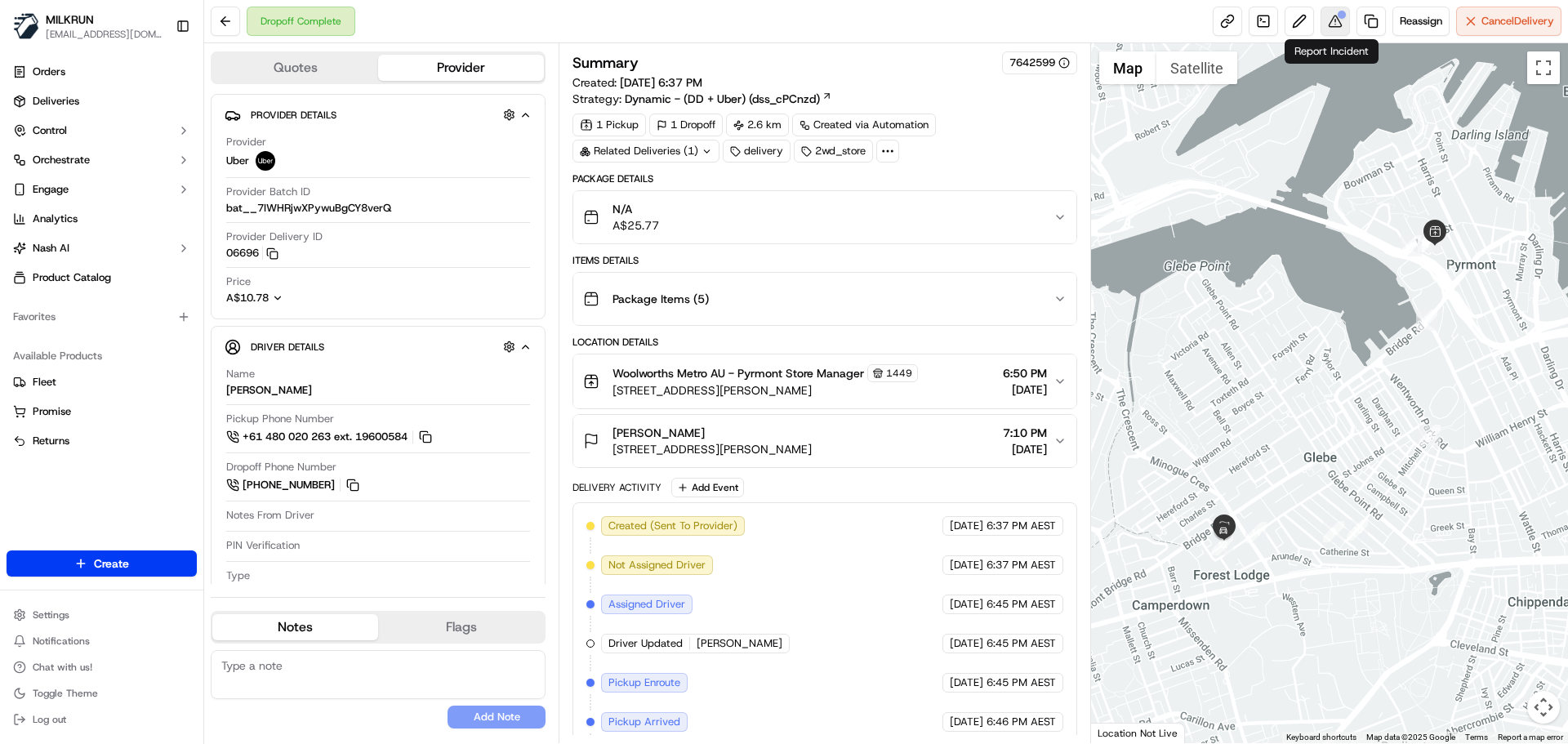
click at [1333, 23] on button at bounding box center [1334, 21] width 29 height 29
click at [225, 21] on button at bounding box center [225, 21] width 29 height 29
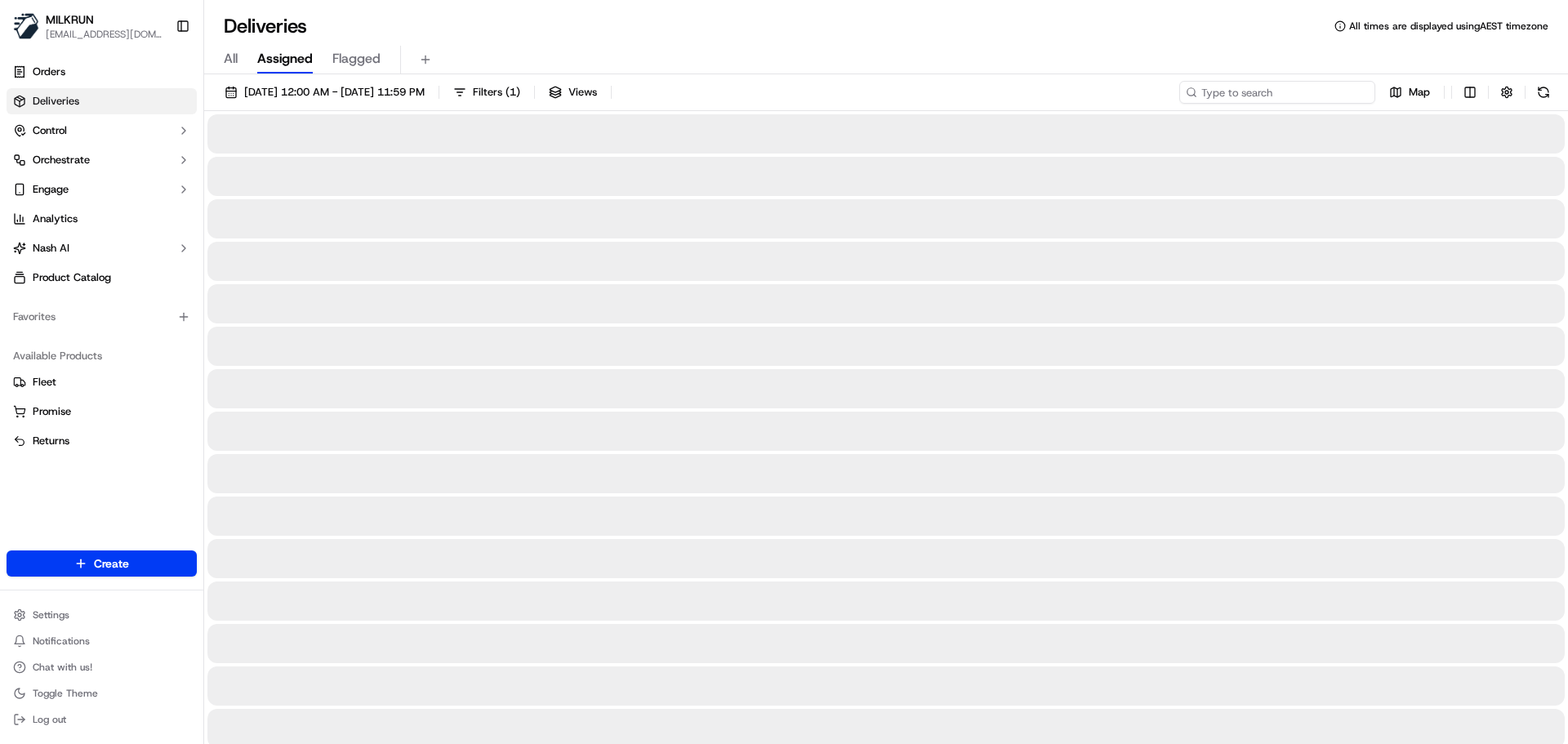
click at [1268, 90] on input at bounding box center [1276, 92] width 196 height 22
paste input "[PERSON_NAME]"
type input "[PERSON_NAME]"
drag, startPoint x: 1202, startPoint y: 91, endPoint x: 1196, endPoint y: 105, distance: 15.2
click at [1203, 91] on input "[PERSON_NAME]" at bounding box center [1276, 92] width 196 height 22
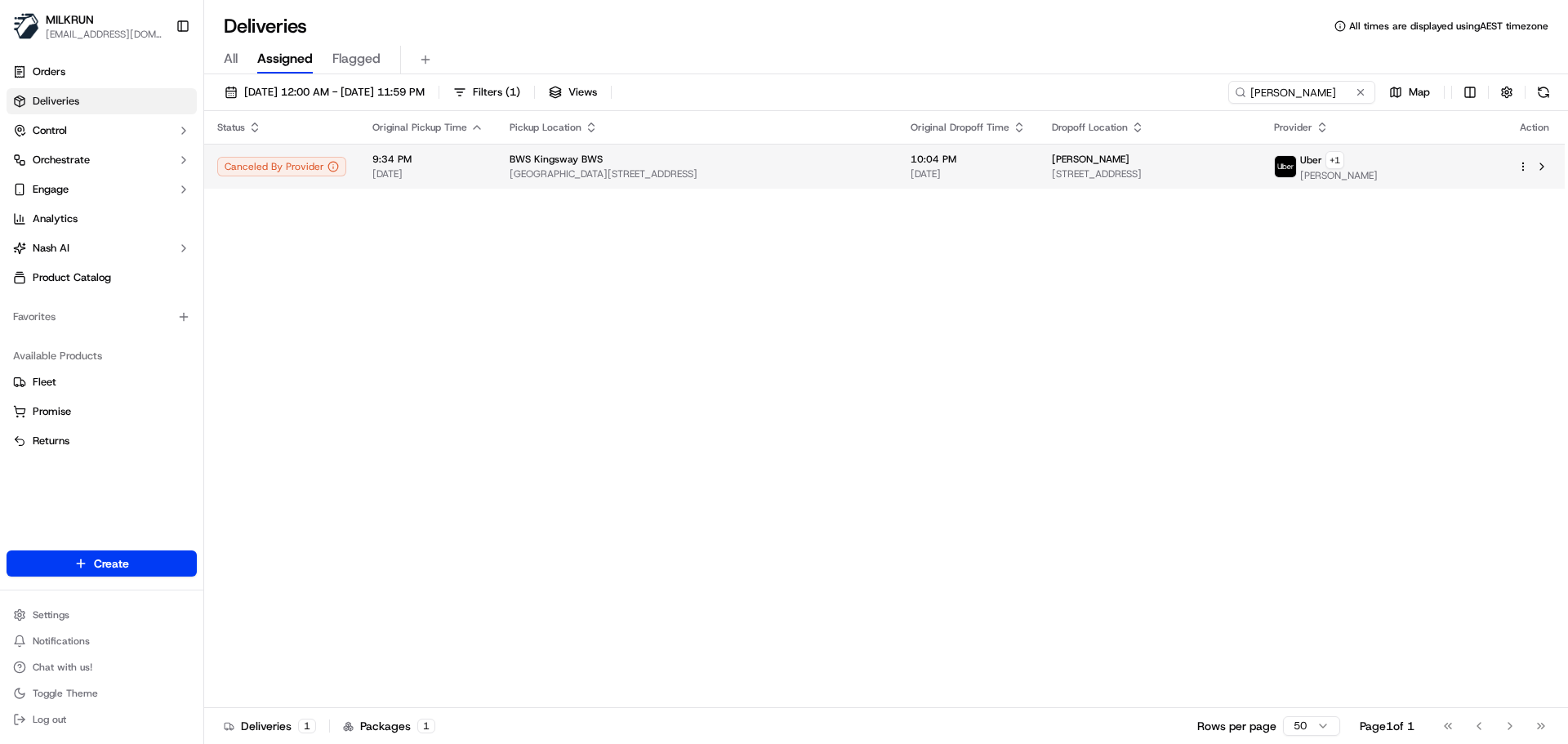
click at [643, 163] on div "BWS Kingsway BWS" at bounding box center [696, 159] width 374 height 13
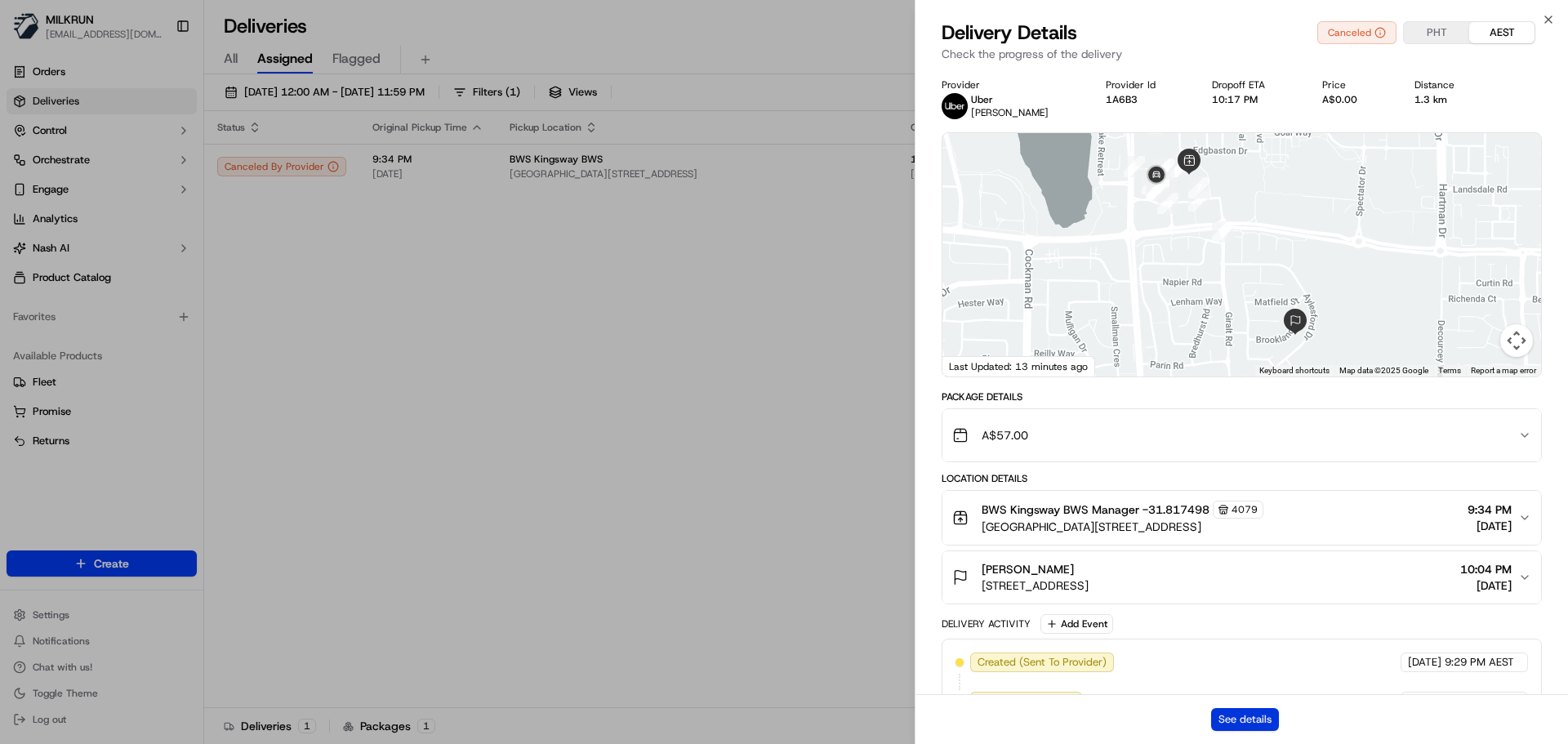
click at [1240, 719] on button "See details" at bounding box center [1245, 719] width 67 height 22
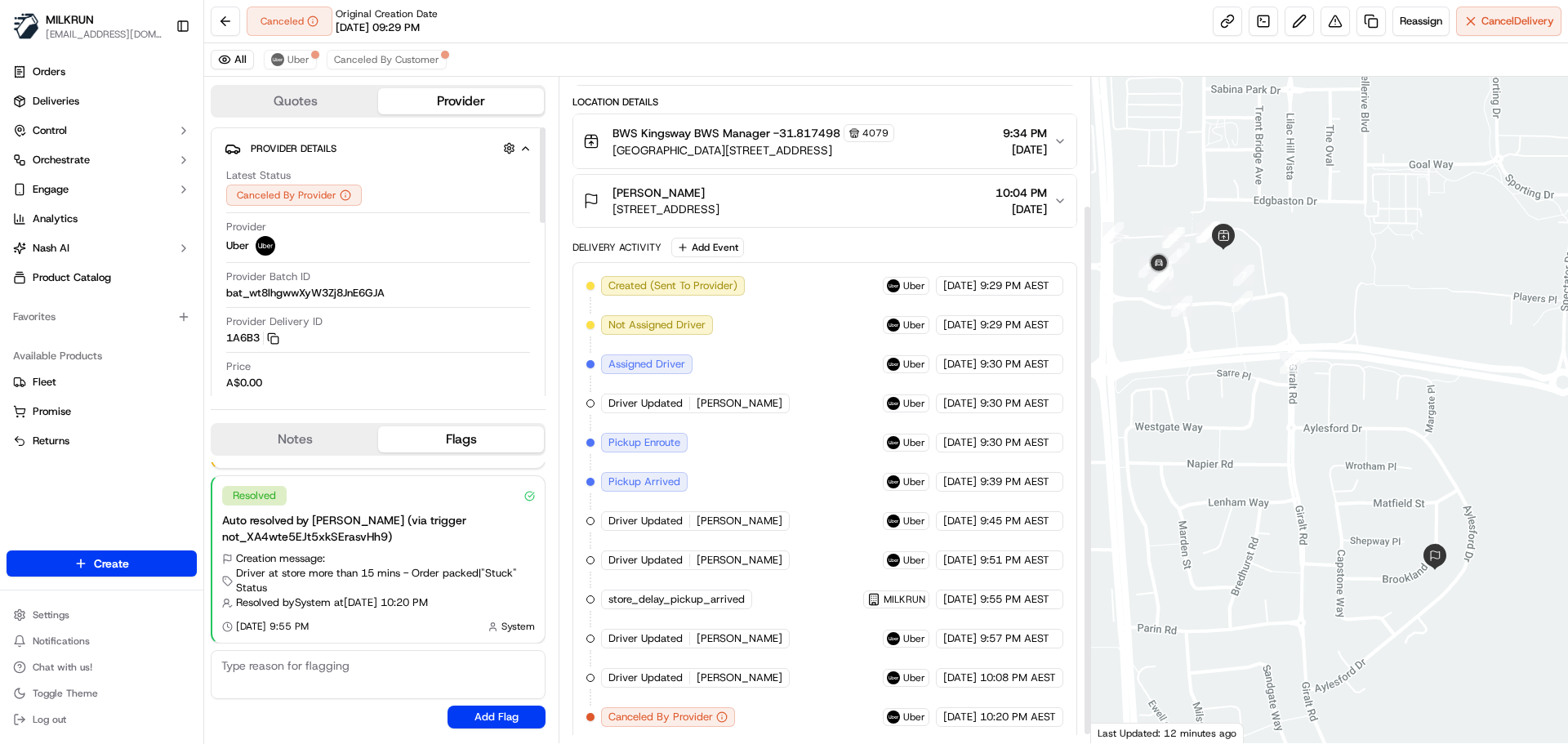
scroll to position [171, 0]
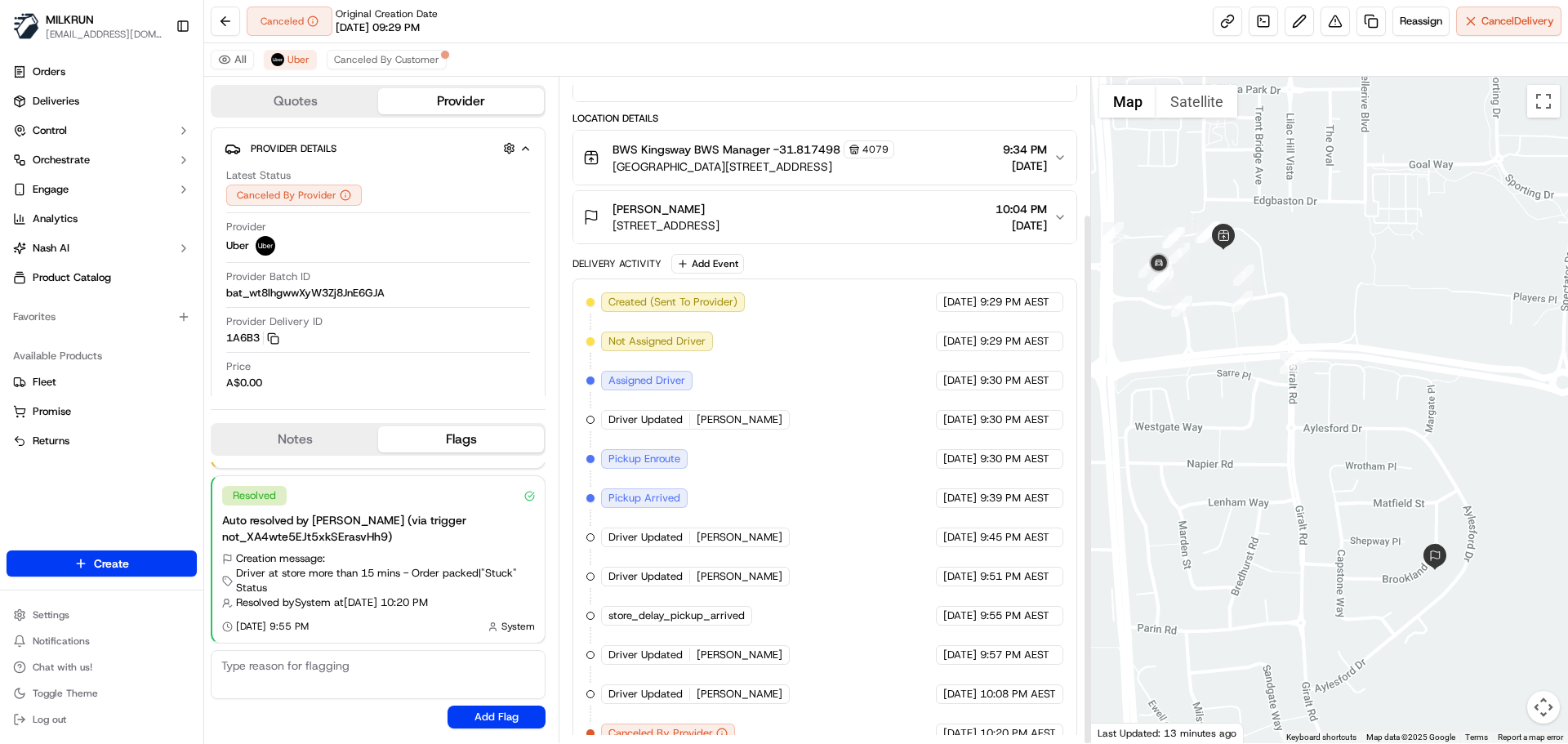
scroll to position [171, 0]
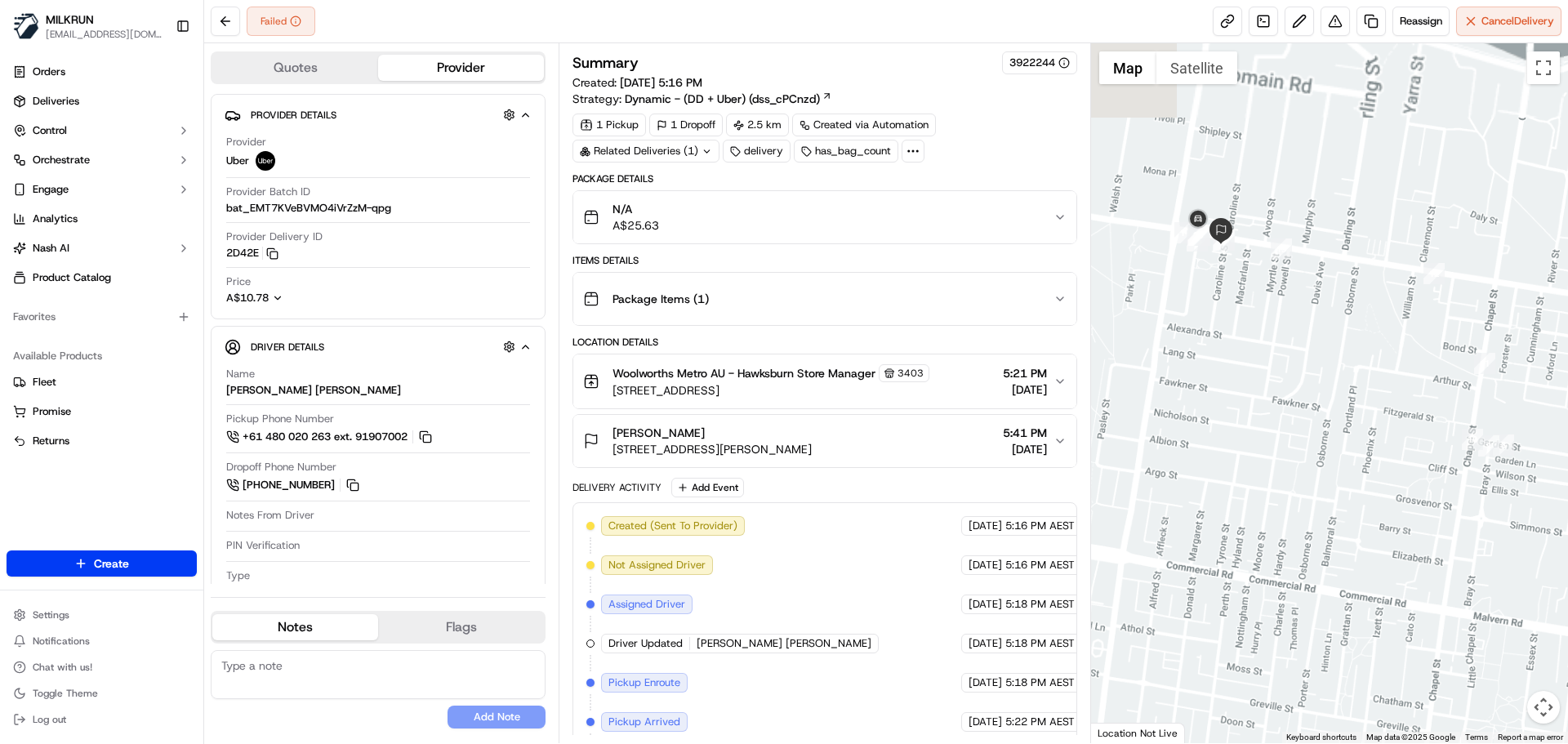
drag, startPoint x: 1284, startPoint y: 432, endPoint x: 1428, endPoint y: 552, distance: 187.4
click at [1426, 560] on div at bounding box center [1329, 392] width 477 height 699
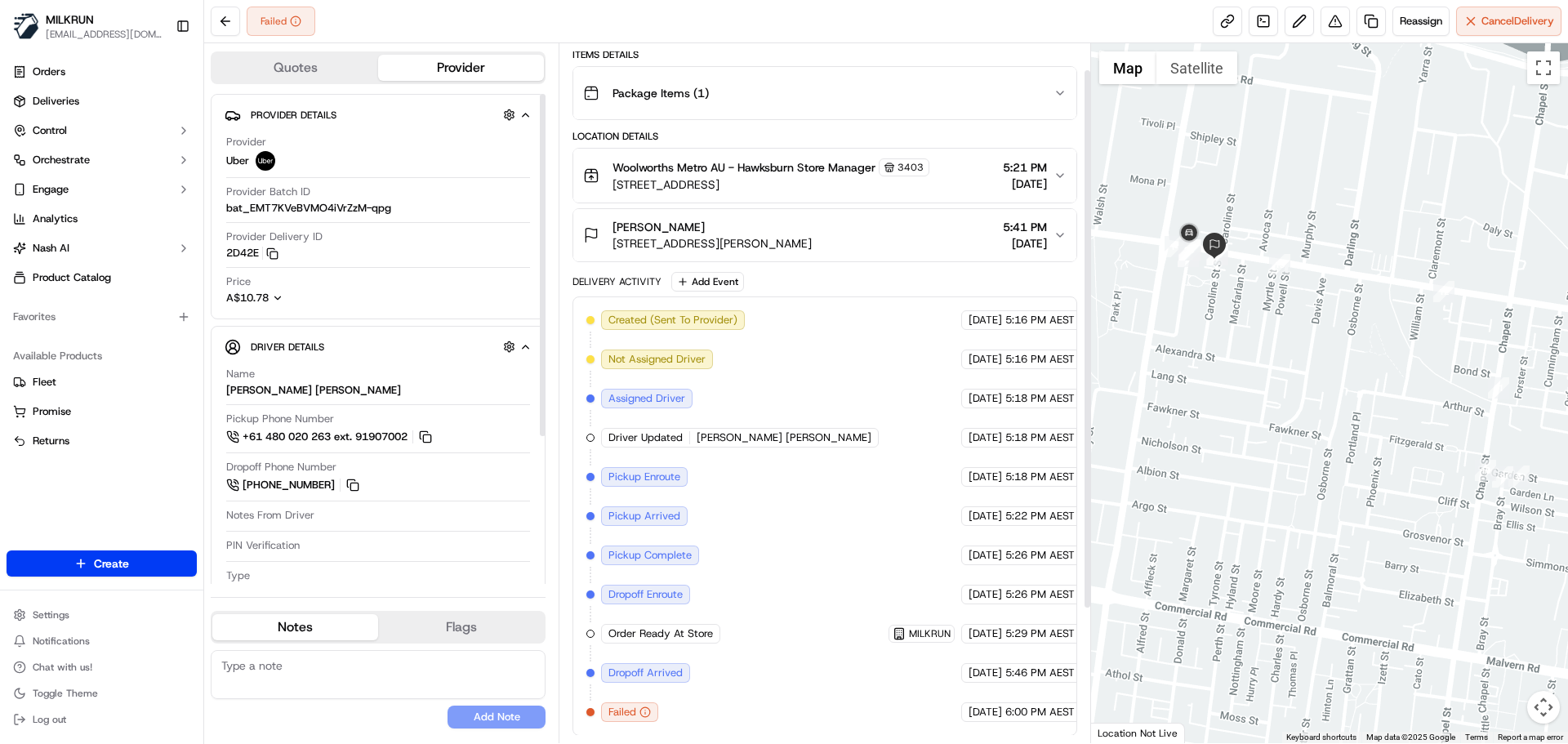
scroll to position [207, 0]
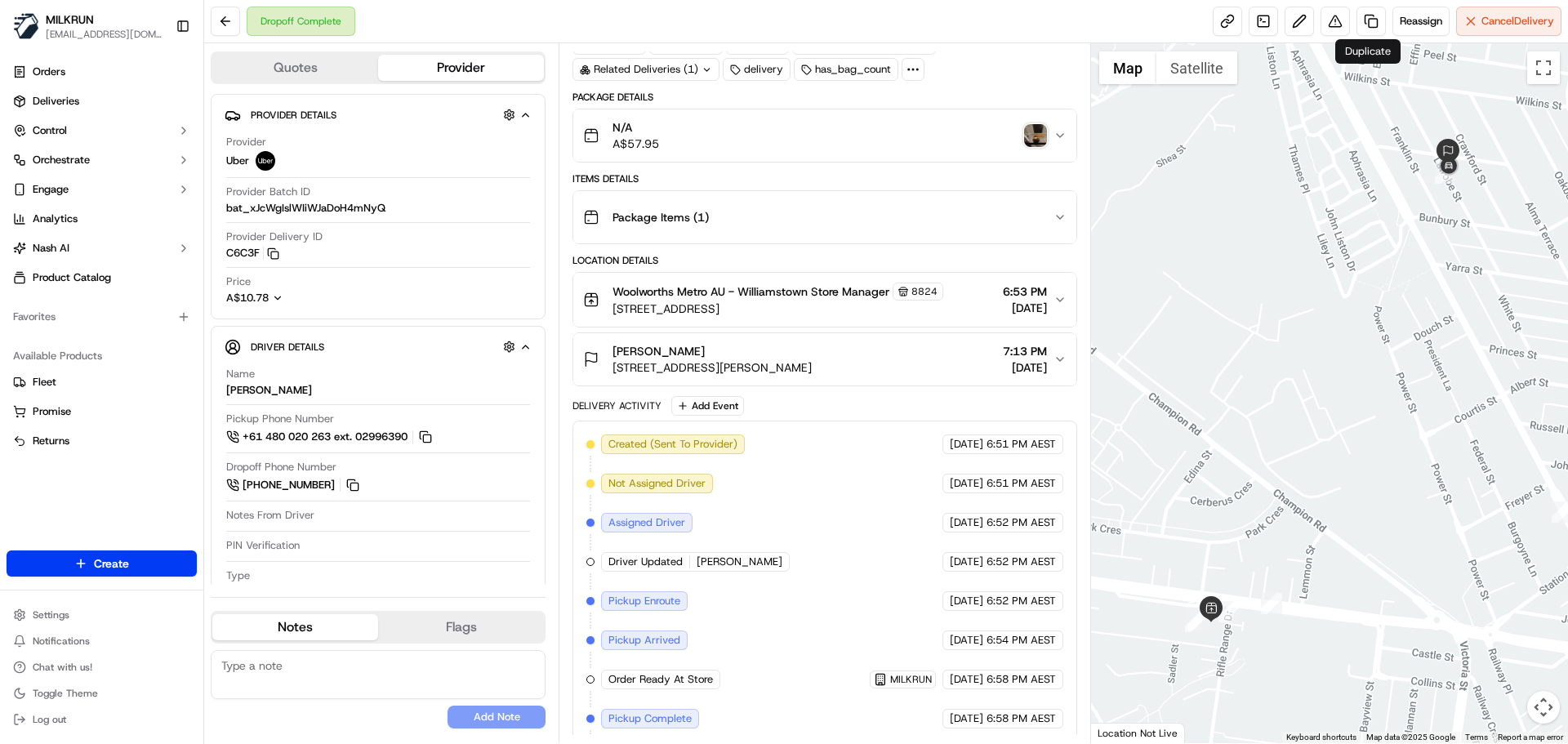
scroll to position [163, 0]
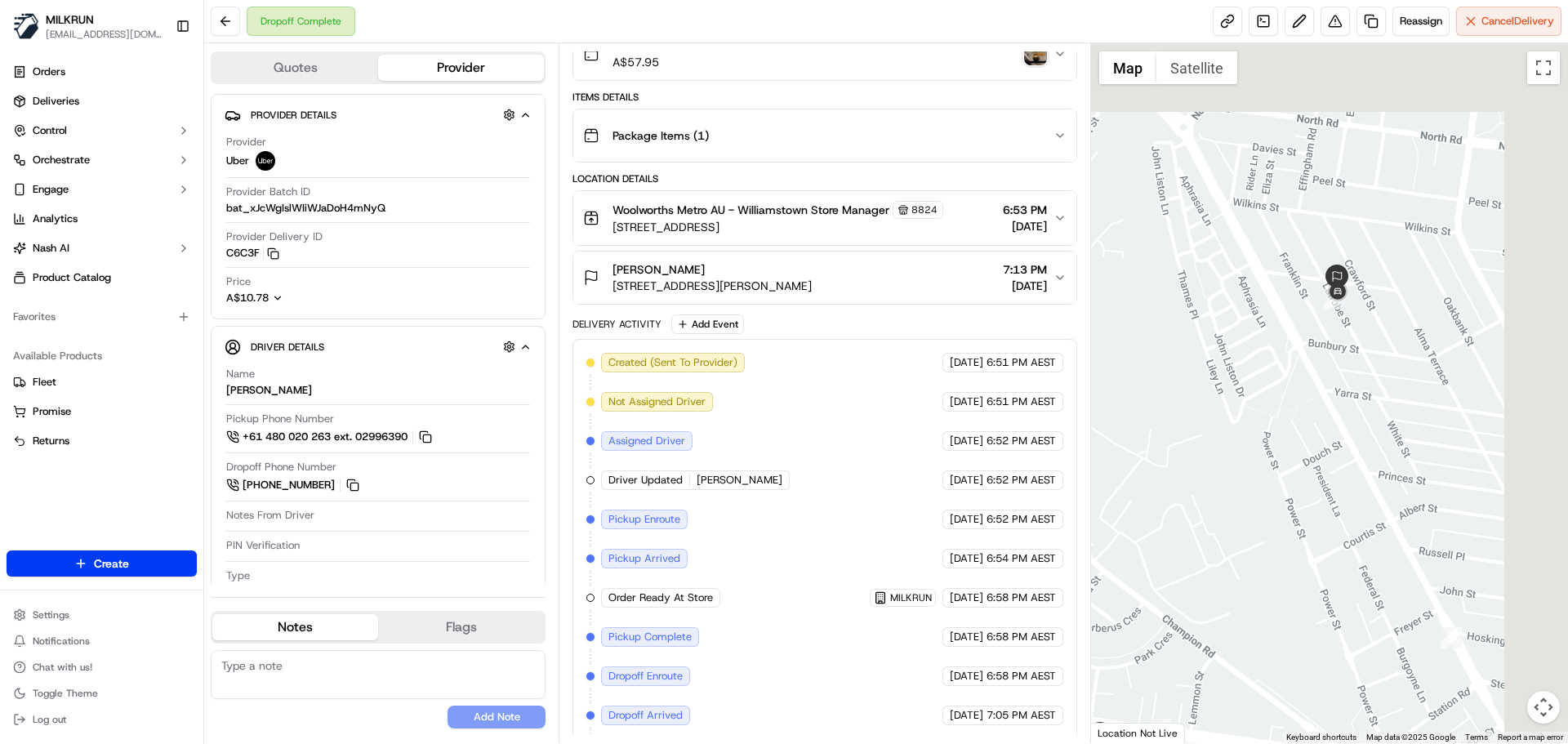
drag, startPoint x: 1379, startPoint y: 360, endPoint x: 1269, endPoint y: 480, distance: 162.8
click at [1268, 488] on div at bounding box center [1329, 392] width 477 height 699
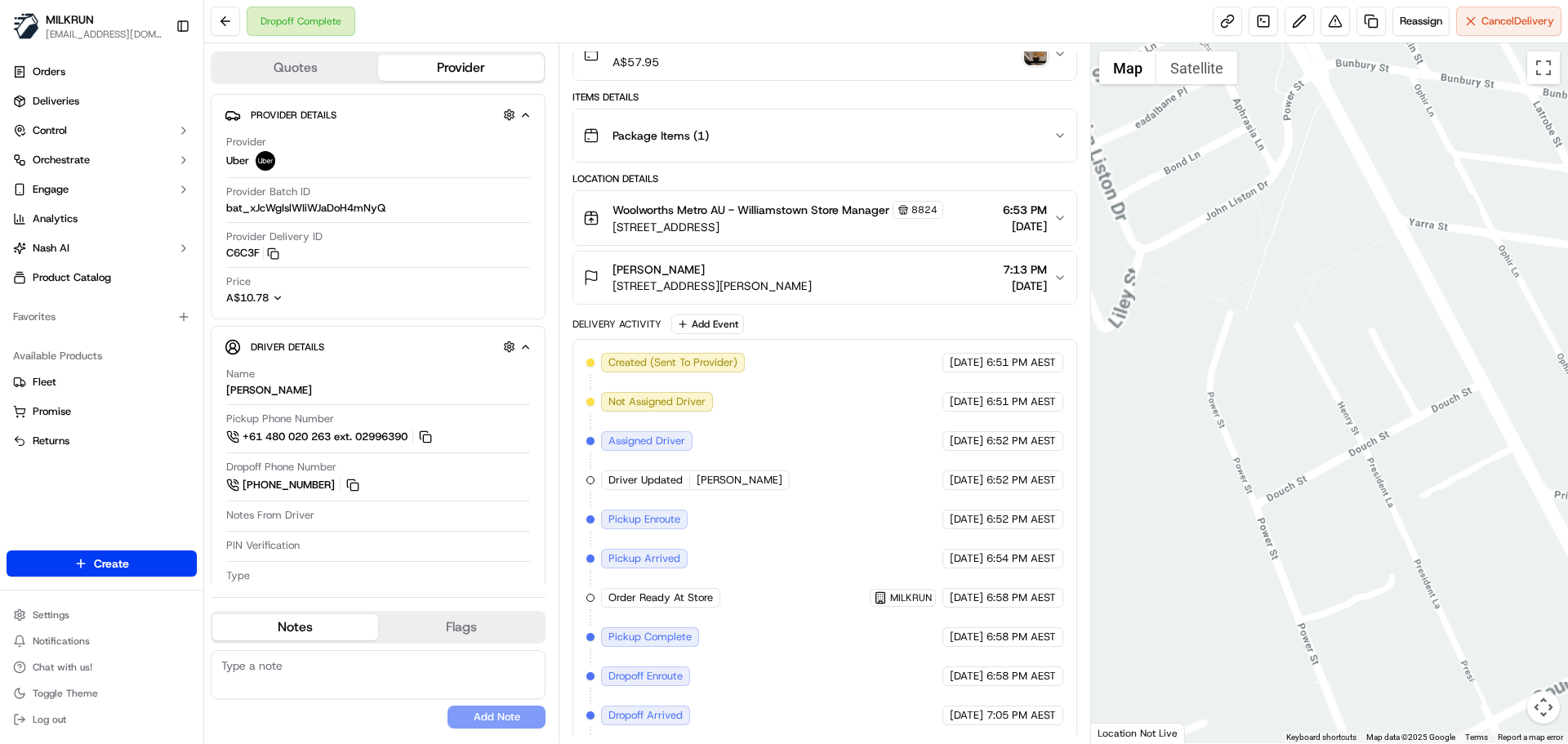
drag, startPoint x: 1307, startPoint y: 402, endPoint x: 1332, endPoint y: 240, distance: 163.9
click at [1320, 280] on div at bounding box center [1329, 392] width 477 height 699
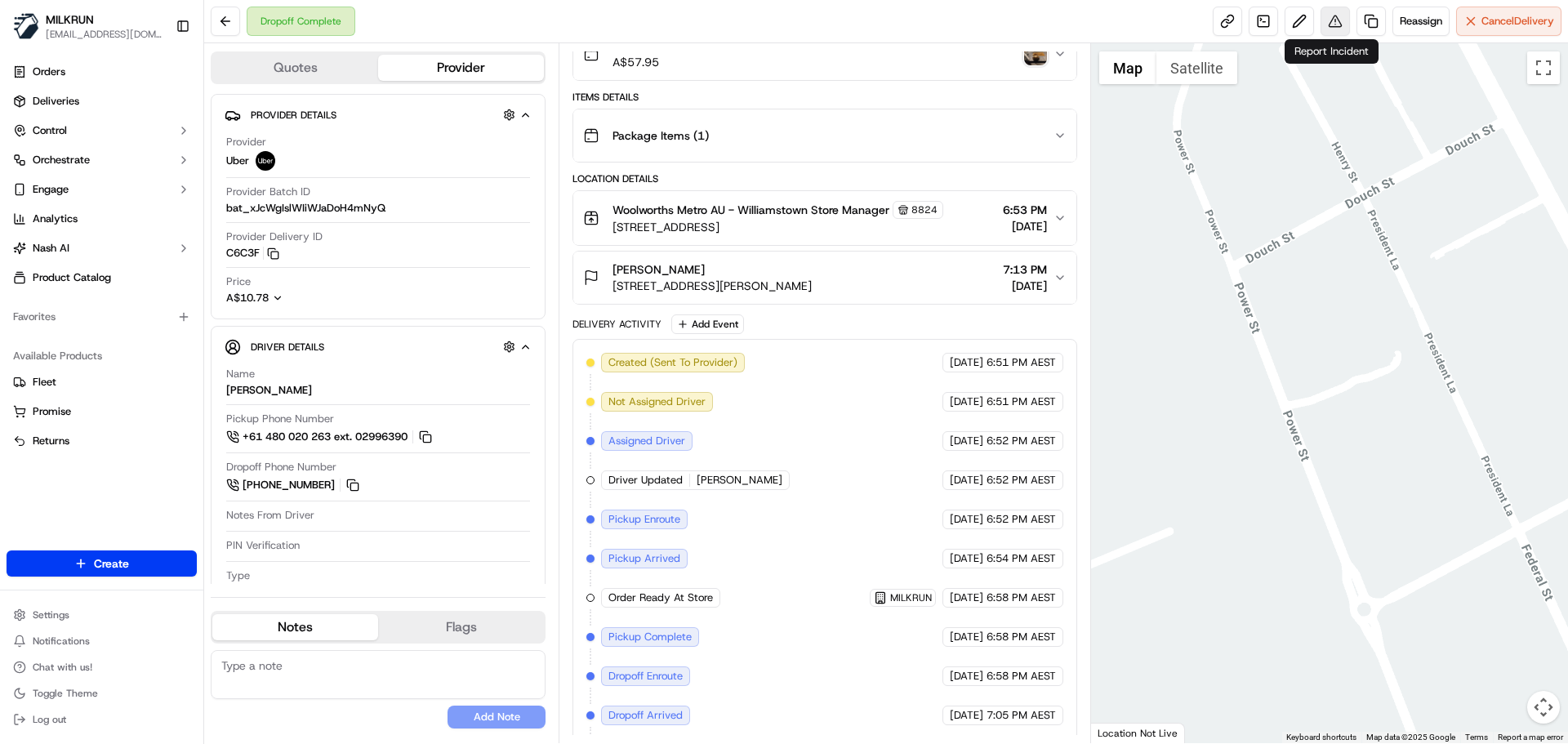
click at [1328, 18] on button at bounding box center [1334, 21] width 29 height 29
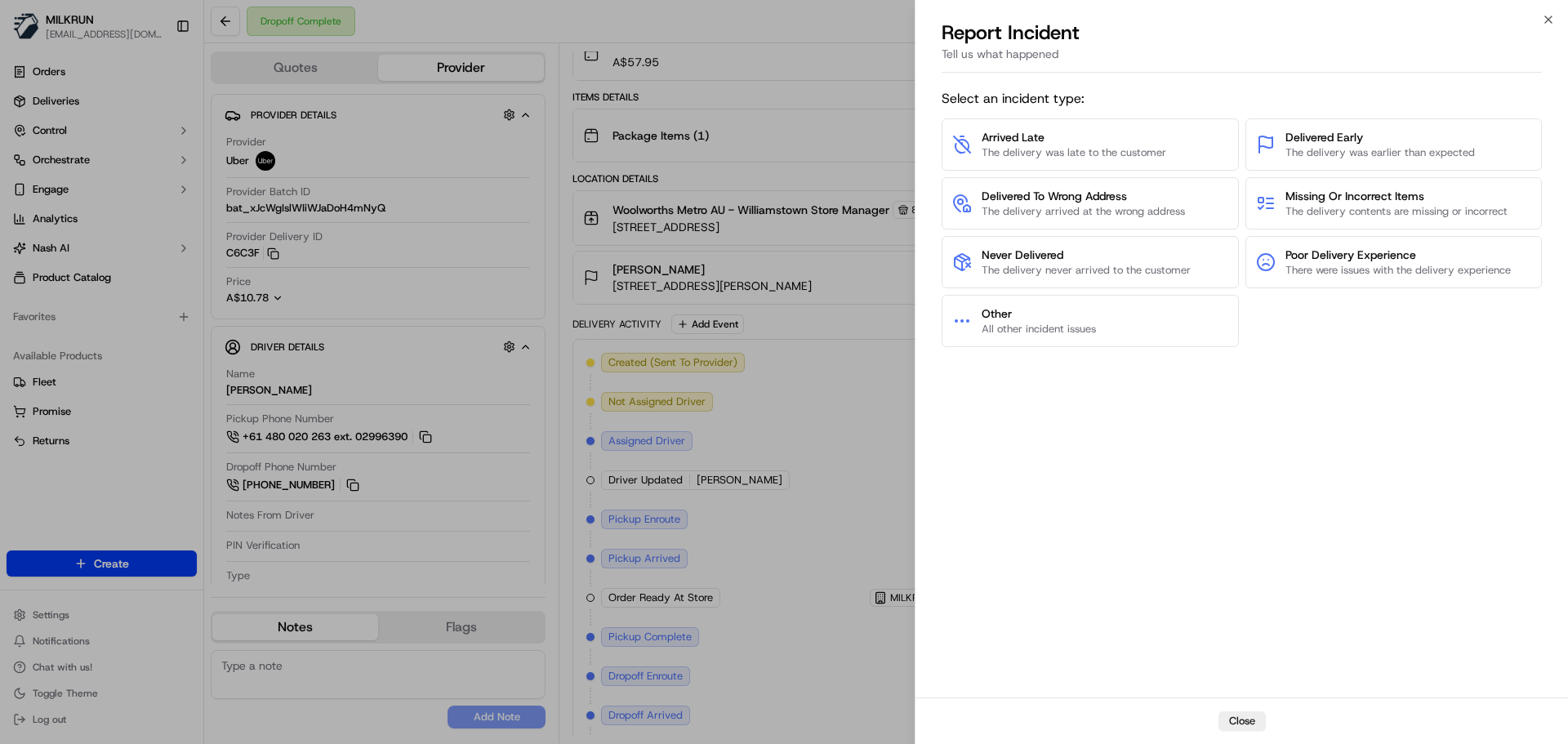
drag, startPoint x: 1103, startPoint y: 263, endPoint x: 938, endPoint y: 223, distance: 169.8
click at [1104, 262] on span "Never Delivered The delivery never arrived to the customer" at bounding box center [1085, 261] width 209 height 31
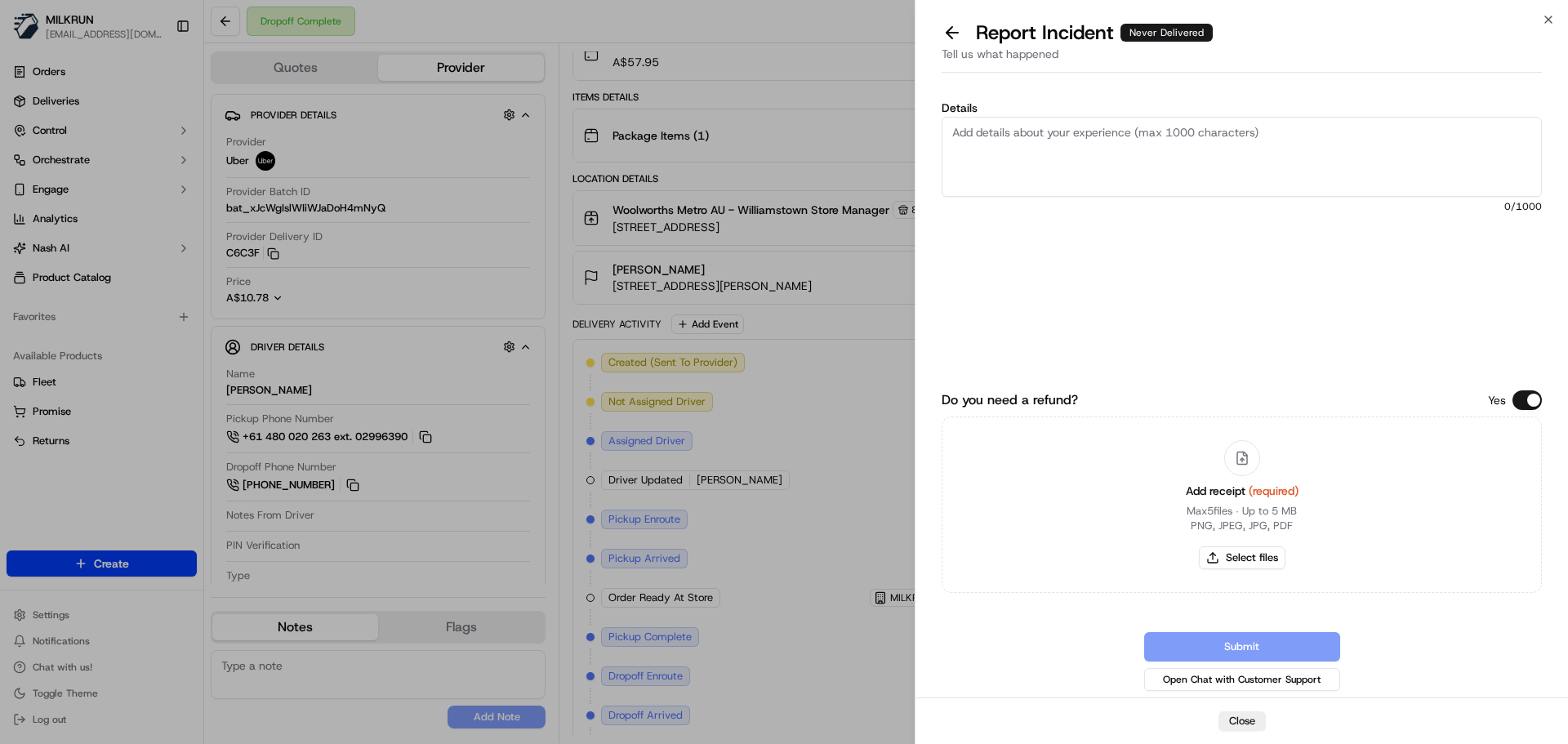
click at [997, 140] on textarea "Details" at bounding box center [1241, 156] width 600 height 80
type textarea "L"
click at [1457, 131] on textarea "Customer did not receive their order and going by the map it looks like it was …" at bounding box center [1241, 156] width 600 height 80
click at [1112, 155] on textarea "Customer did not receive their order and going by the map it looks like it was …" at bounding box center [1241, 156] width 600 height 80
type textarea "Customer did not receive their order and going by the map it looks like it was …"
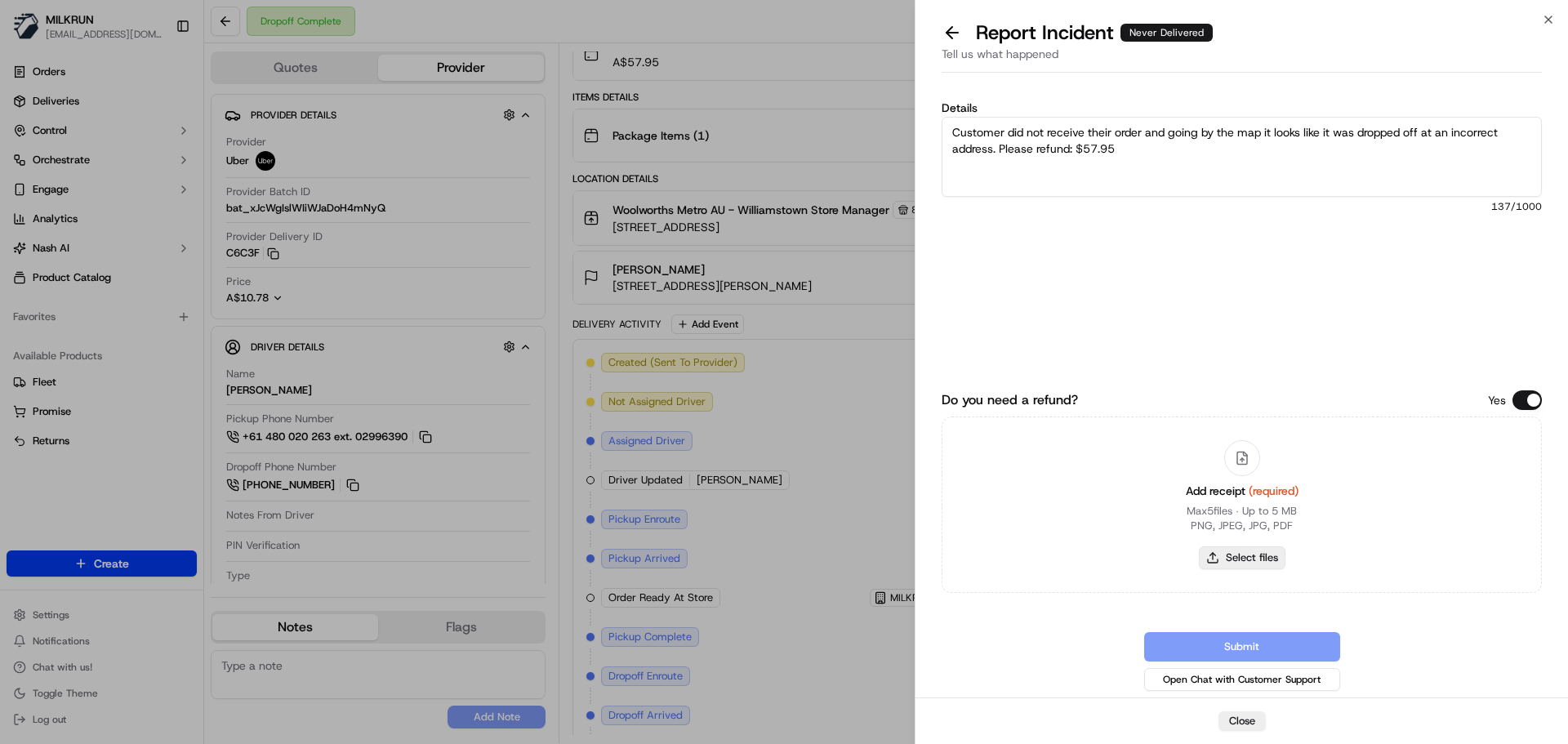
click at [1255, 553] on button "Select files" at bounding box center [1241, 558] width 86 height 22
type input "C:\fakepath\David L invoice.png"
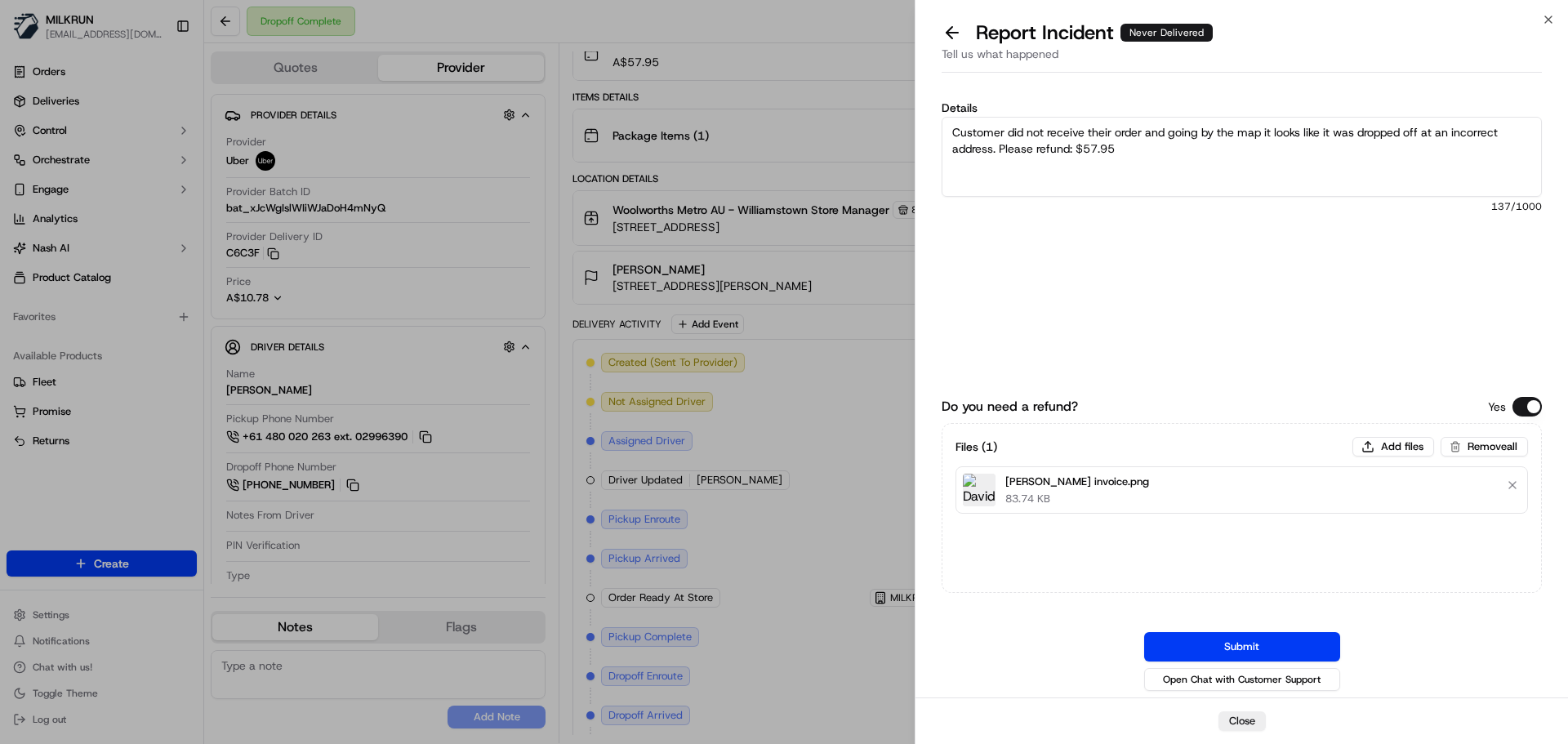
drag, startPoint x: 1273, startPoint y: 654, endPoint x: 1238, endPoint y: 661, distance: 35.7
click at [1277, 654] on button "Submit" at bounding box center [1241, 646] width 196 height 29
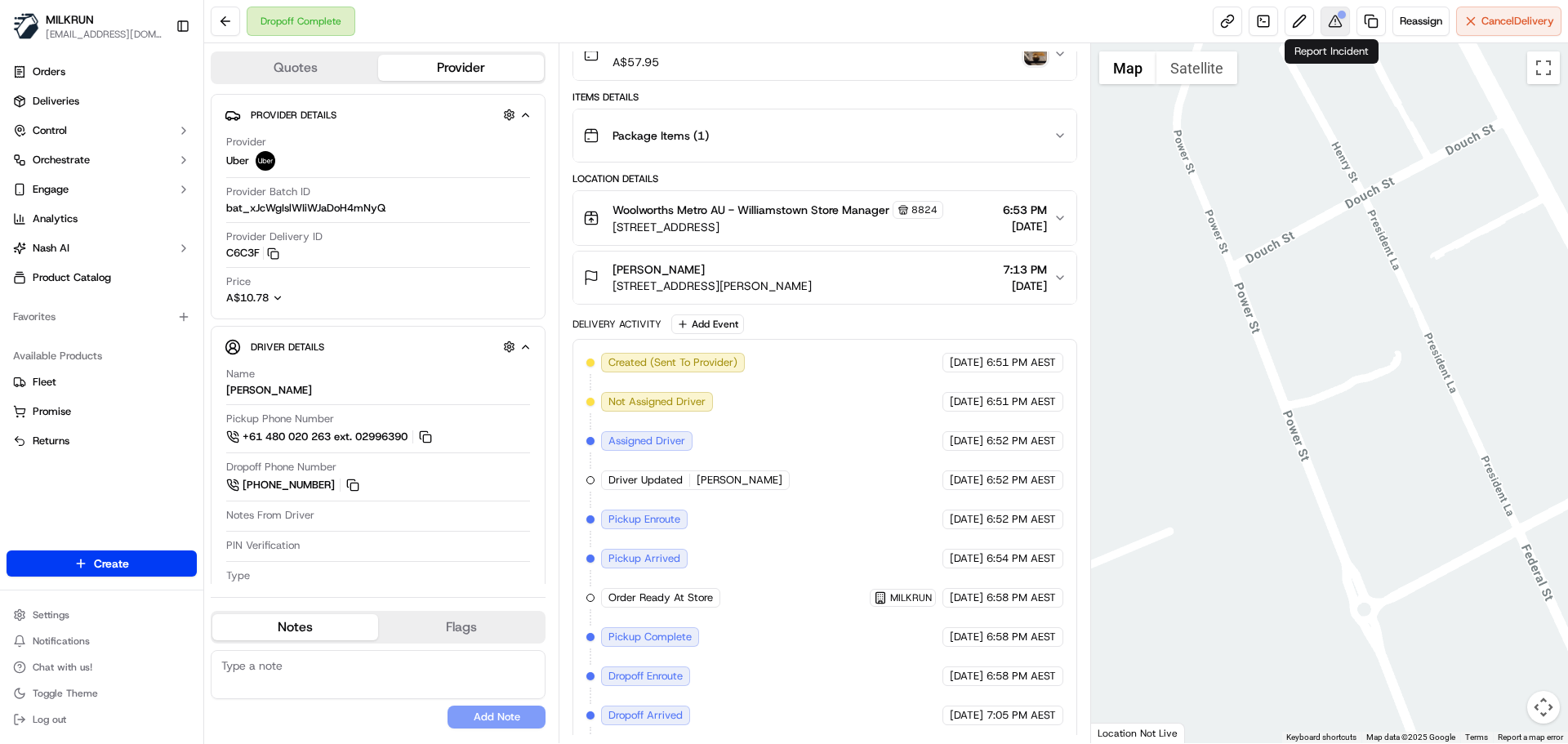
click at [1332, 22] on button at bounding box center [1334, 21] width 29 height 29
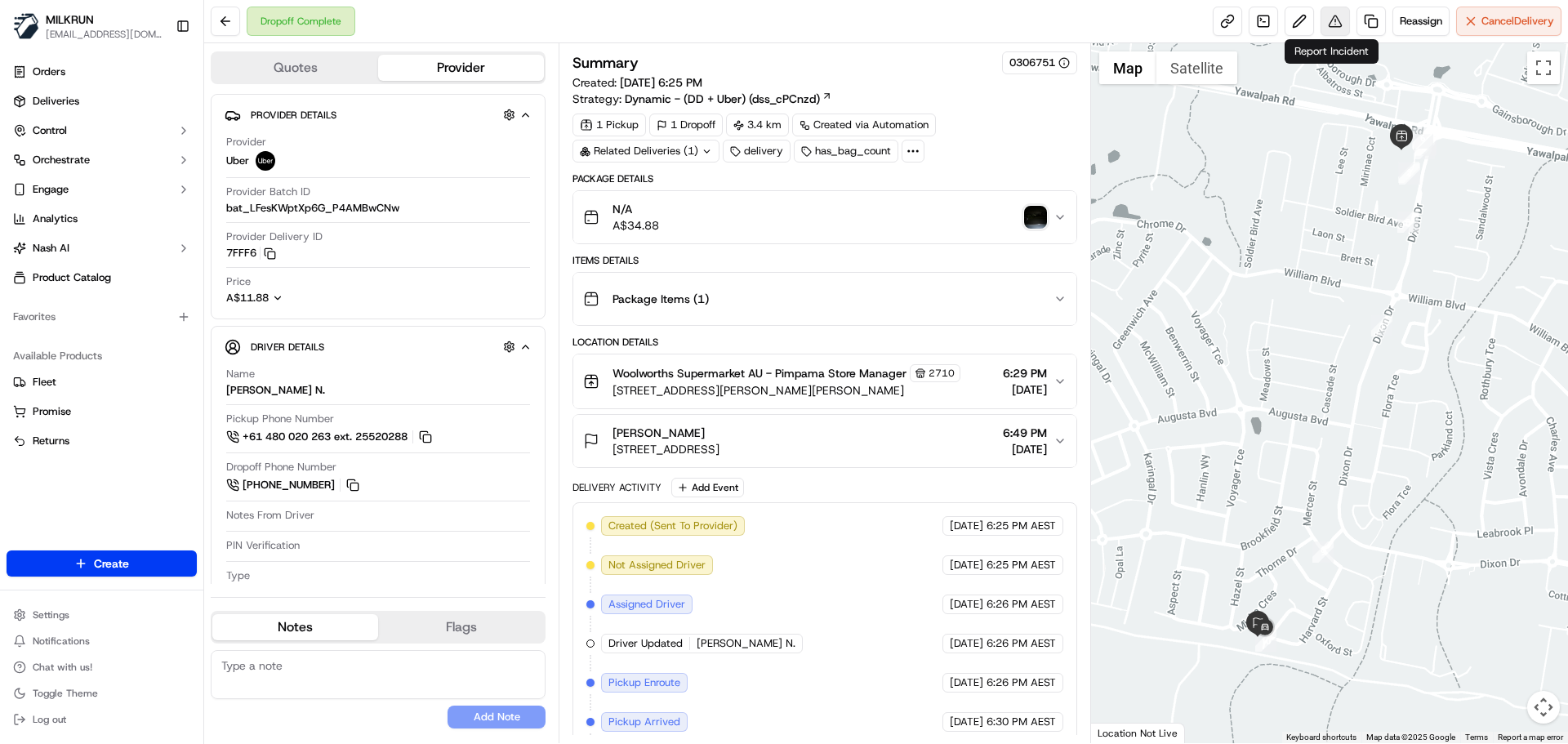
click at [1332, 21] on button at bounding box center [1334, 21] width 29 height 29
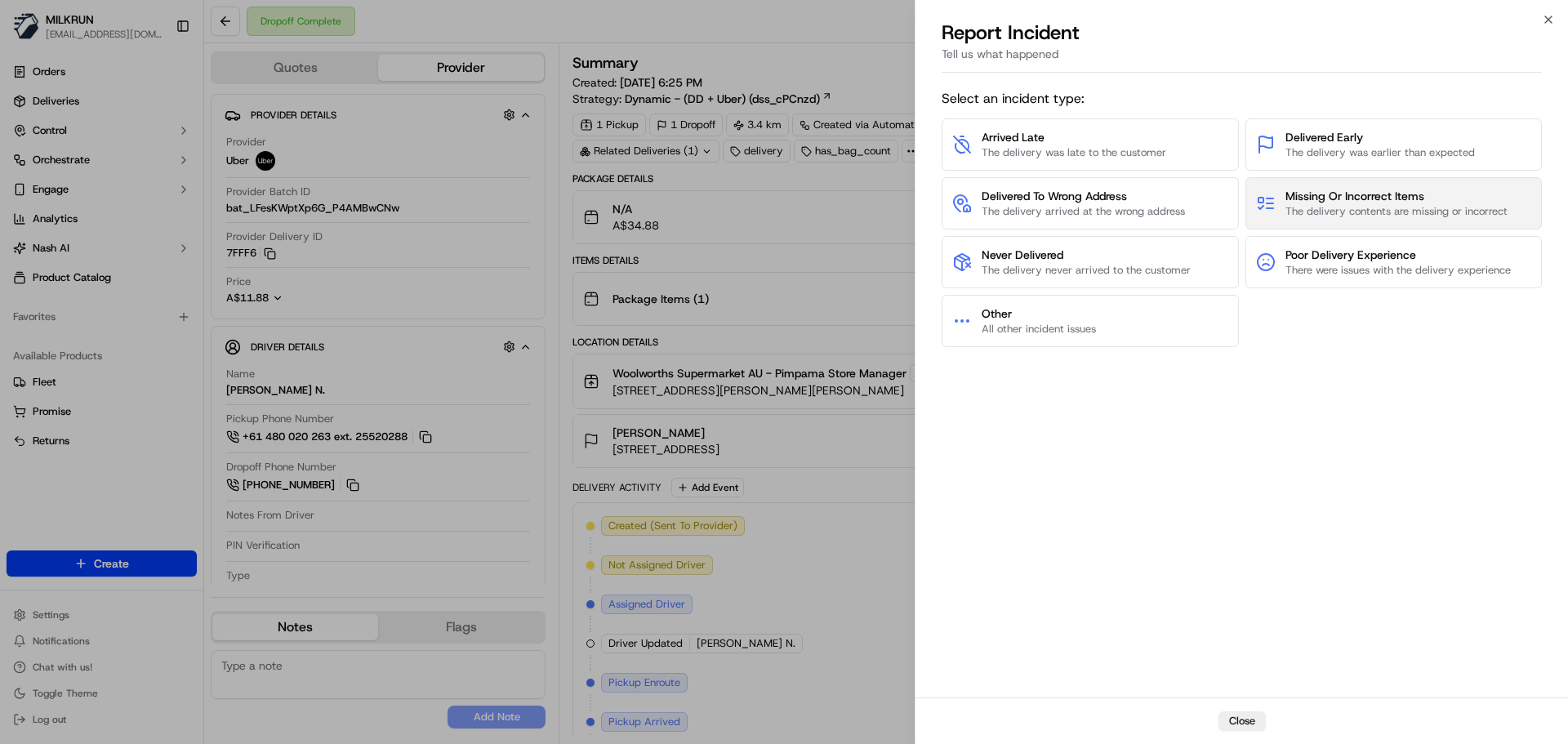
click at [1313, 204] on span "The delivery contents are missing or incorrect" at bounding box center [1396, 212] width 222 height 15
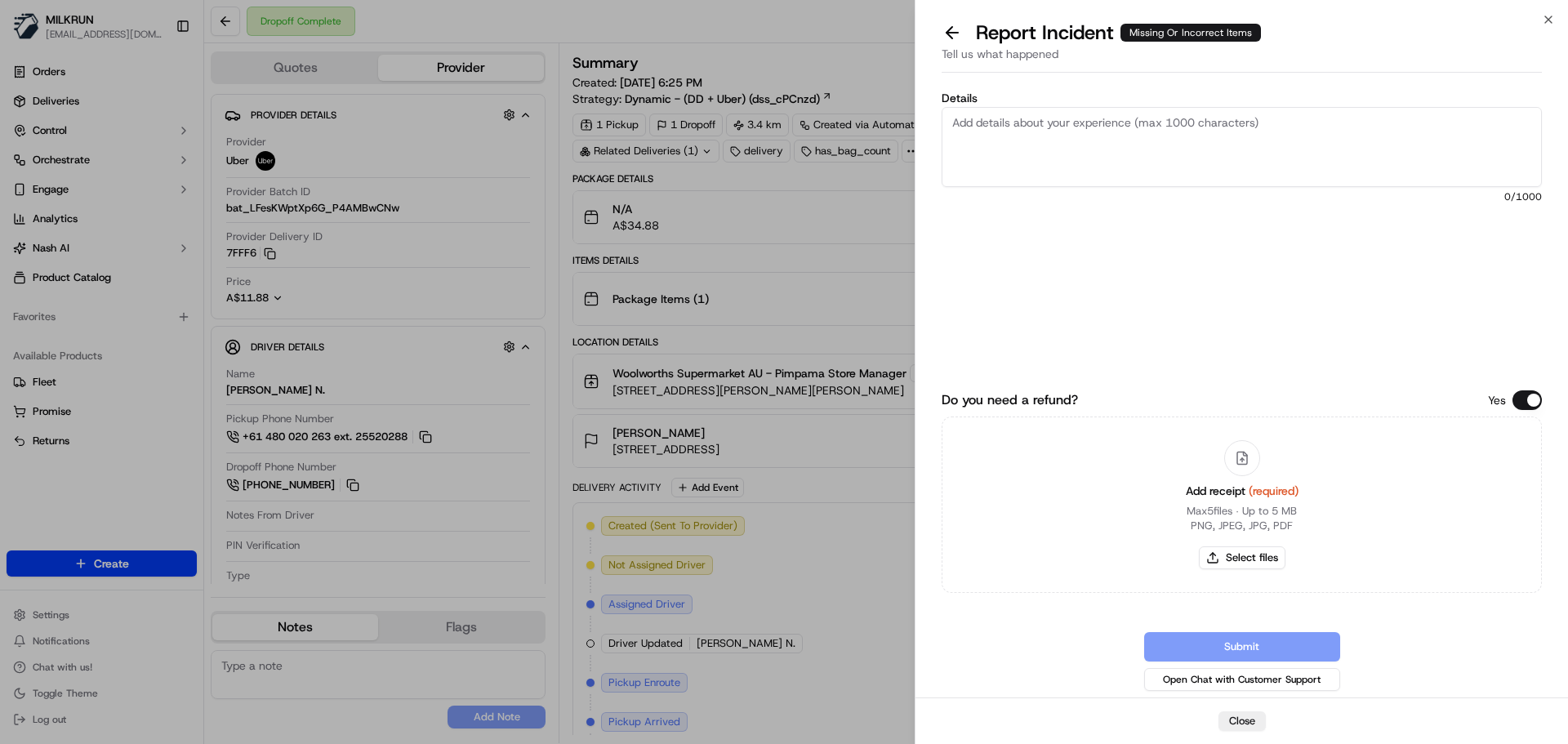
click at [1039, 147] on textarea "Details" at bounding box center [1241, 146] width 600 height 80
type textarea "Customer received wrong order for Sam W and not their own order. Photo of wrong…"
click at [1246, 557] on button "Select files" at bounding box center [1241, 558] width 86 height 22
type input "C:\fakepath\Hannah H with wrong order for Sam W.png"
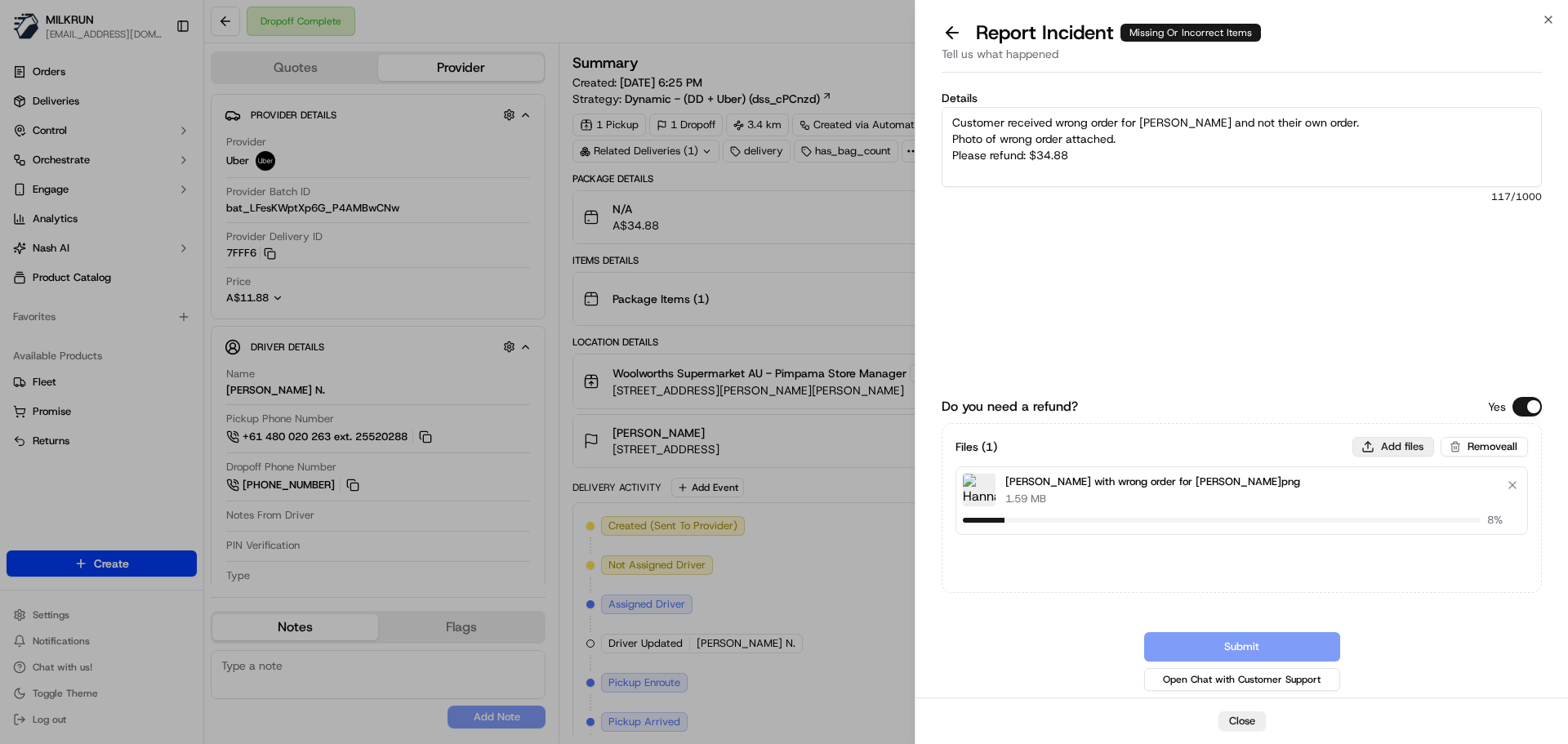
click at [1406, 441] on button "Add files" at bounding box center [1392, 446] width 81 height 20
type input "C:\fakepath\Hannah I invoice.png"
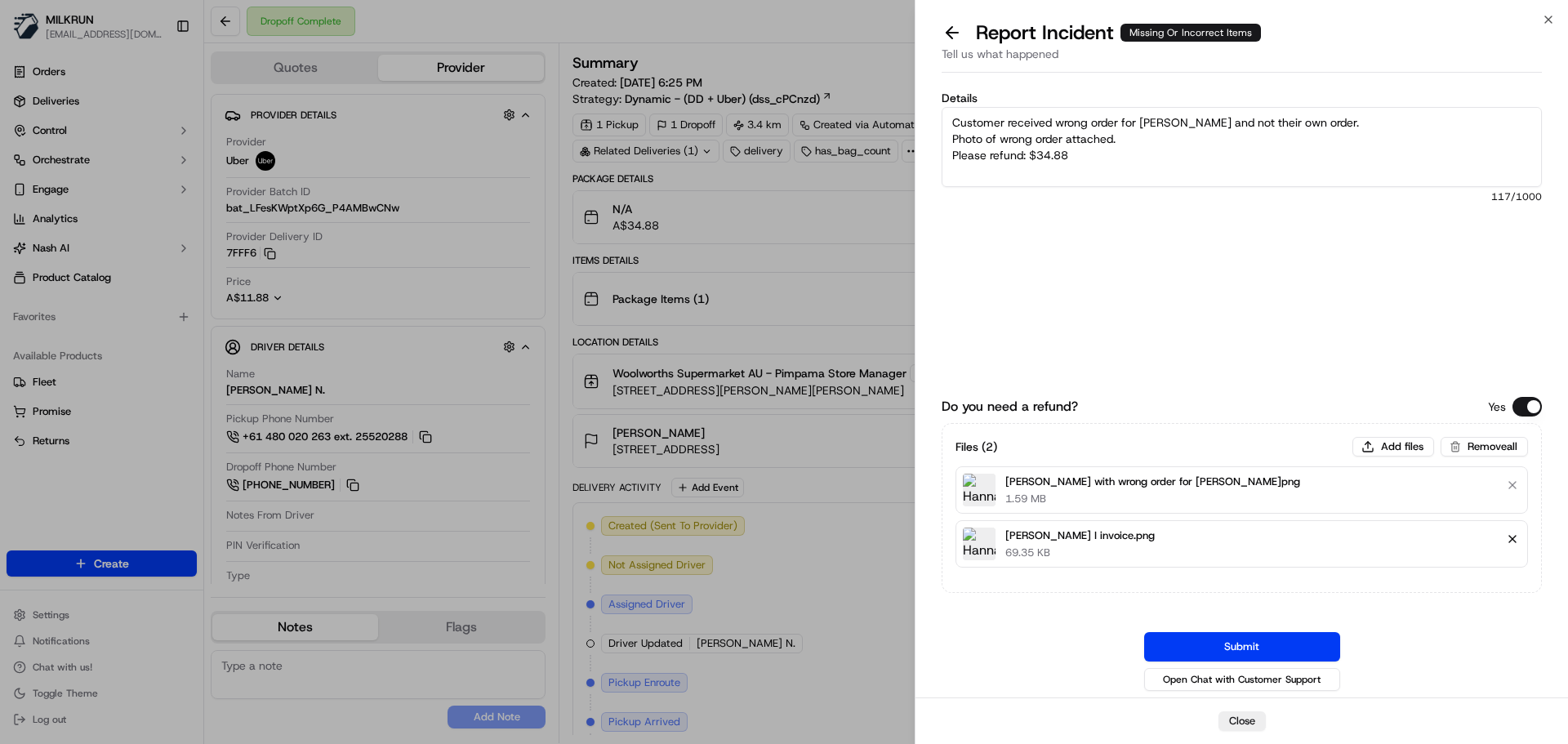
drag, startPoint x: 1515, startPoint y: 482, endPoint x: 1513, endPoint y: 474, distance: 8.2
click at [1515, 481] on button "Remove file" at bounding box center [1512, 485] width 22 height 22
click at [1403, 447] on button "Add files" at bounding box center [1392, 446] width 81 height 20
type input "C:\fakepath\Hannah I with wrong order for Sam W.png"
click at [1242, 637] on button "Submit" at bounding box center [1241, 646] width 196 height 29
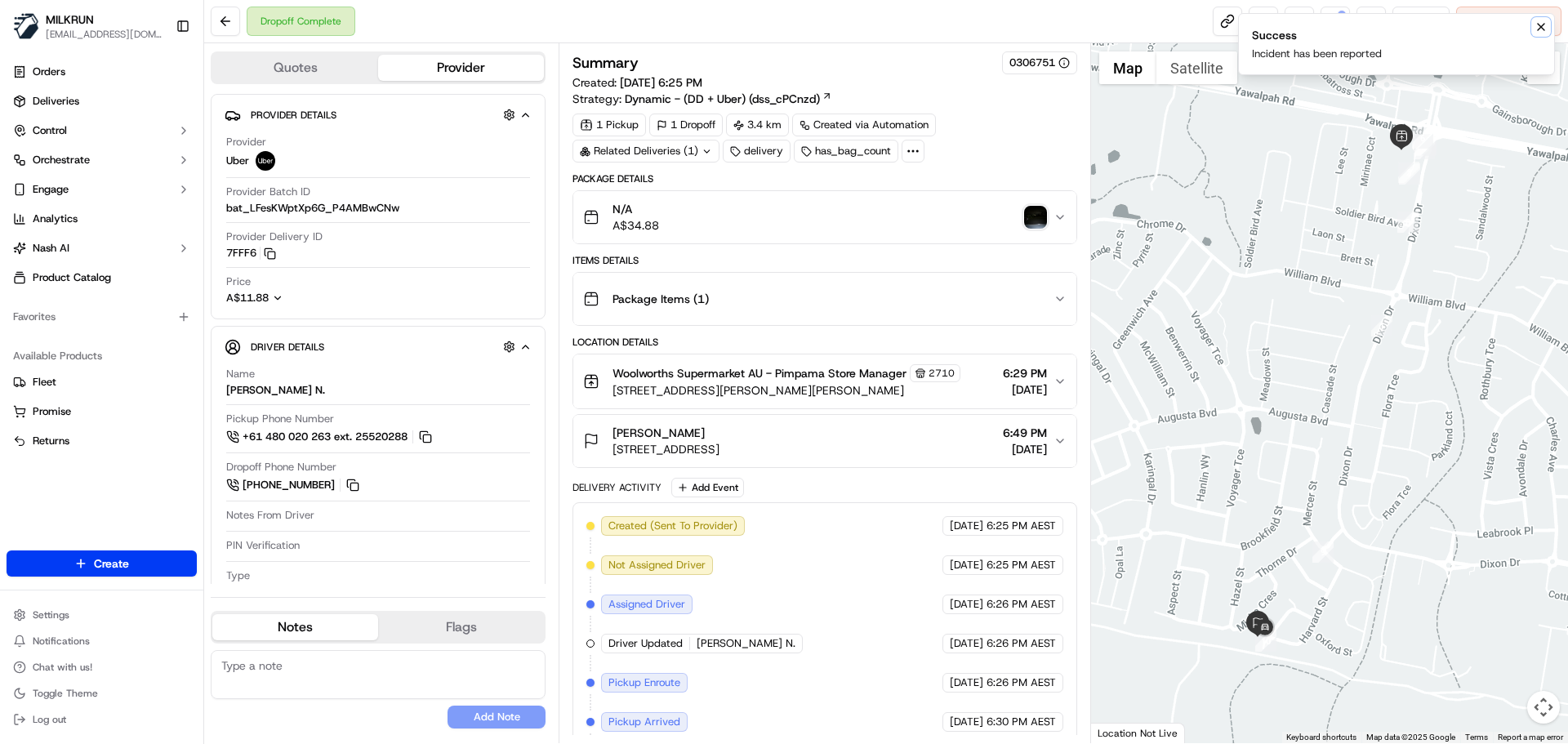
click at [1535, 22] on icon "Notifications (F8)" at bounding box center [1541, 27] width 13 height 13
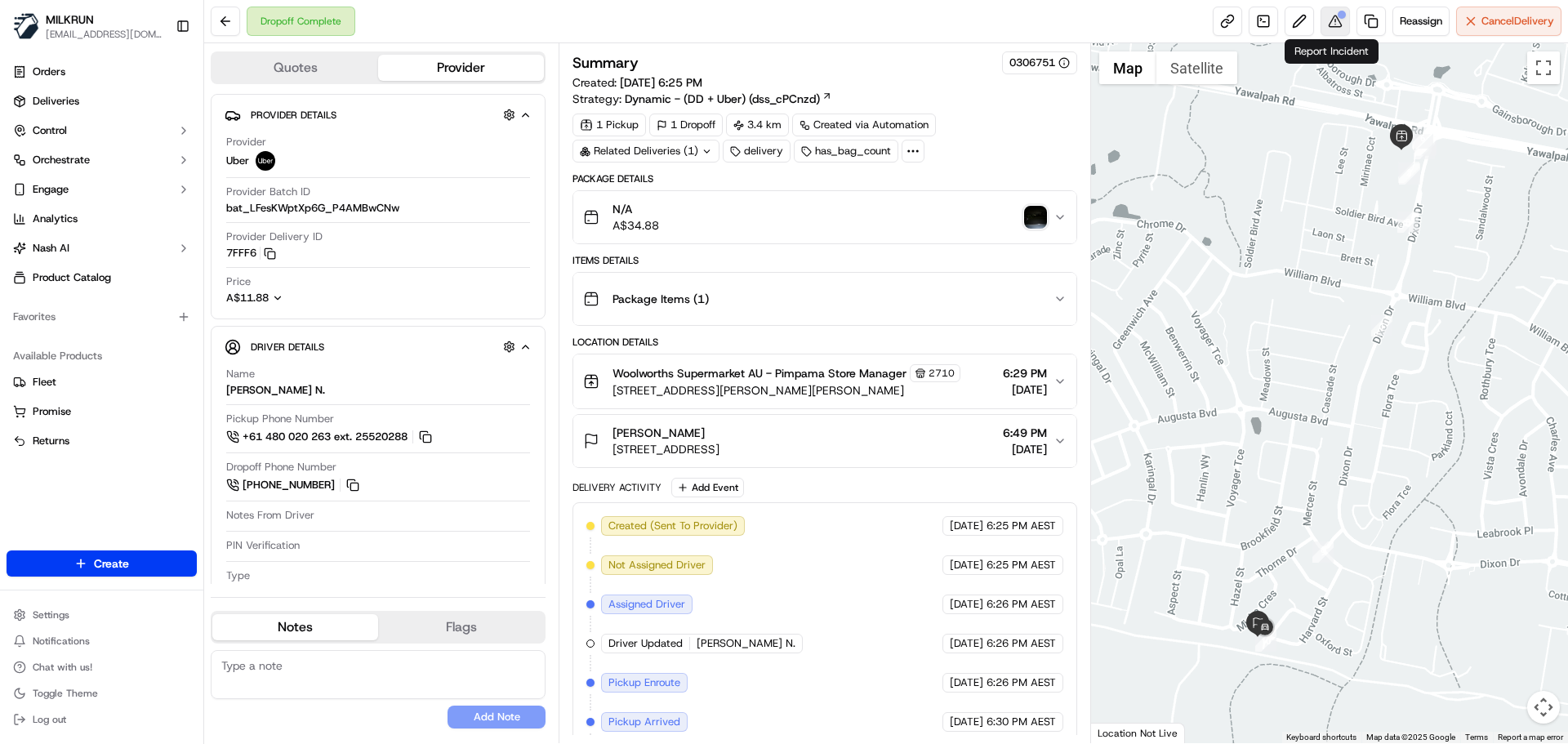
click at [1334, 22] on button at bounding box center [1334, 21] width 29 height 29
click at [222, 19] on button at bounding box center [225, 21] width 29 height 29
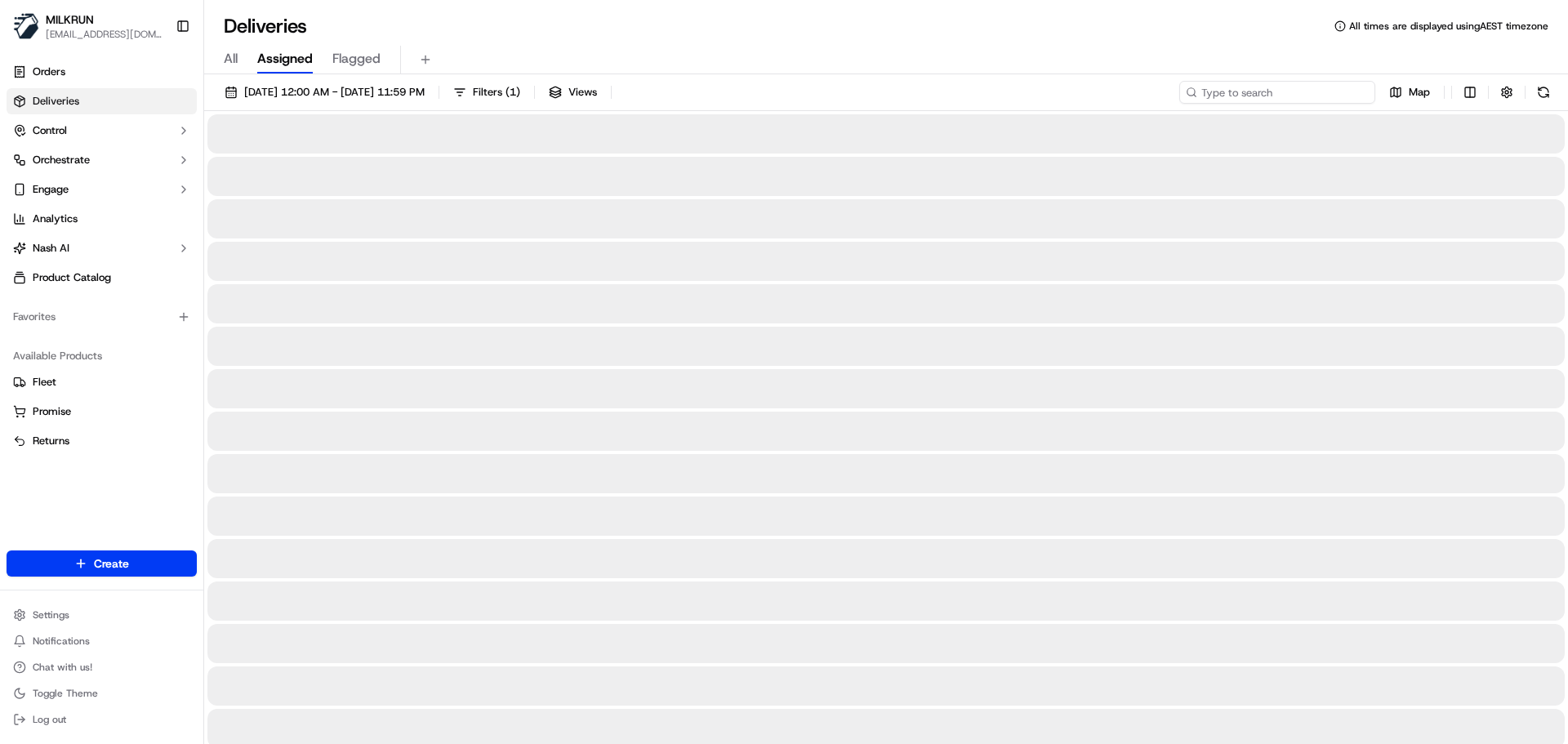
click at [1266, 94] on input at bounding box center [1276, 92] width 196 height 22
paste input "emily Kelly"
type input "emily Kelly"
click at [1200, 89] on input "emily Kelly" at bounding box center [1276, 92] width 196 height 22
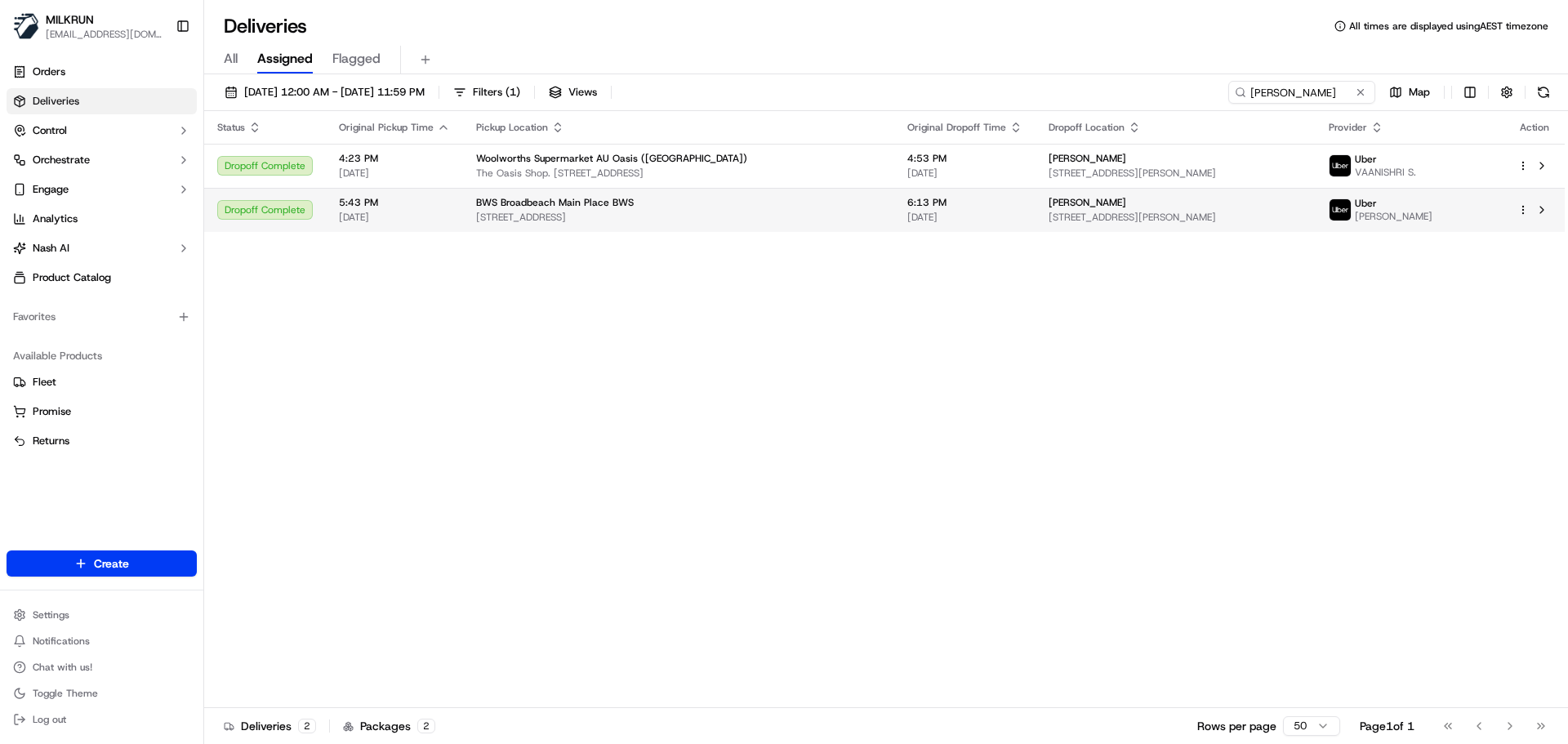
click at [654, 203] on div "BWS Broadbeach Main Place BWS" at bounding box center [679, 202] width 405 height 13
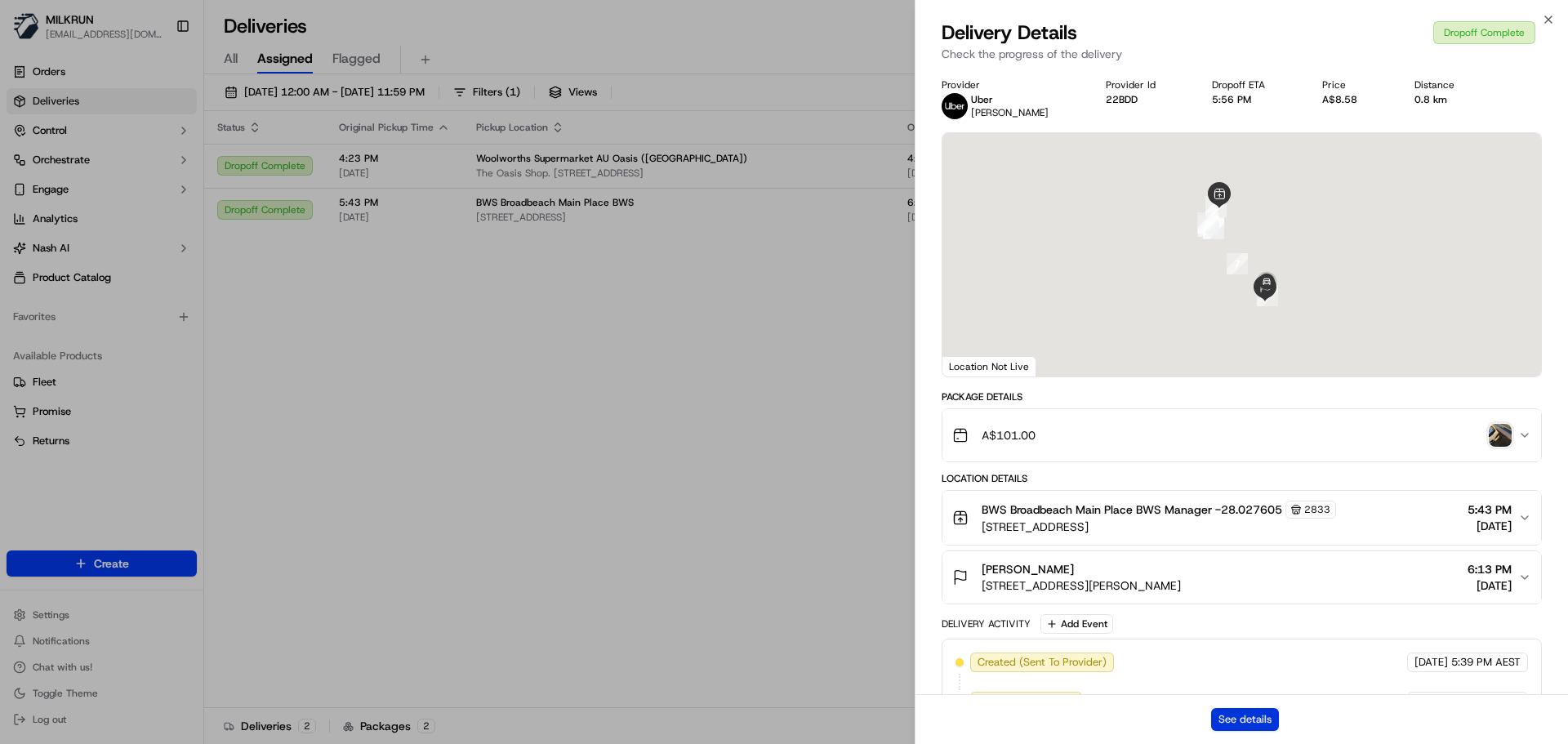
click at [1244, 715] on button "See details" at bounding box center [1245, 719] width 67 height 22
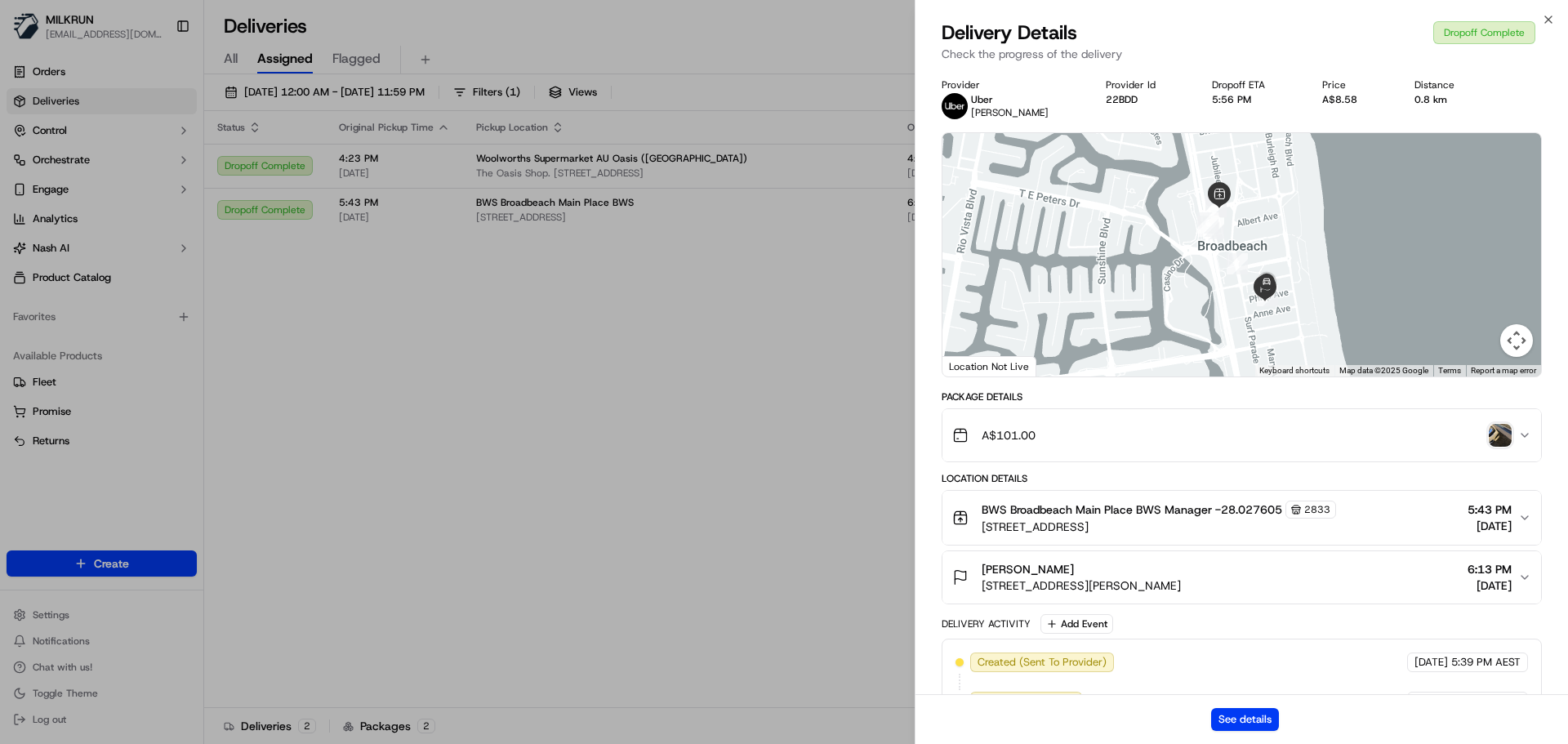
drag, startPoint x: 615, startPoint y: 71, endPoint x: 647, endPoint y: 65, distance: 32.6
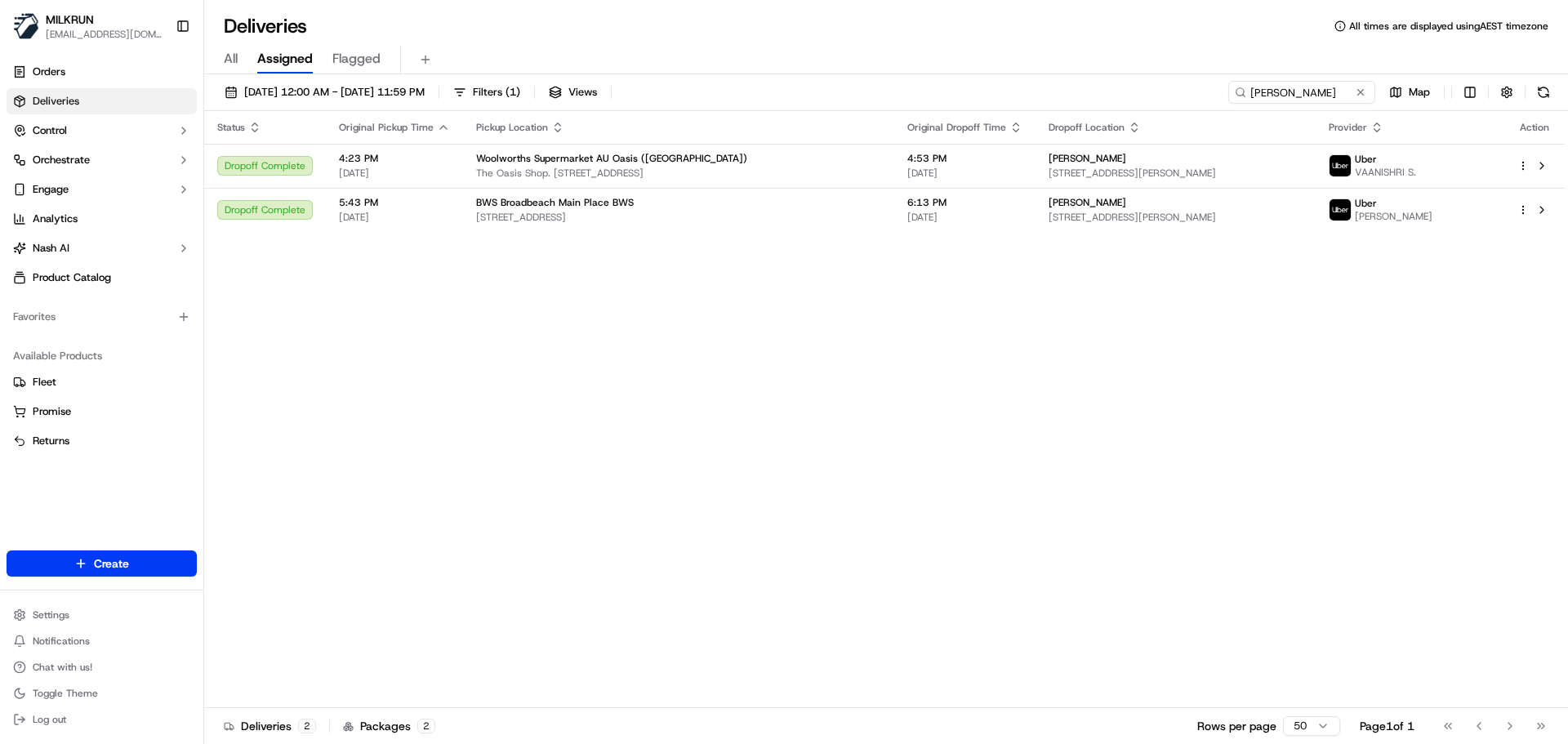
drag, startPoint x: 1359, startPoint y: 93, endPoint x: 1335, endPoint y: 90, distance: 24.2
click at [1360, 93] on button at bounding box center [1359, 92] width 16 height 16
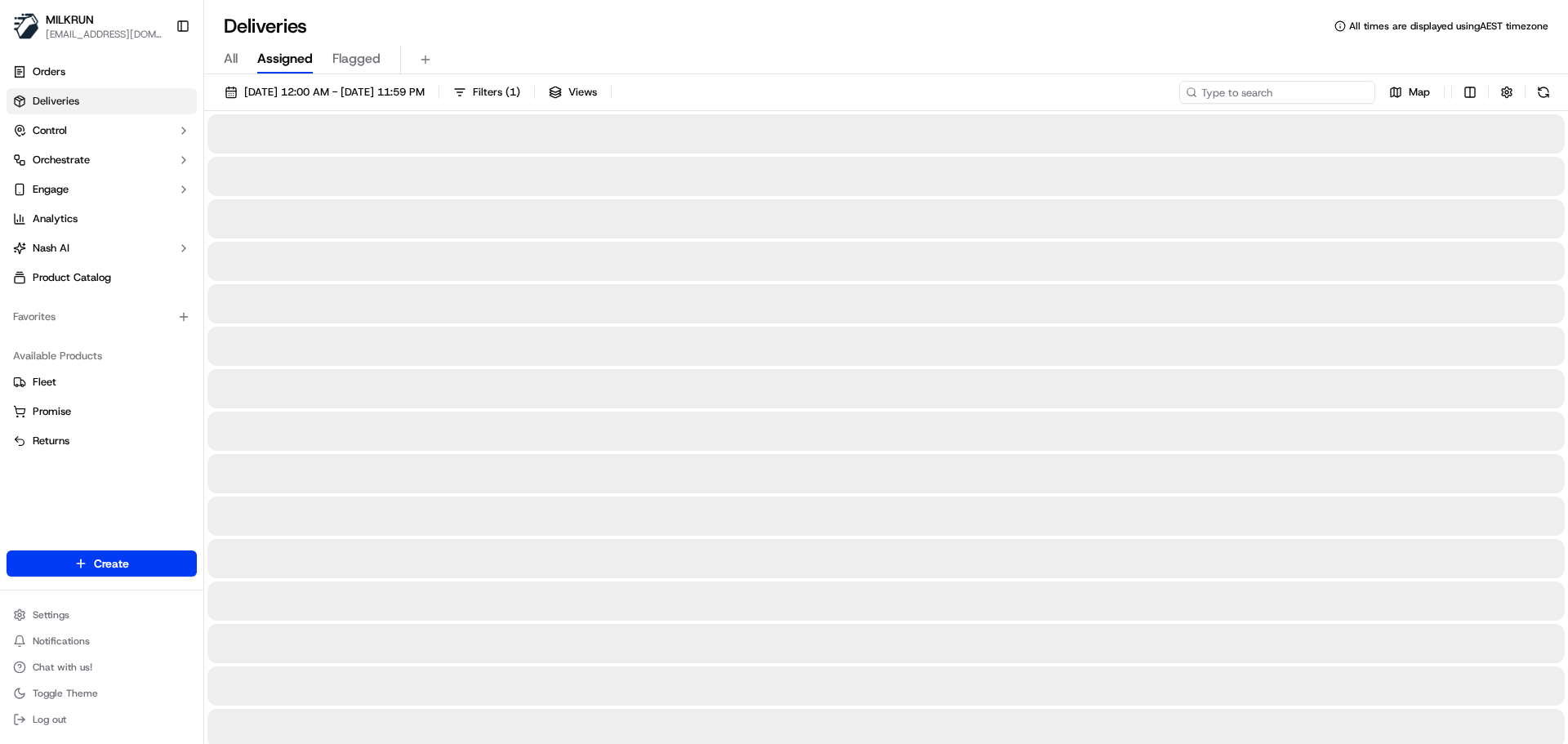
click at [1253, 94] on input at bounding box center [1276, 92] width 196 height 22
paste input "michaelacorby@gmail.com"
type input "michaelacorby@gmail.com"
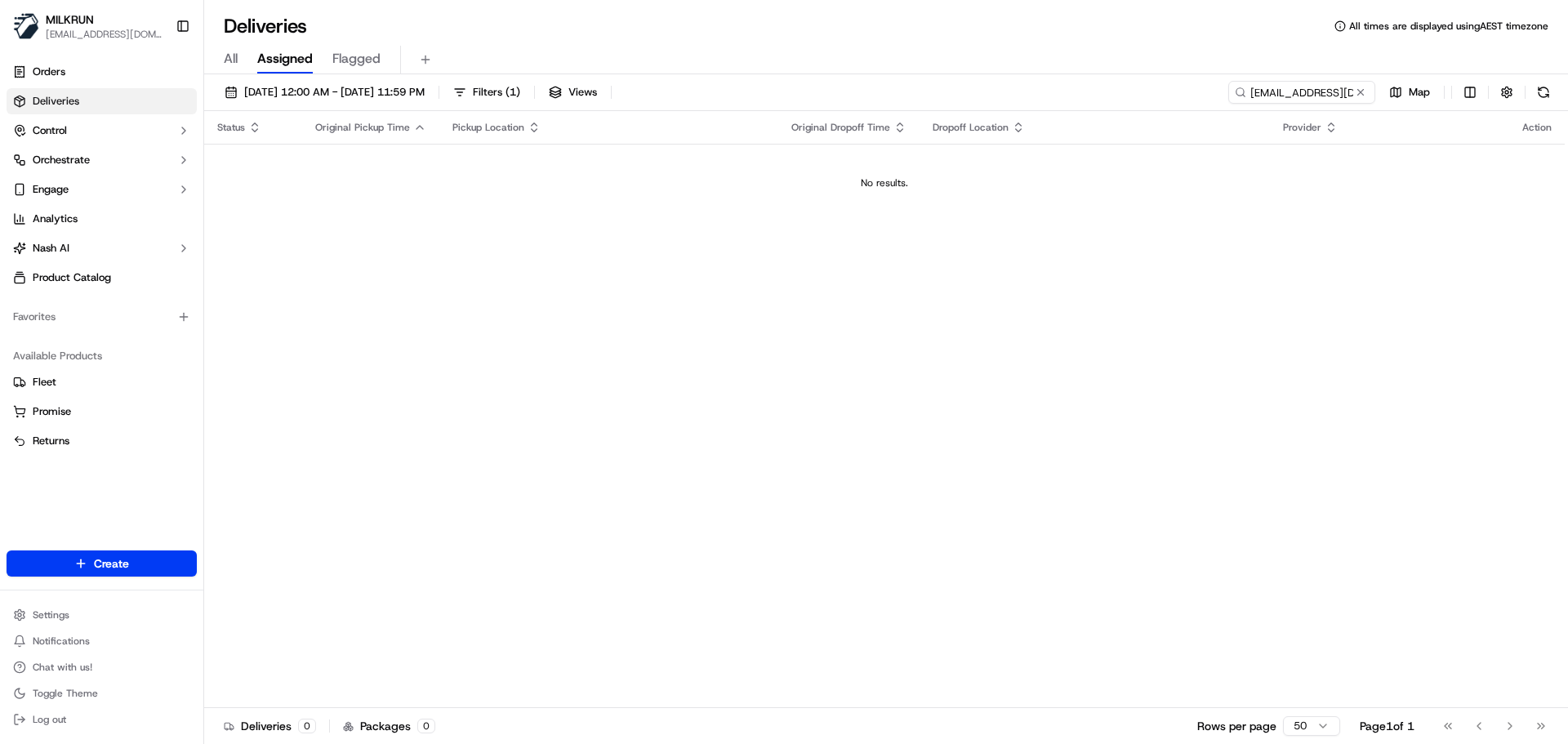
click at [1366, 90] on button at bounding box center [1359, 92] width 16 height 16
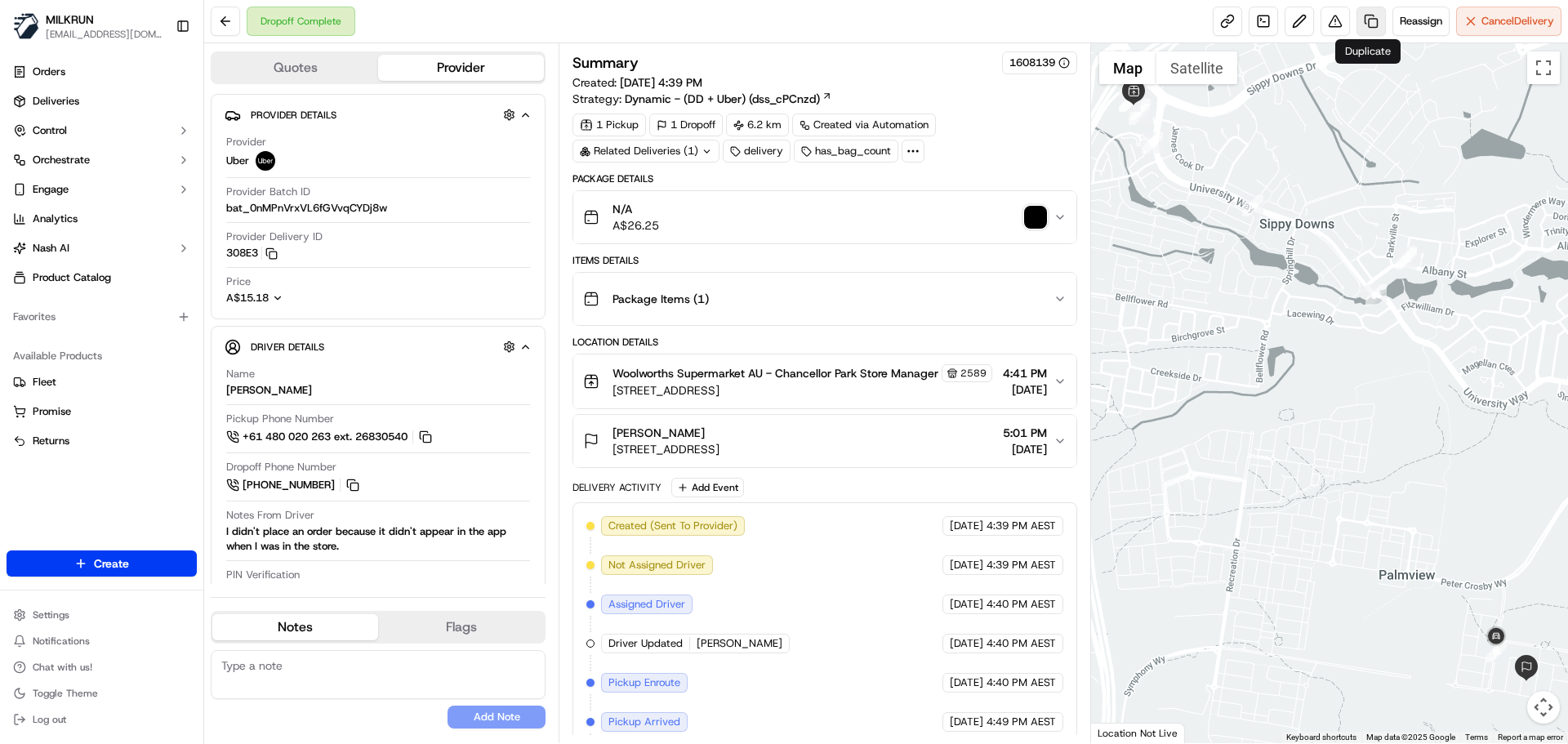
click at [1368, 12] on link at bounding box center [1370, 21] width 29 height 29
click at [1329, 15] on button at bounding box center [1334, 21] width 29 height 29
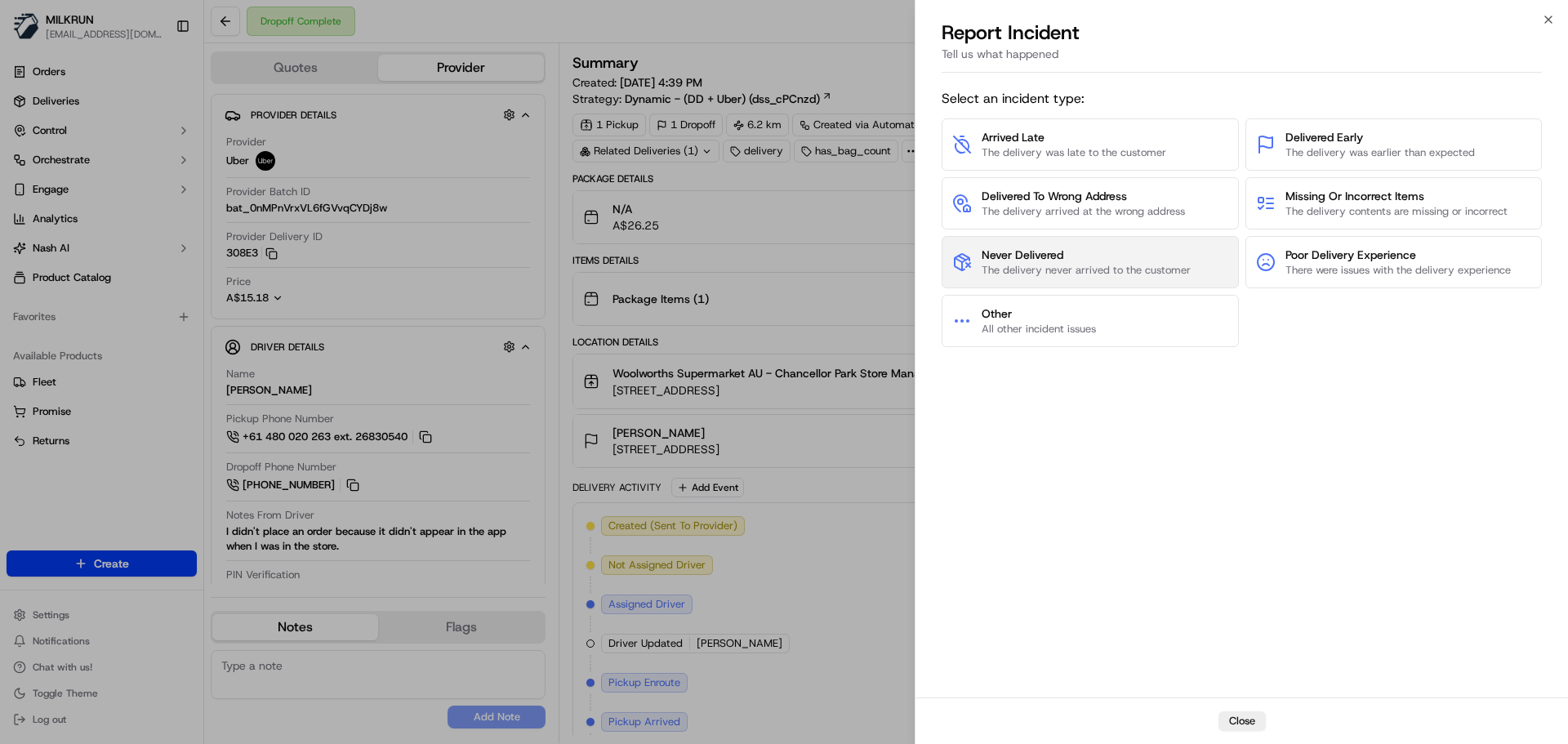
click at [1053, 252] on span "Never Delivered" at bounding box center [1085, 254] width 209 height 16
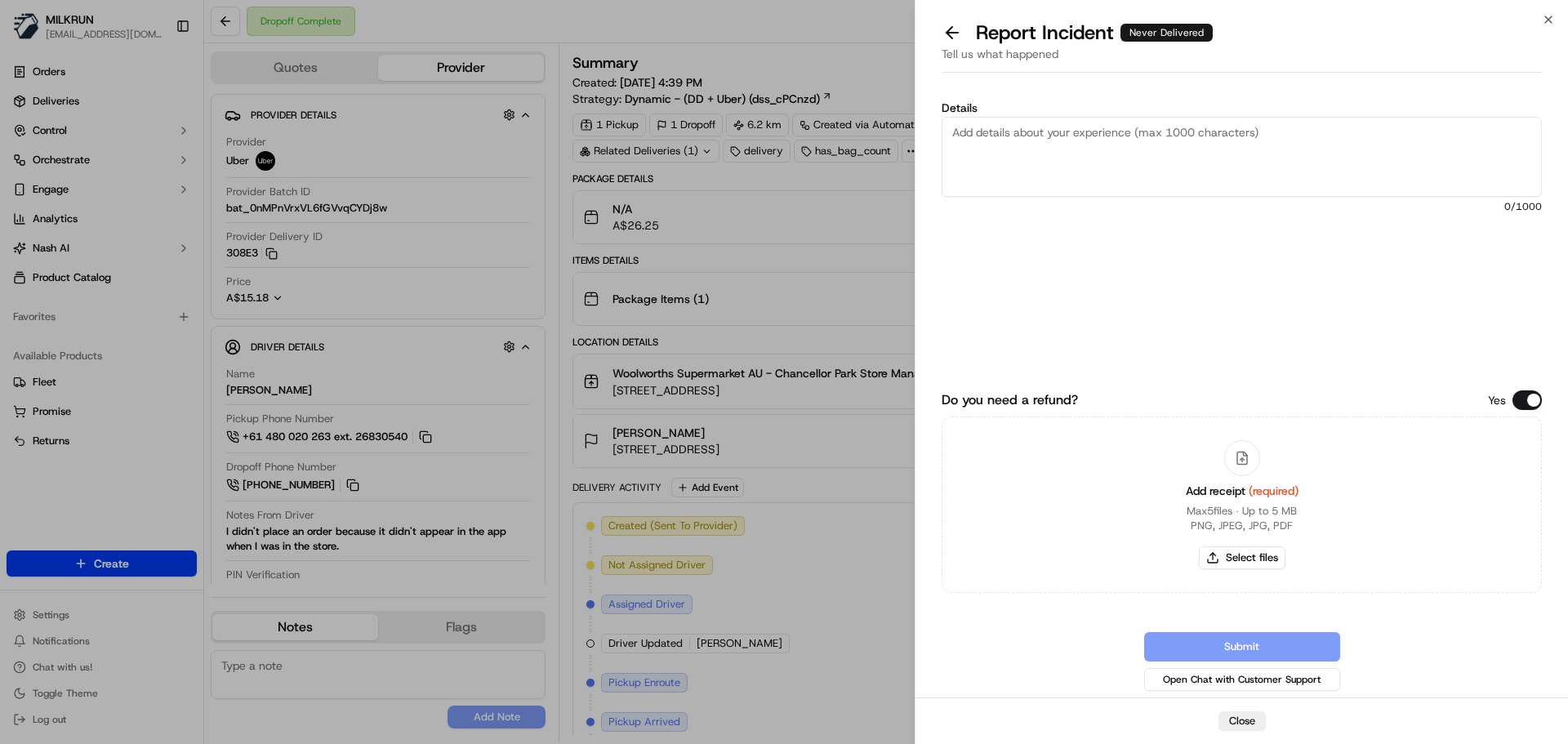
click at [1059, 145] on textarea "Details" at bounding box center [1241, 156] width 600 height 80
drag, startPoint x: 1320, startPoint y: 129, endPoint x: 1312, endPoint y: 141, distance: 14.4
click at [1320, 130] on textarea "Customer did not receive their order and delivery photo was black. Please refun…" at bounding box center [1241, 156] width 600 height 80
type textarea "Customer did not receive their order and delivery photo was black. Not usable. …"
click at [1249, 553] on button "Select files" at bounding box center [1241, 558] width 86 height 22
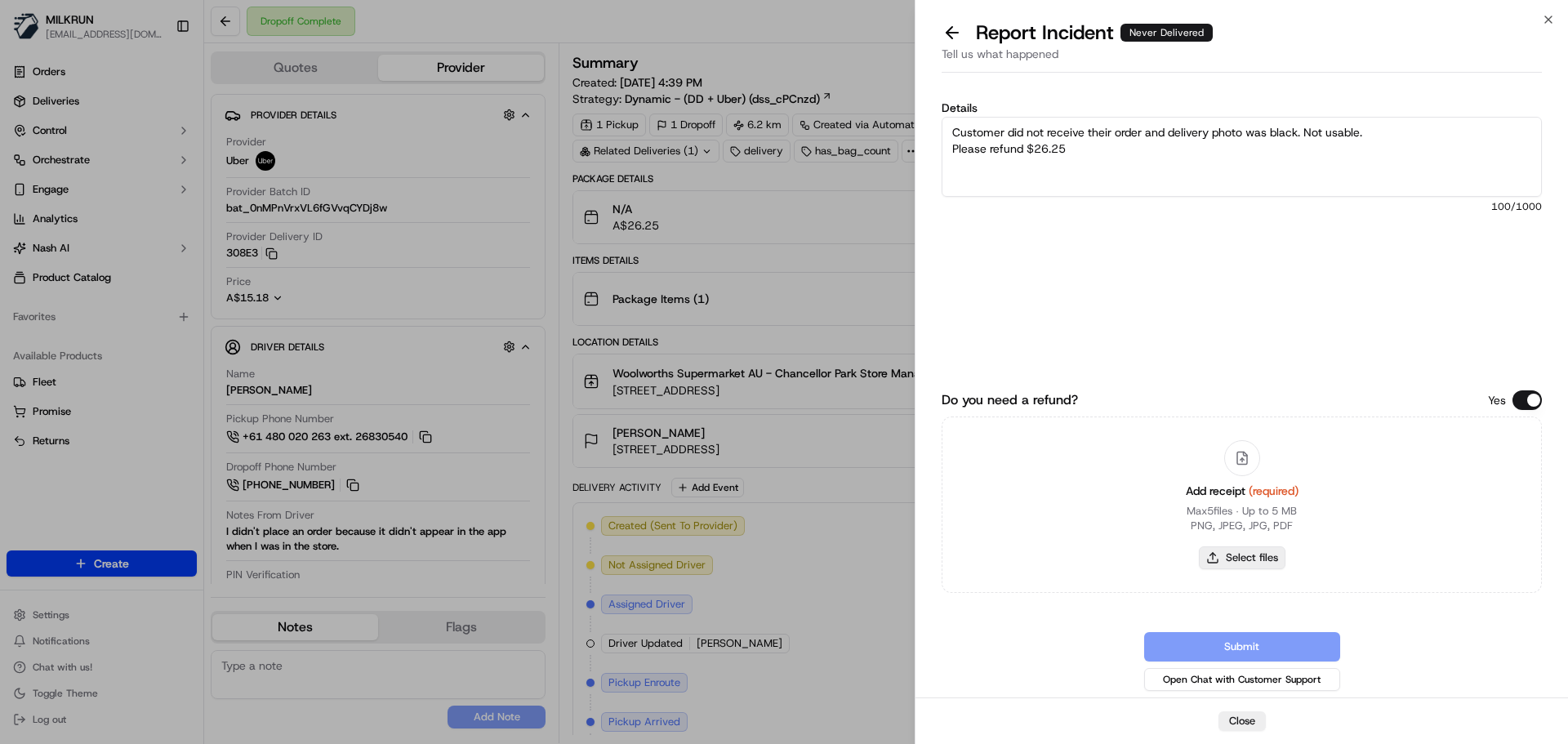
type input "C:\fakepath\Ben W invoice.png"
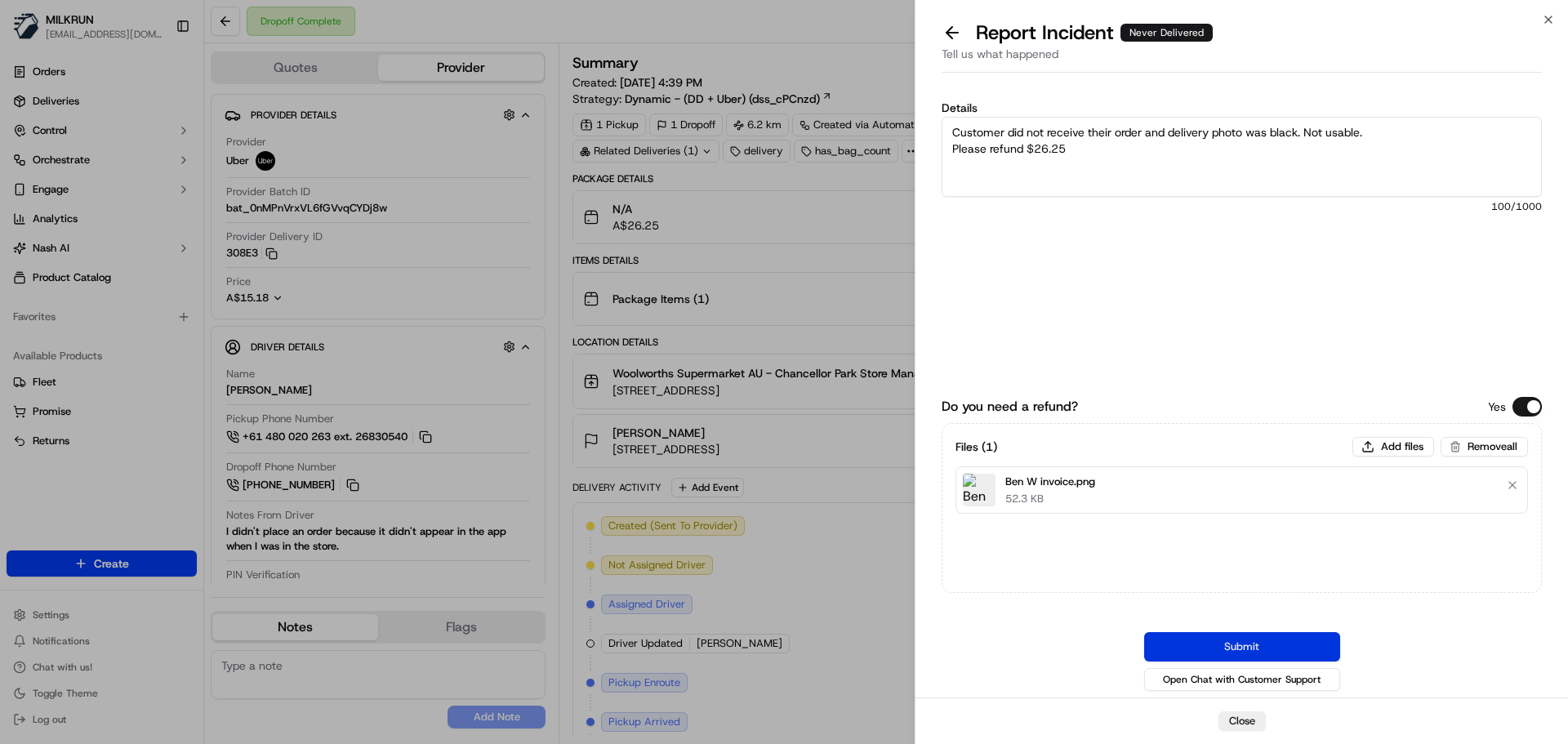
click at [1255, 648] on button "Submit" at bounding box center [1241, 646] width 196 height 29
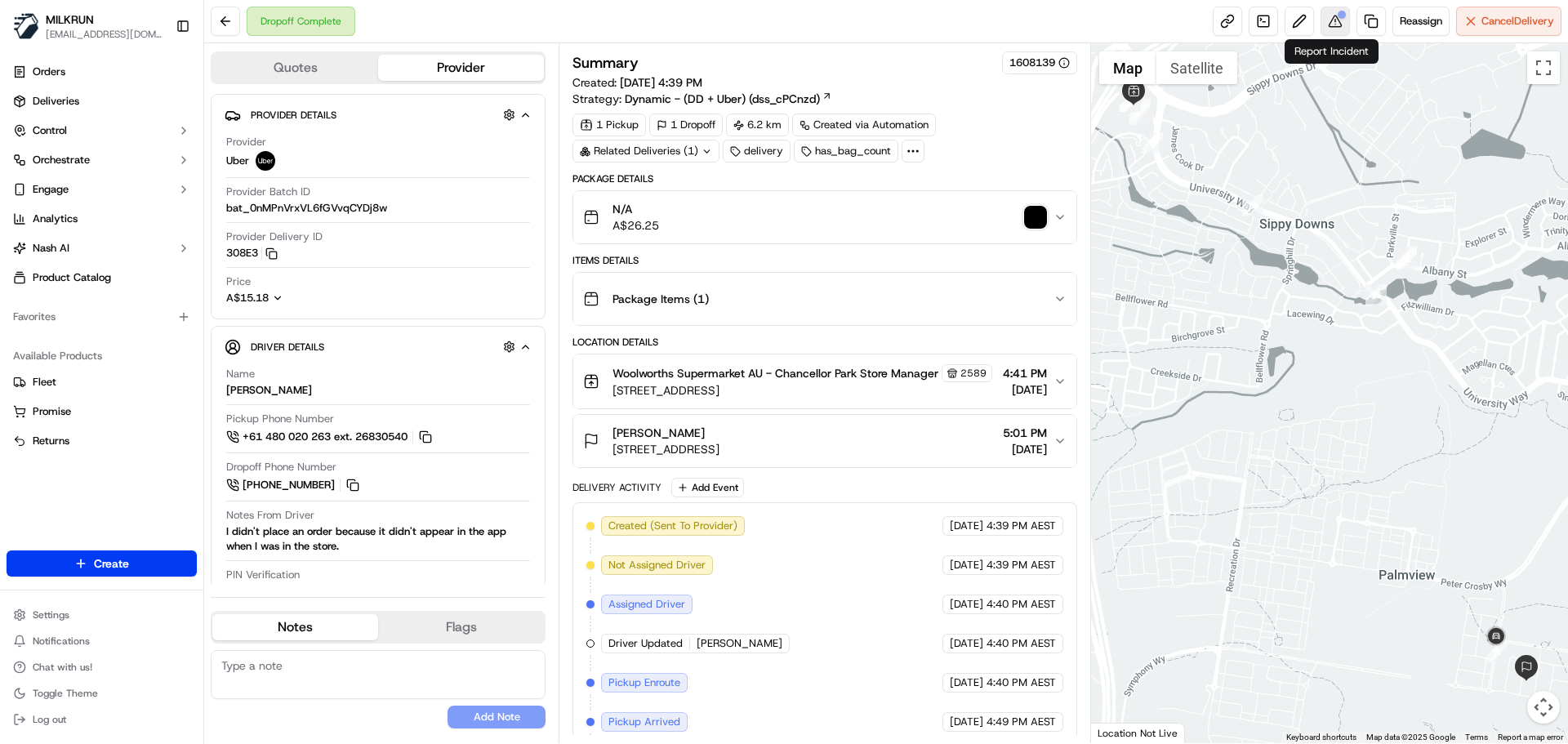
click at [1338, 16] on div at bounding box center [1341, 14] width 8 height 8
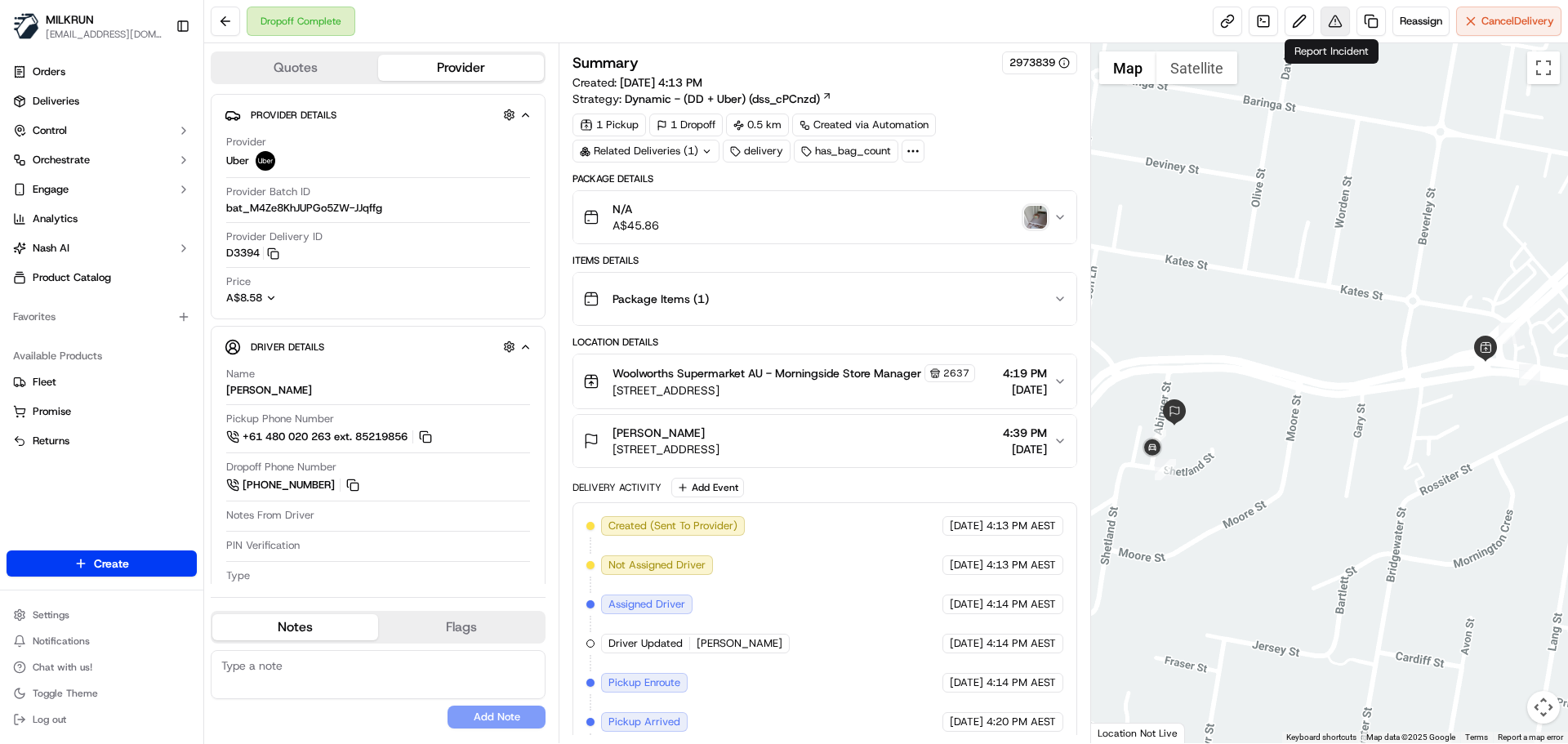
click at [1328, 21] on button at bounding box center [1334, 21] width 29 height 29
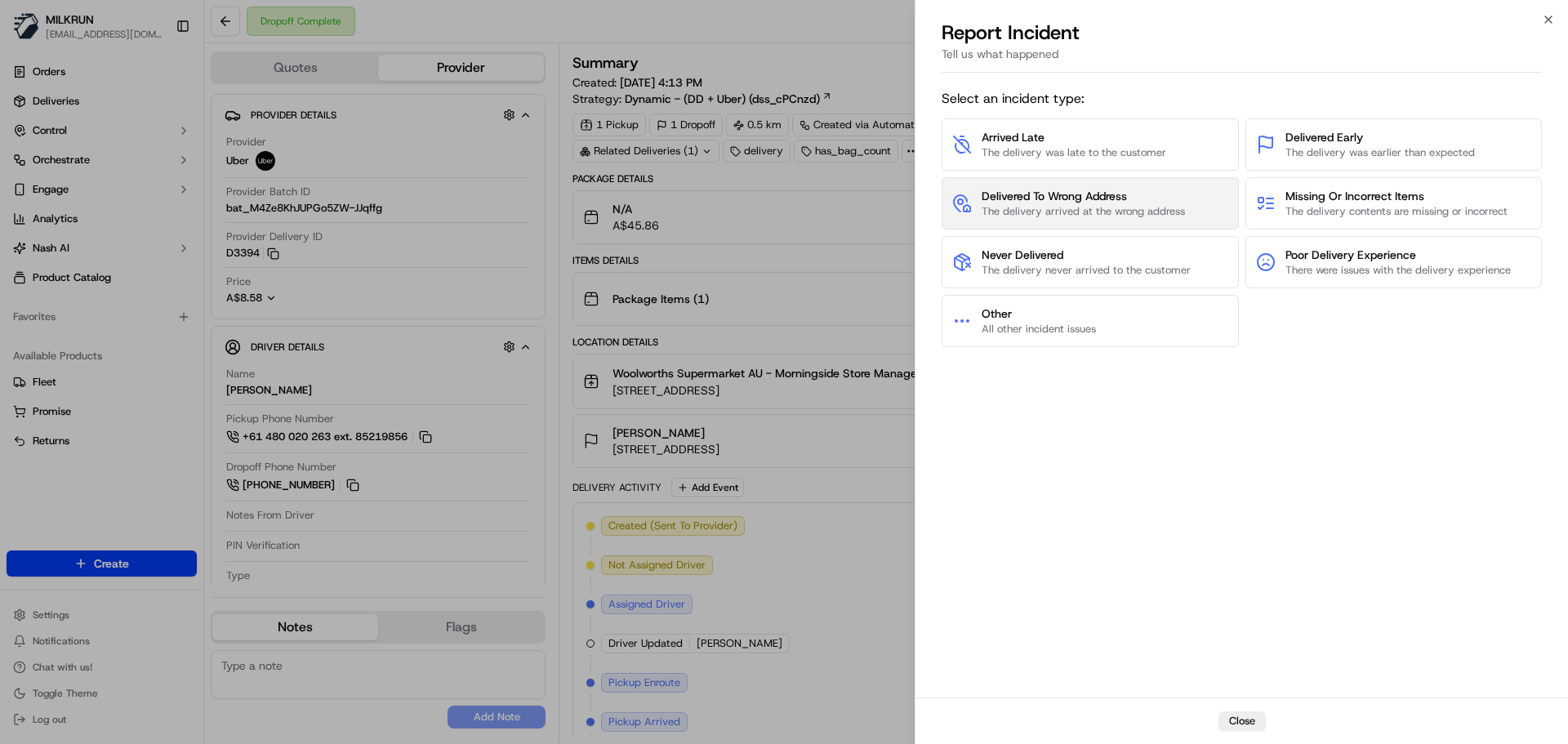
click at [1076, 216] on span "The delivery arrived at the wrong address" at bounding box center [1082, 212] width 203 height 15
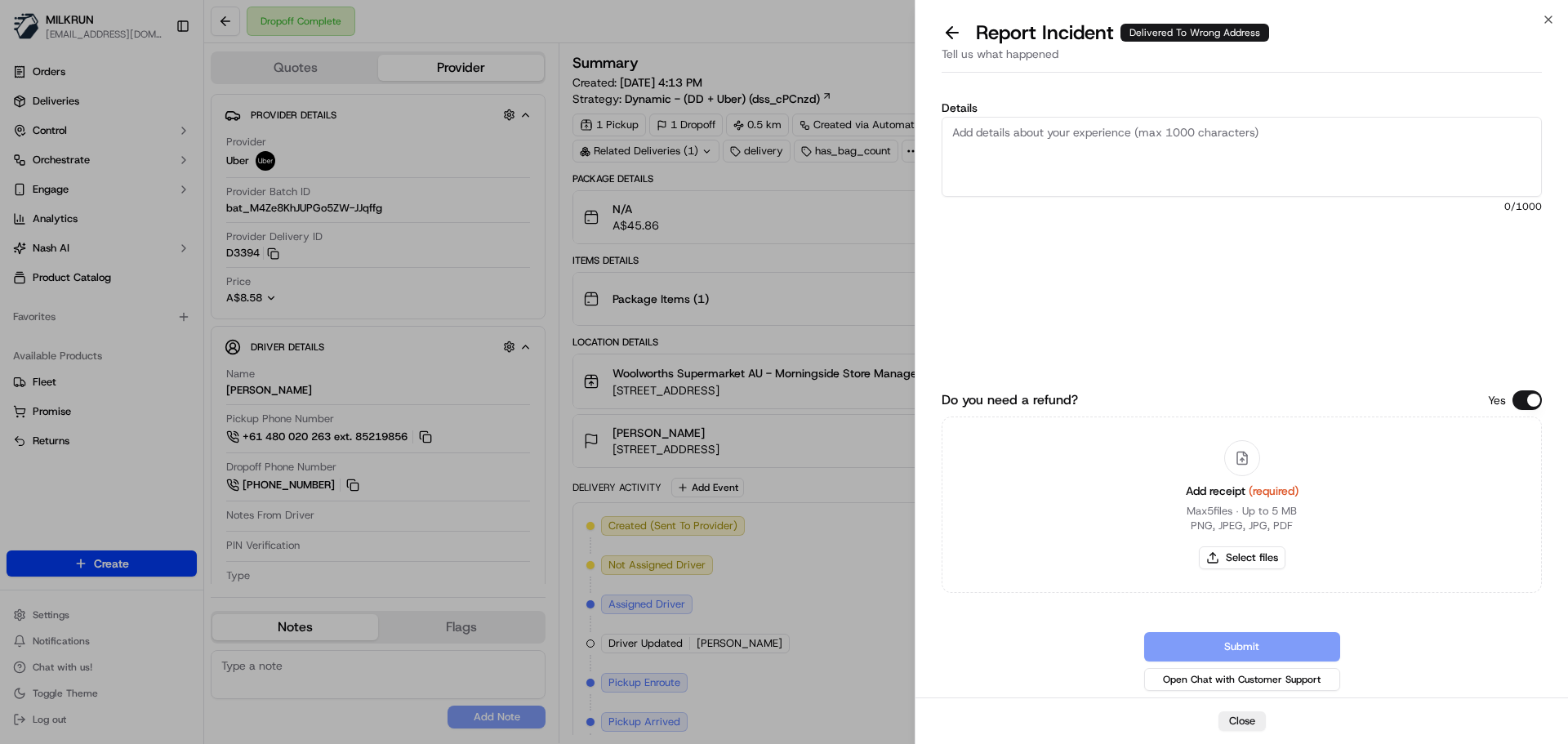
click at [1024, 168] on textarea "Details" at bounding box center [1241, 156] width 600 height 80
click at [1311, 131] on textarea "Customer could not locate their order and POD is not their house. Please refund:" at bounding box center [1241, 156] width 600 height 80
click at [1038, 147] on textarea "Customer could not locate their order and POD is not their house. Driver looks …" at bounding box center [1241, 156] width 600 height 80
drag, startPoint x: 1055, startPoint y: 161, endPoint x: 1037, endPoint y: 197, distance: 40.2
click at [1055, 162] on textarea "Customer could not locate their order and POD is not their house. Driver looks …" at bounding box center [1241, 156] width 600 height 80
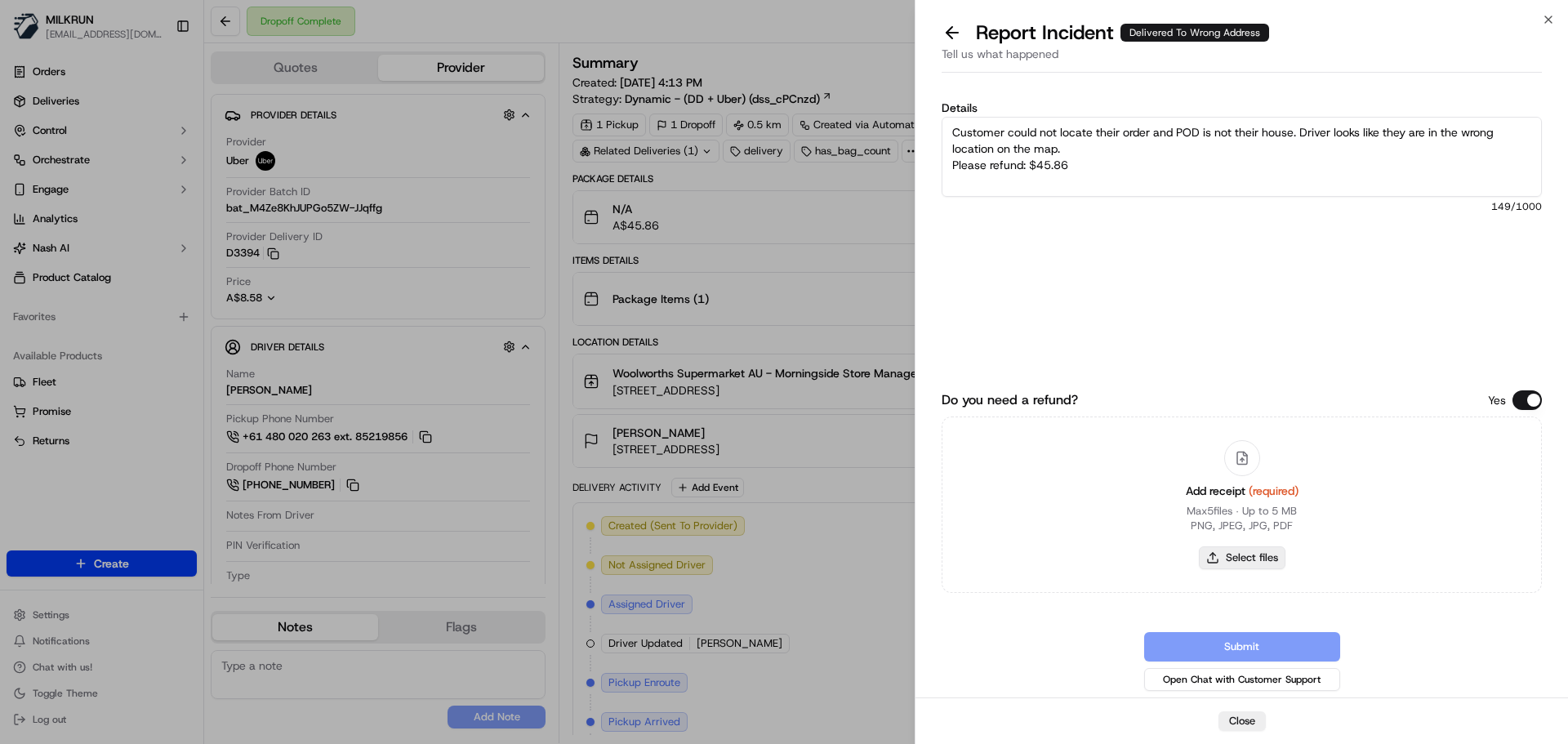
type textarea "Customer could not locate their order and POD is not their house. Driver looks …"
click at [1251, 551] on button "Select files" at bounding box center [1241, 558] width 86 height 22
type input "C:\fakepath\[PERSON_NAME] invoice.png"
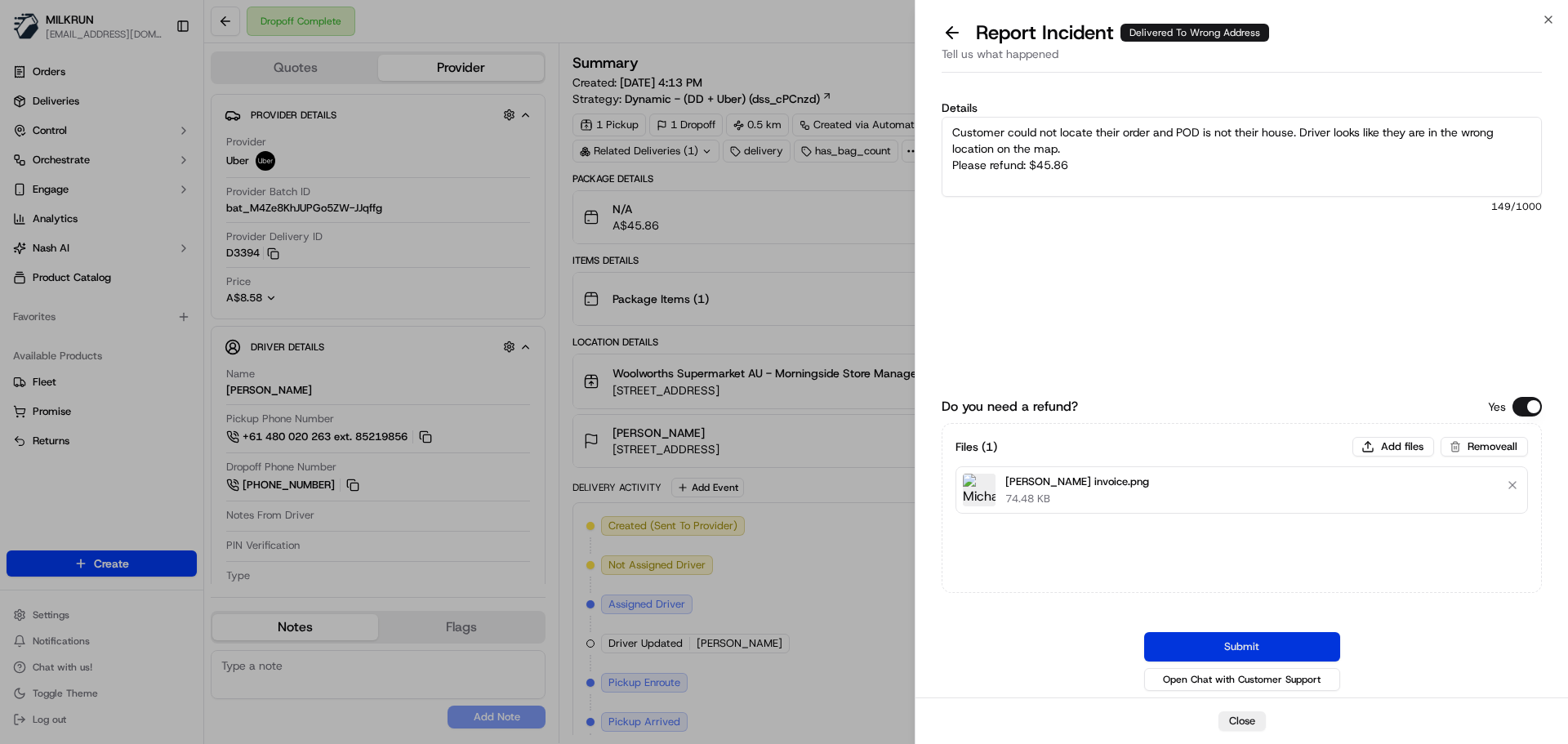
click at [1262, 646] on button "Submit" at bounding box center [1241, 646] width 196 height 29
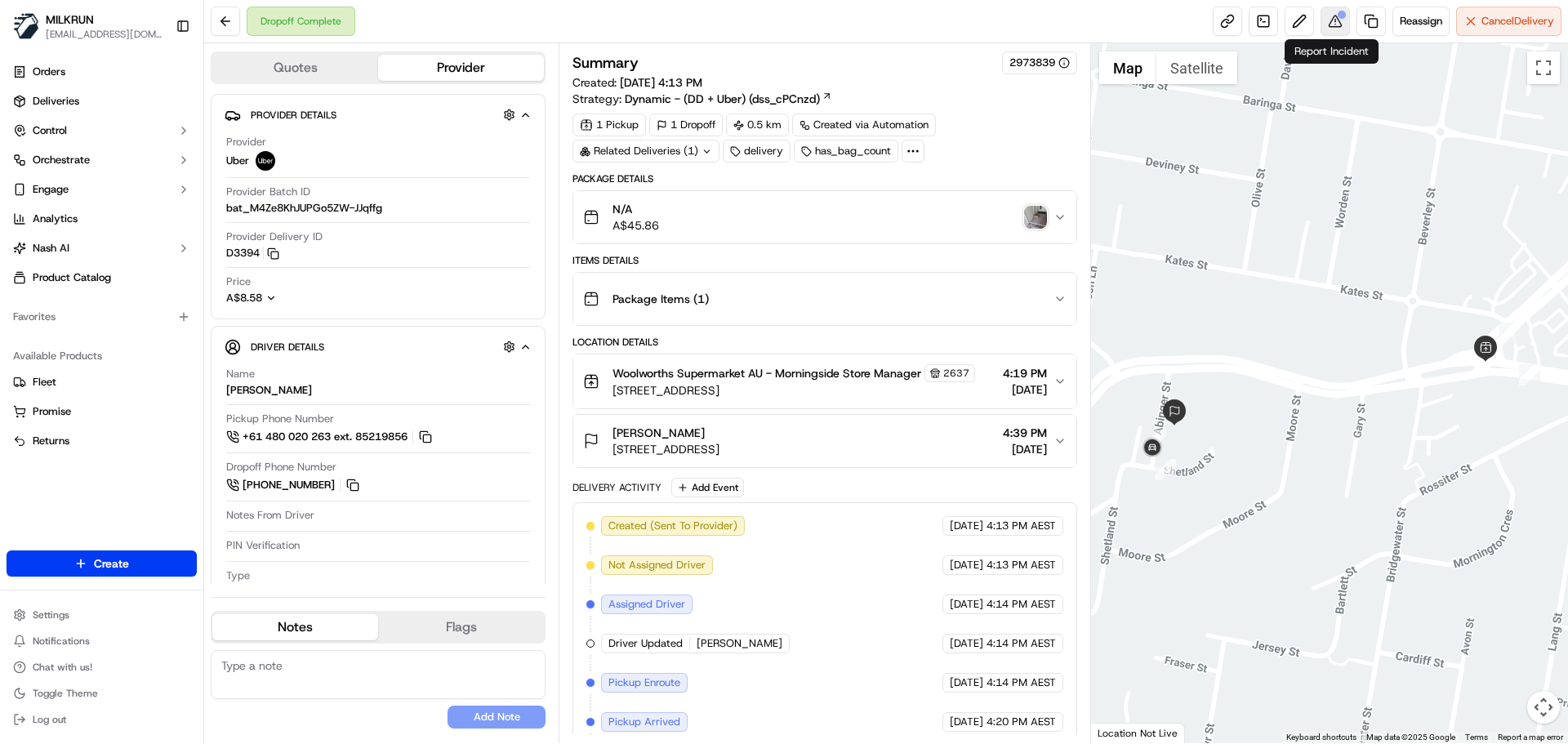
click at [1338, 16] on div at bounding box center [1341, 14] width 8 height 8
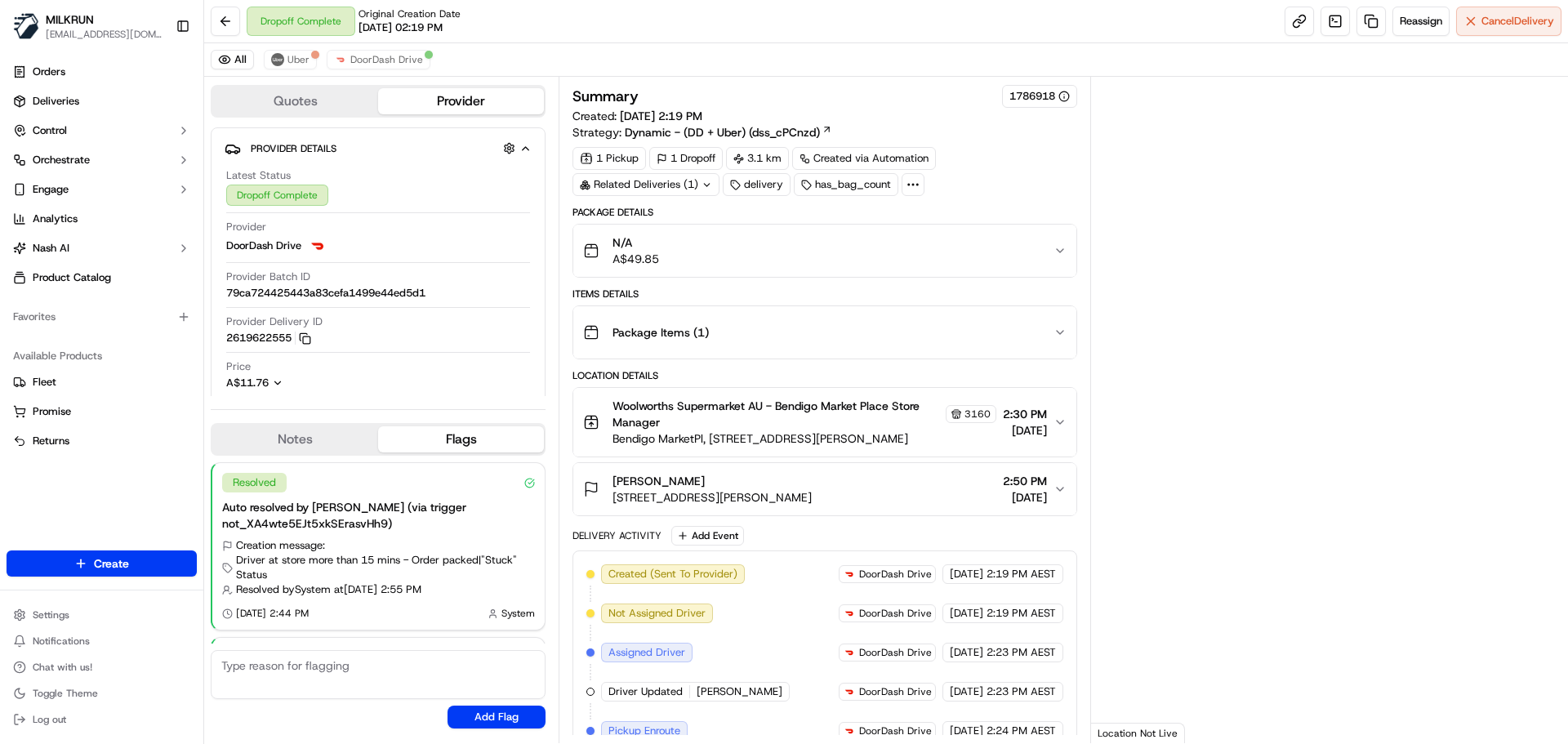
scroll to position [162, 0]
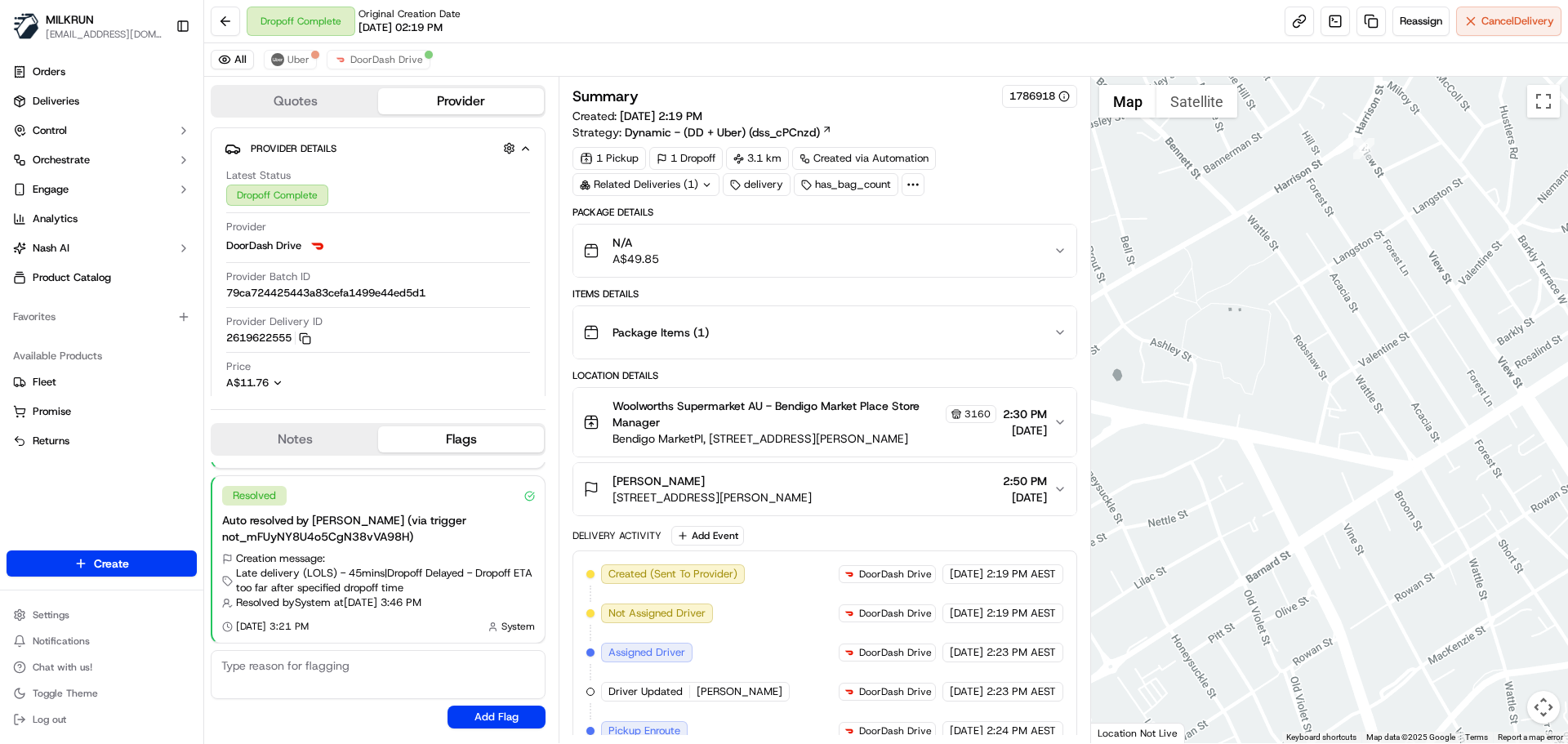
drag, startPoint x: 1260, startPoint y: 373, endPoint x: 1356, endPoint y: 429, distance: 111.1
click at [1376, 425] on div at bounding box center [1329, 410] width 477 height 666
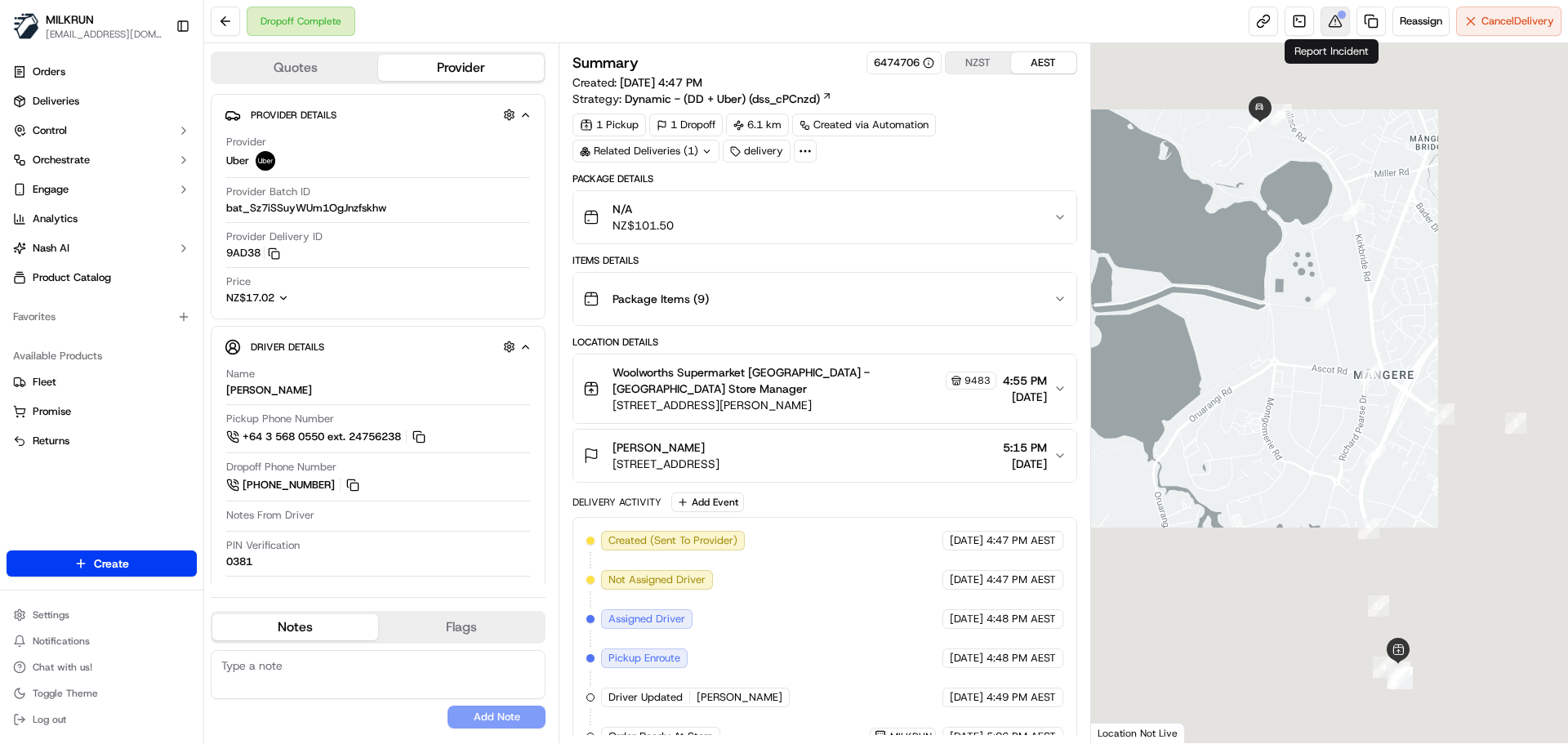
click at [1329, 22] on button at bounding box center [1334, 21] width 29 height 29
